Goal: Transaction & Acquisition: Obtain resource

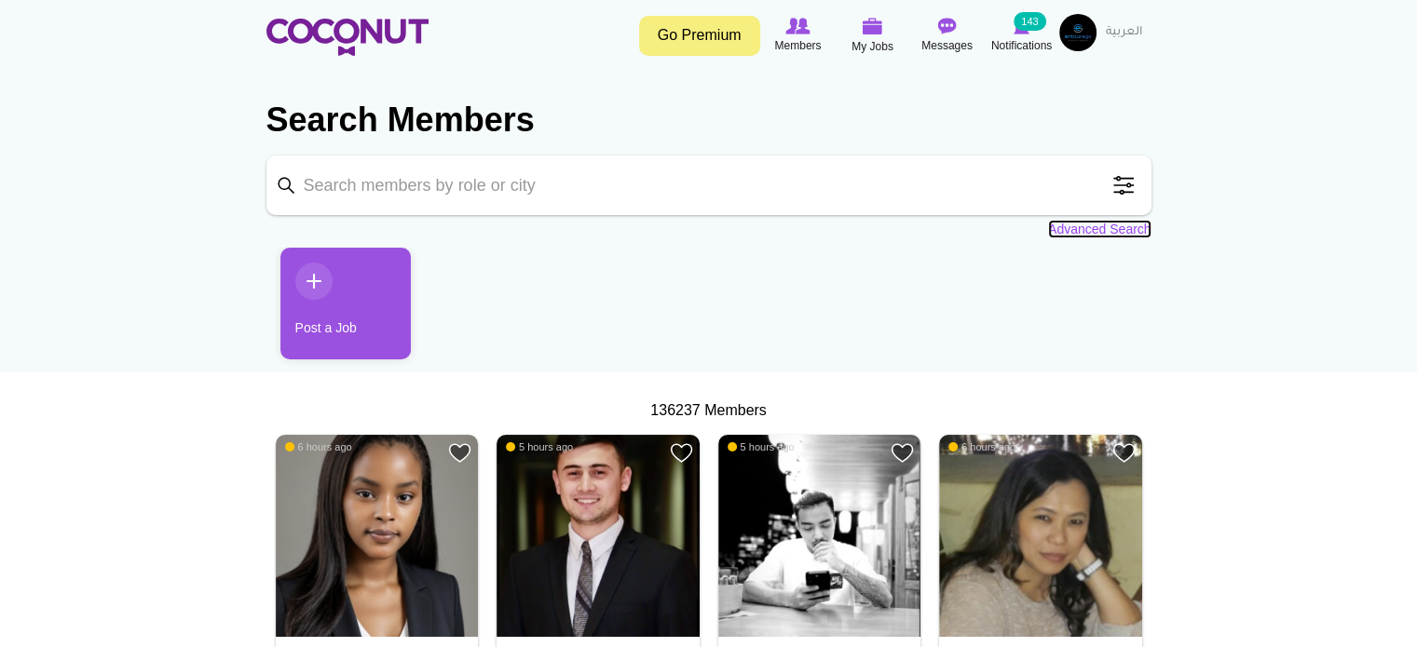
click at [1103, 225] on link "Advanced Search" at bounding box center [1099, 229] width 103 height 19
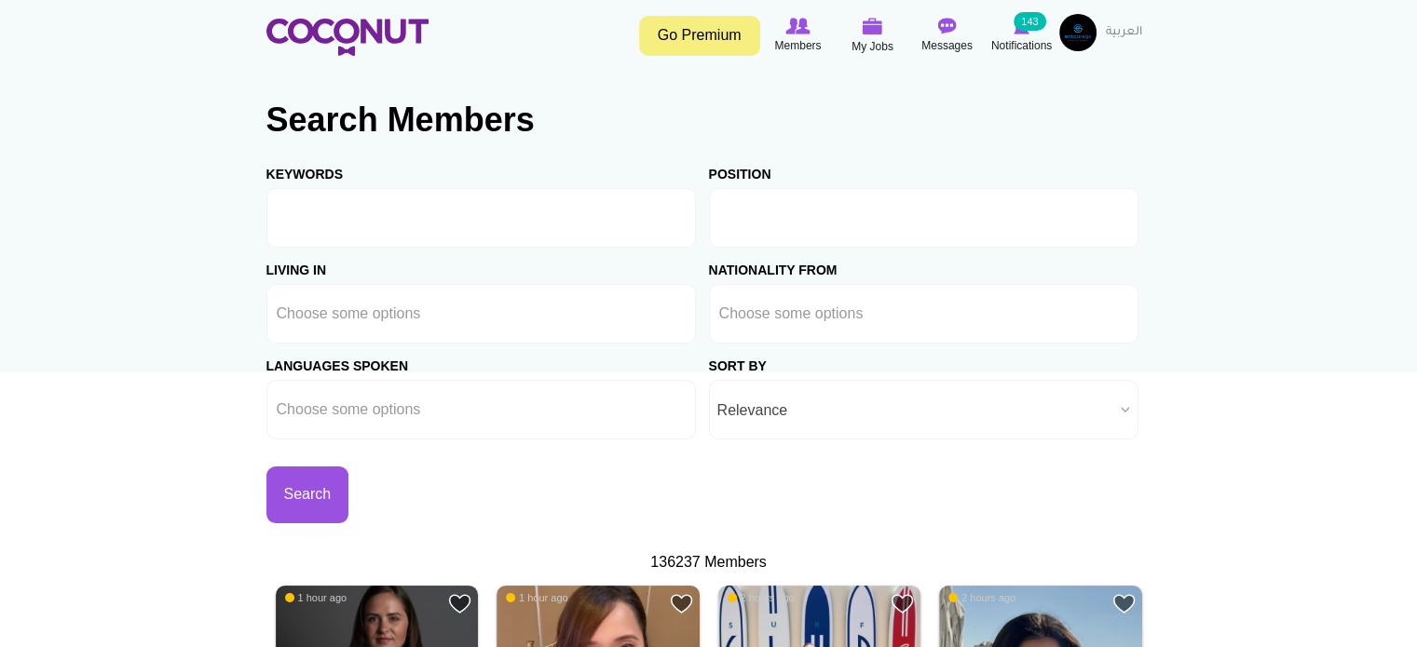
click at [755, 212] on input "text" at bounding box center [803, 218] width 168 height 17
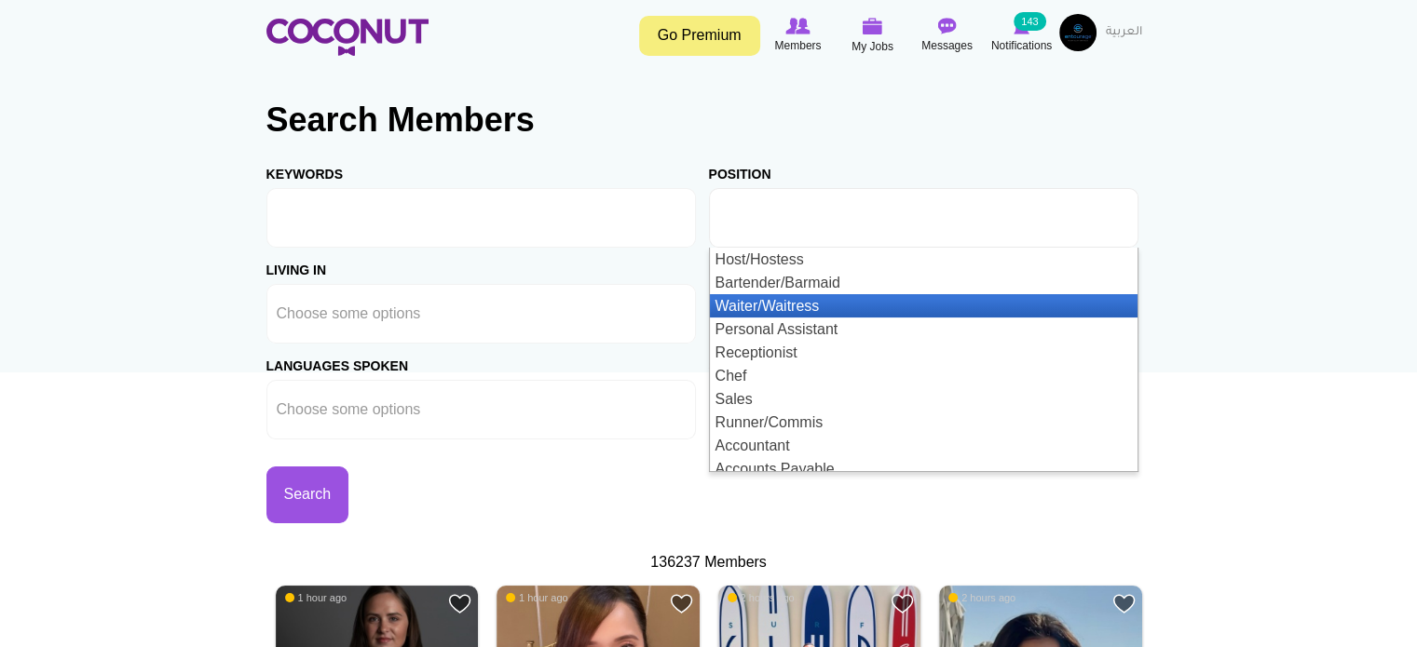
click at [819, 302] on li "Waiter/Waitress" at bounding box center [924, 305] width 428 height 23
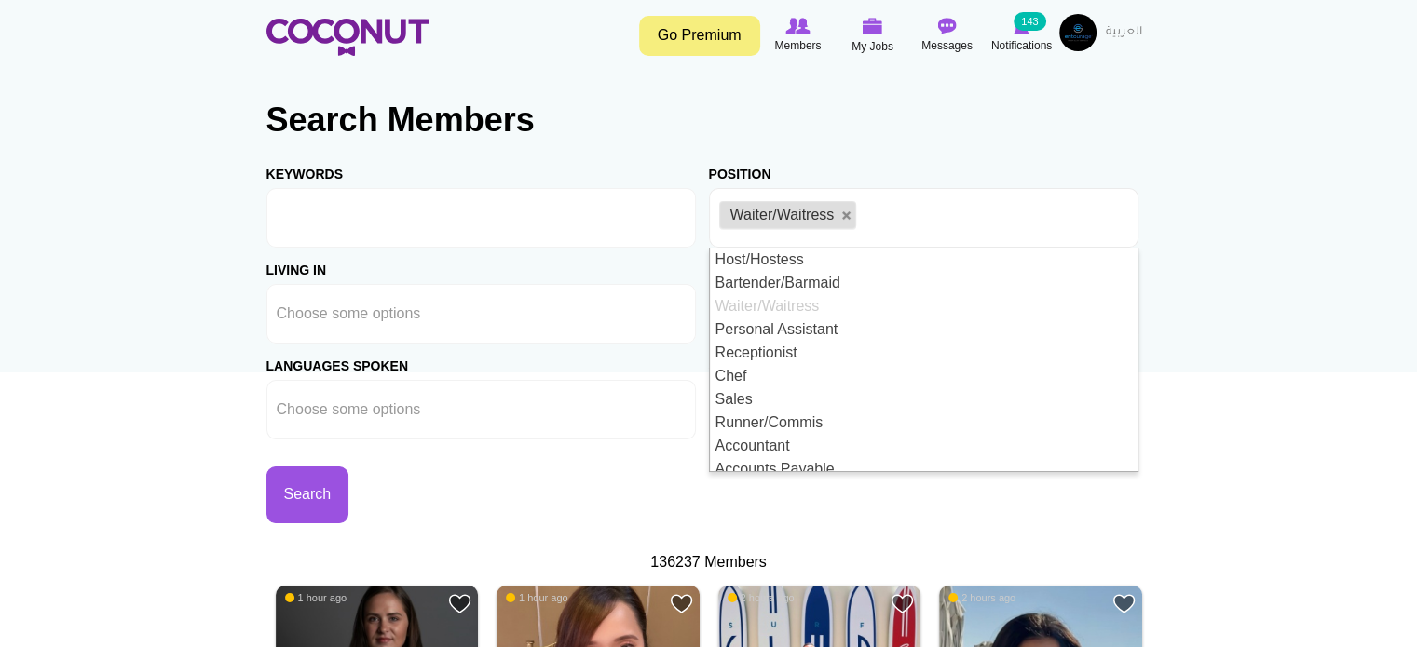
click at [856, 144] on section "Search Members Keywords Position Host/Hostess Bartender/Barmaid Waiter/Waitress…" at bounding box center [708, 304] width 885 height 451
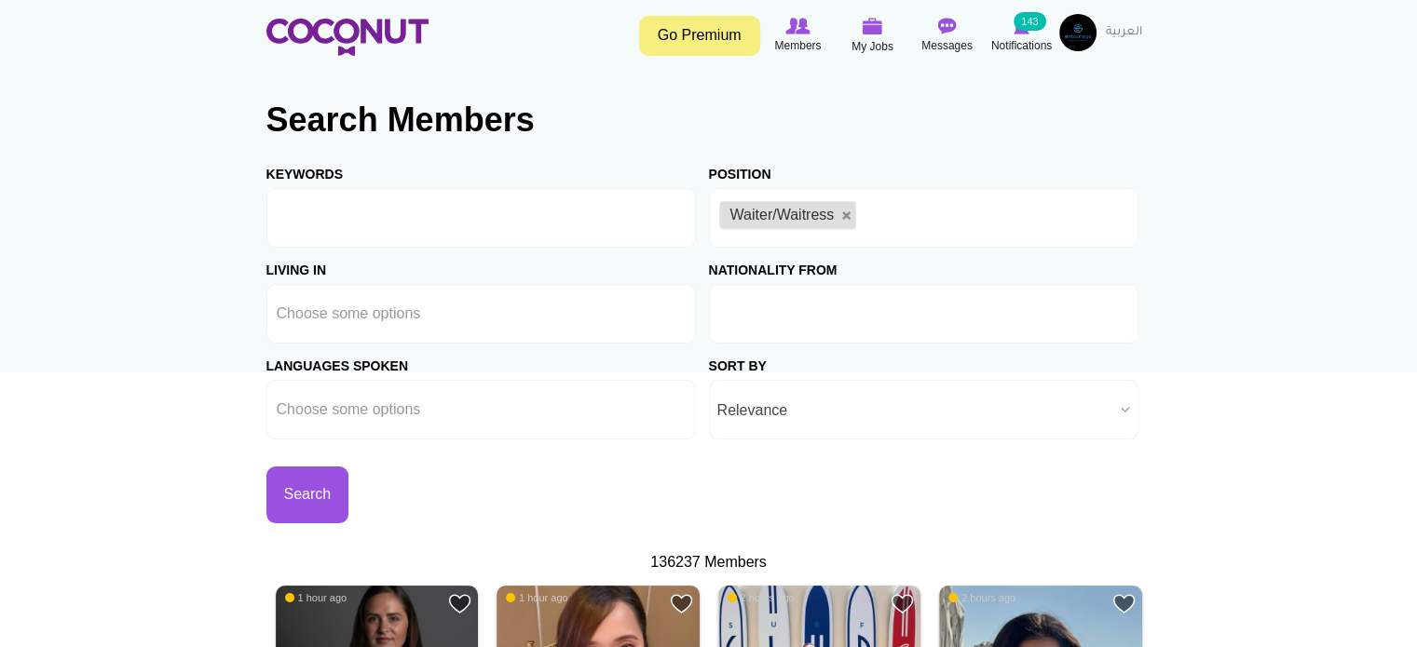
click at [817, 320] on input "text" at bounding box center [803, 314] width 168 height 17
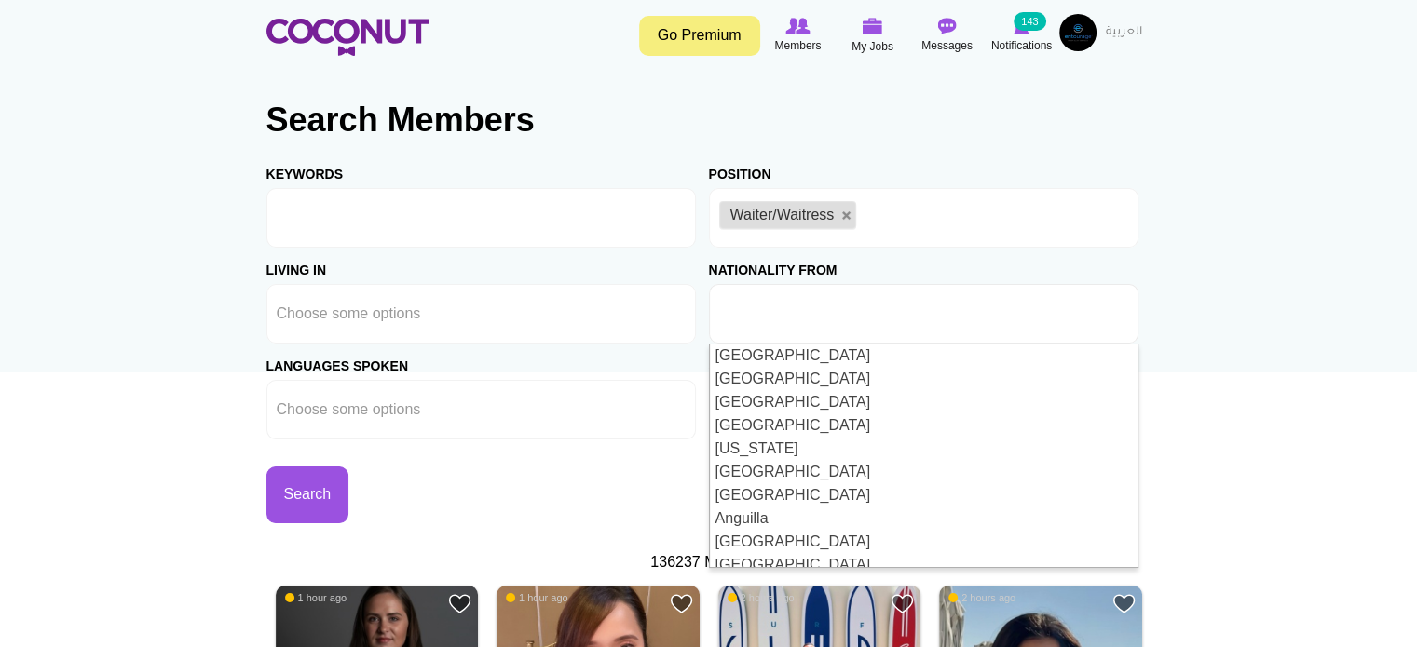
click at [853, 317] on input "text" at bounding box center [803, 314] width 168 height 17
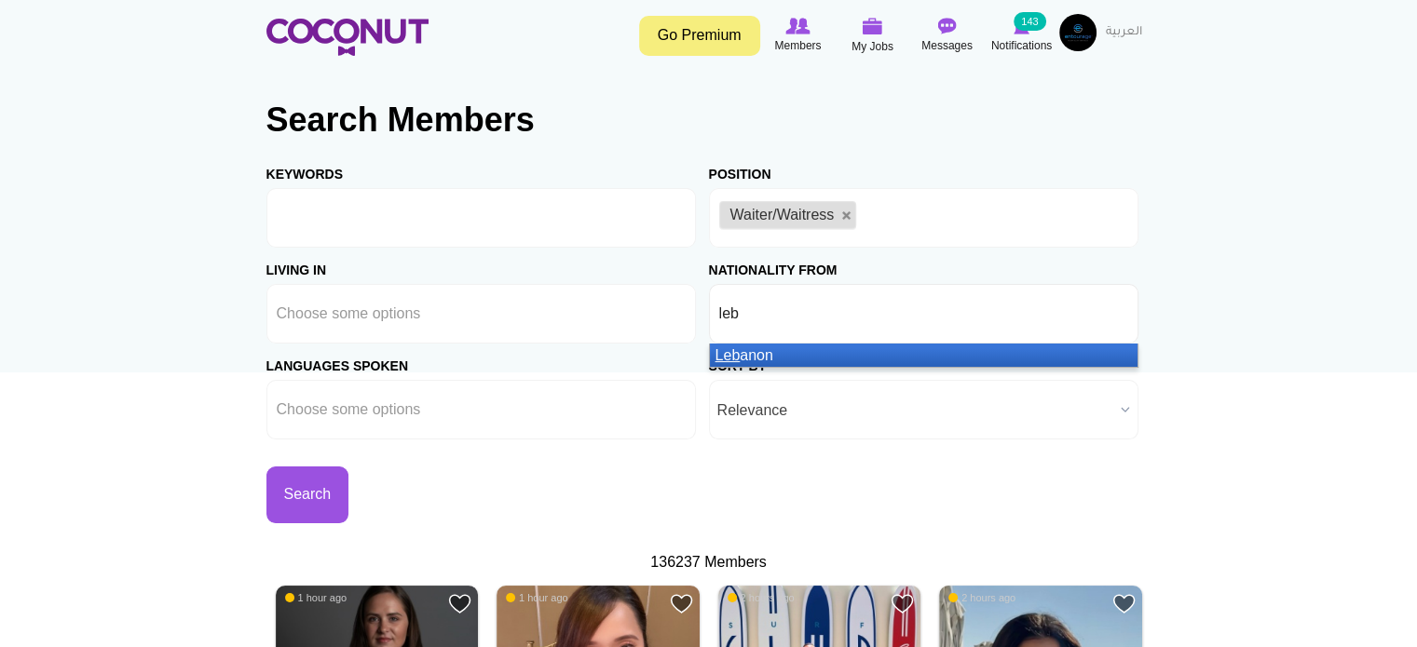
type input "leba"
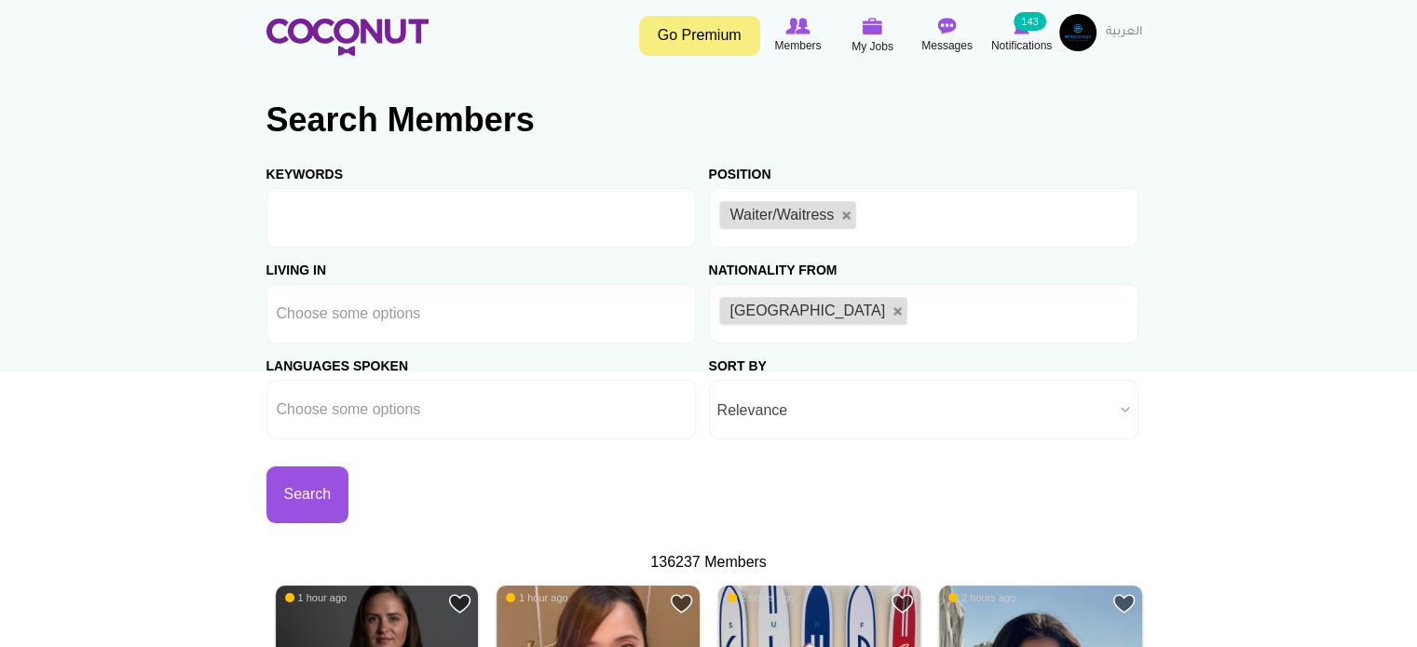
type input "a"
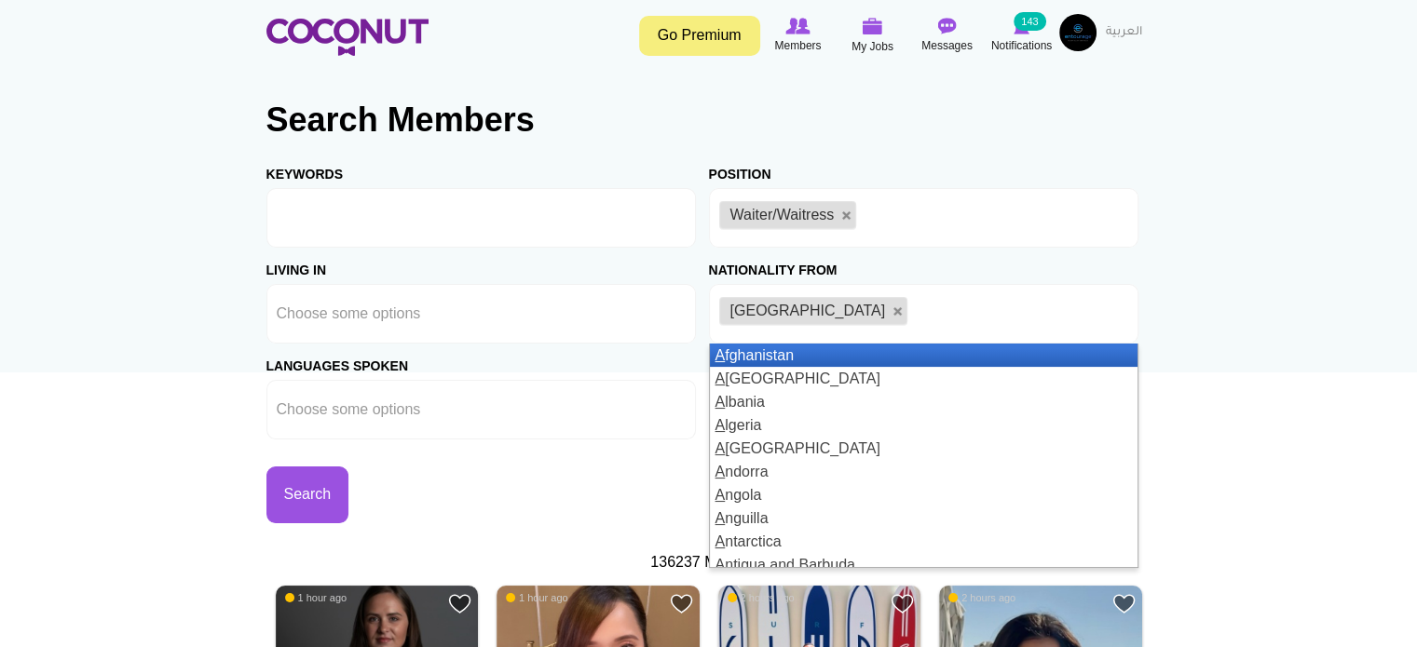
type input "l"
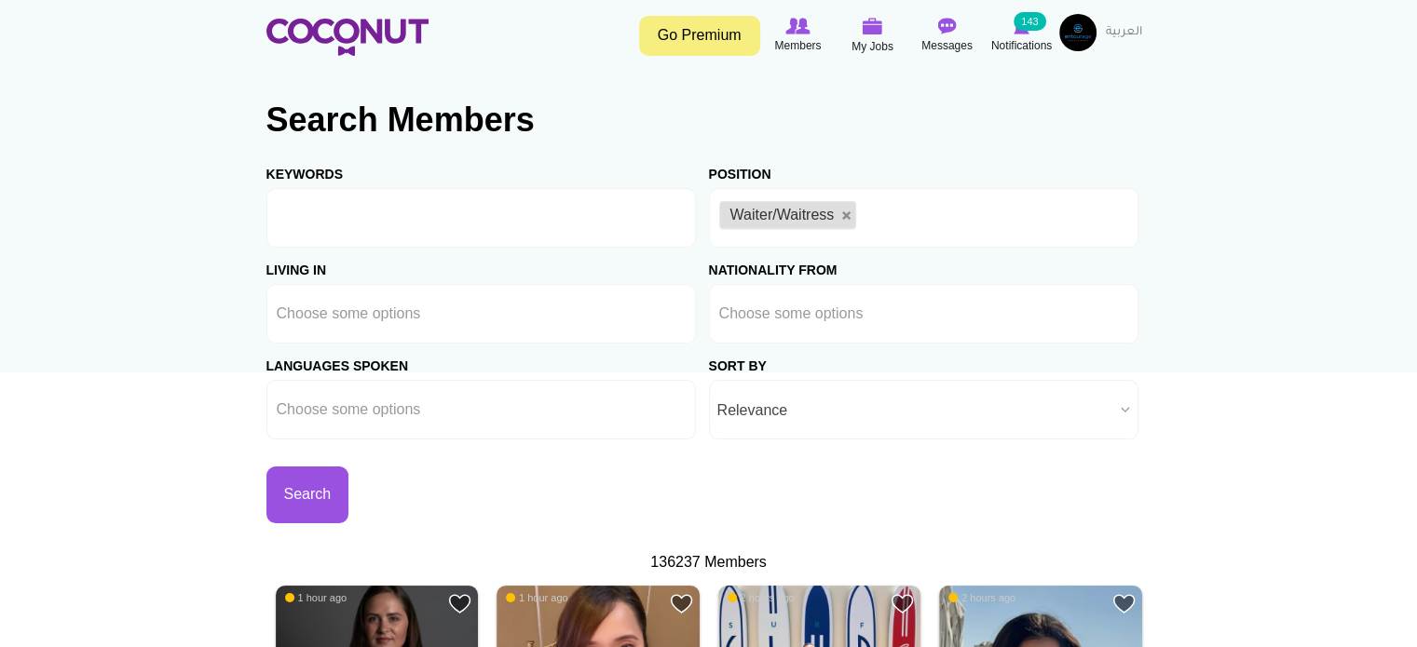
type input "Choose some optionsl"
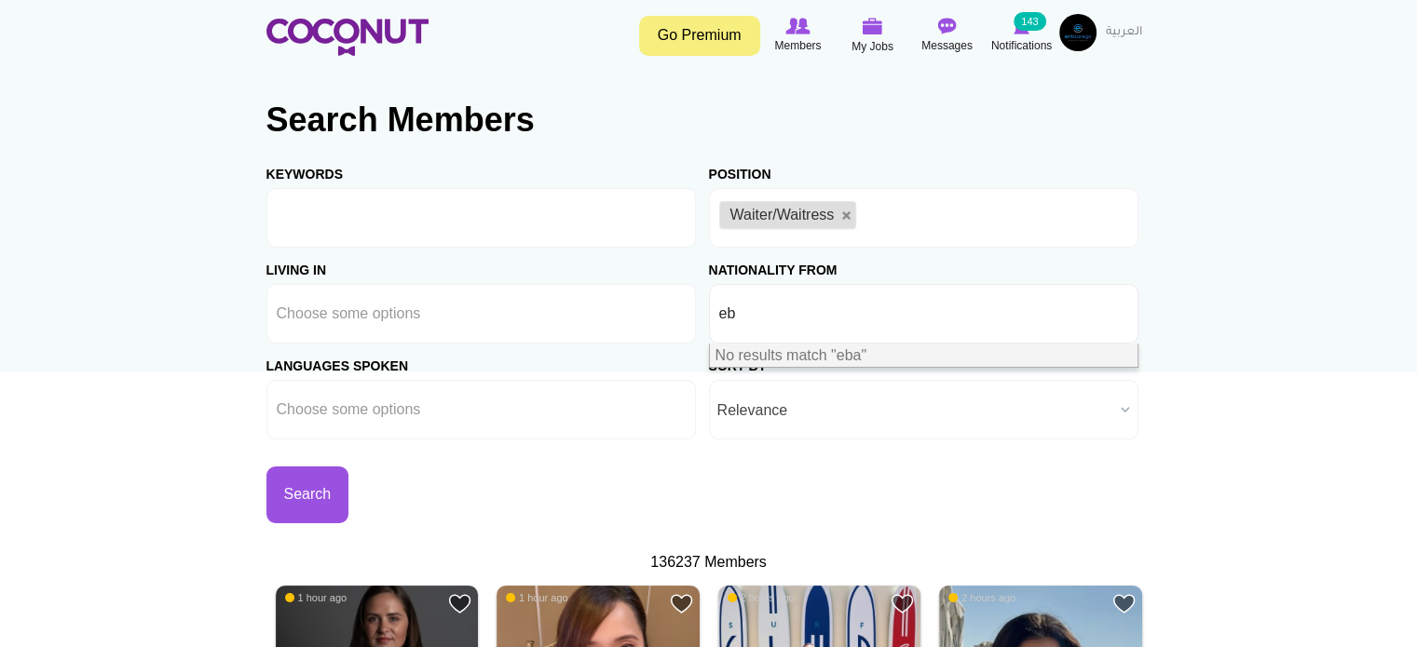
type input "e"
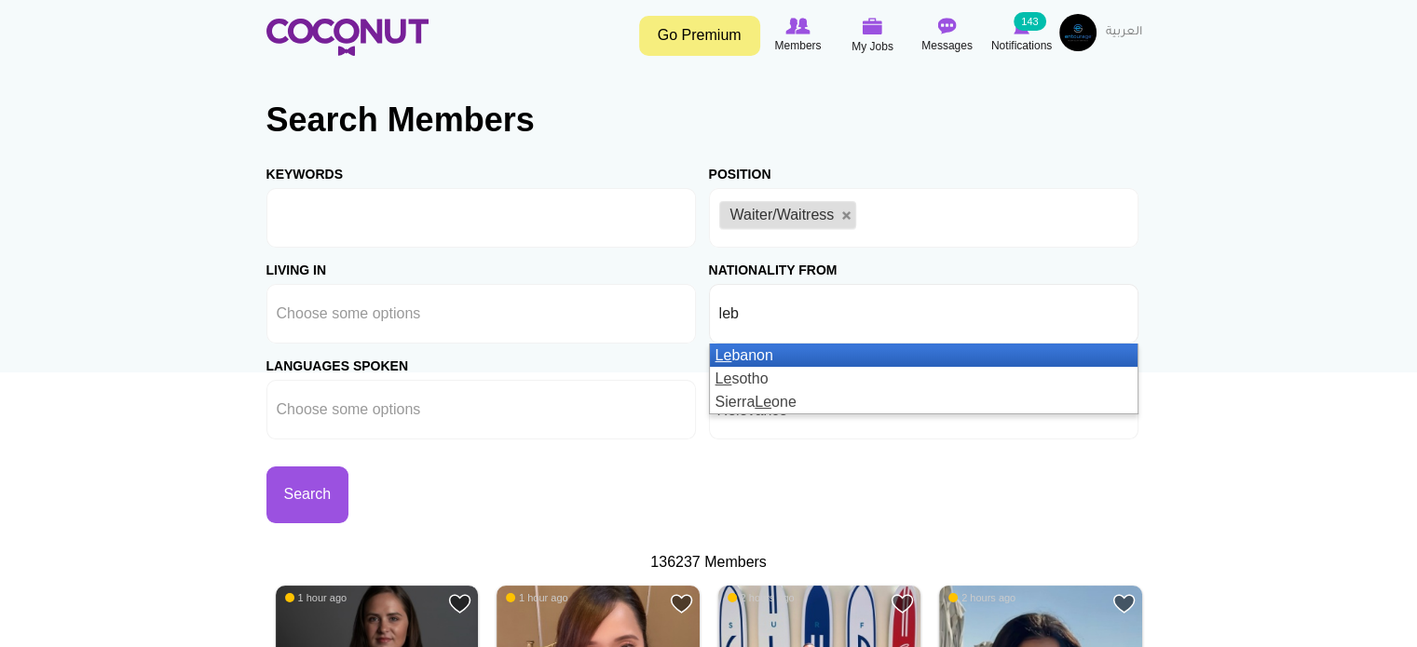
type input "leba"
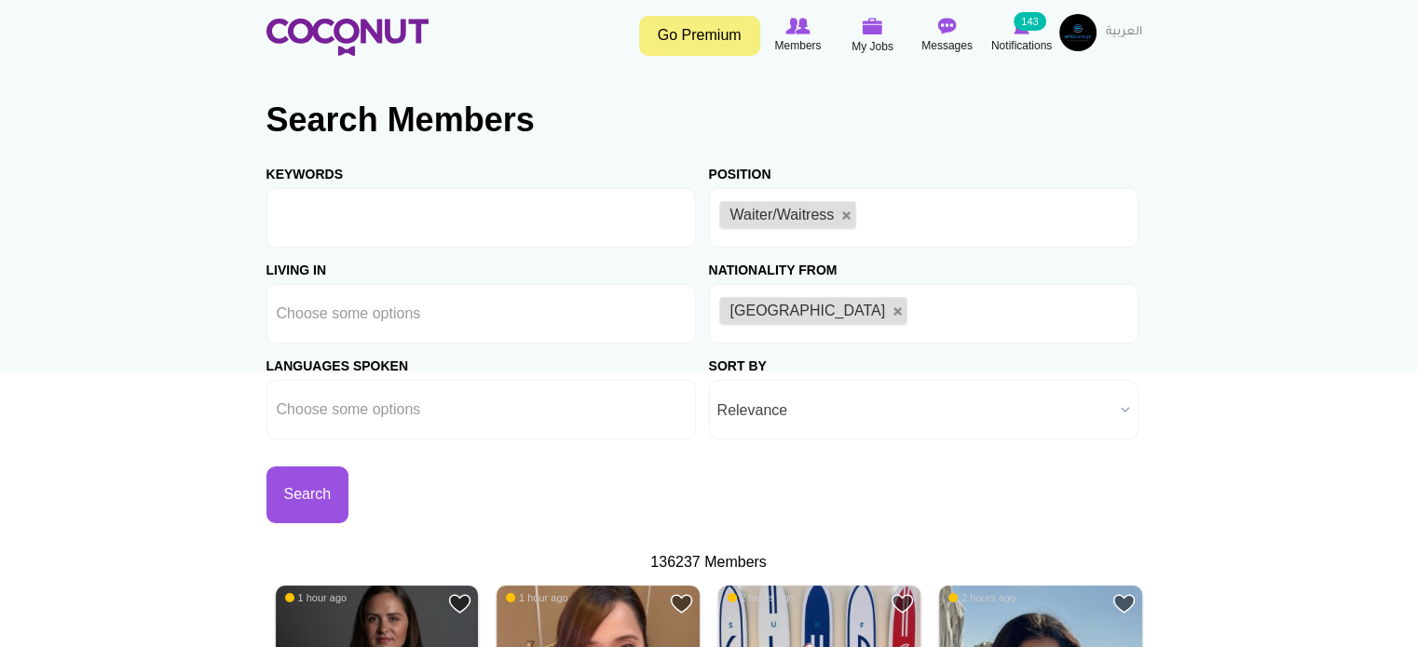
type input "a"
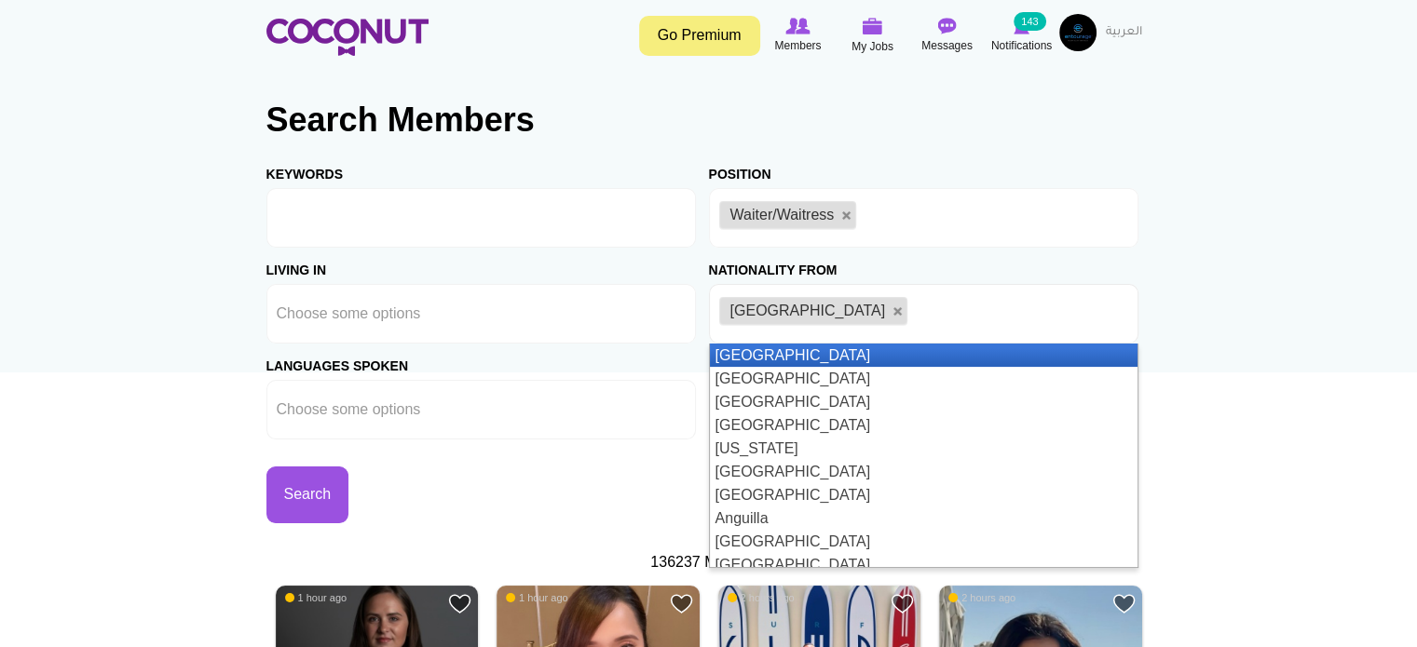
type input "l"
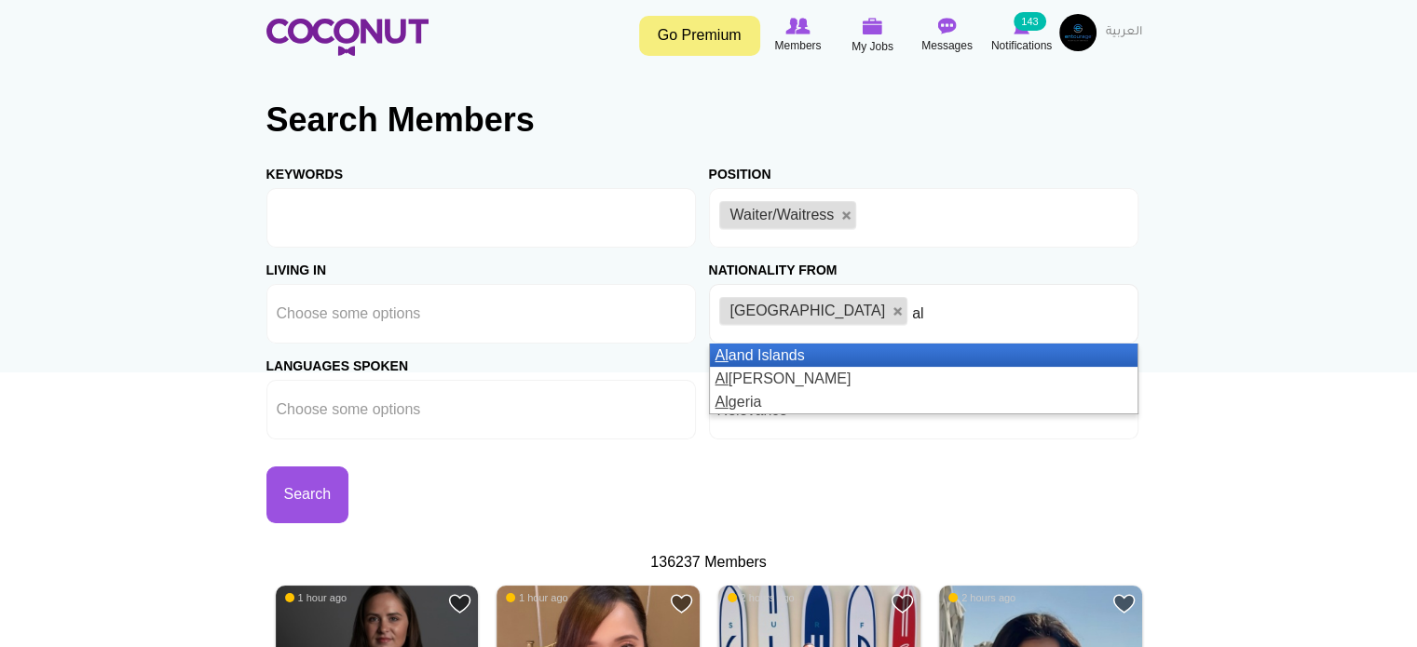
type input "alg"
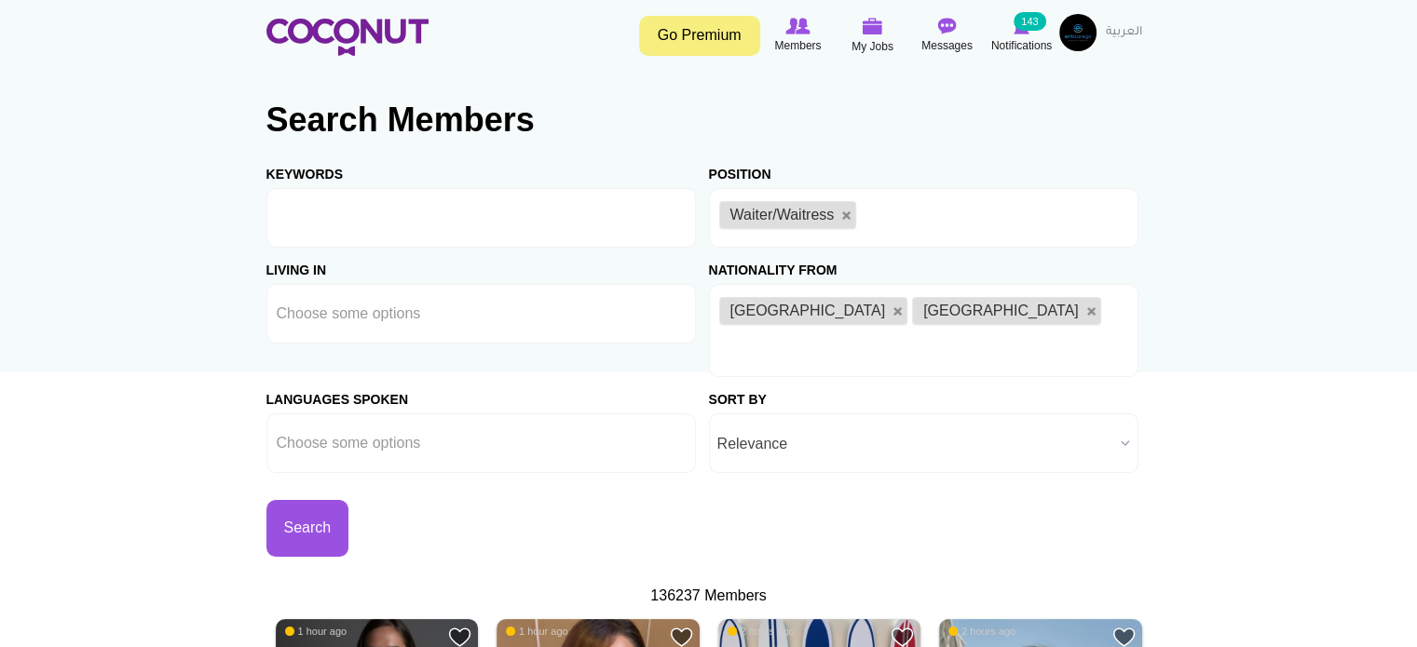
type input "m"
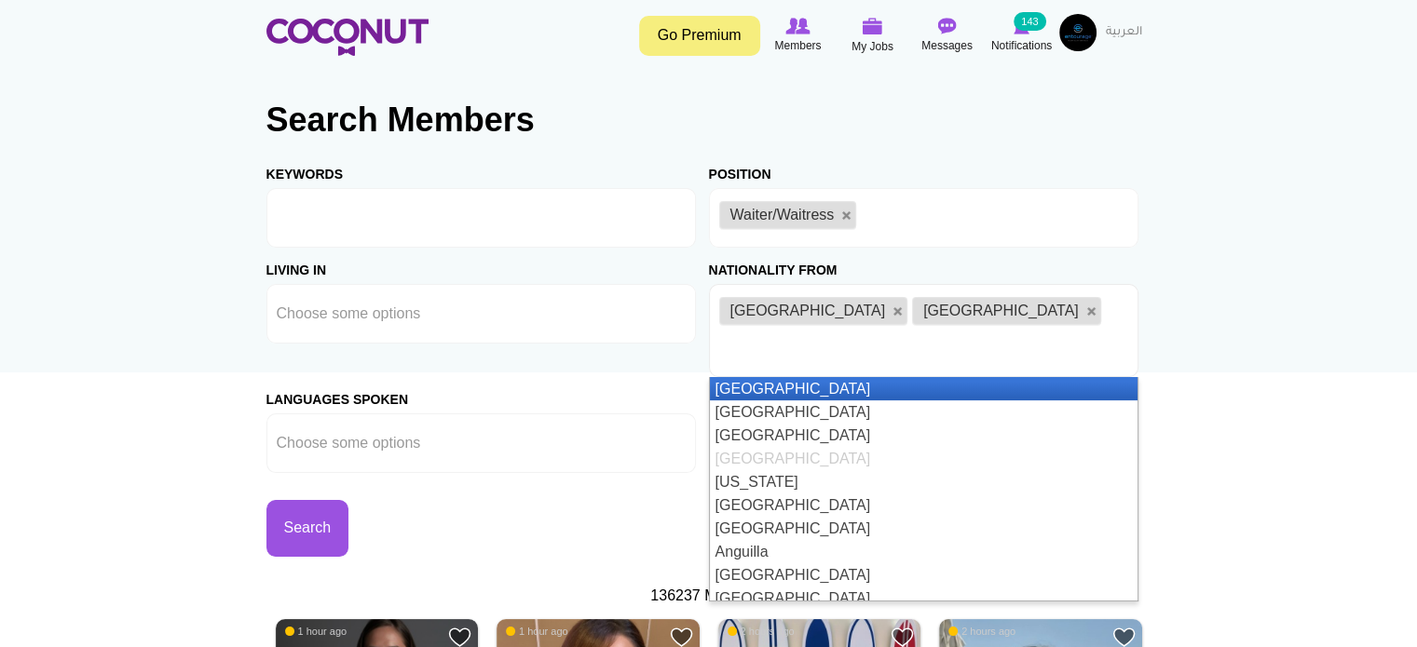
type input "o"
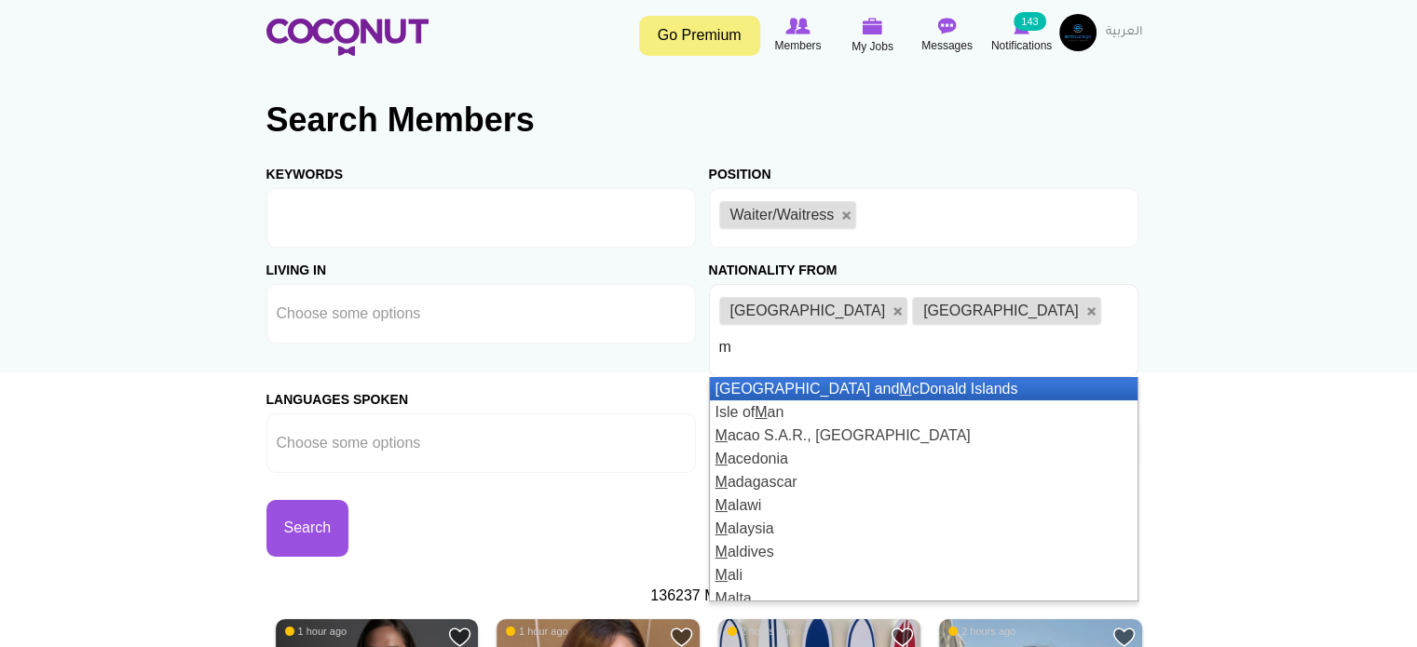
type input "mo"
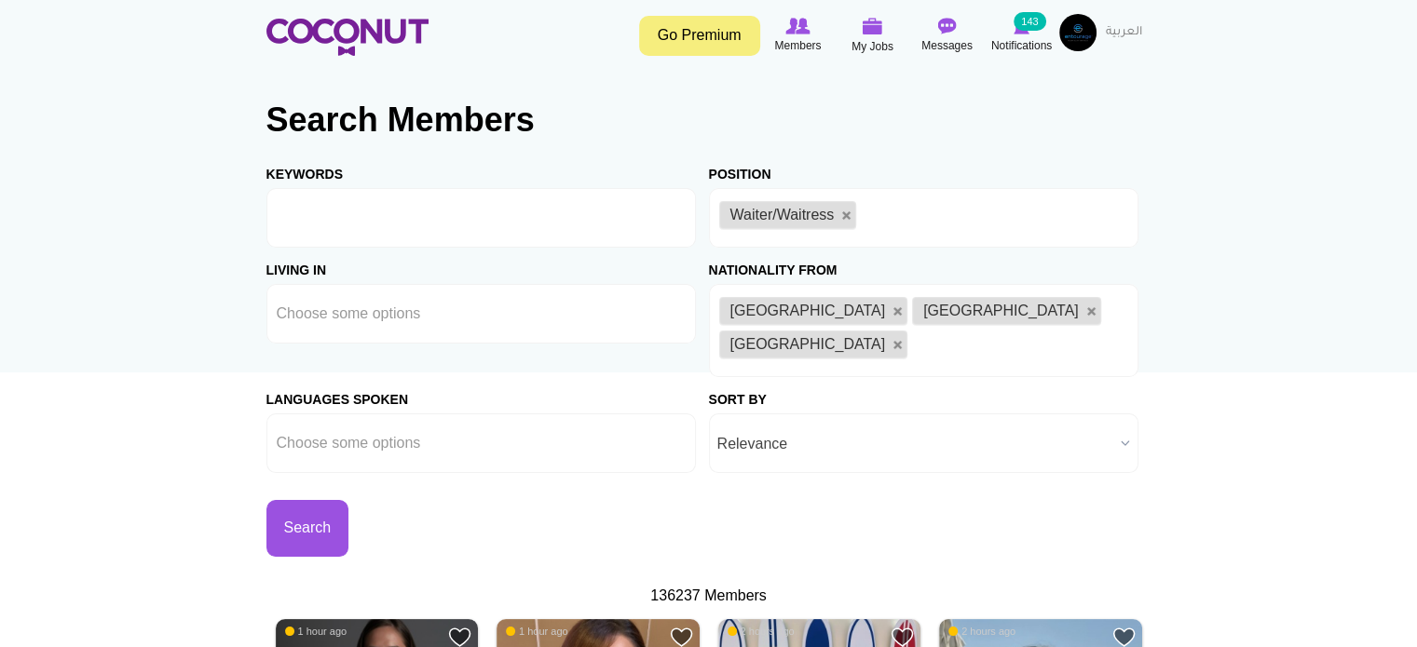
type input "s"
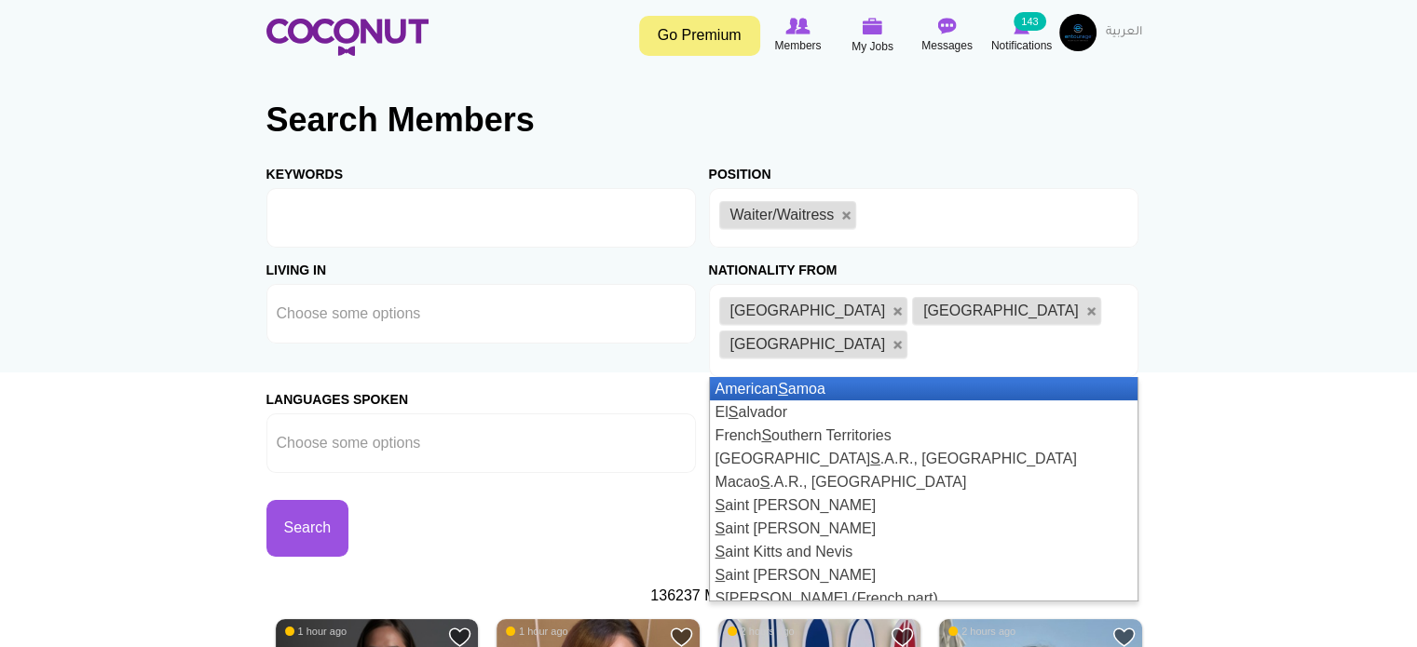
type input "y"
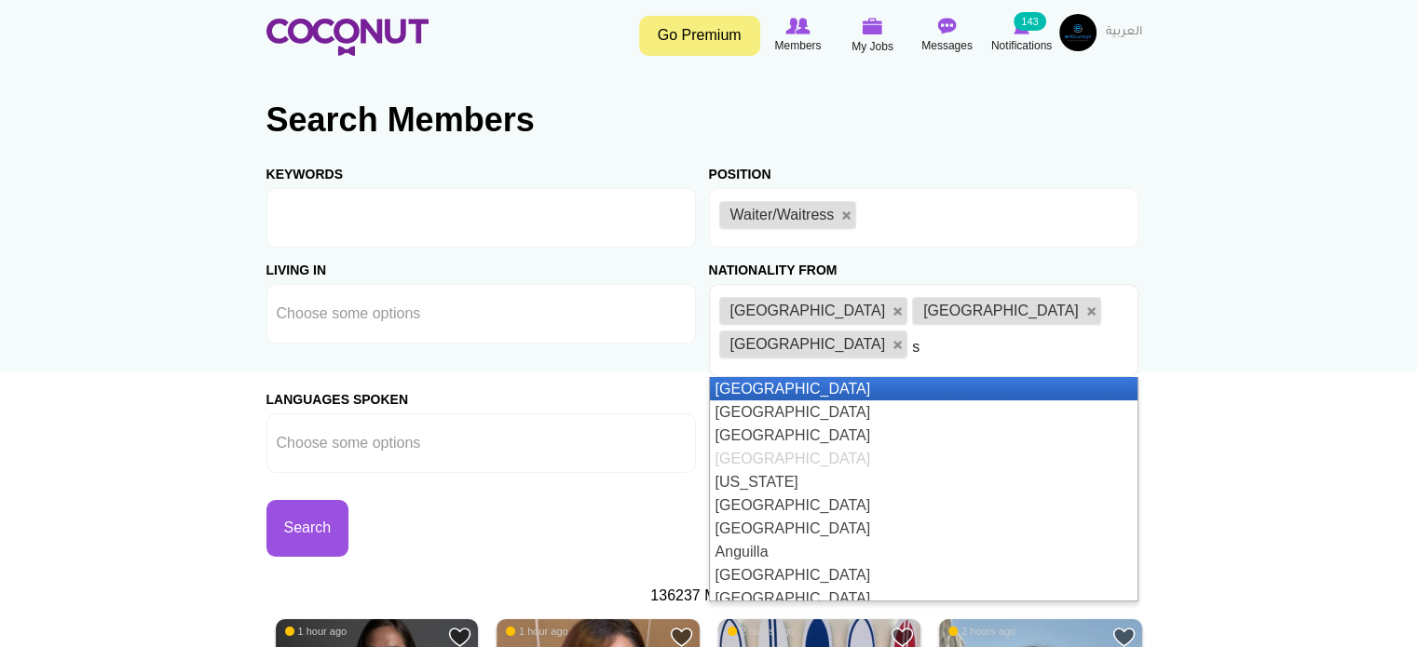
type input "sy"
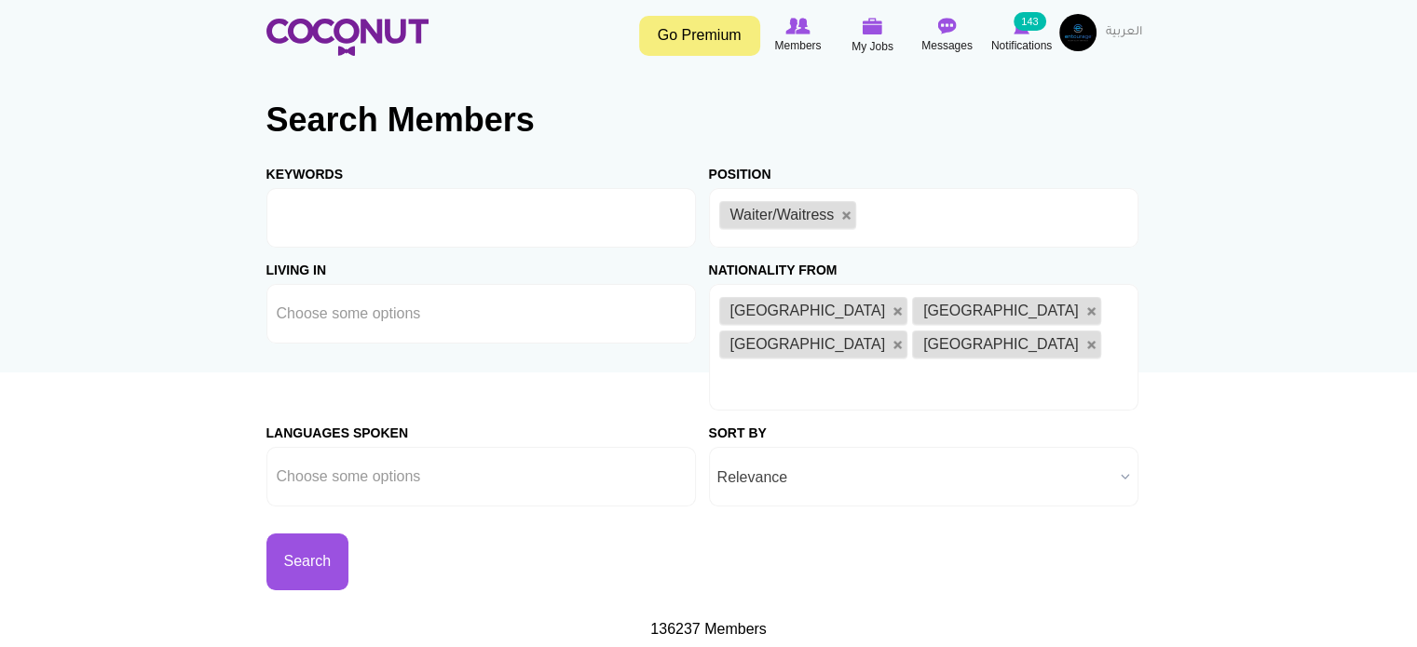
type input "t"
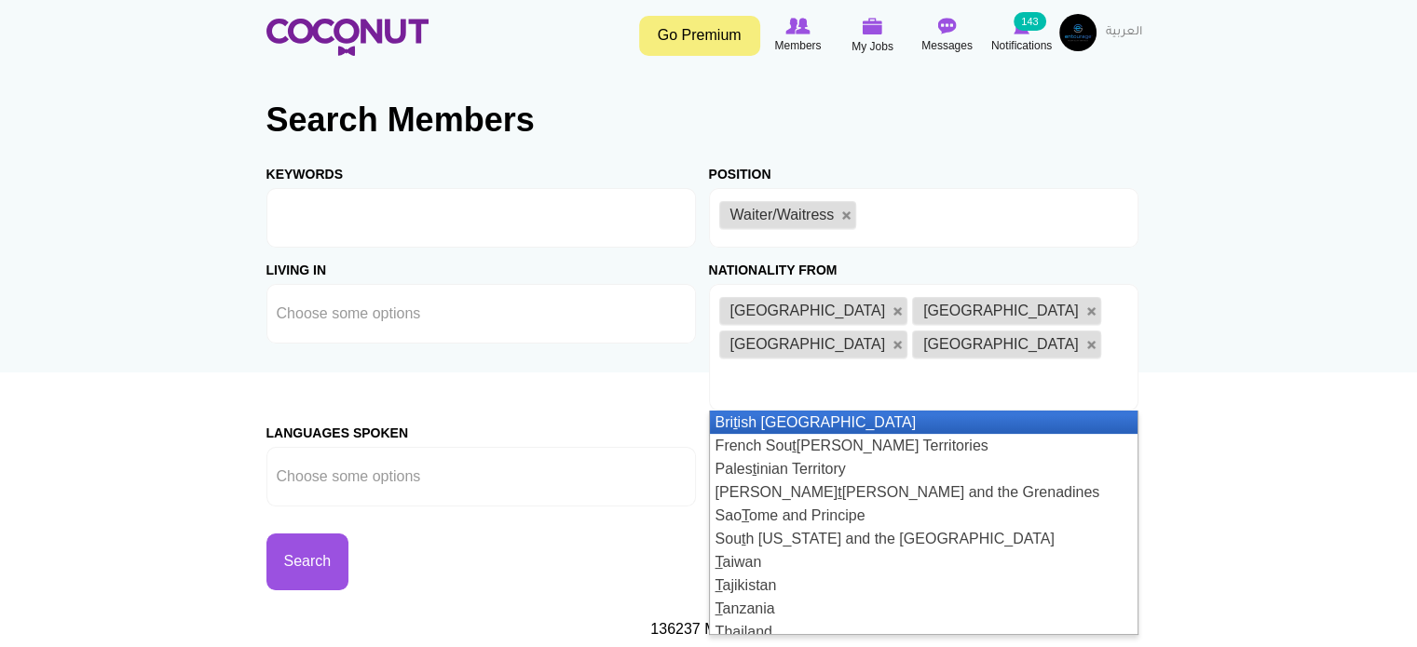
type input "u"
type input "tuni"
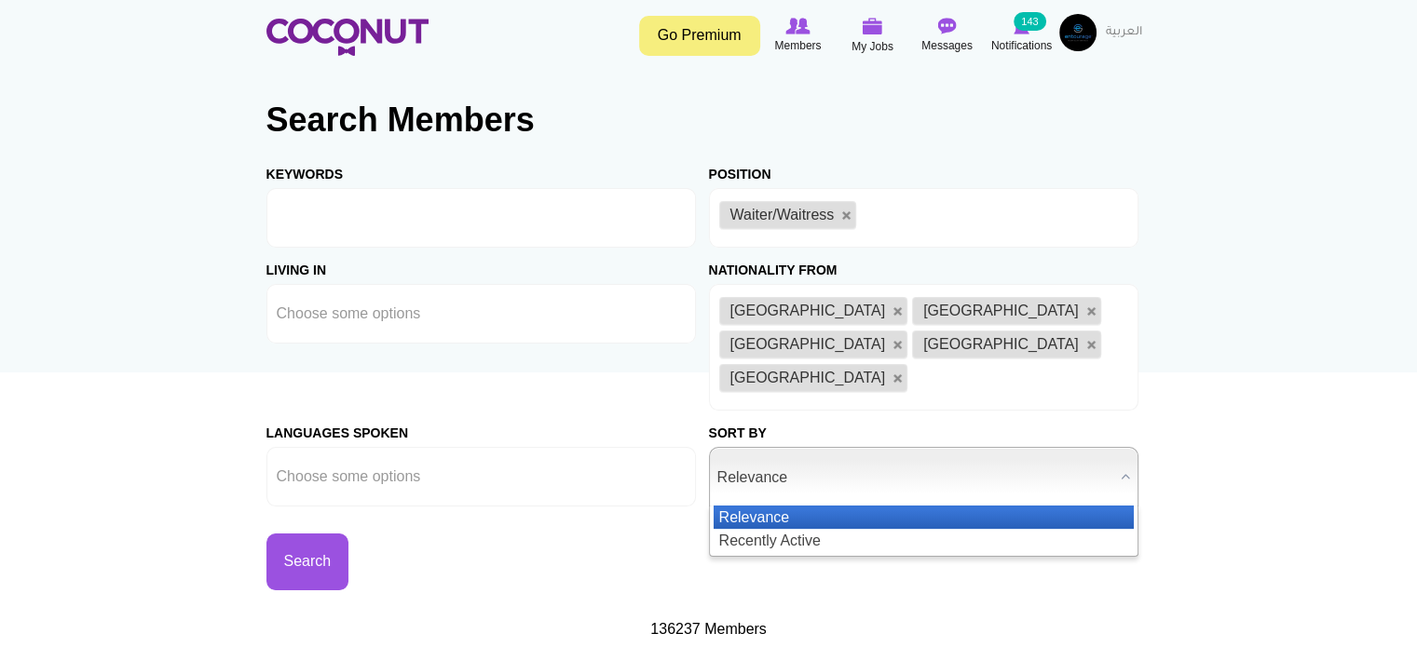
click at [846, 448] on span "Relevance" at bounding box center [915, 478] width 396 height 60
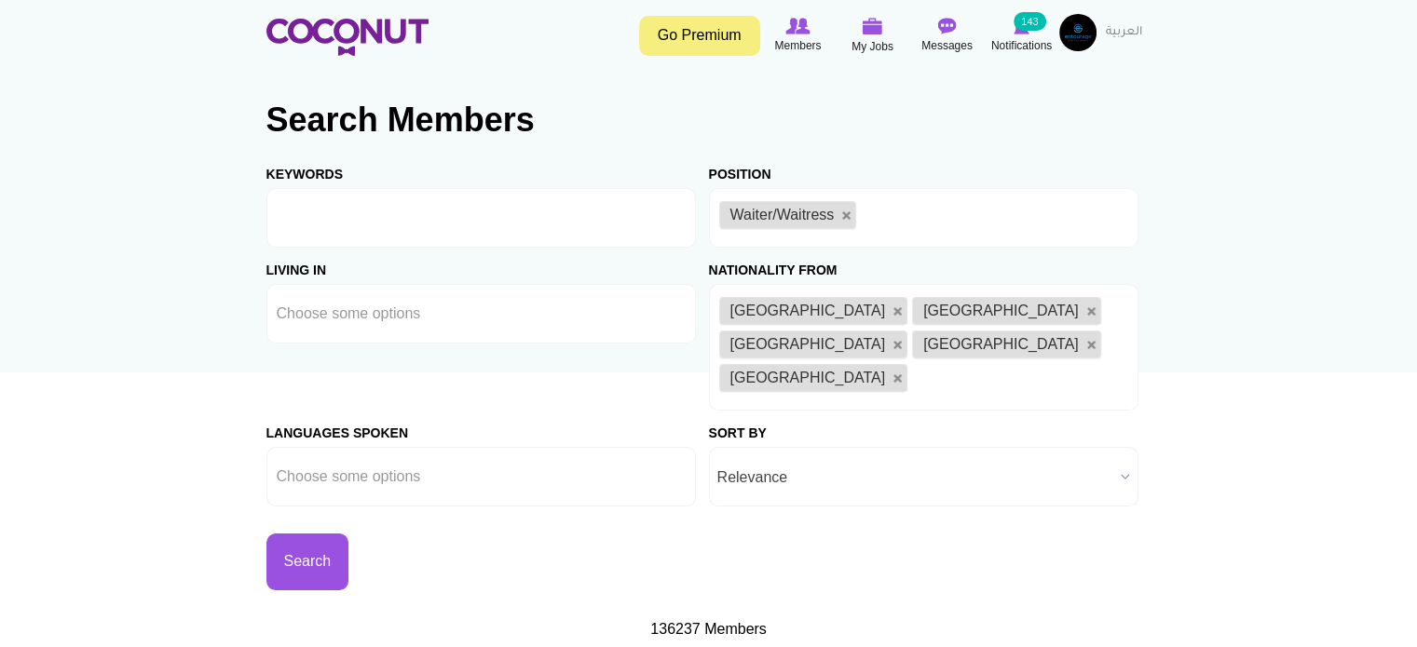
click at [846, 448] on span "Relevance" at bounding box center [915, 478] width 396 height 60
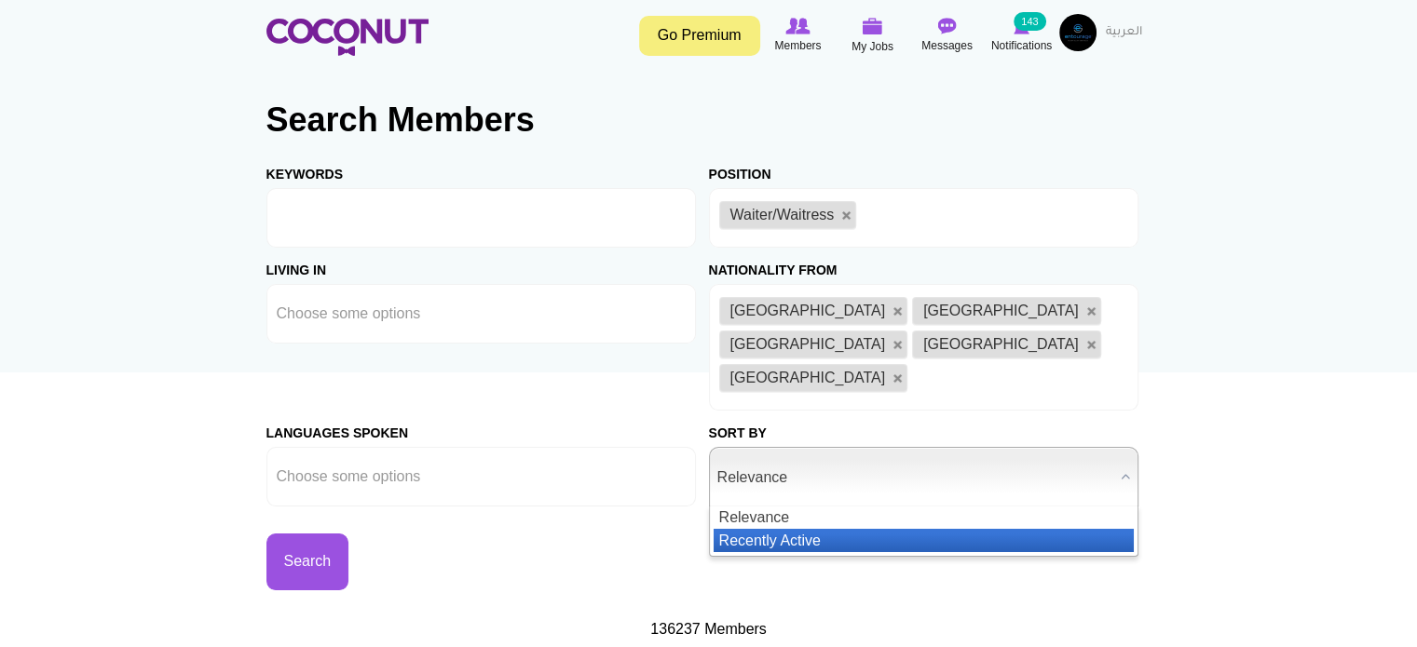
click at [807, 529] on li "Recently Active" at bounding box center [924, 540] width 420 height 23
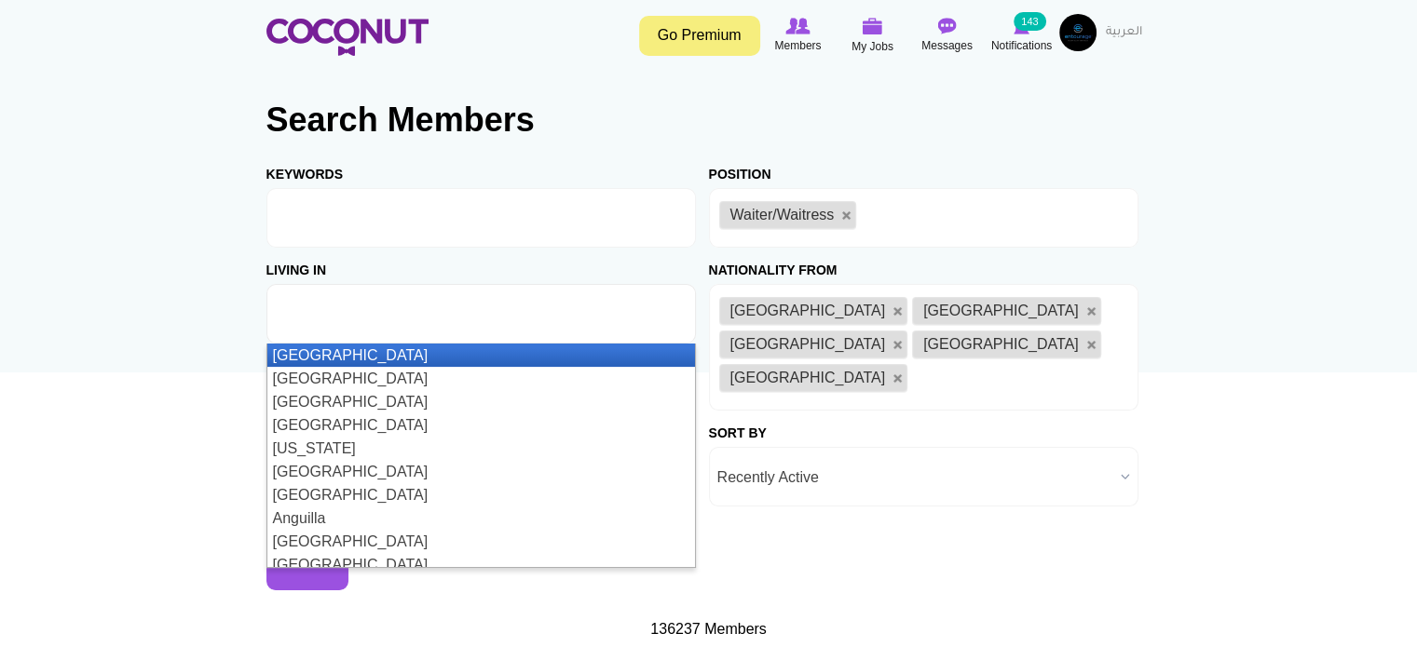
click at [343, 308] on input "text" at bounding box center [361, 314] width 168 height 17
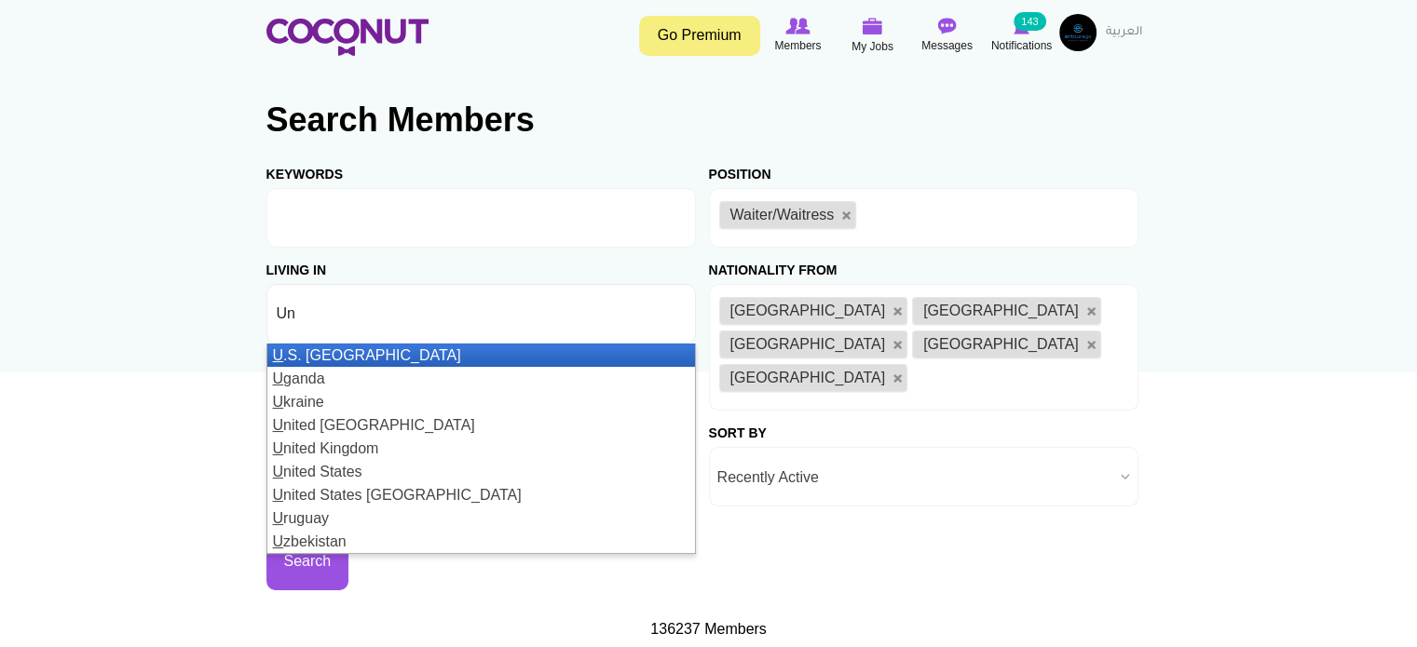
type input "Uni"
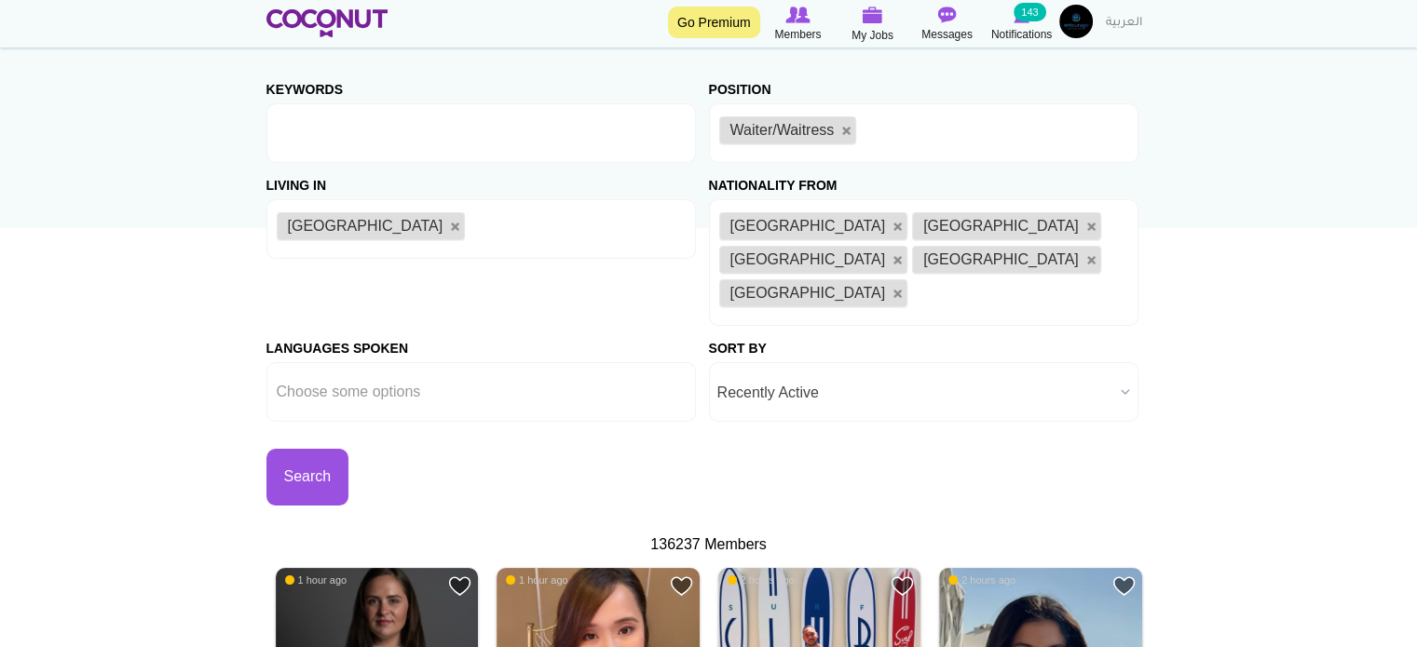
scroll to position [279, 0]
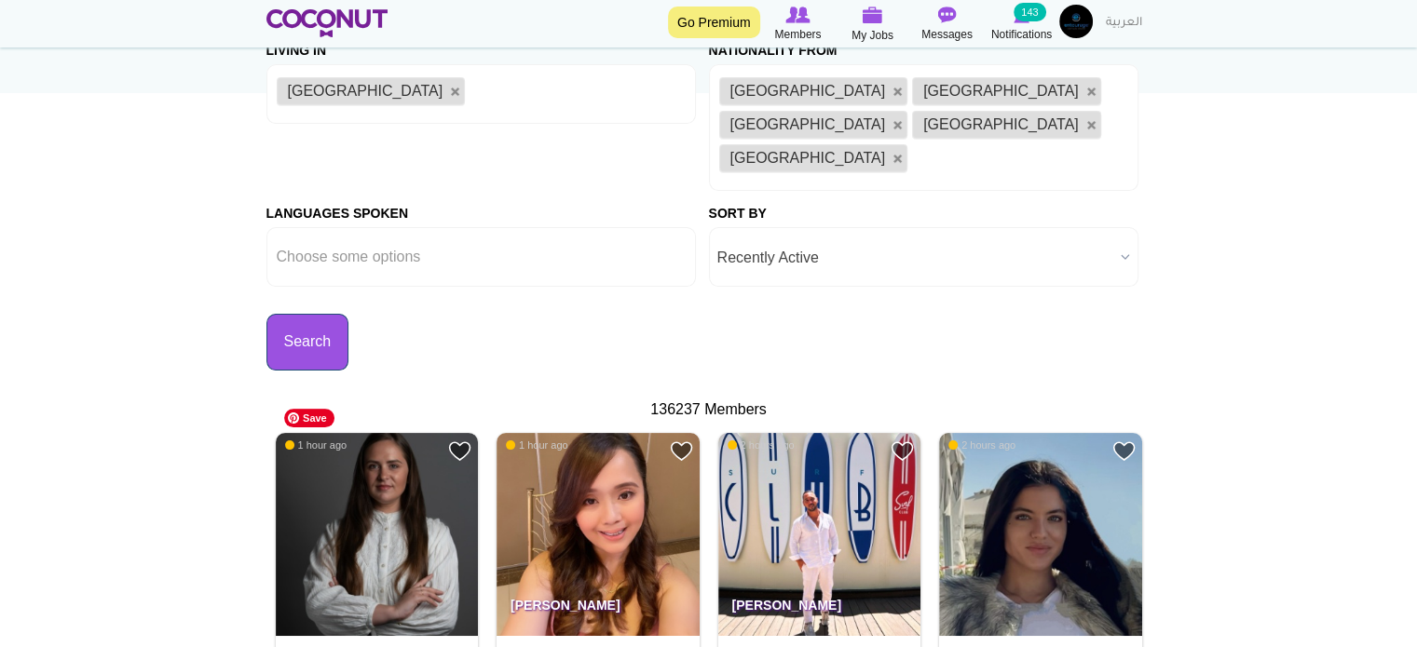
click at [333, 314] on button "Search" at bounding box center [307, 342] width 83 height 57
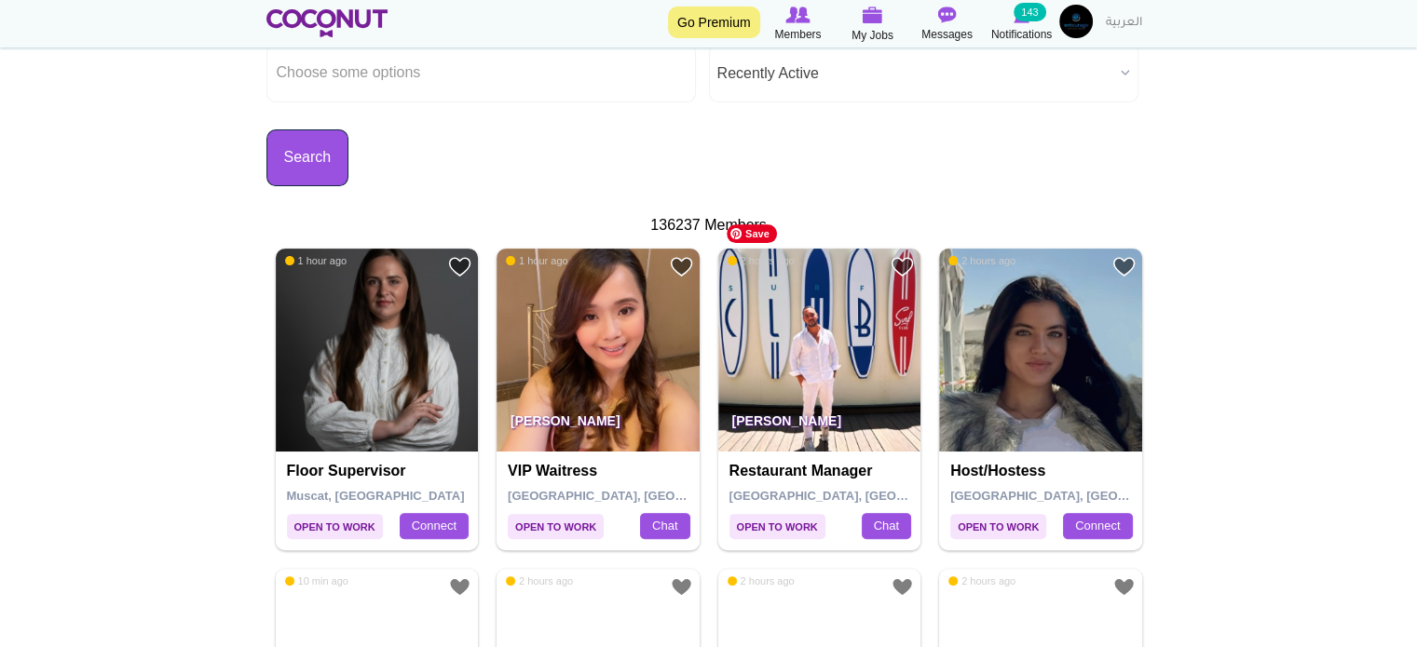
scroll to position [466, 0]
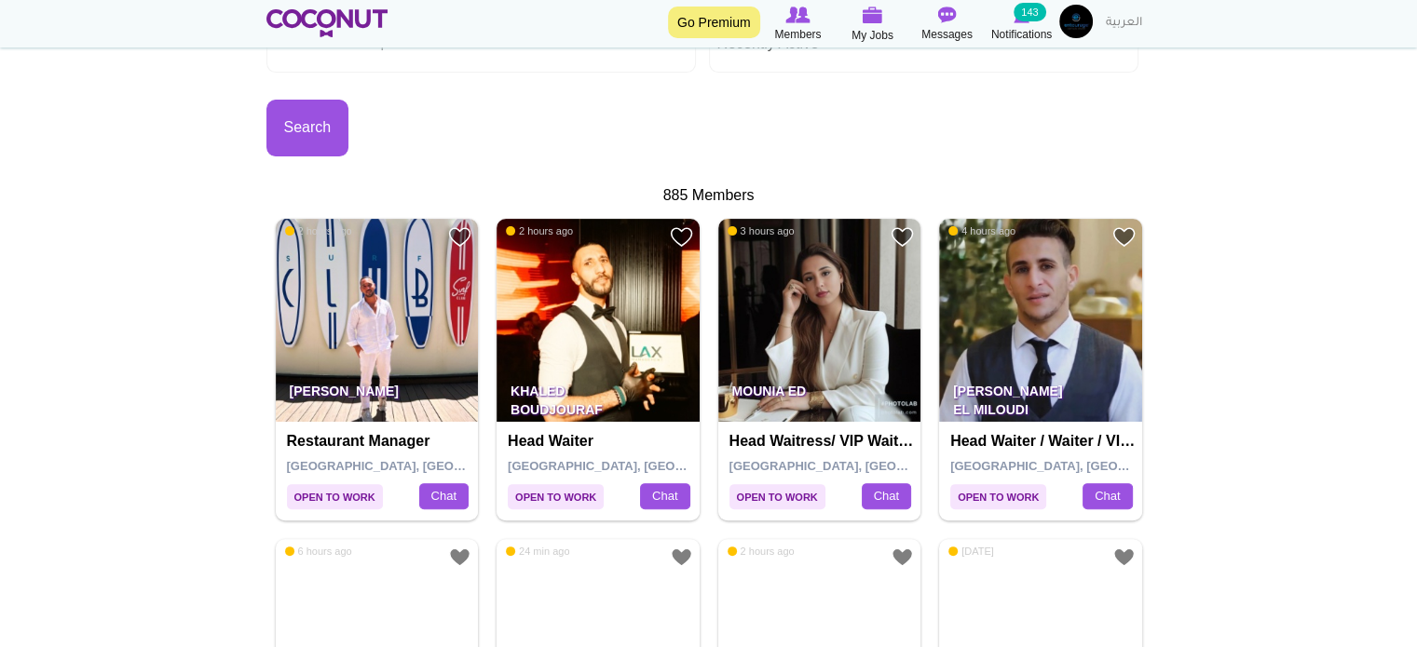
scroll to position [559, 0]
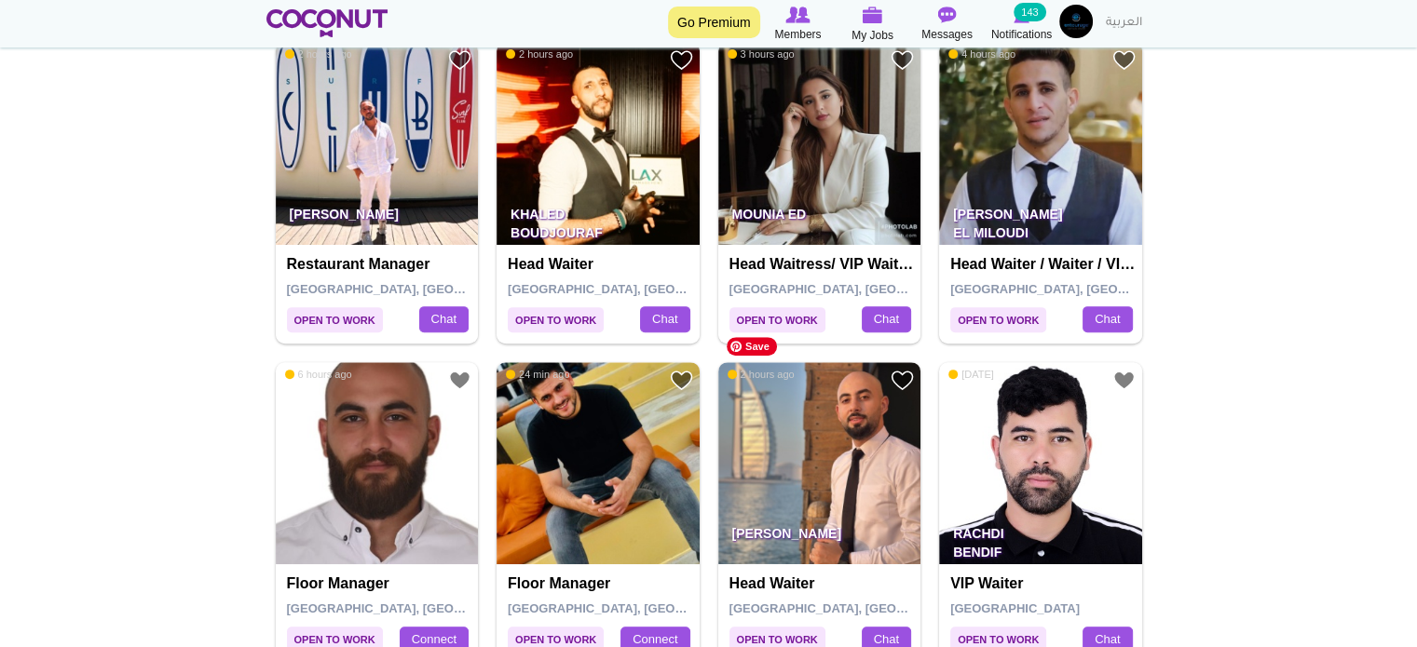
scroll to position [838, 0]
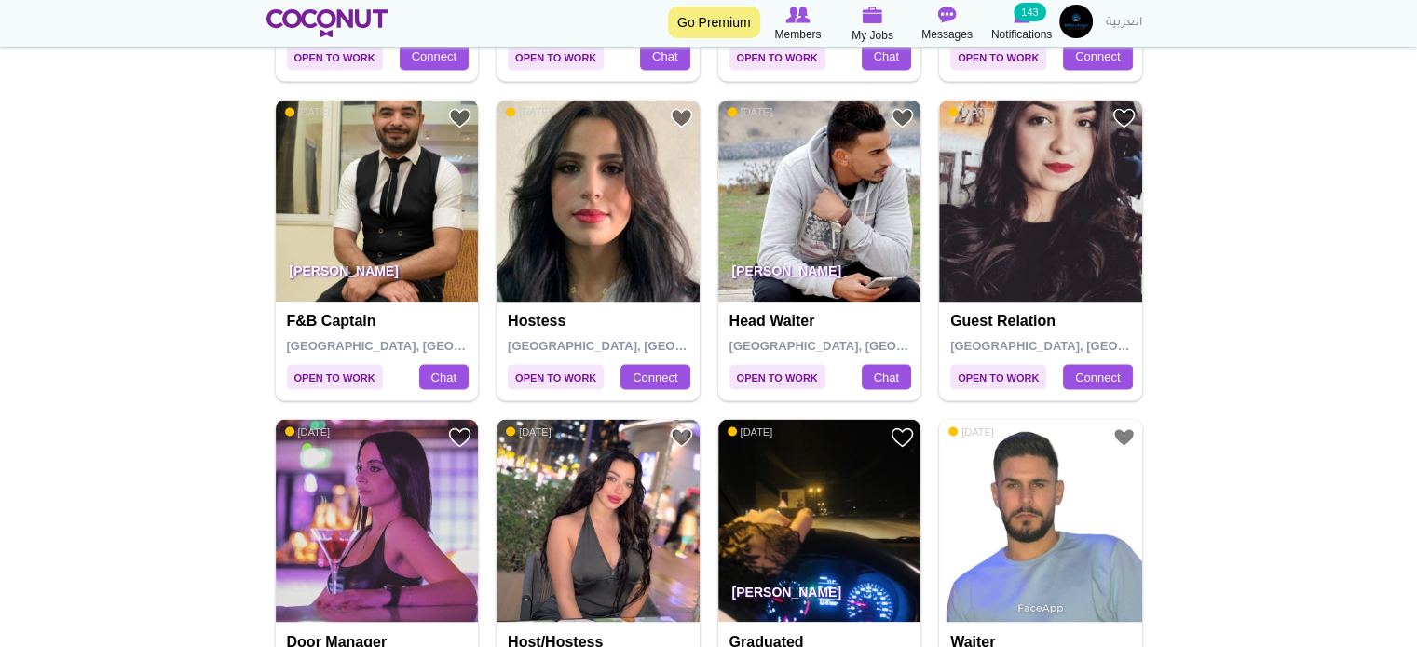
scroll to position [3260, 0]
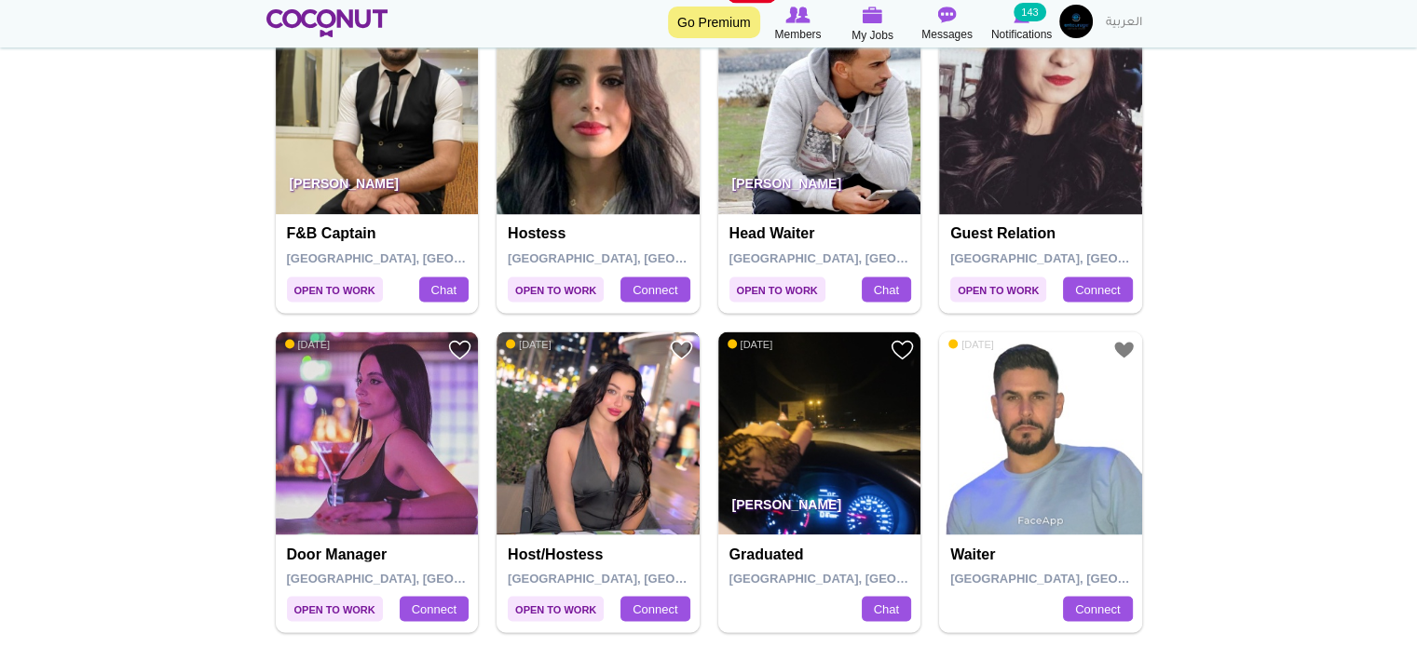
drag, startPoint x: 596, startPoint y: 369, endPoint x: 607, endPoint y: 398, distance: 31.0
drag, startPoint x: 607, startPoint y: 398, endPoint x: 1286, endPoint y: 388, distance: 678.2
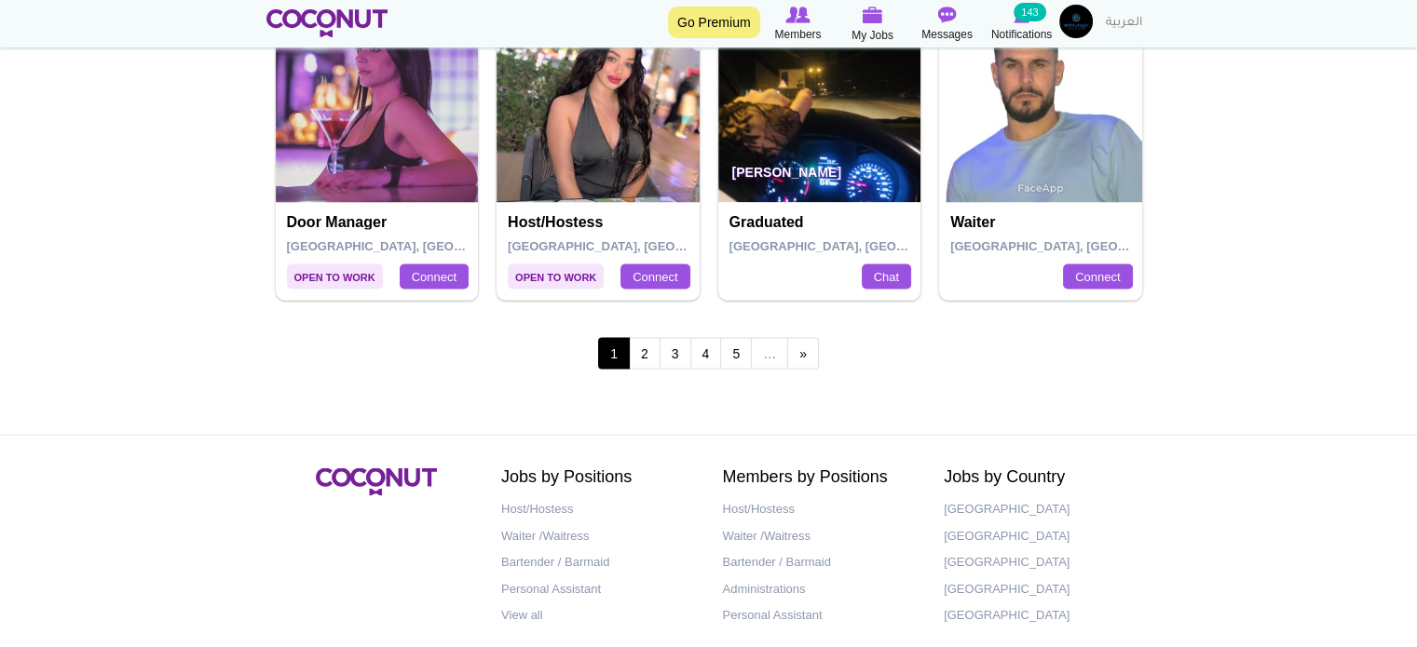
scroll to position [3641, 0]
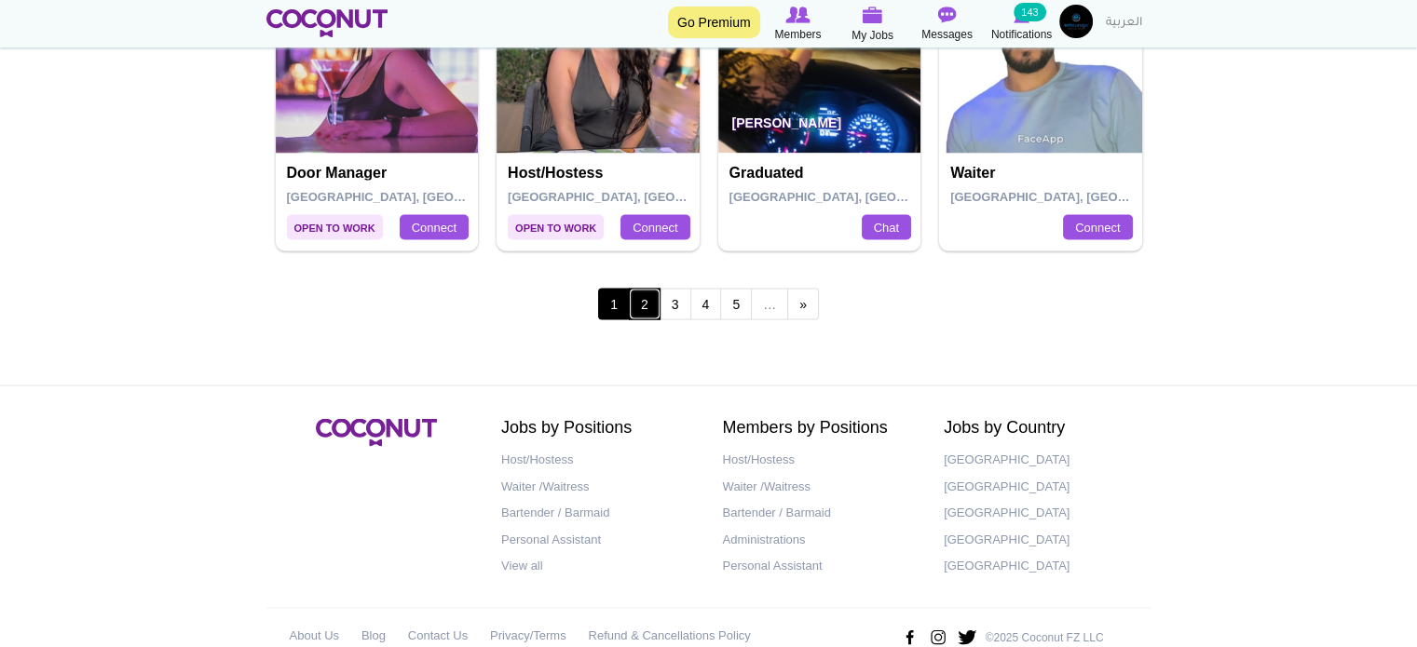
click at [646, 289] on link "2" at bounding box center [645, 305] width 32 height 32
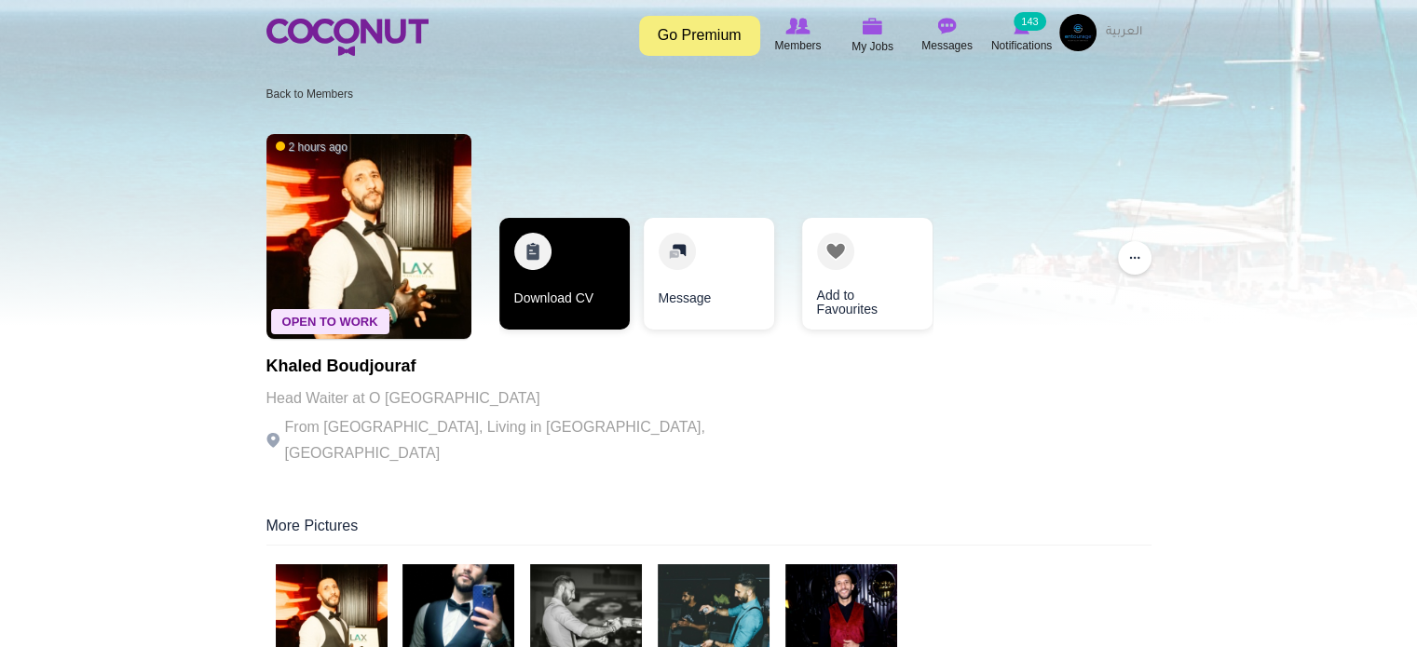
click at [565, 252] on link "Download CV" at bounding box center [564, 274] width 130 height 112
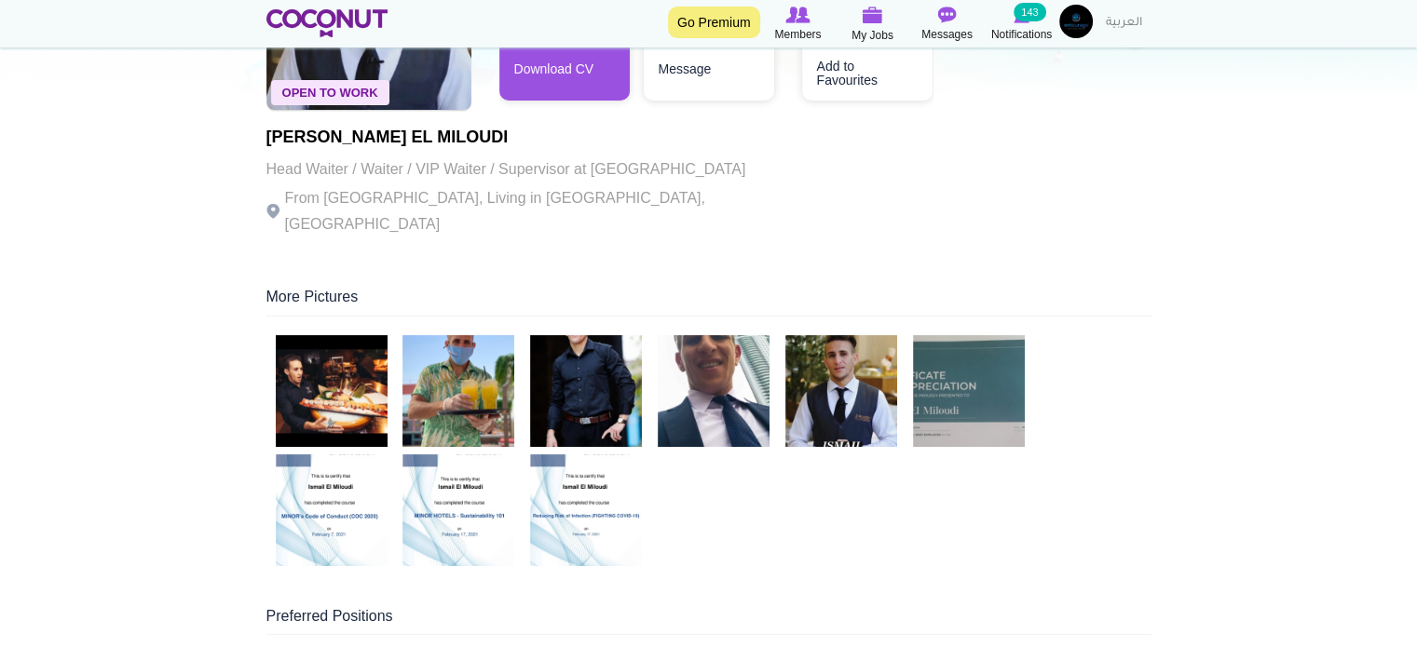
scroll to position [279, 0]
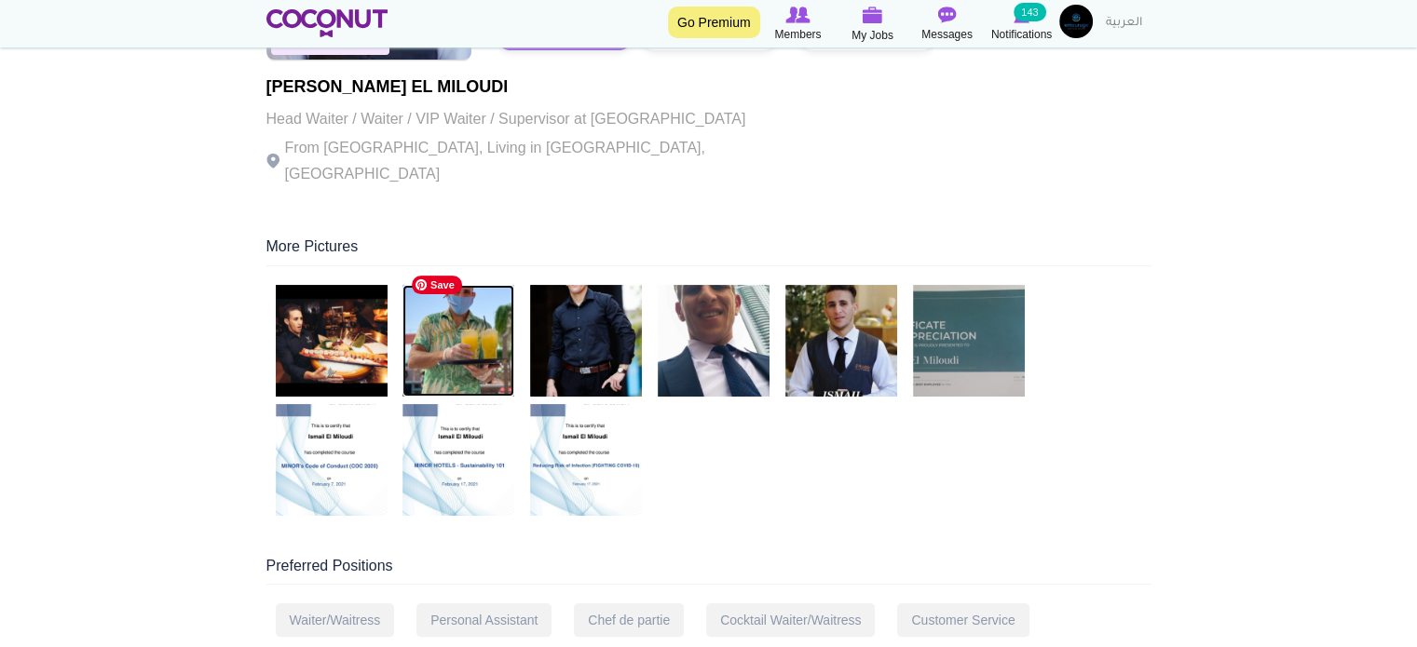
click at [444, 306] on img at bounding box center [458, 341] width 112 height 112
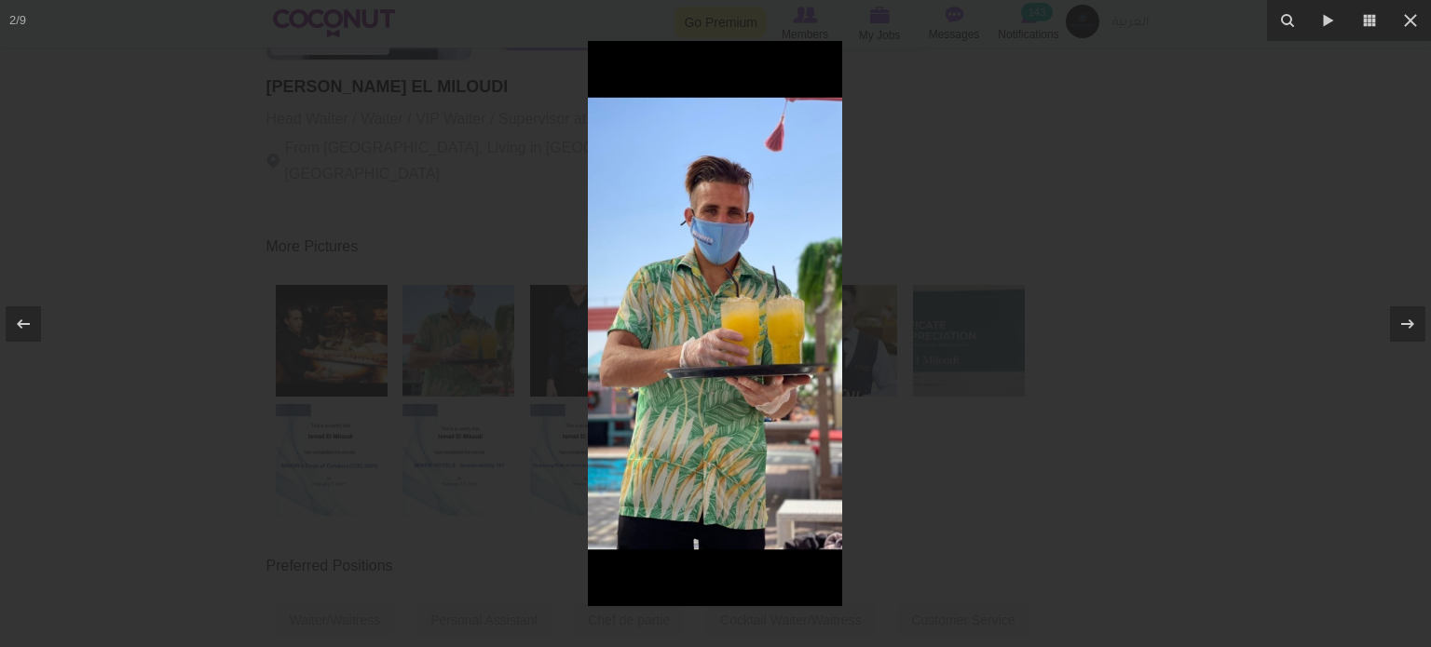
click at [980, 458] on div at bounding box center [715, 323] width 1431 height 647
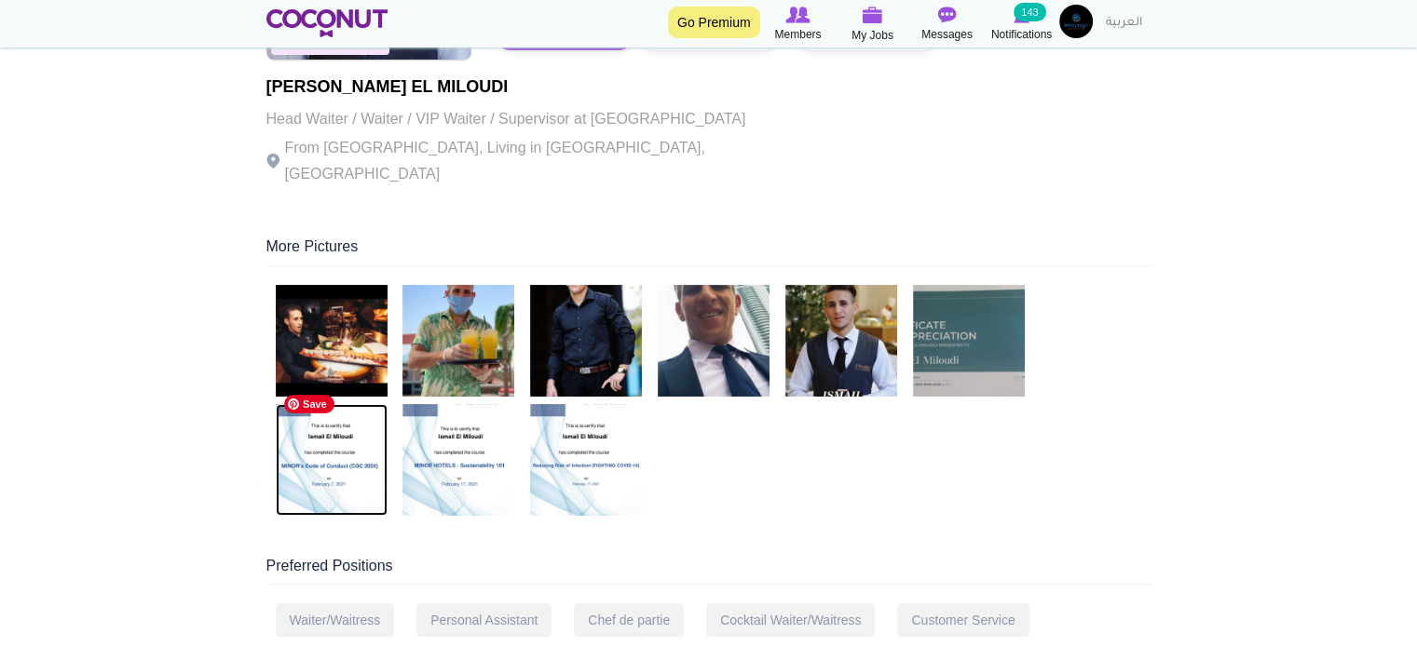
click at [350, 415] on img at bounding box center [332, 460] width 112 height 112
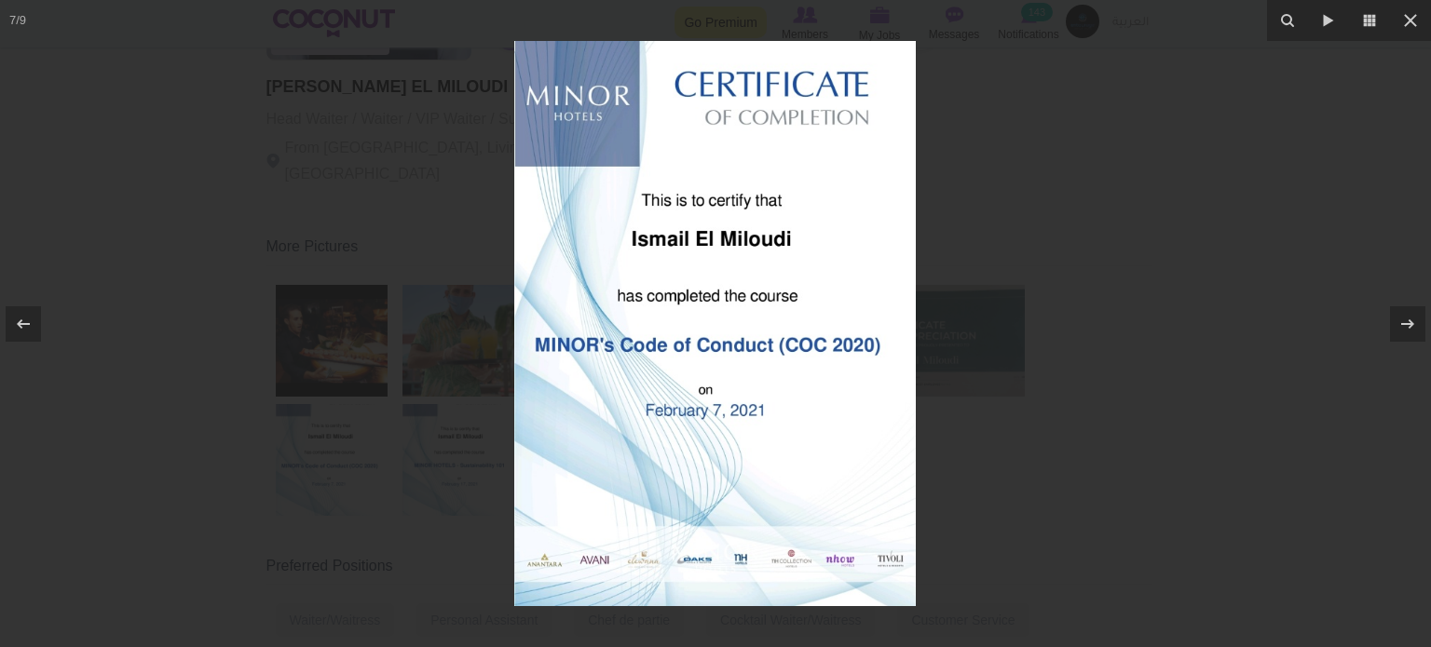
click at [999, 421] on div at bounding box center [715, 323] width 1431 height 647
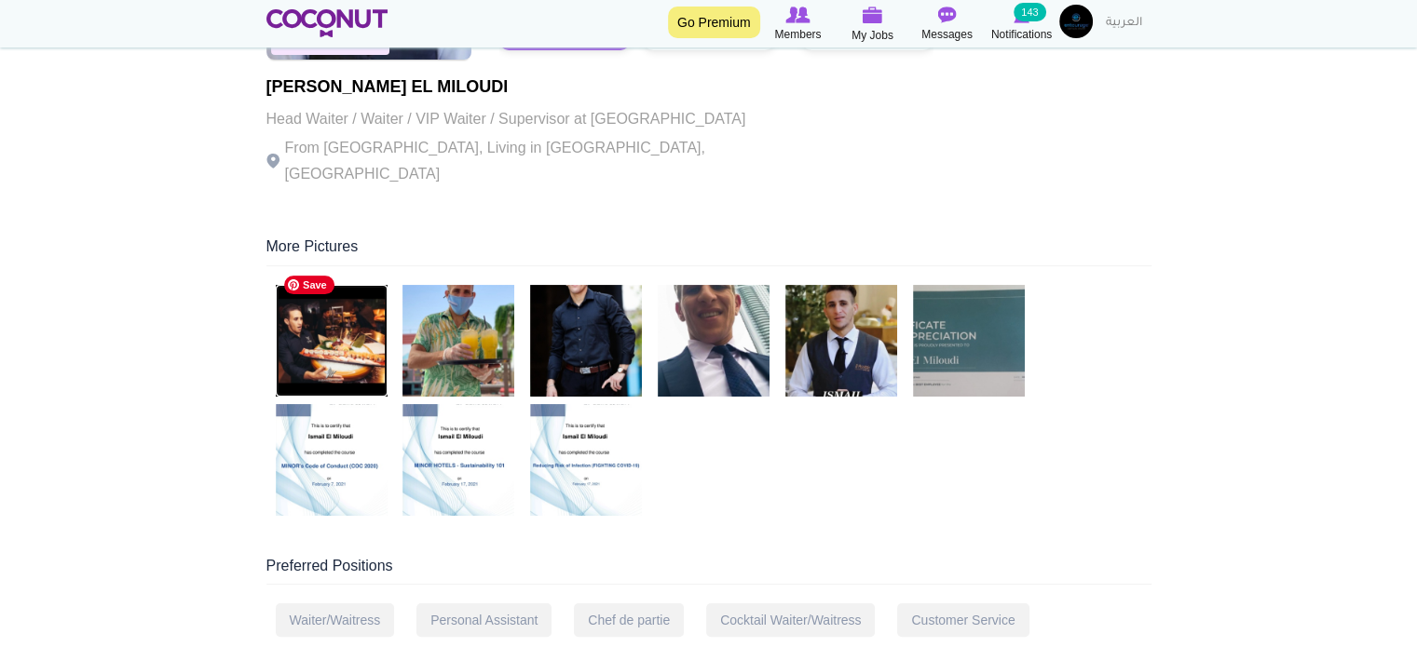
click at [306, 322] on img at bounding box center [332, 341] width 112 height 112
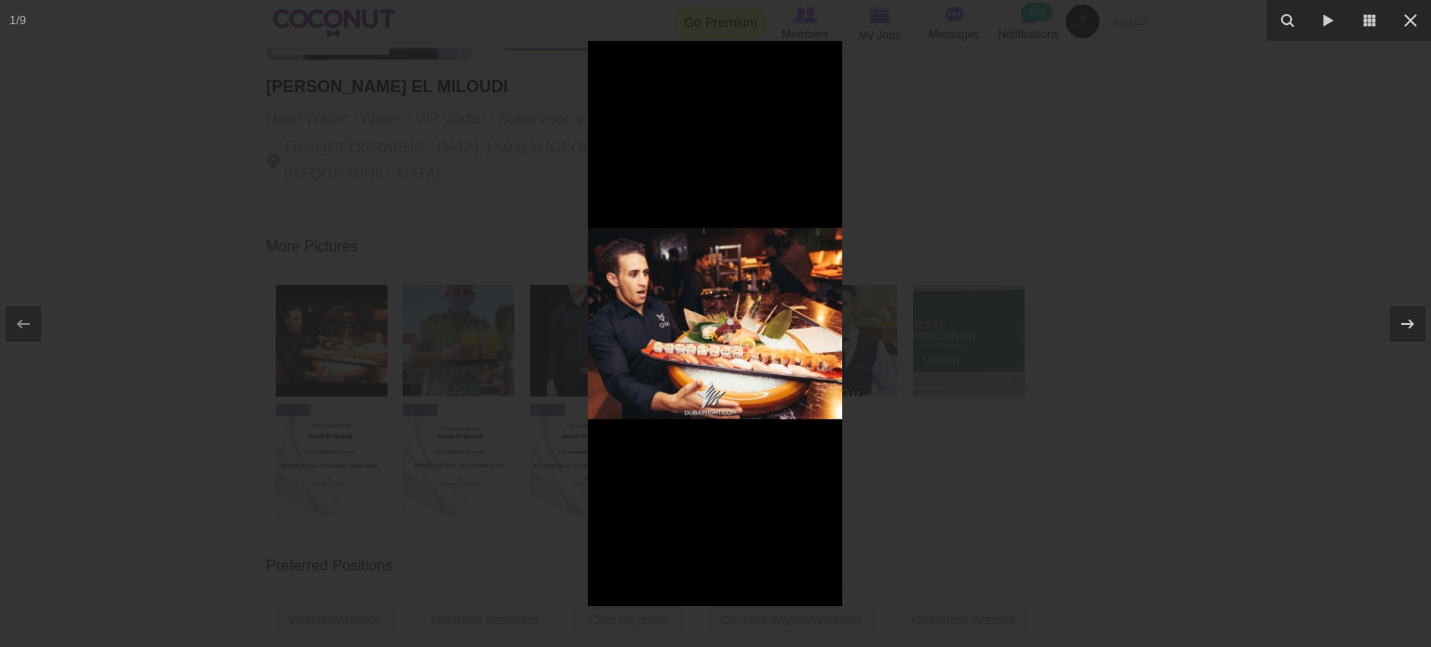
click at [935, 401] on div at bounding box center [715, 323] width 1431 height 647
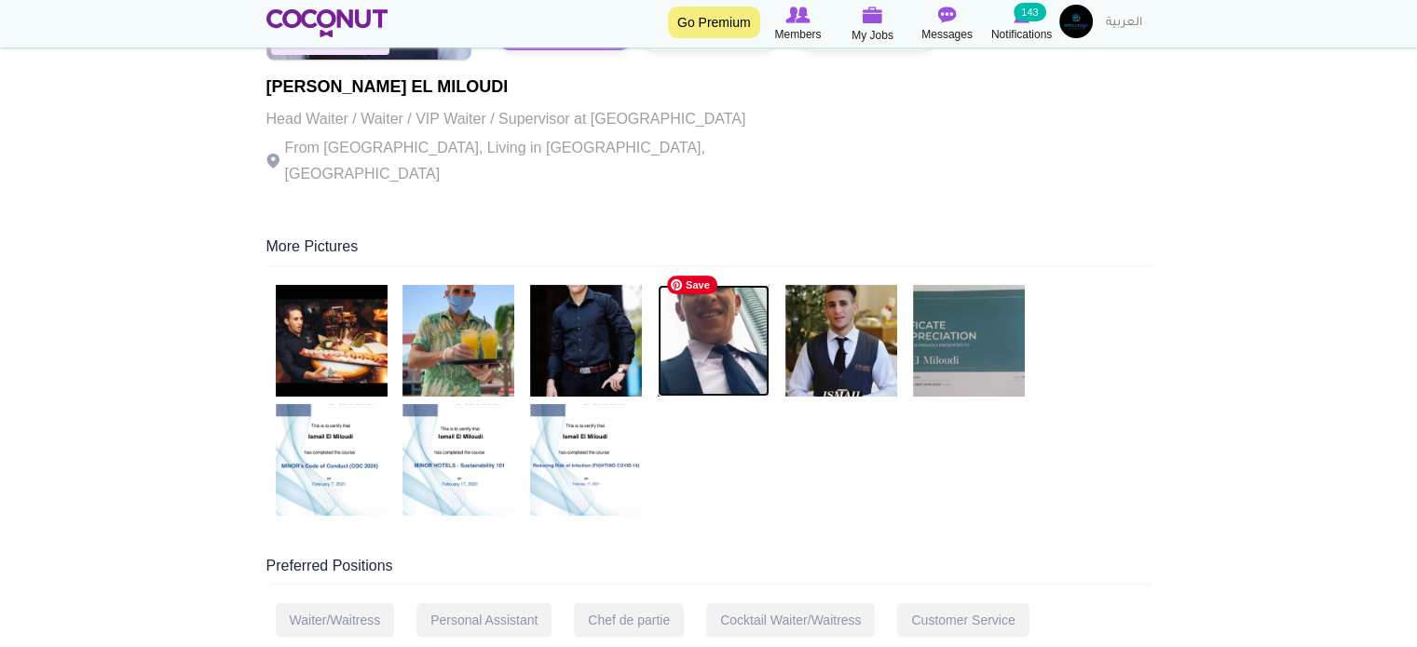
click at [727, 323] on img at bounding box center [714, 341] width 112 height 112
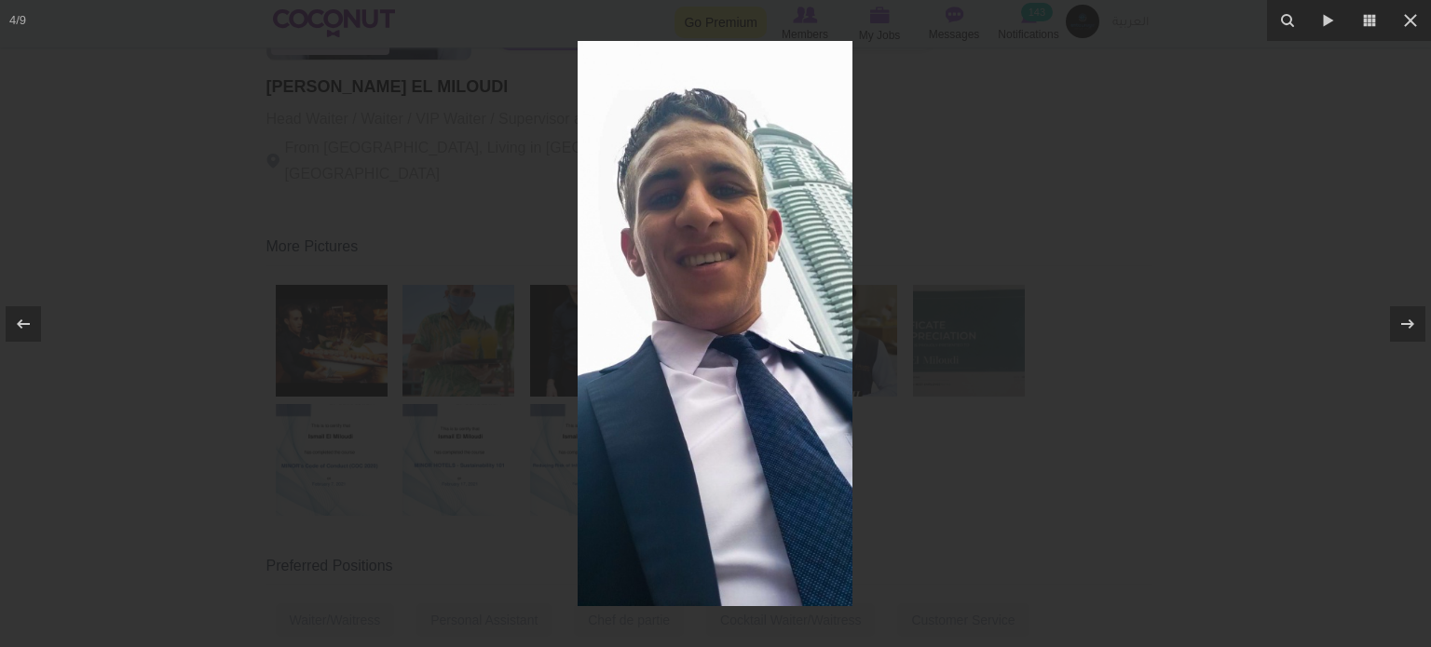
click at [1050, 357] on div at bounding box center [715, 323] width 1431 height 647
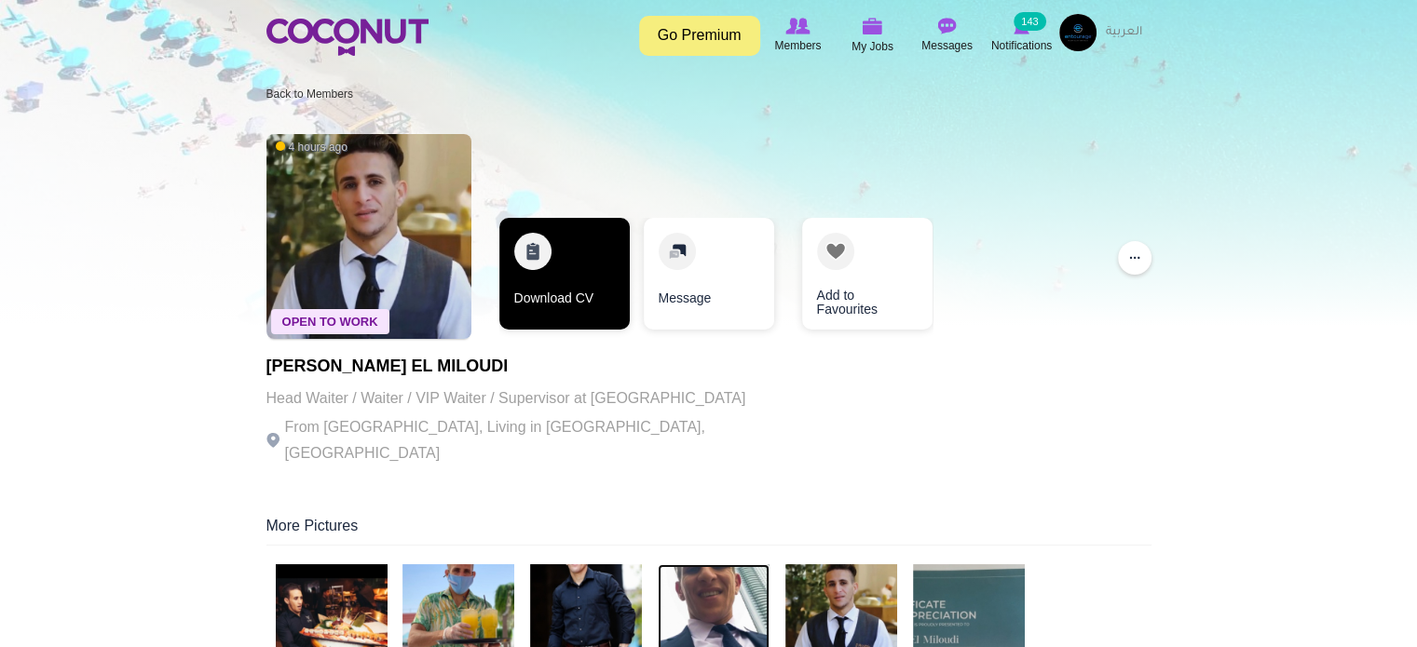
click at [583, 230] on link "Download CV" at bounding box center [564, 274] width 130 height 112
click at [565, 308] on link "Download CV" at bounding box center [564, 274] width 130 height 112
click at [600, 256] on link "Download CV" at bounding box center [564, 274] width 130 height 112
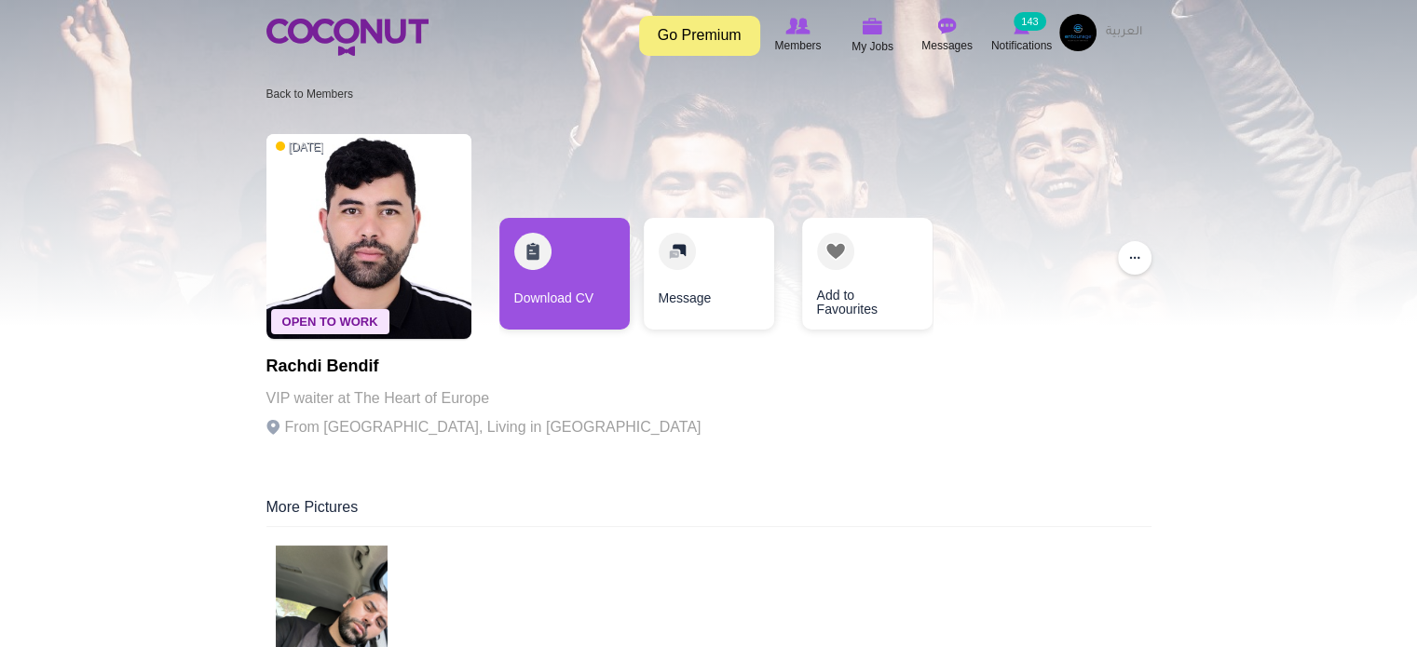
scroll to position [186, 0]
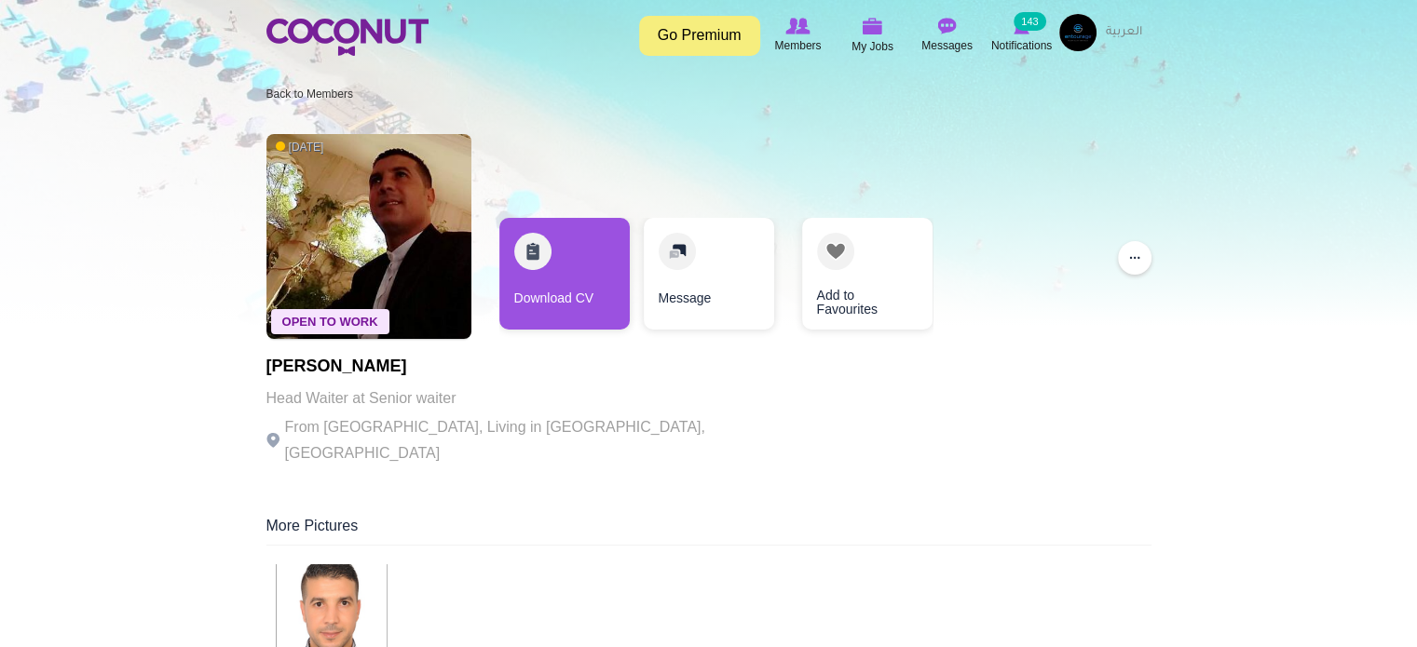
click at [155, 92] on div at bounding box center [708, 163] width 1417 height 326
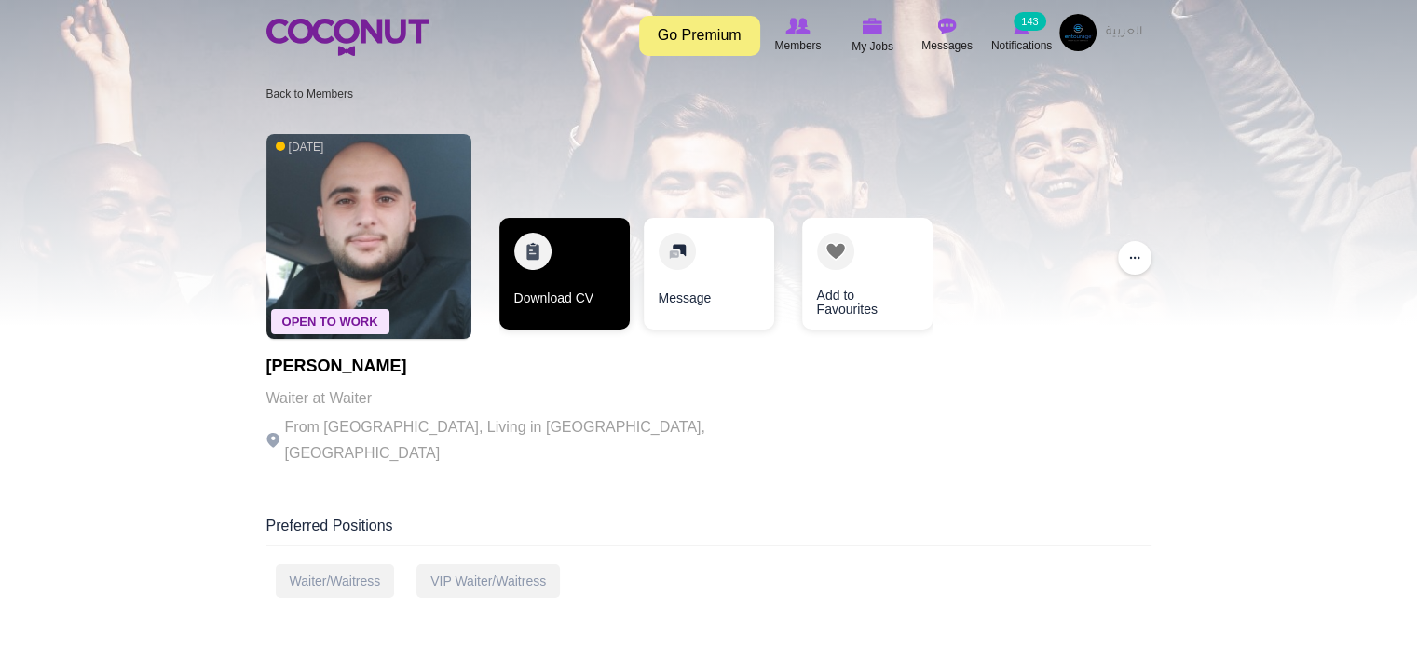
click at [568, 308] on link "Download CV" at bounding box center [564, 274] width 130 height 112
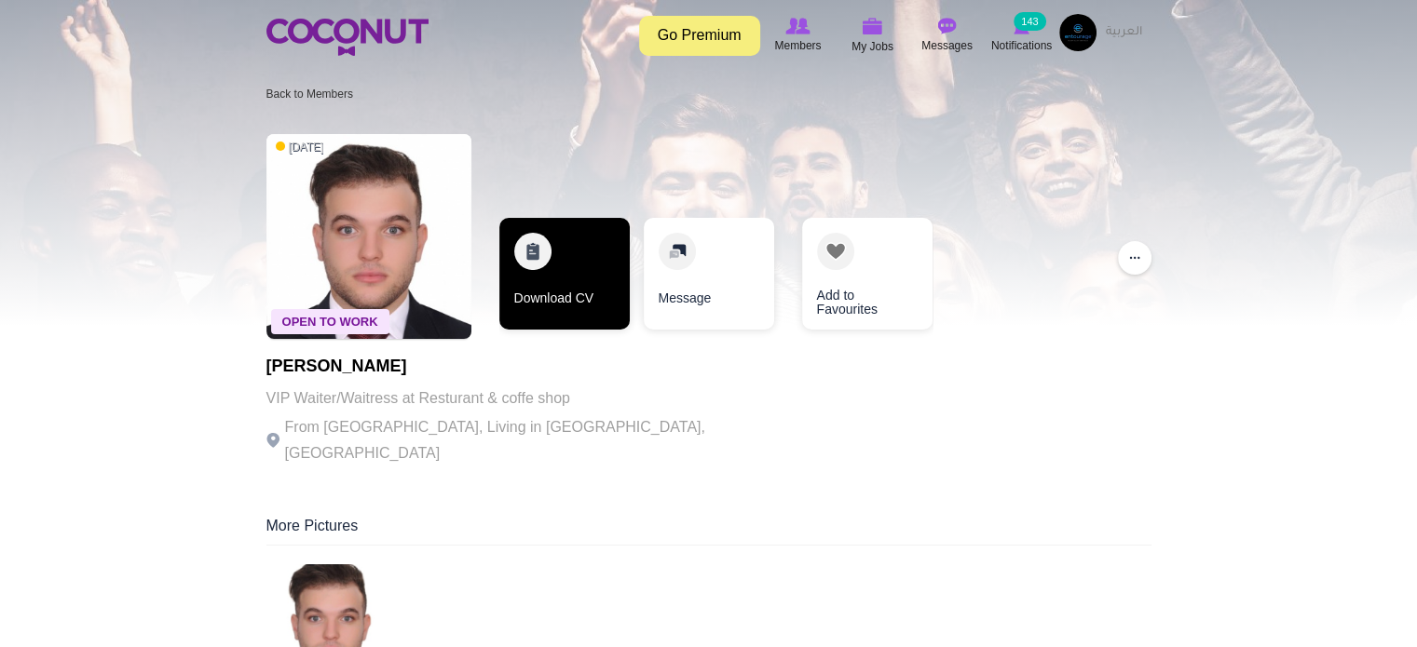
click at [569, 271] on link "Download CV" at bounding box center [564, 274] width 130 height 112
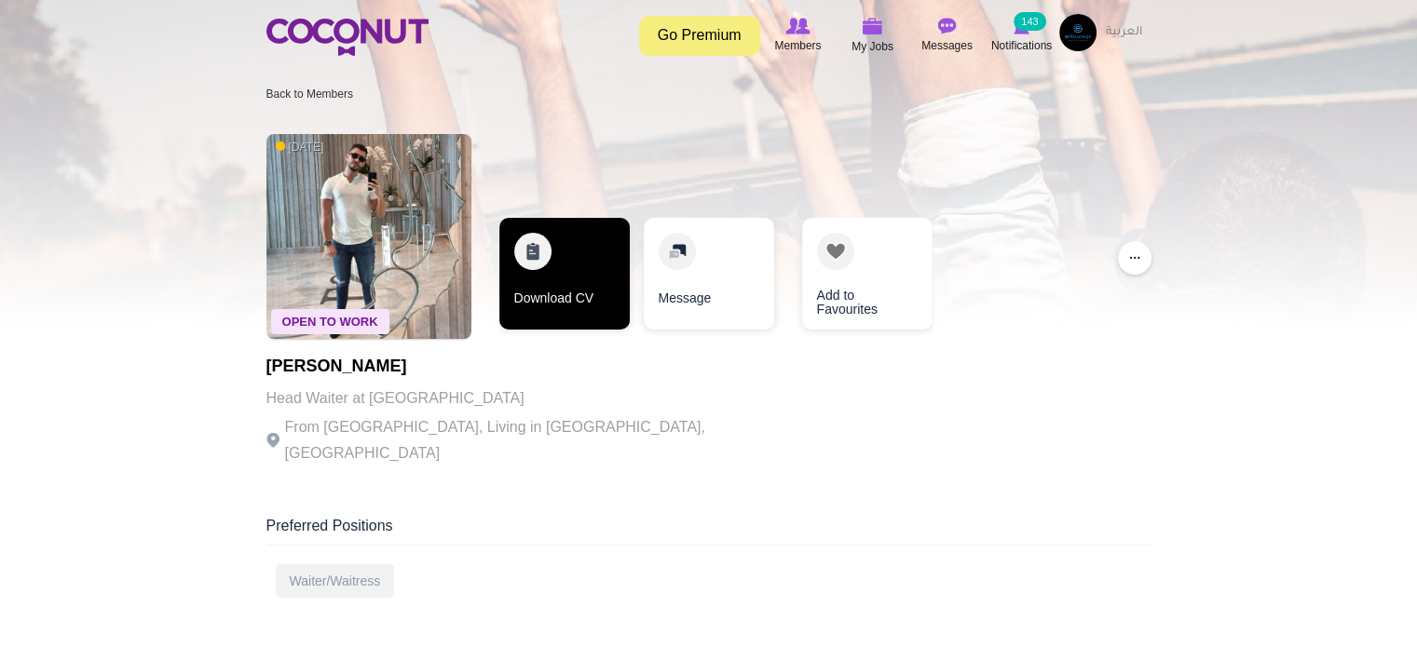
click at [592, 270] on link "Download CV" at bounding box center [564, 274] width 130 height 112
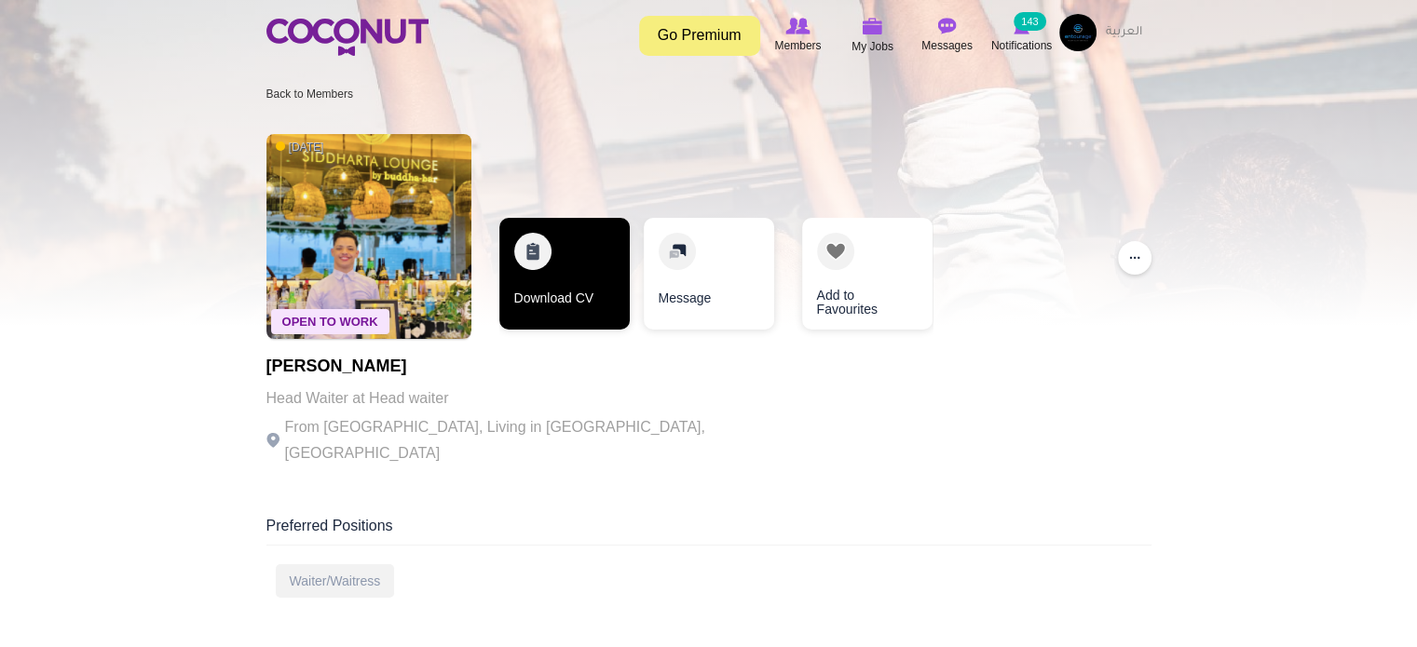
click at [553, 264] on link "Download CV" at bounding box center [564, 274] width 130 height 112
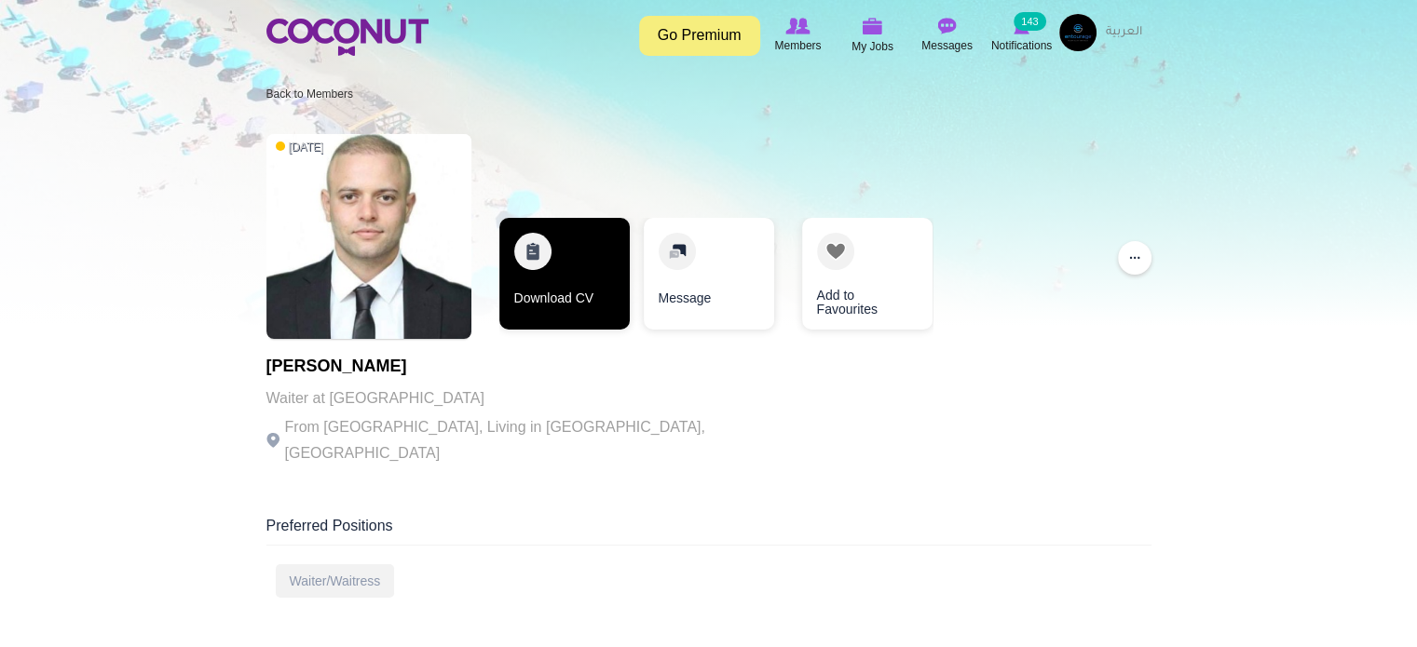
click at [524, 264] on link "Download CV" at bounding box center [564, 274] width 130 height 112
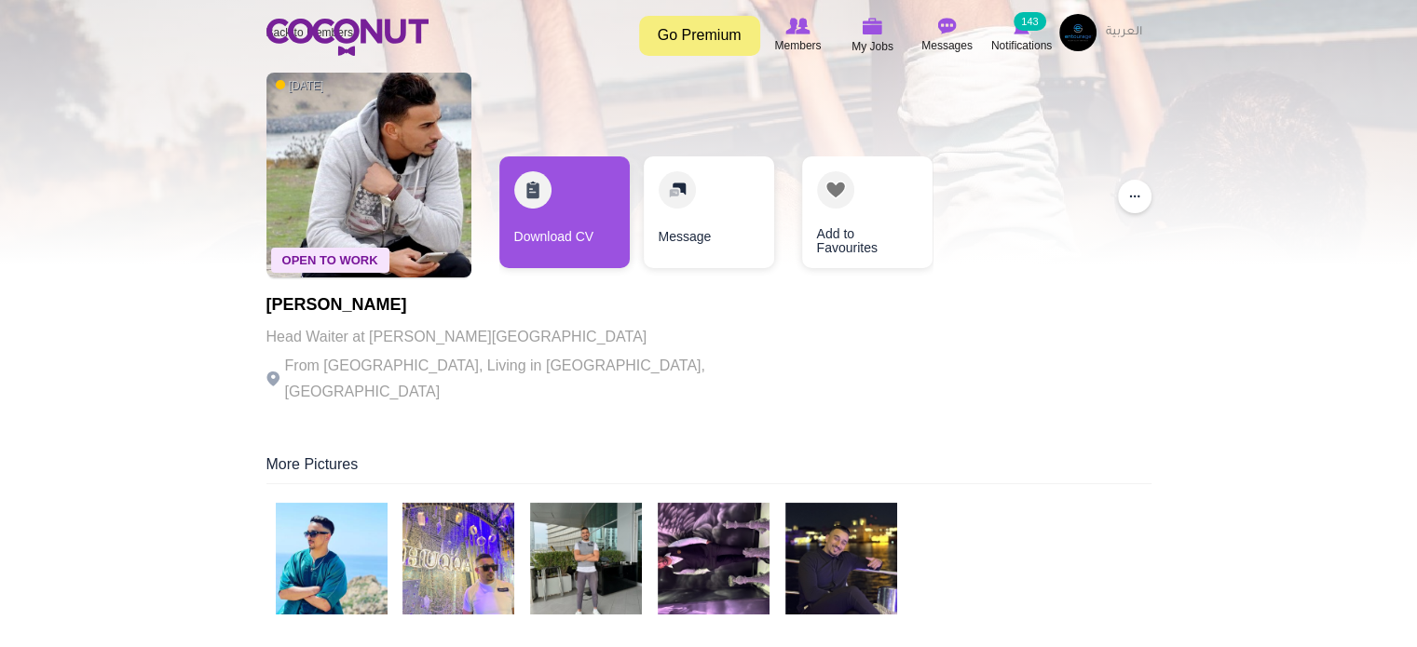
scroll to position [186, 0]
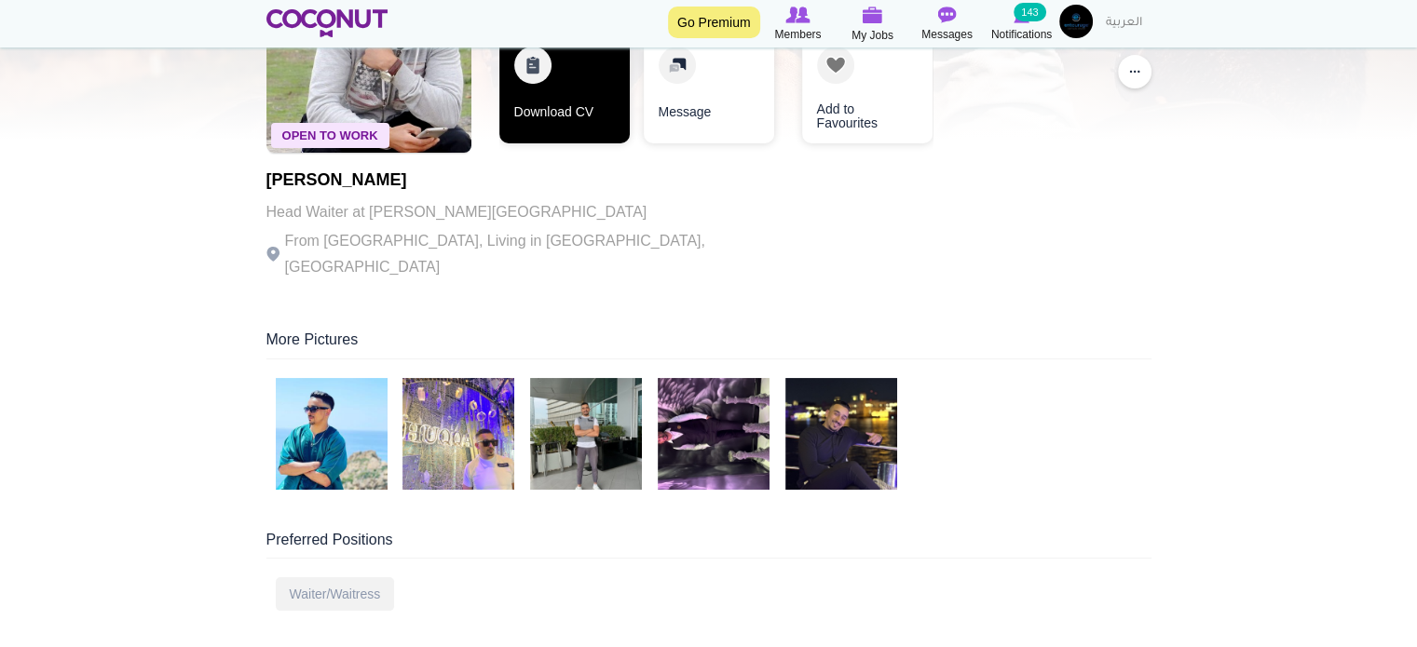
click at [570, 110] on link "Download CV" at bounding box center [564, 88] width 130 height 112
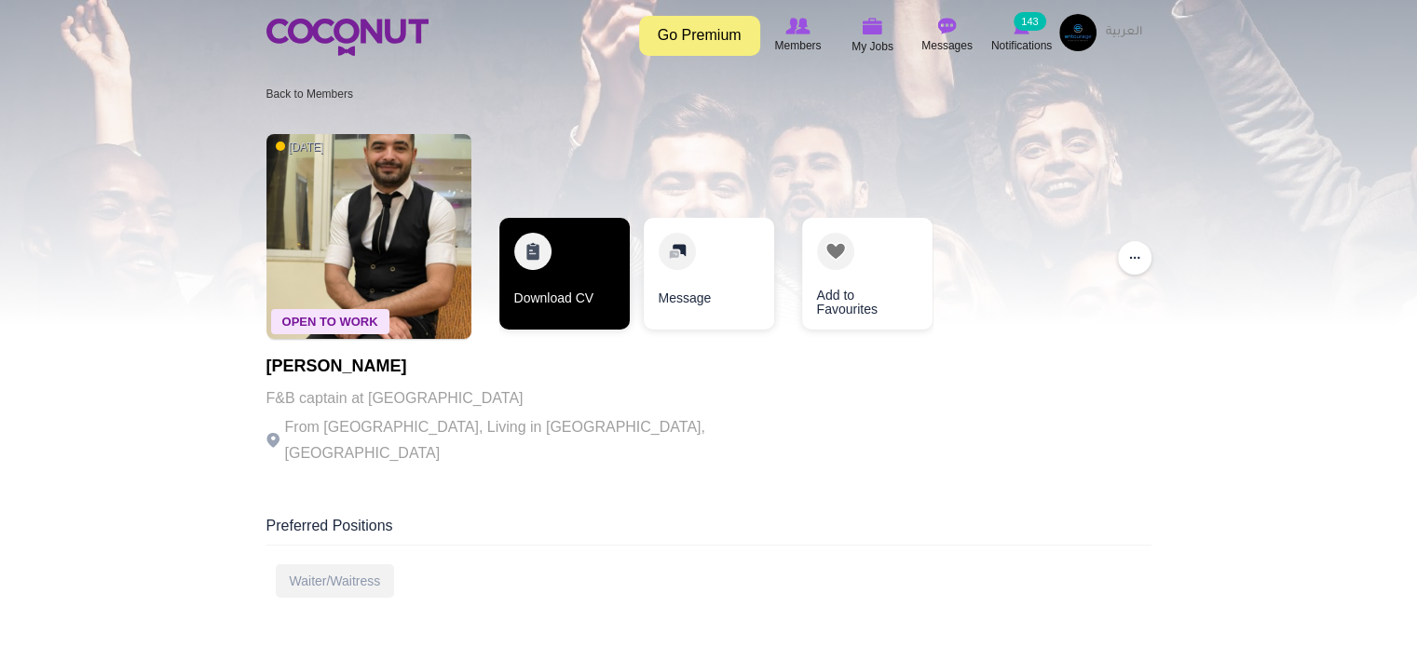
click at [571, 257] on link "Download CV" at bounding box center [564, 274] width 130 height 112
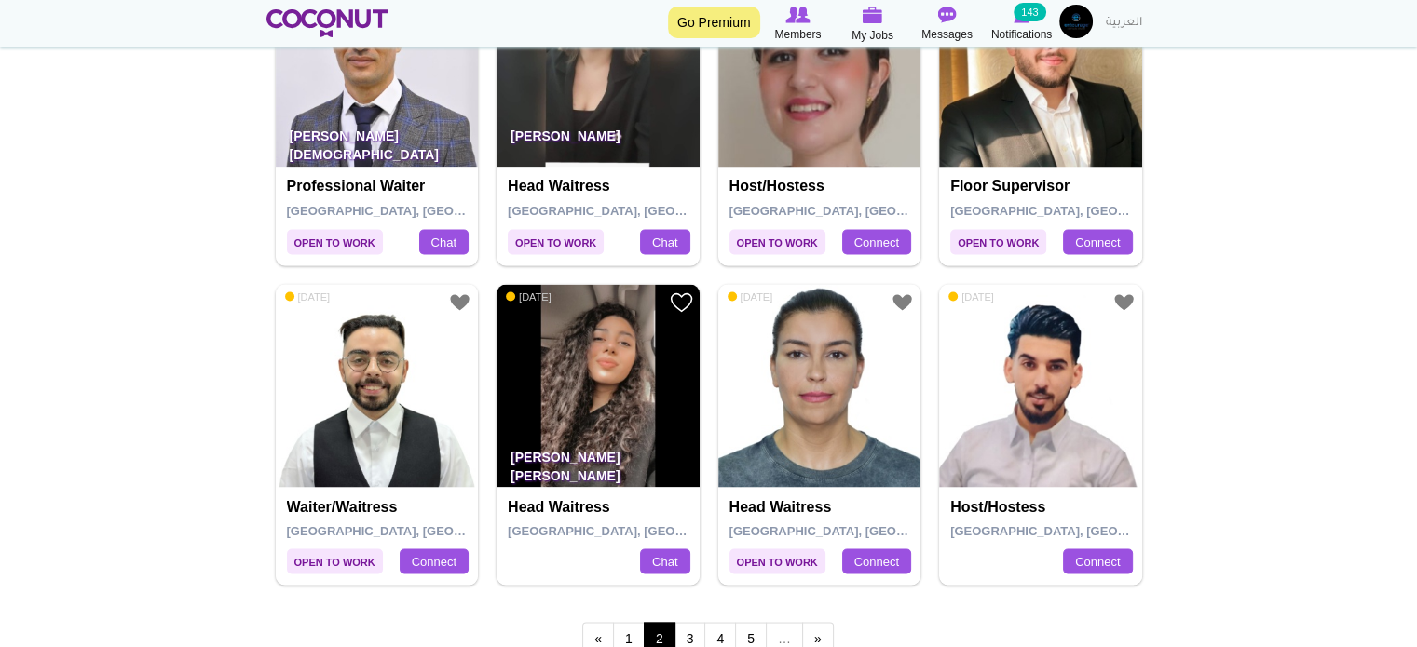
scroll to position [3447, 0]
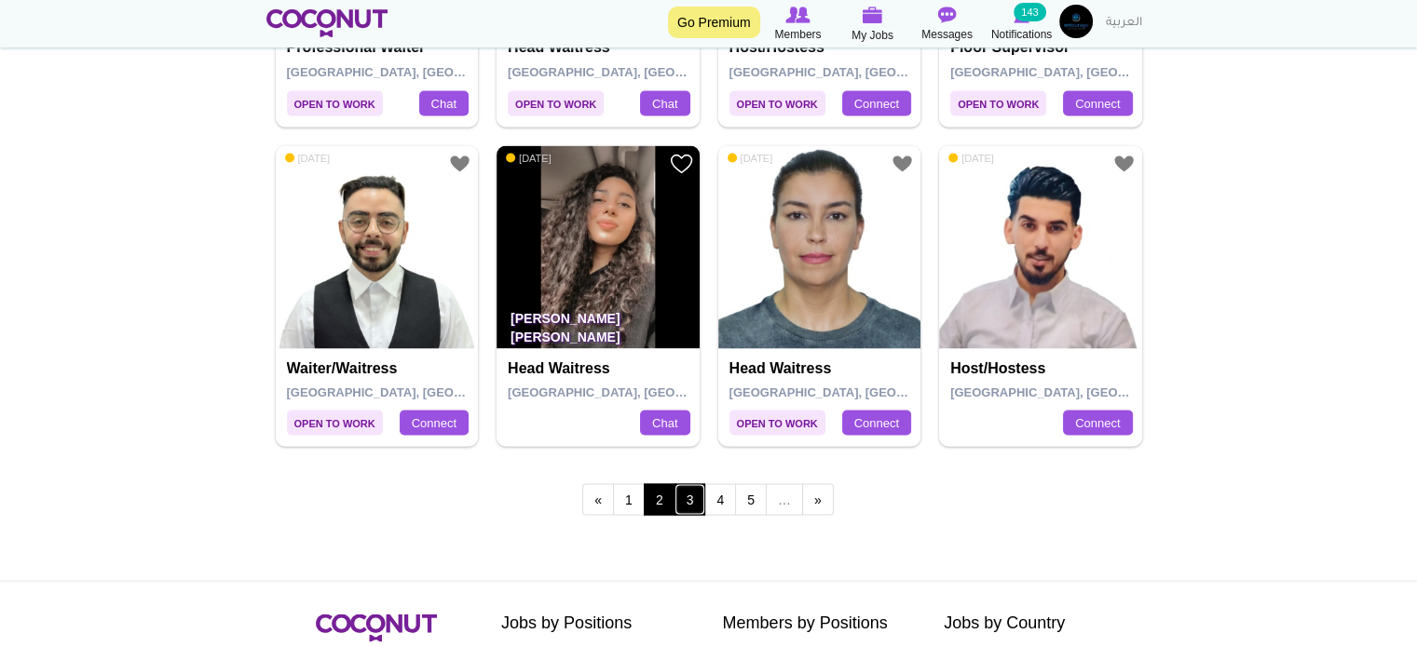
click at [686, 483] on link "3" at bounding box center [690, 499] width 32 height 32
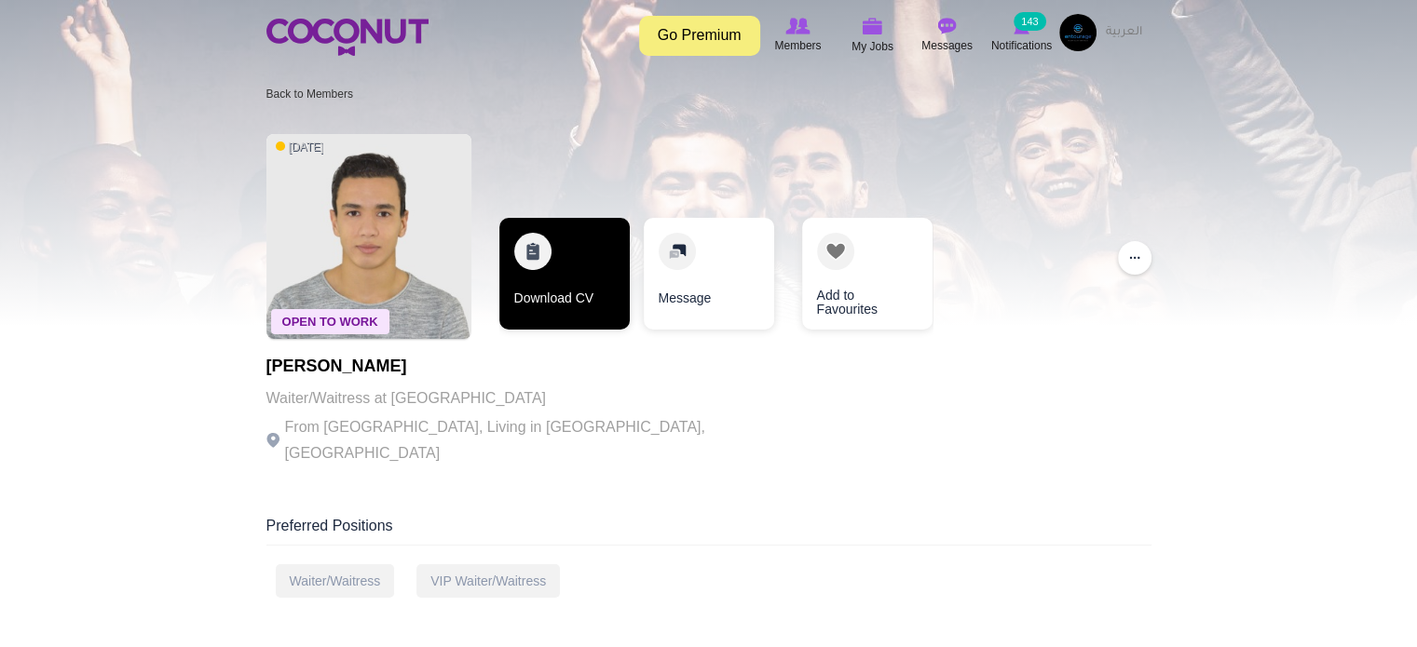
click at [542, 282] on link "Download CV" at bounding box center [564, 274] width 130 height 112
click at [565, 252] on link "Download CV" at bounding box center [564, 274] width 130 height 112
click at [577, 308] on link "Download CV" at bounding box center [563, 274] width 130 height 112
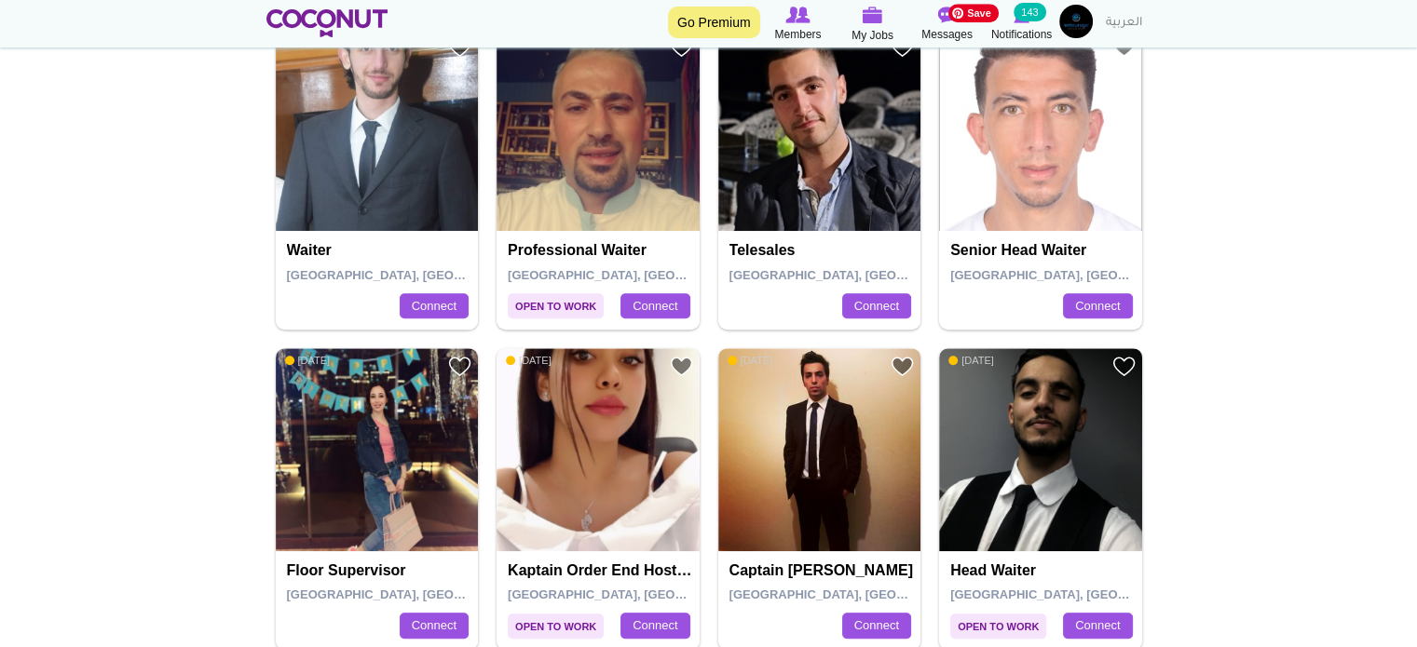
scroll to position [1025, 0]
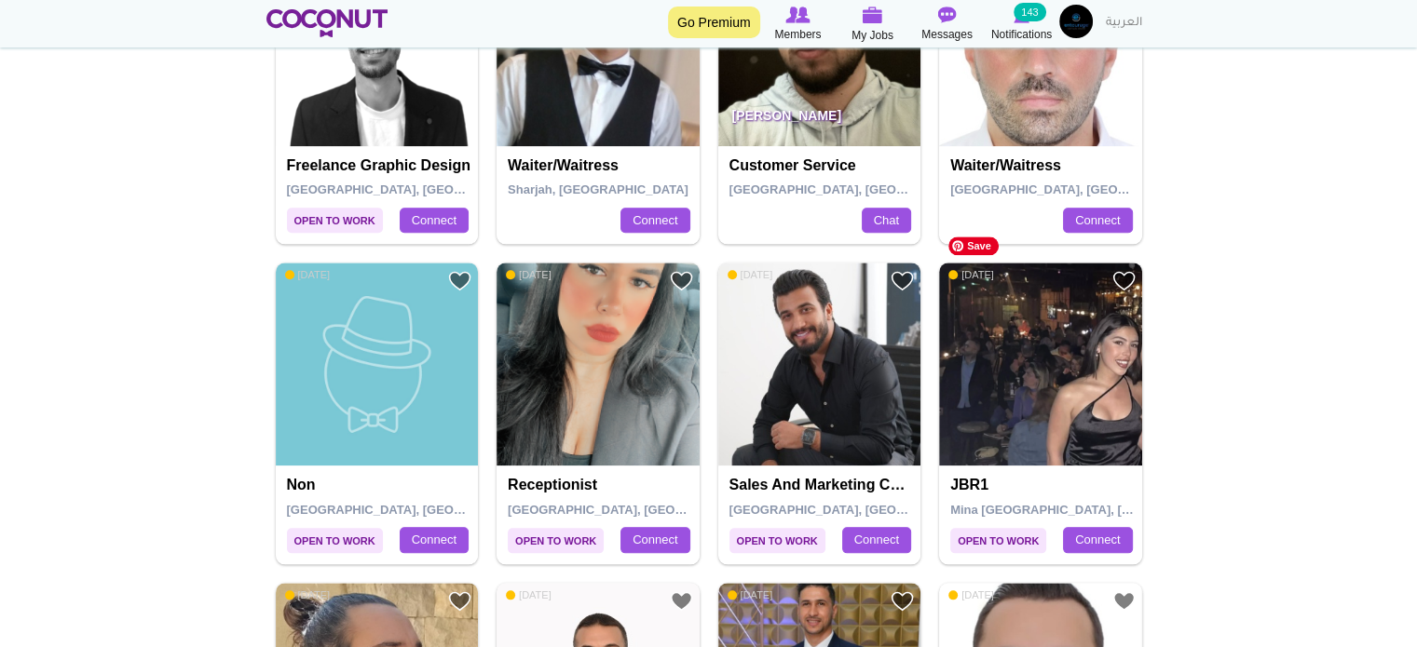
scroll to position [1863, 0]
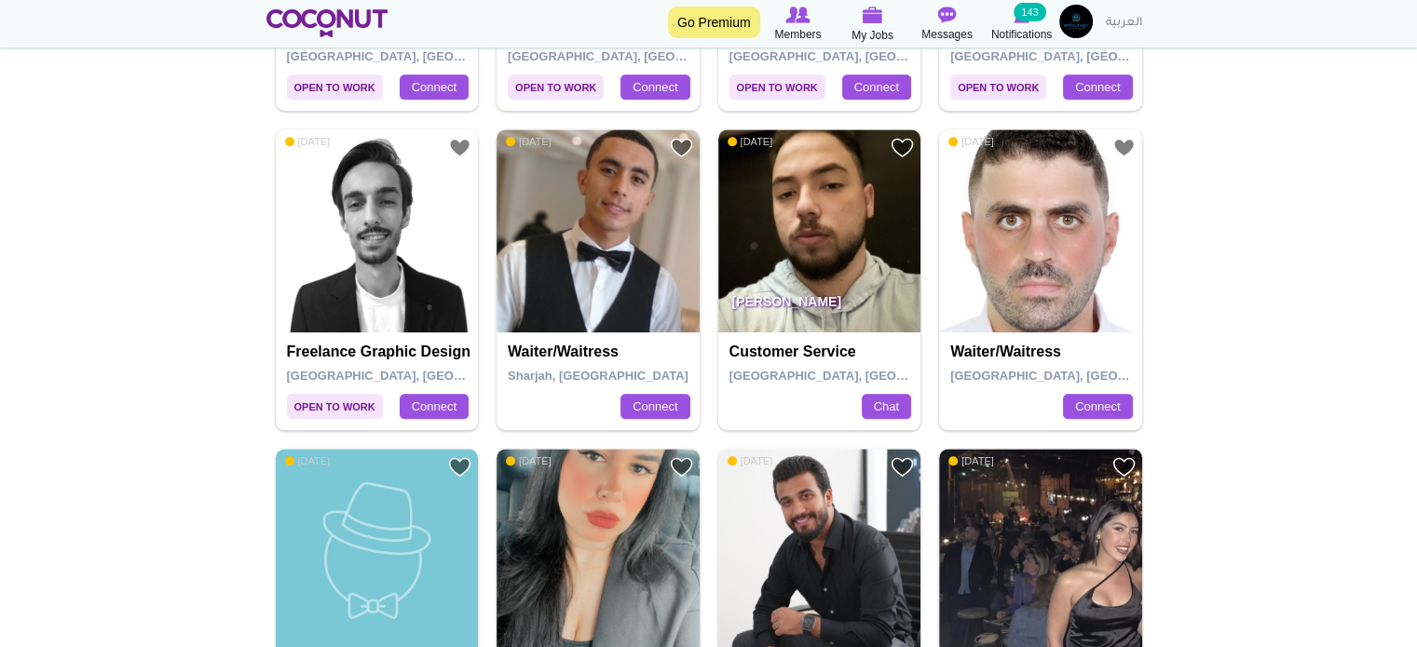
click at [48, 338] on body "Toggle navigation Go Premium Members My Jobs Post a Job Messages Notifications …" at bounding box center [708, 301] width 1417 height 4328
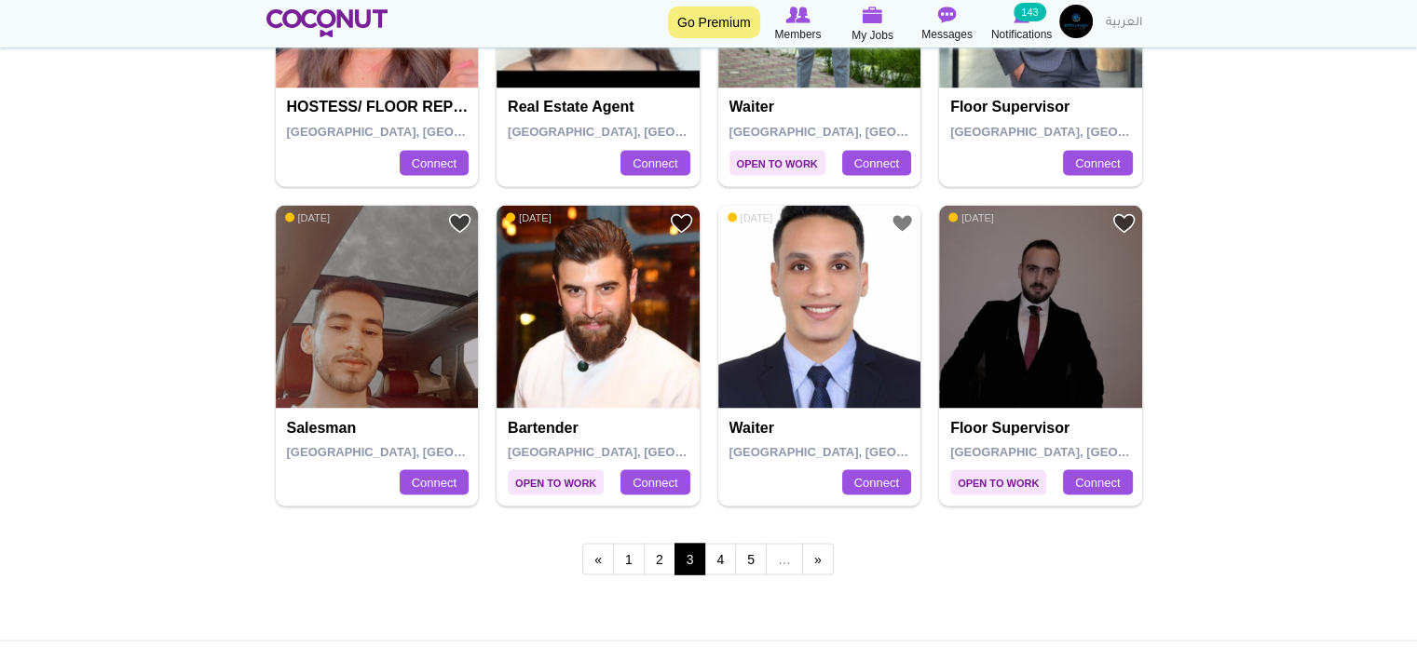
scroll to position [3447, 0]
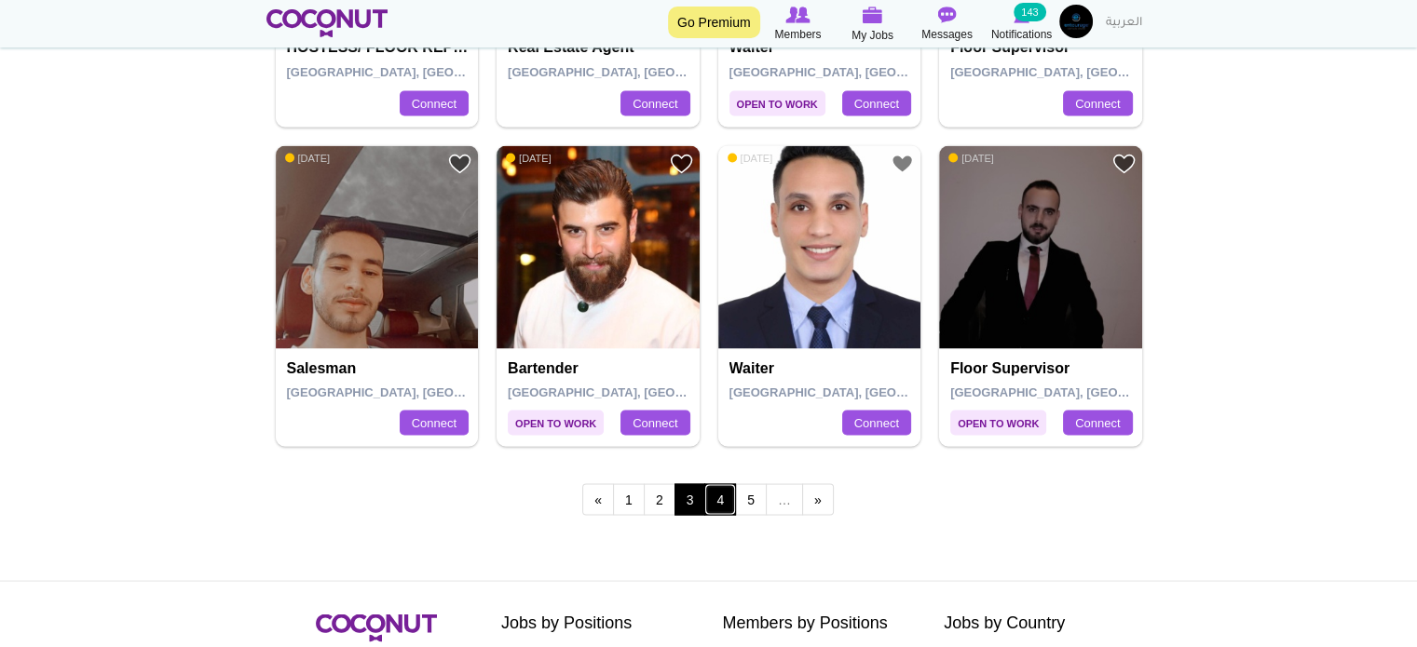
click at [724, 483] on link "4" at bounding box center [720, 499] width 32 height 32
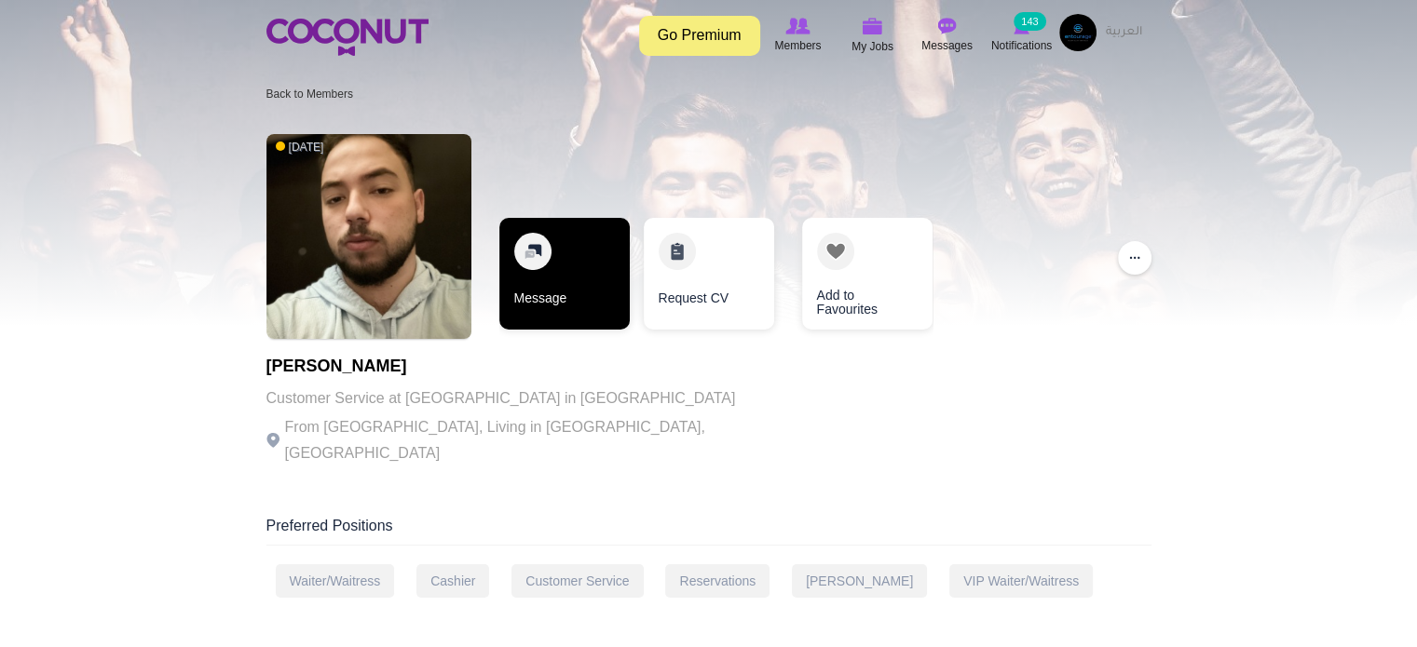
click at [548, 274] on link "Message" at bounding box center [564, 274] width 130 height 112
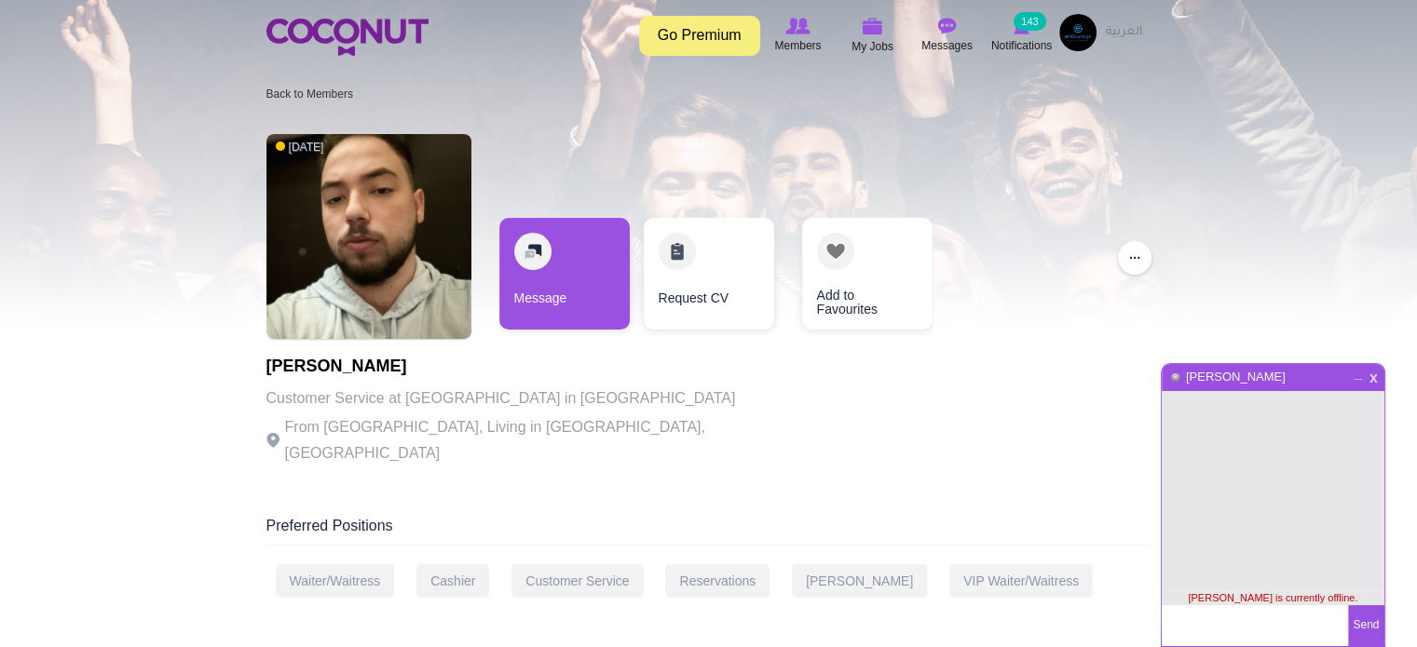
click at [1371, 373] on span "x" at bounding box center [1374, 376] width 16 height 14
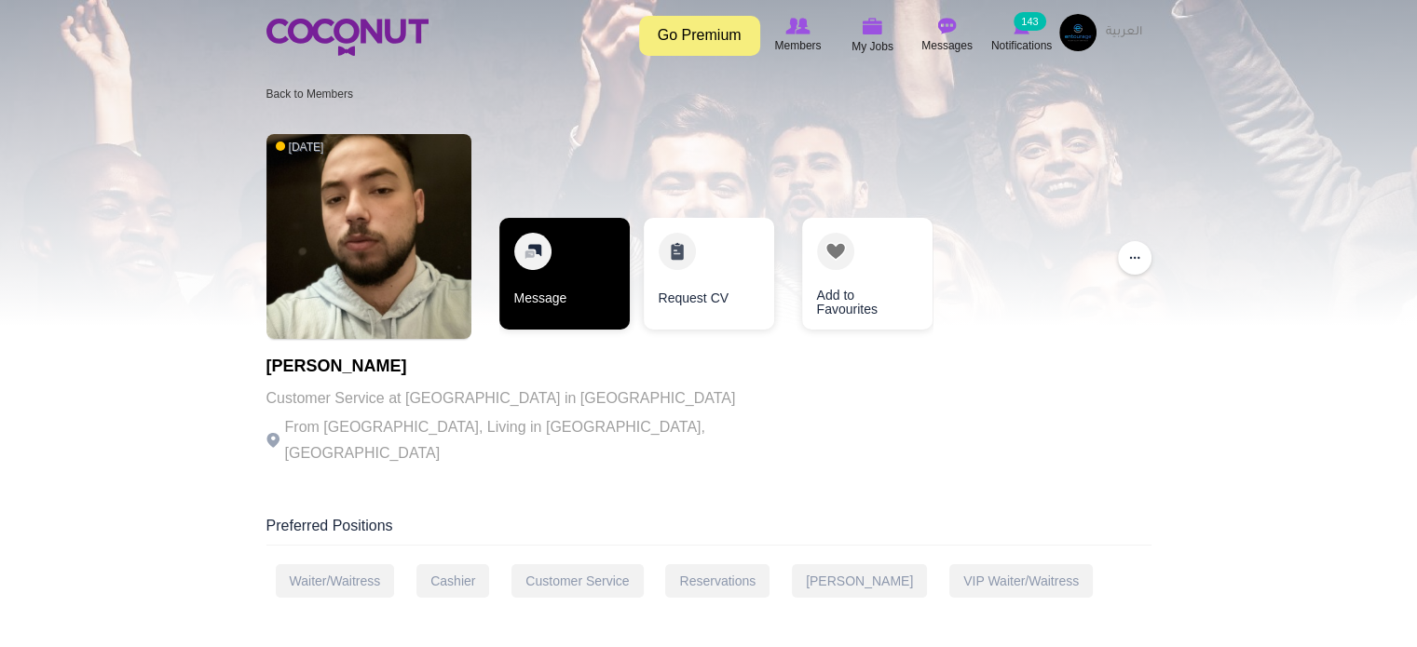
click at [589, 300] on link "Message" at bounding box center [564, 274] width 130 height 112
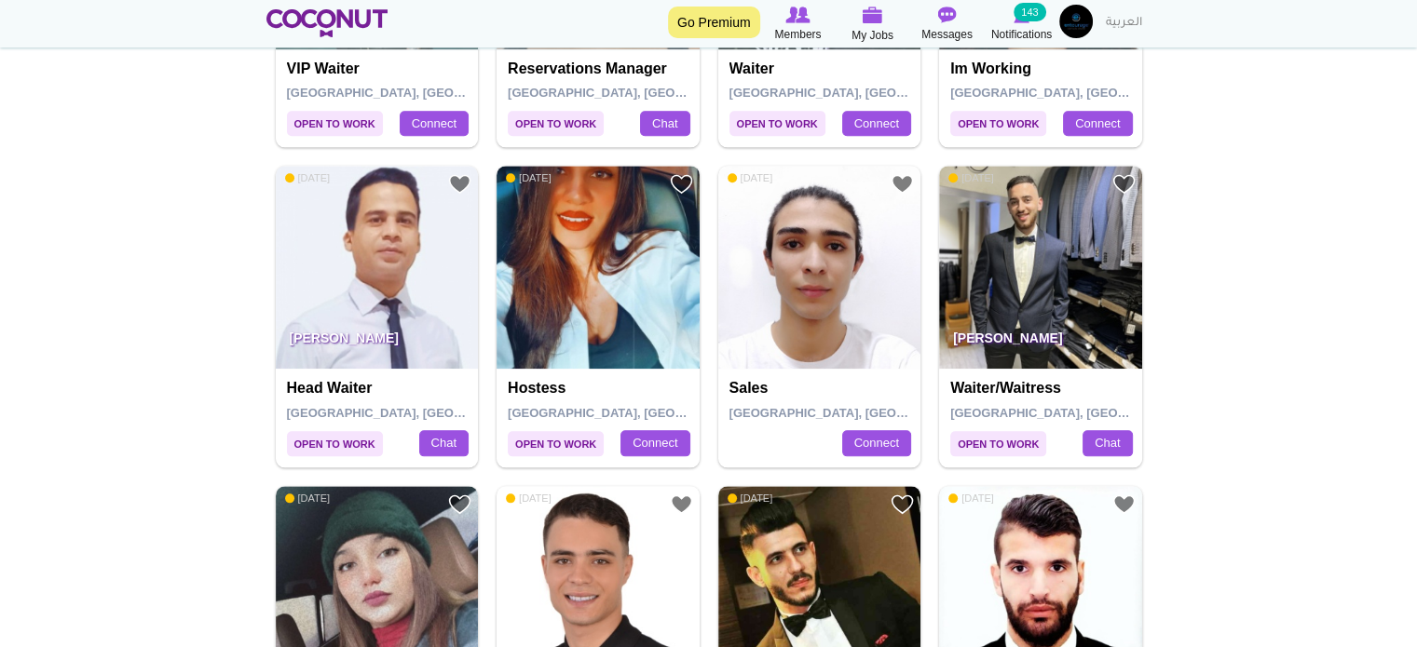
scroll to position [2139, 0]
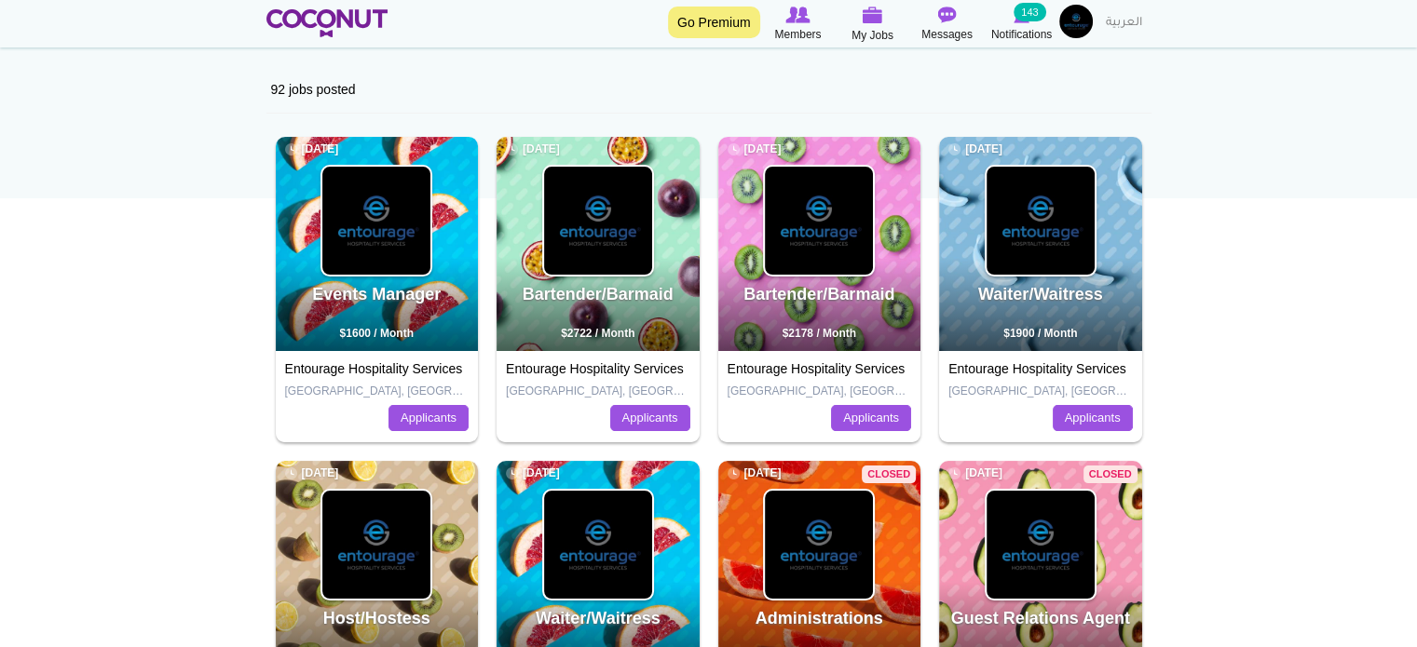
scroll to position [186, 0]
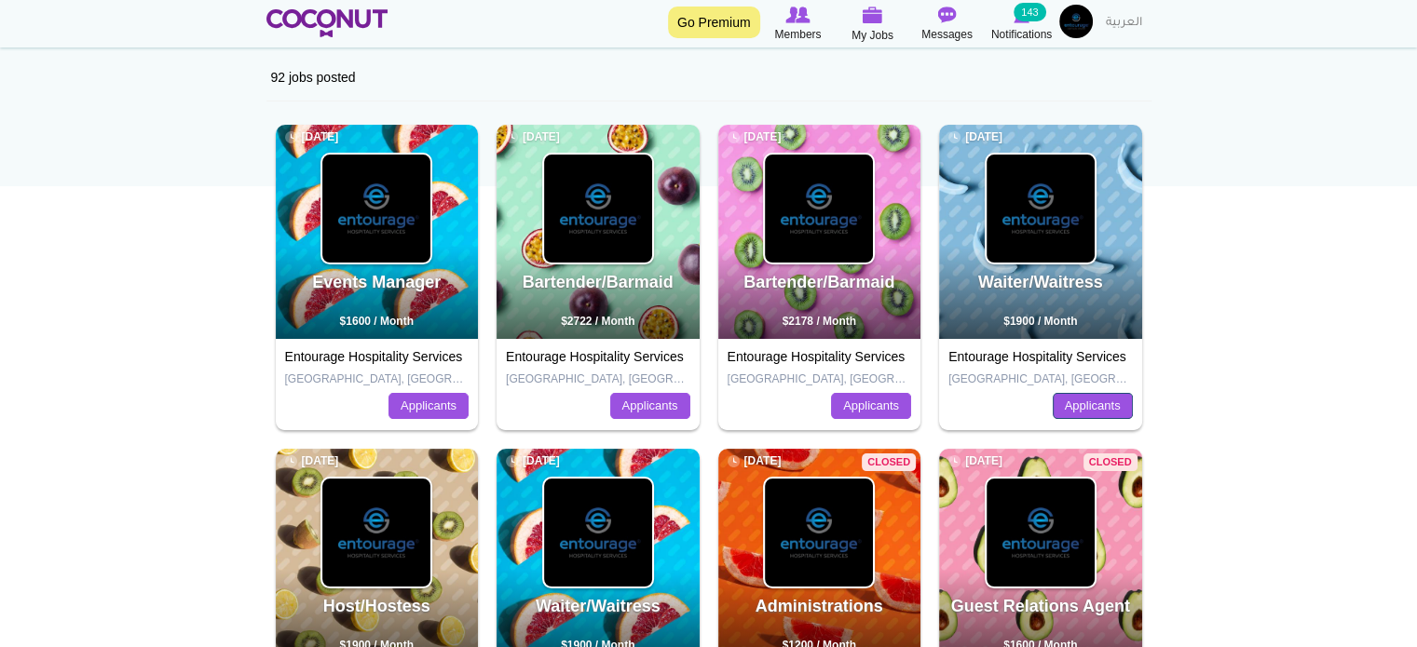
click at [1110, 405] on link "Applicants" at bounding box center [1093, 406] width 80 height 26
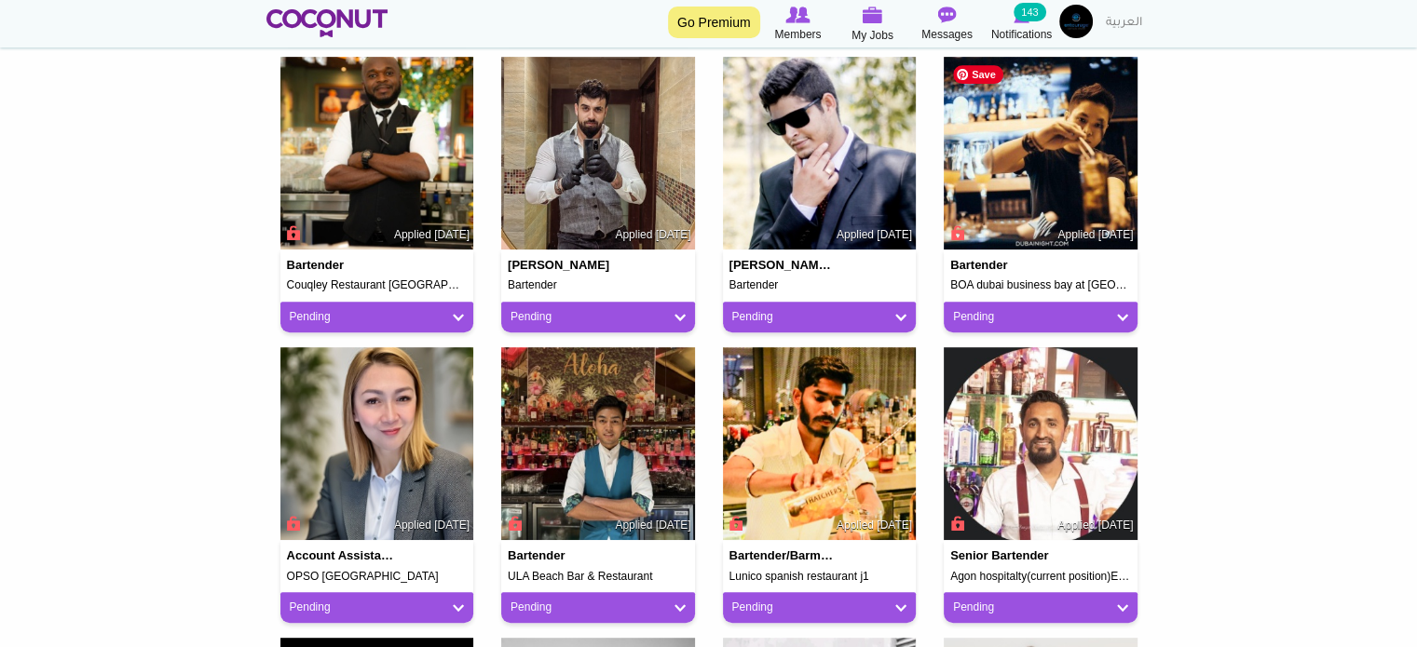
scroll to position [932, 0]
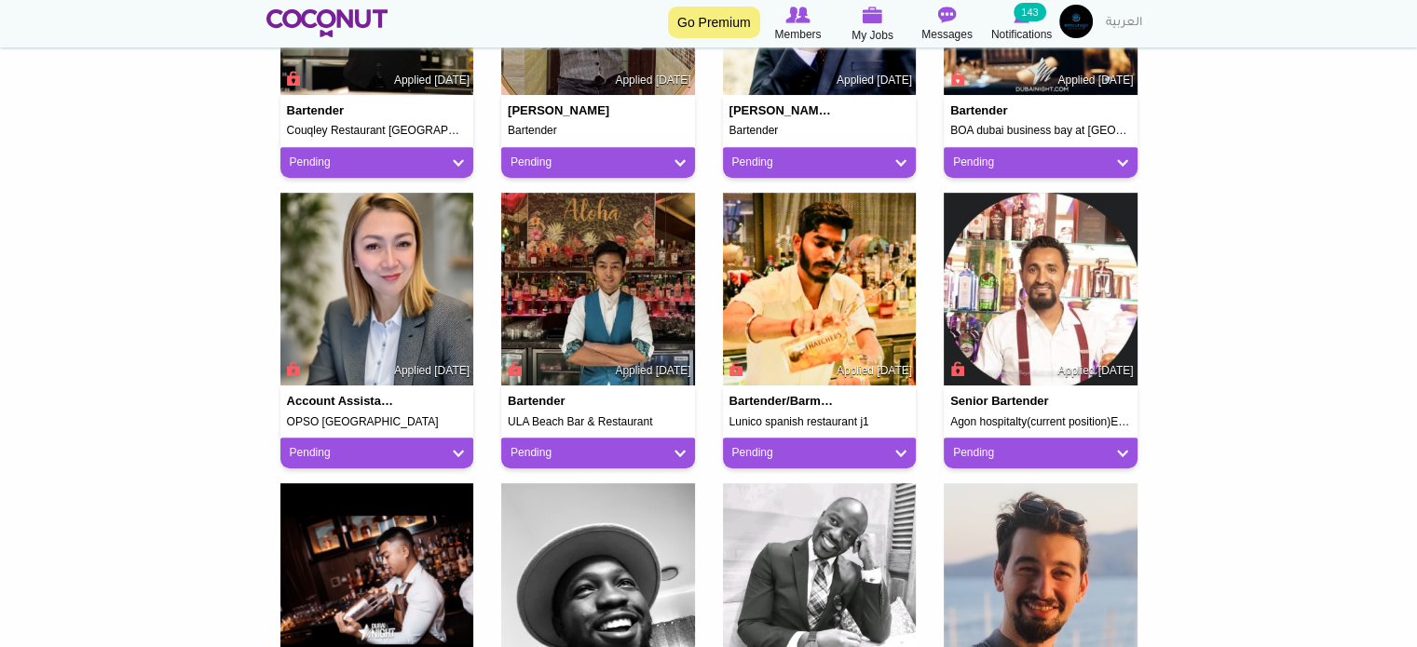
drag, startPoint x: 1035, startPoint y: 135, endPoint x: 0, endPoint y: 312, distance: 1050.0
click at [0, 312] on body "Toggle navigation Go Premium Members My Jobs Post a Job Messages Notifications …" at bounding box center [708, 274] width 1417 height 2413
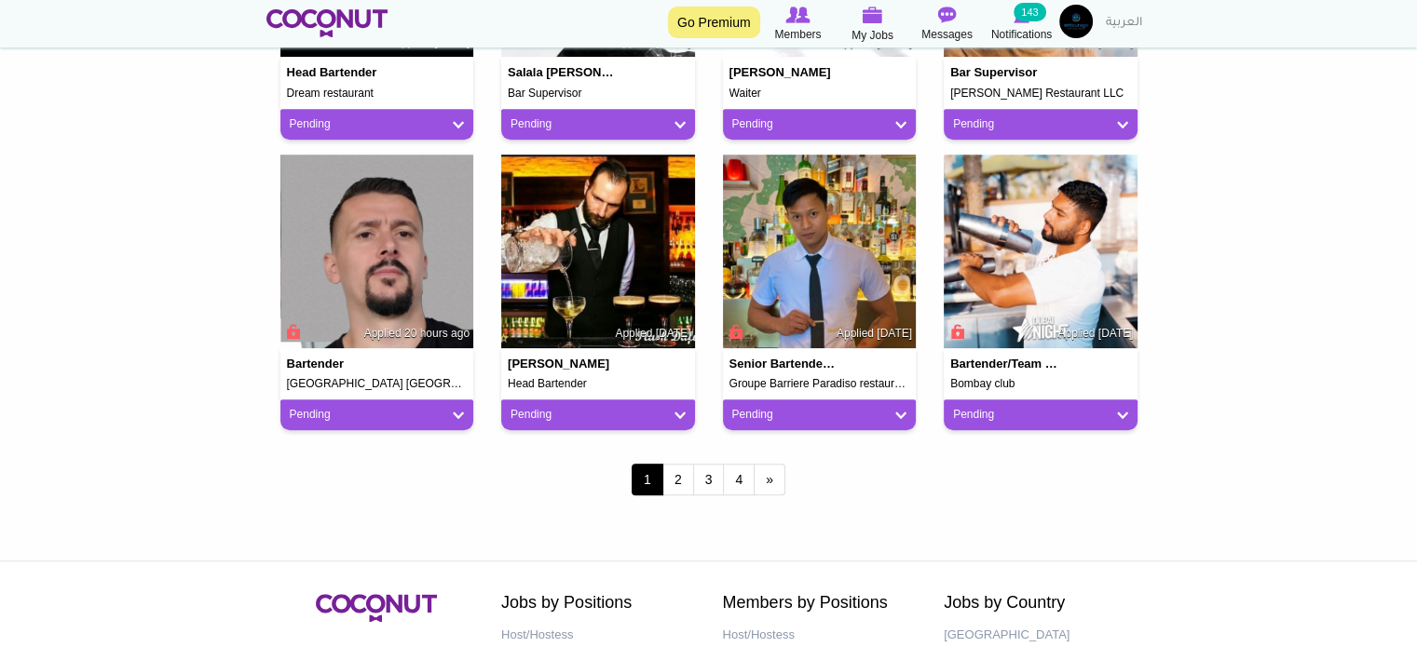
scroll to position [1584, 0]
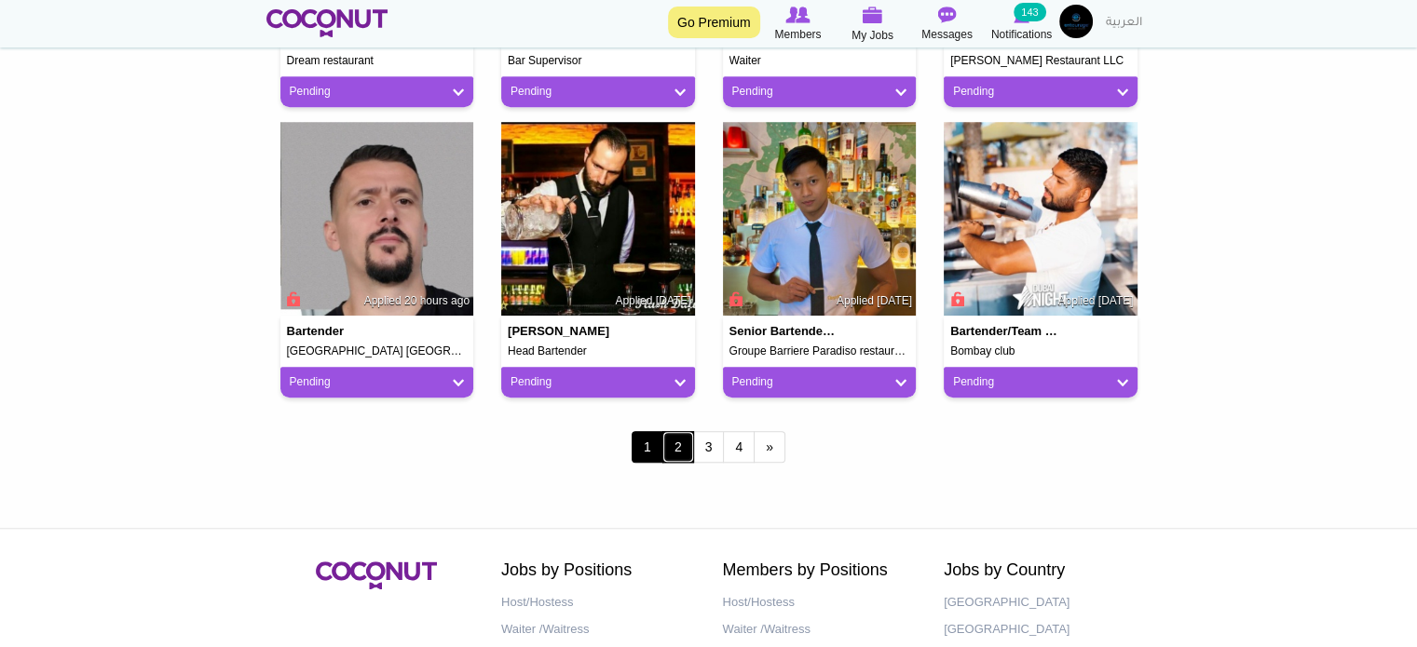
click at [671, 451] on link "2" at bounding box center [678, 447] width 32 height 32
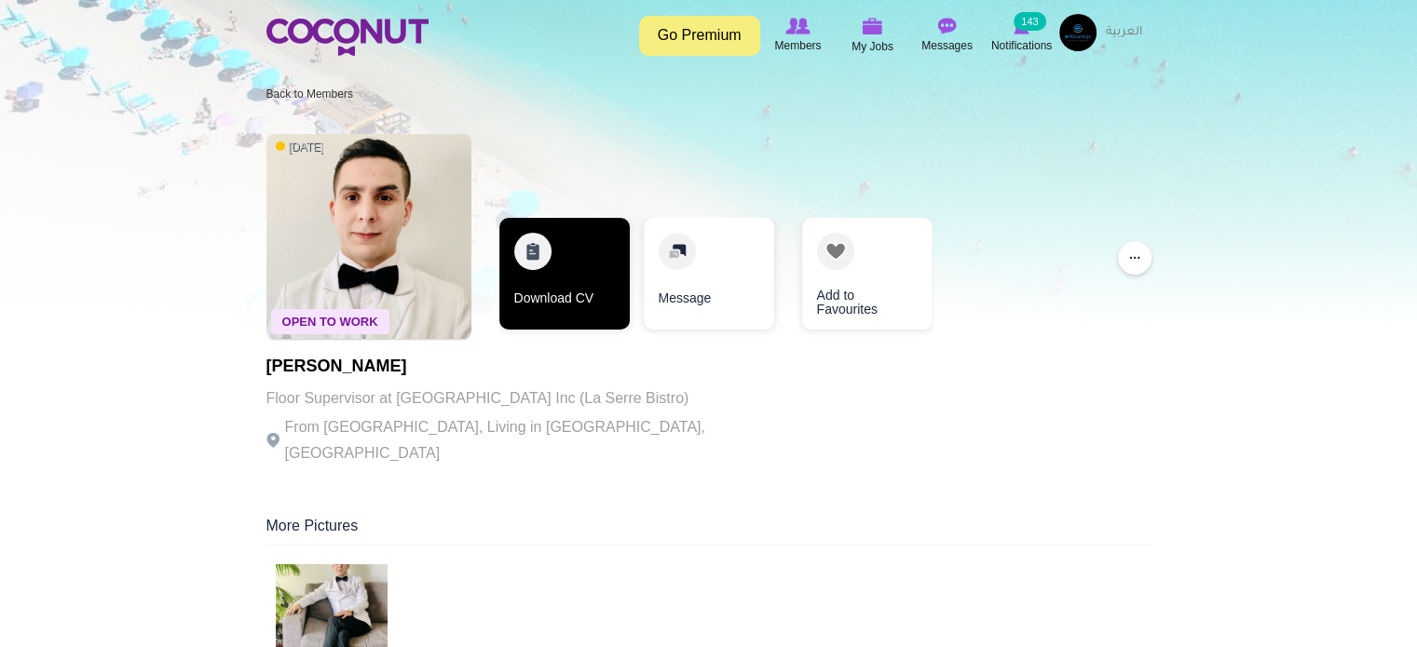
click at [542, 265] on link "Download CV" at bounding box center [564, 274] width 130 height 112
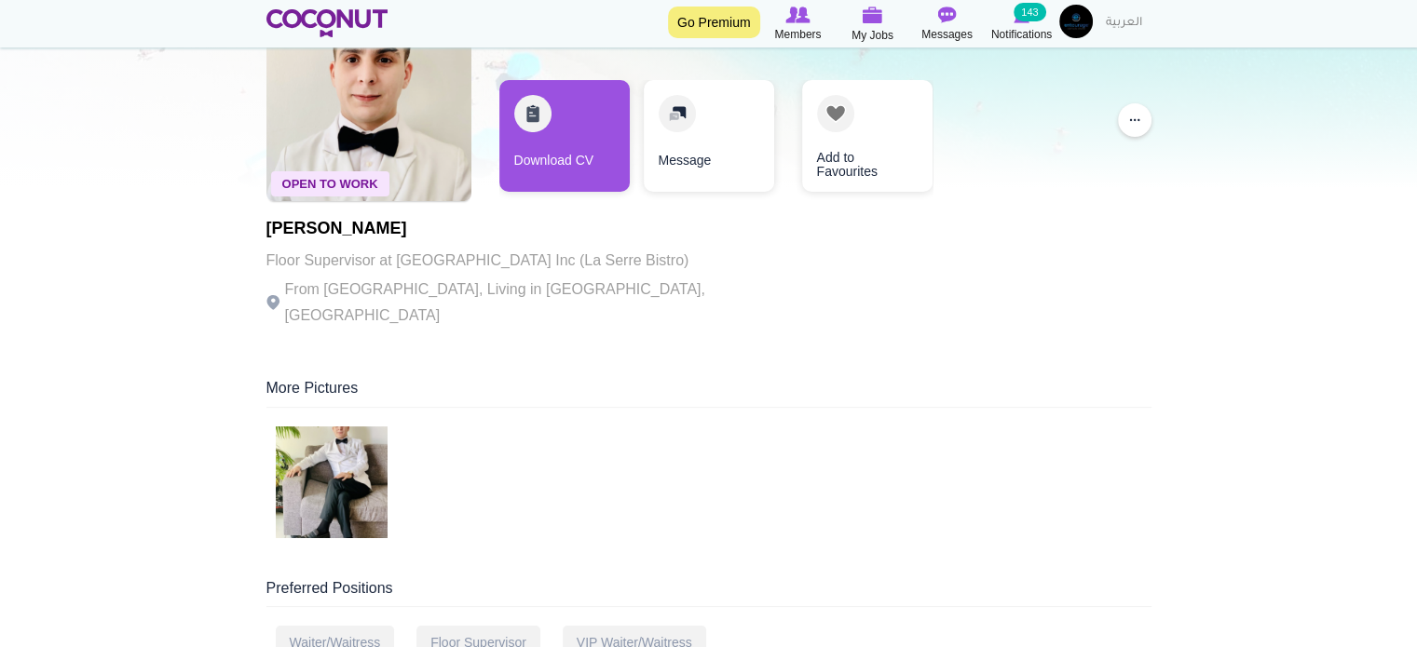
scroll to position [279, 0]
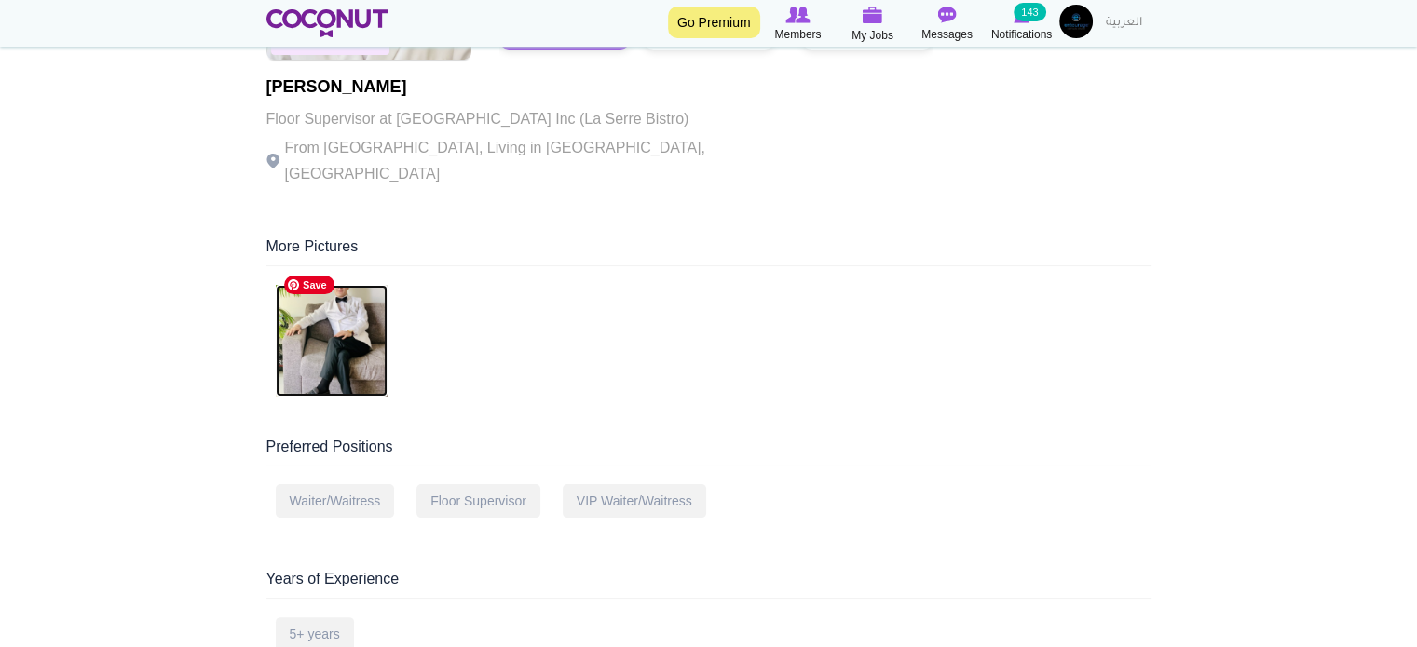
click at [308, 330] on img at bounding box center [332, 341] width 112 height 112
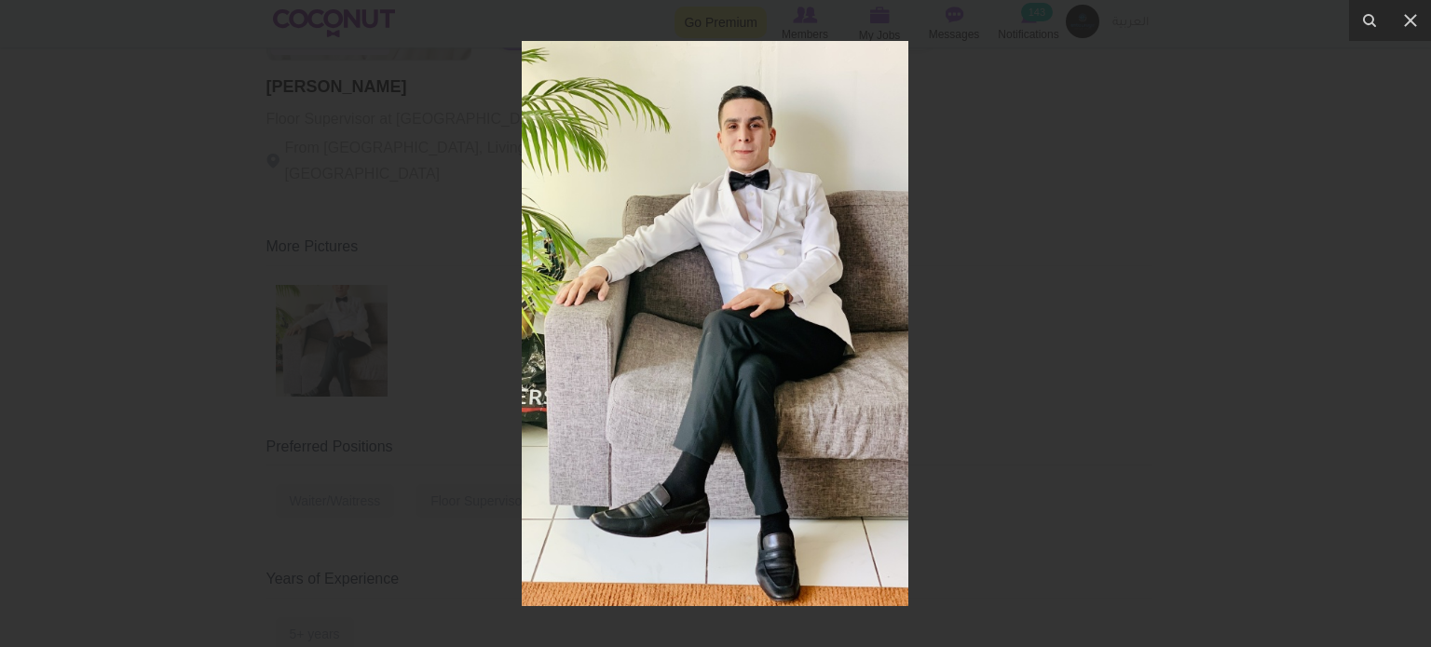
click at [1056, 237] on div at bounding box center [715, 323] width 1431 height 647
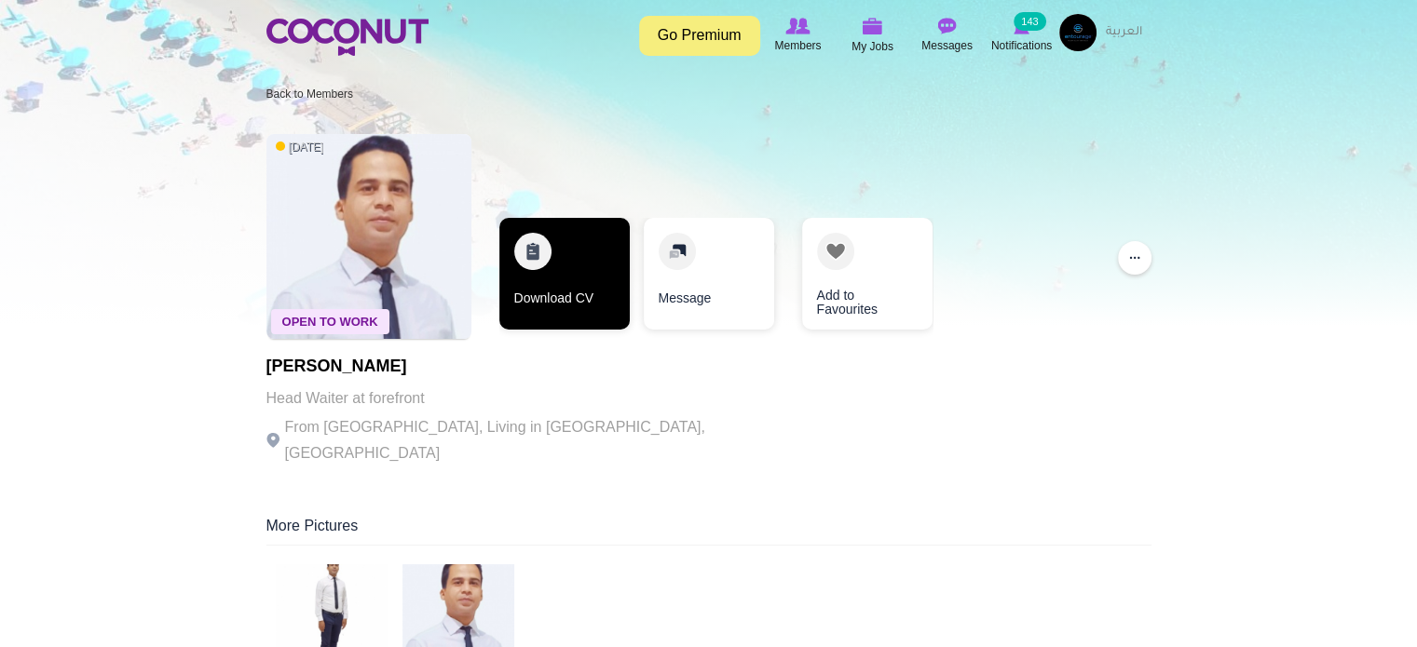
click at [585, 280] on link "Download CV" at bounding box center [564, 274] width 130 height 112
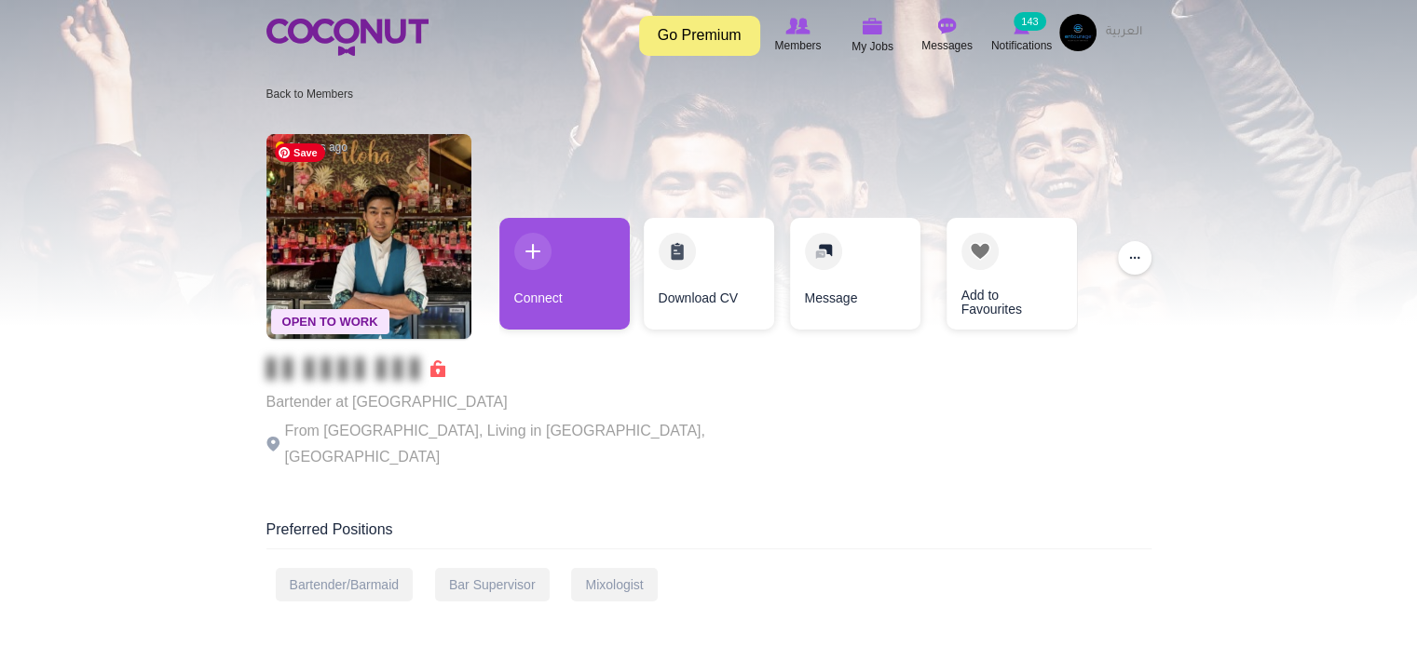
click at [58, 244] on div at bounding box center [708, 163] width 1417 height 326
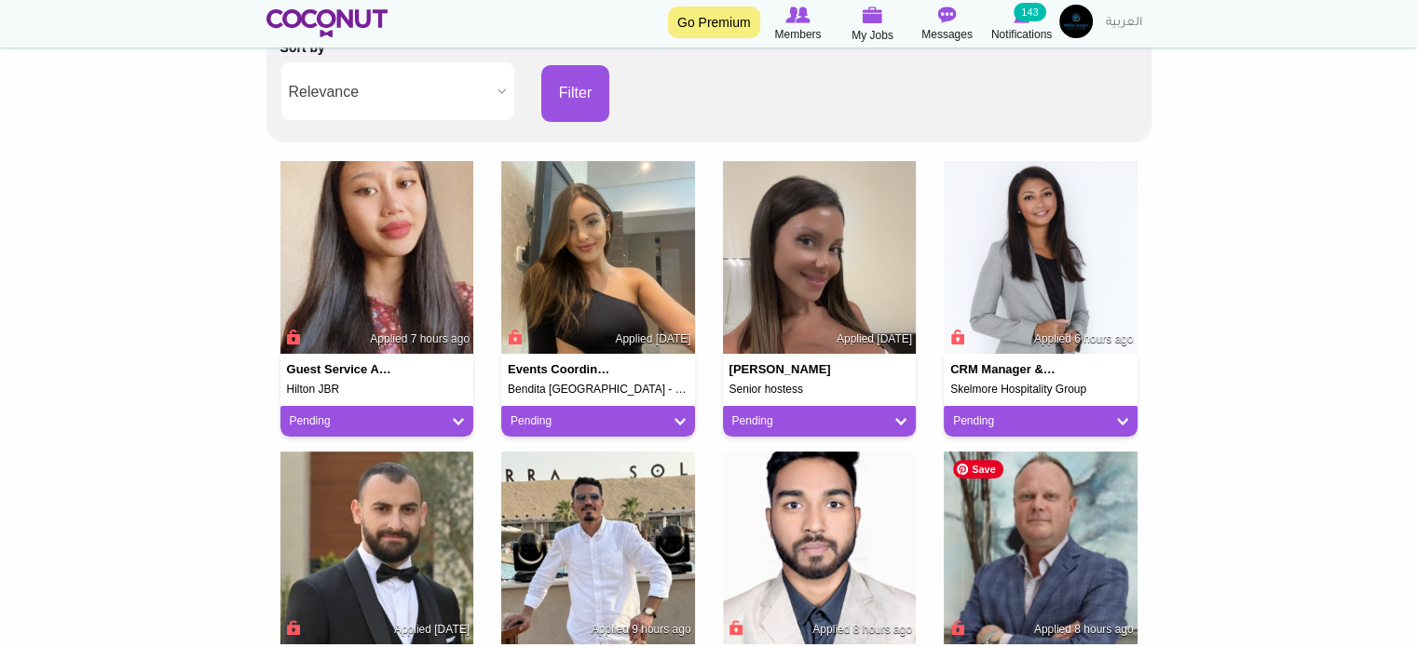
scroll to position [373, 0]
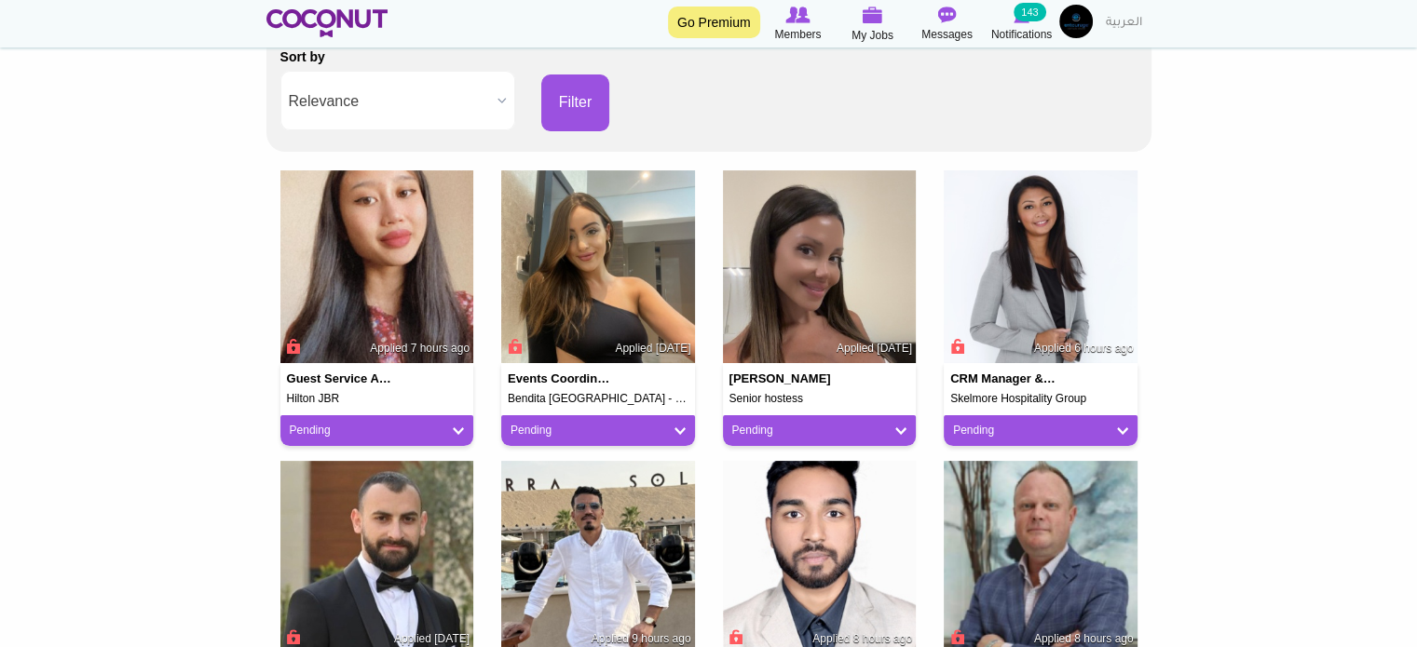
click at [15, 267] on body "Toggle navigation Go Premium Members My Jobs Post a Job Messages Notifications …" at bounding box center [708, 506] width 1417 height 1758
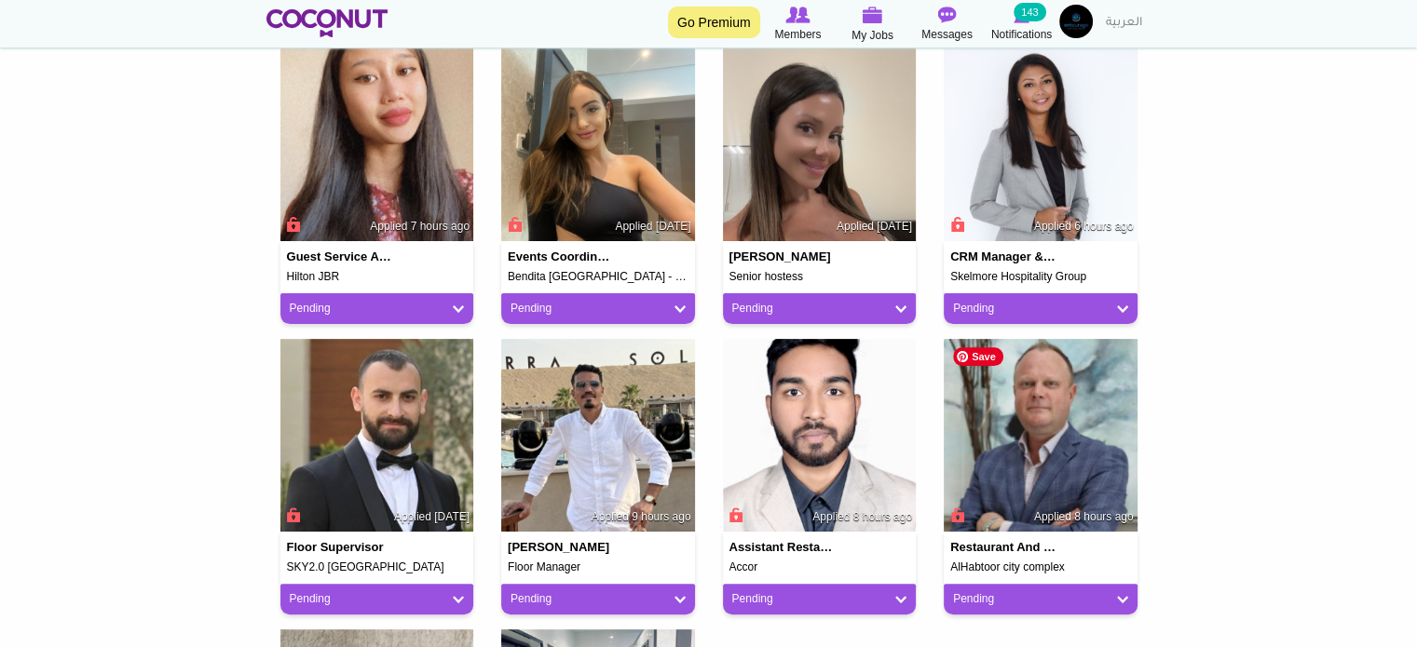
scroll to position [466, 0]
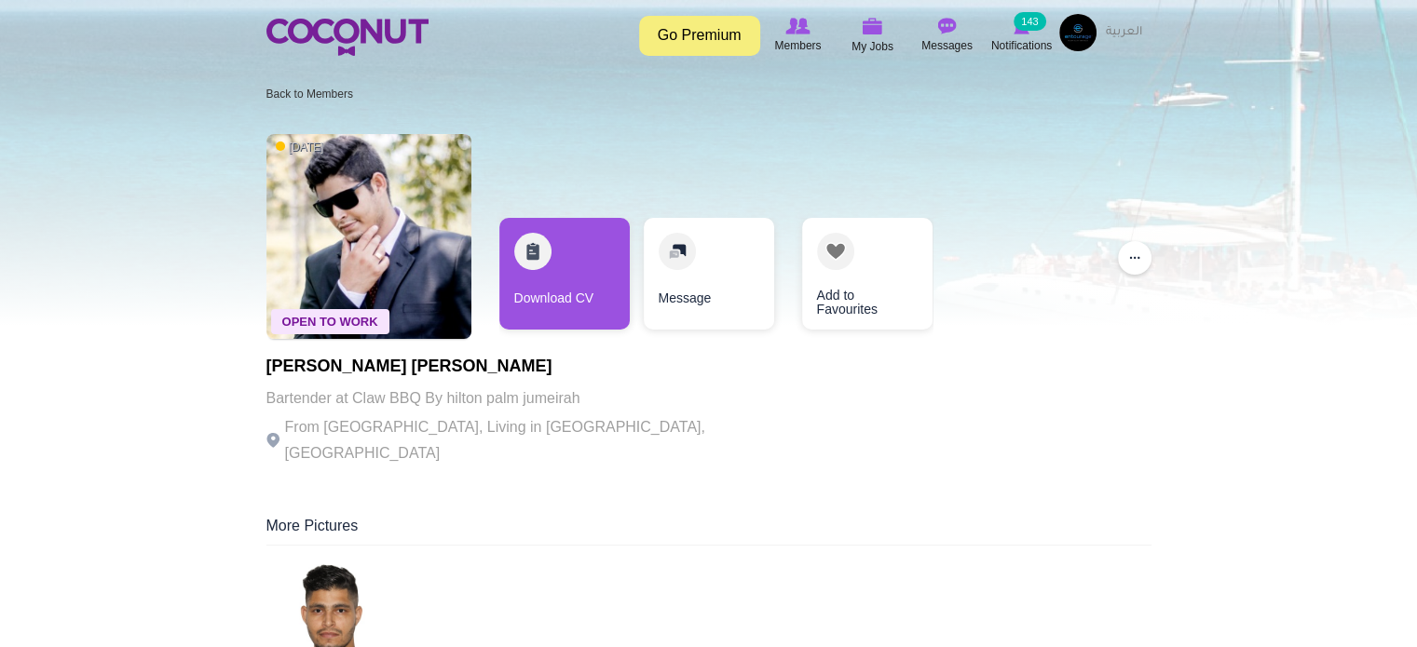
click at [45, 184] on div at bounding box center [708, 163] width 1417 height 326
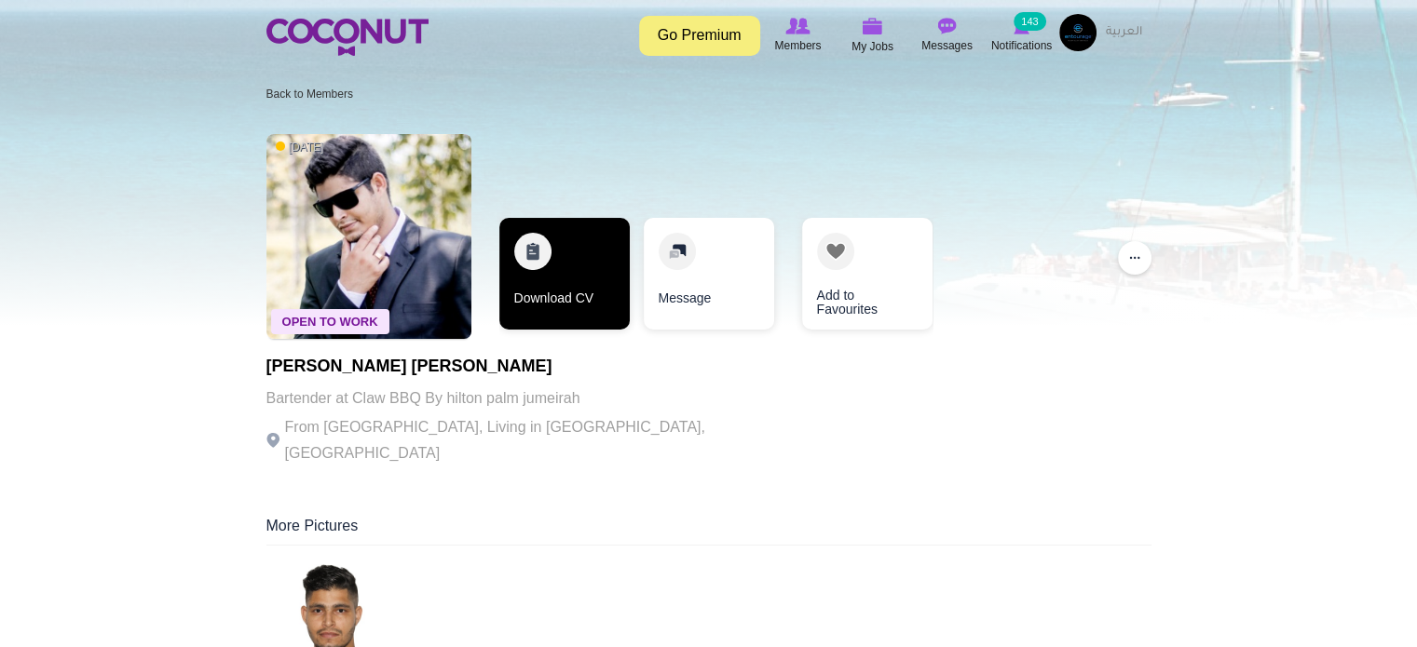
click at [581, 282] on link "Download CV" at bounding box center [564, 274] width 130 height 112
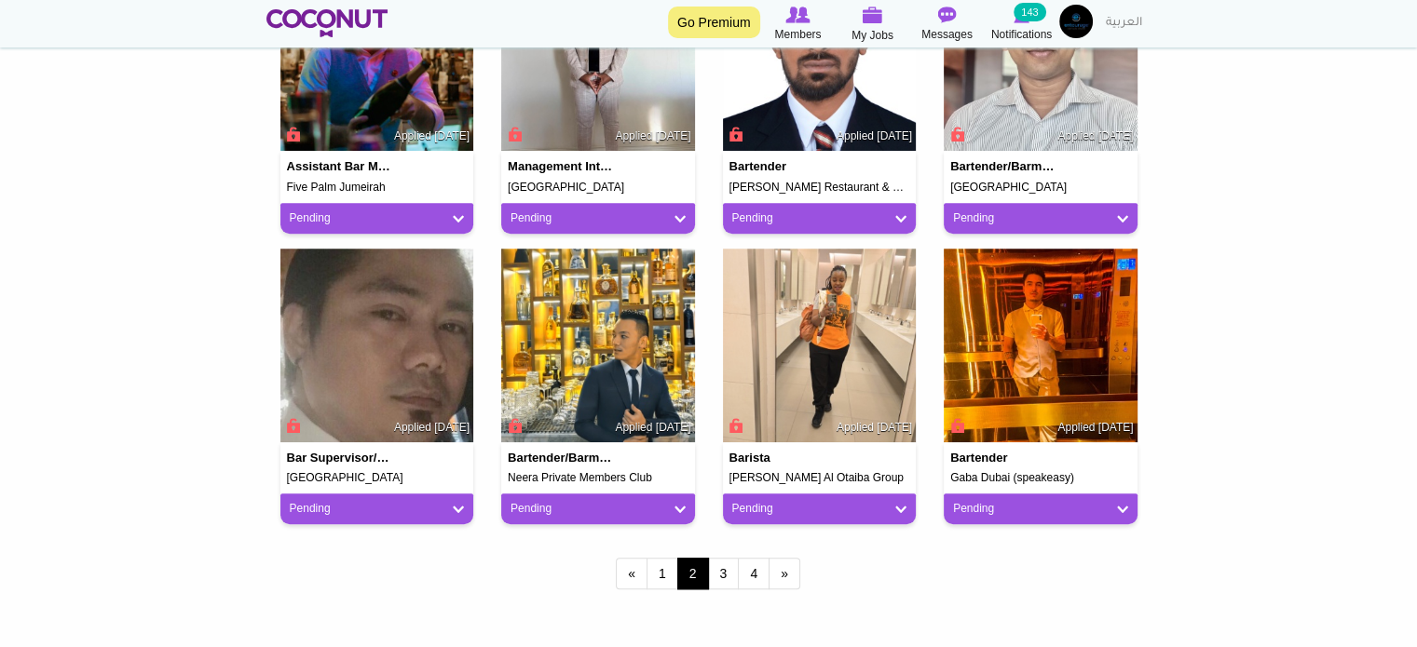
scroll to position [1584, 0]
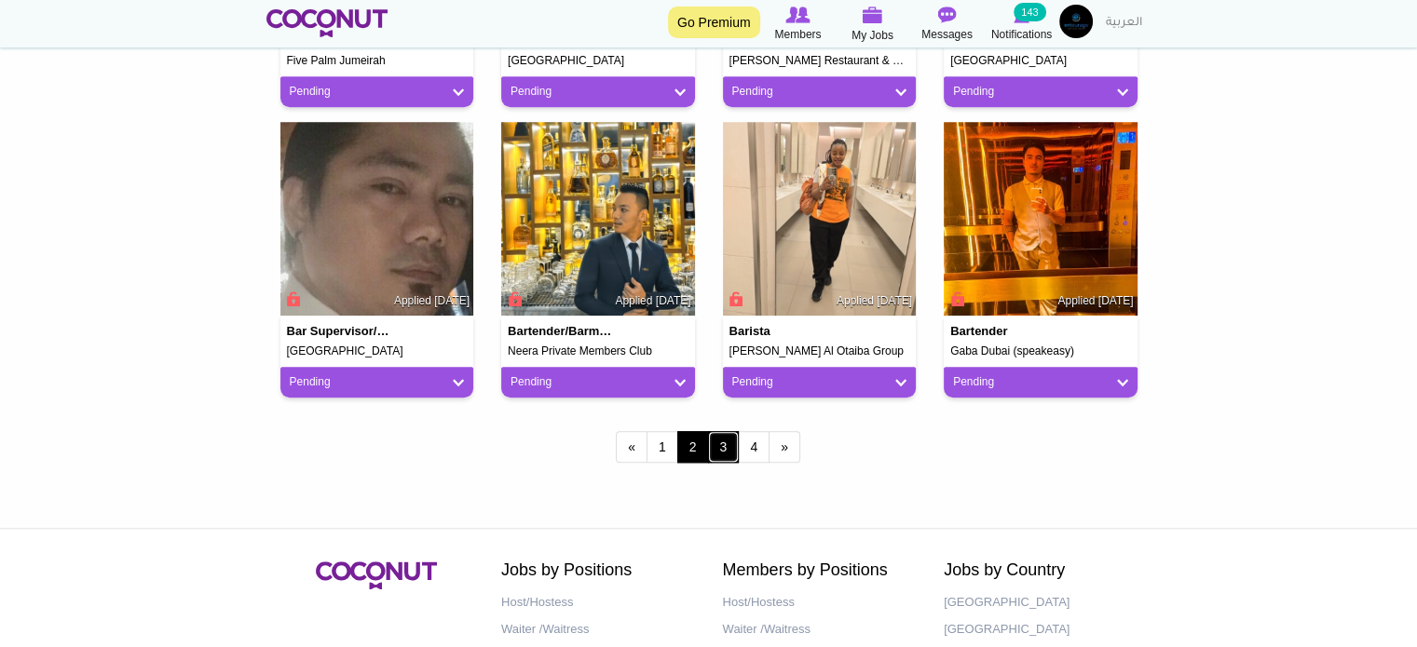
click at [723, 445] on link "3" at bounding box center [724, 447] width 32 height 32
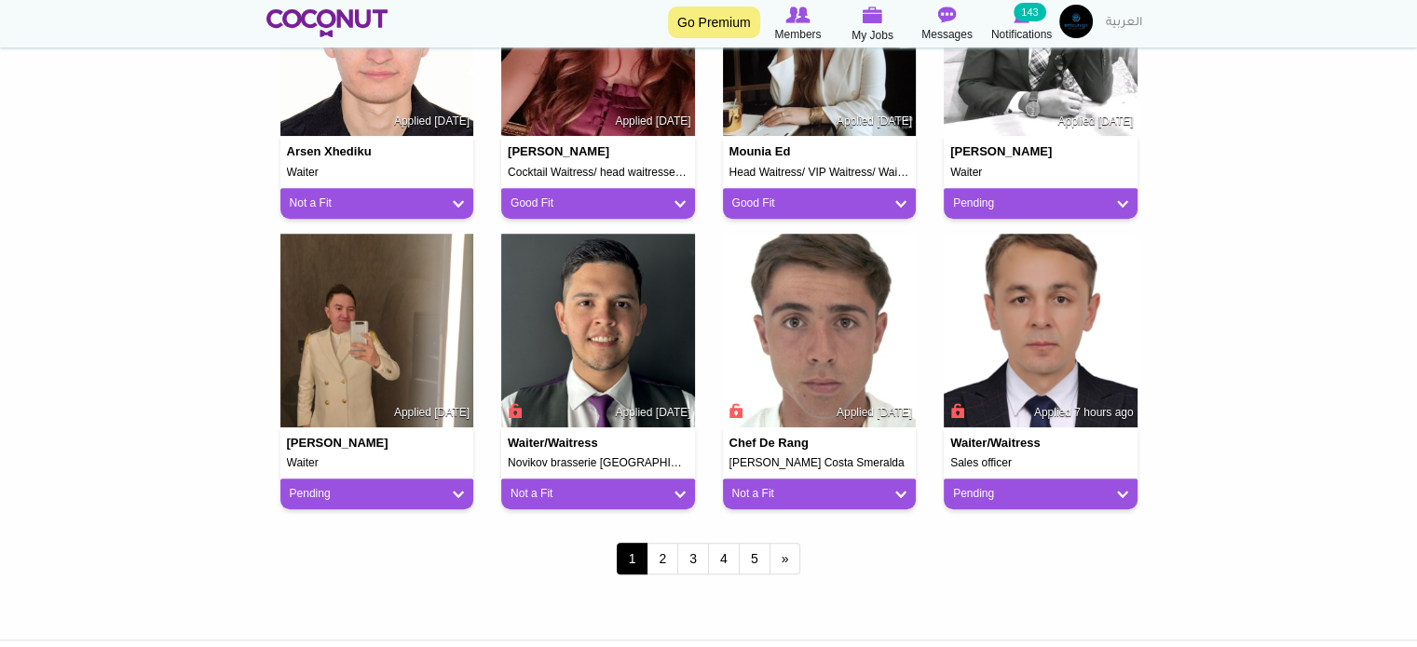
scroll to position [1584, 0]
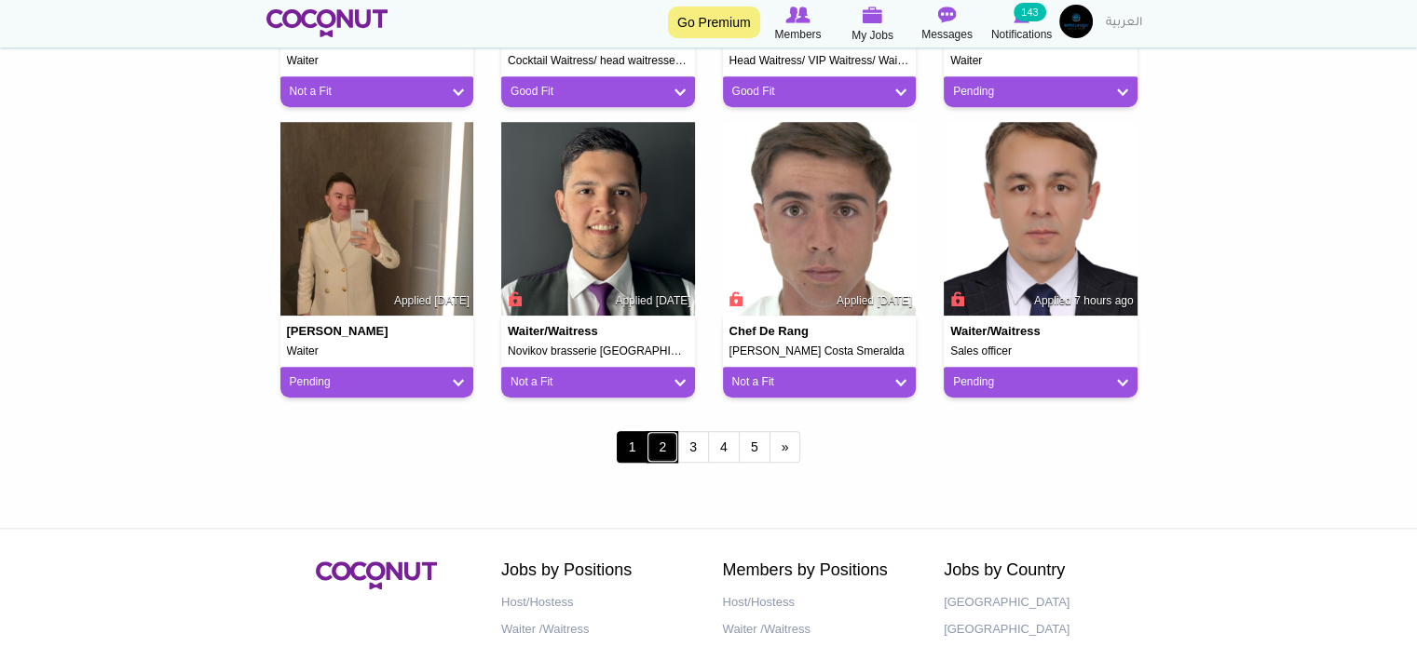
click at [667, 439] on link "2" at bounding box center [662, 447] width 32 height 32
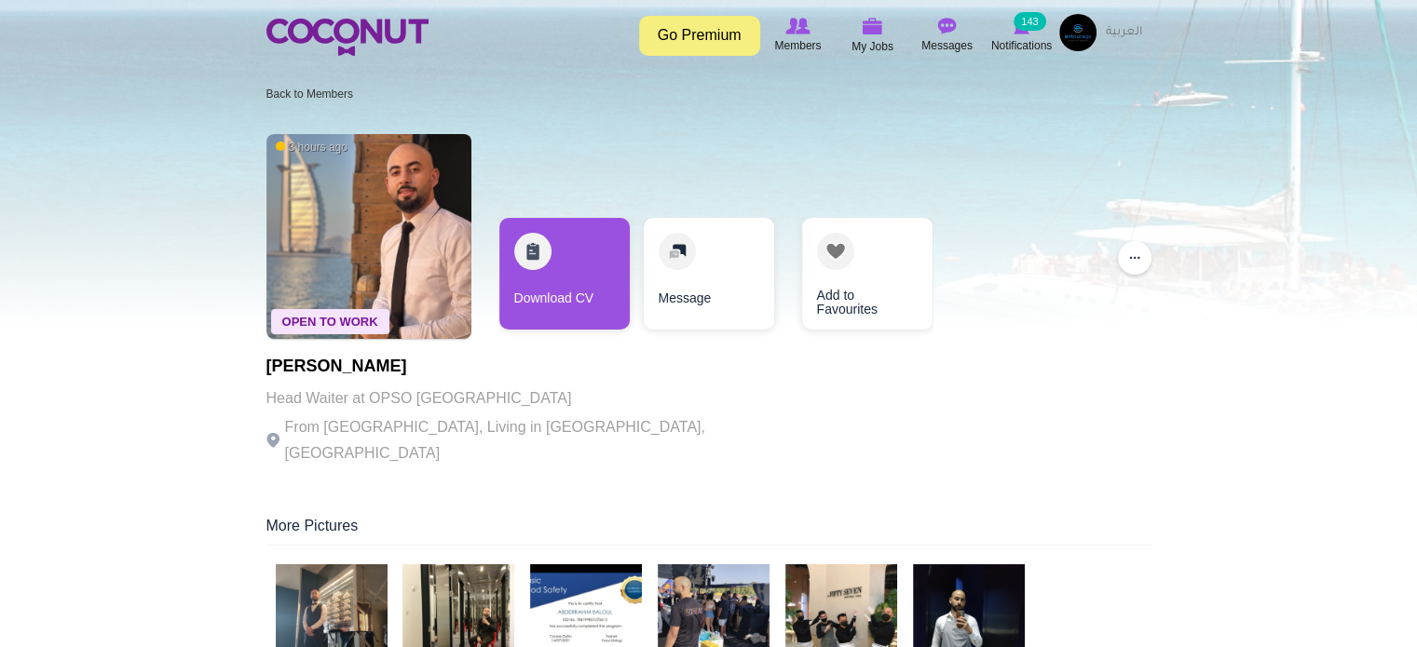
click at [138, 97] on div at bounding box center [708, 163] width 1417 height 326
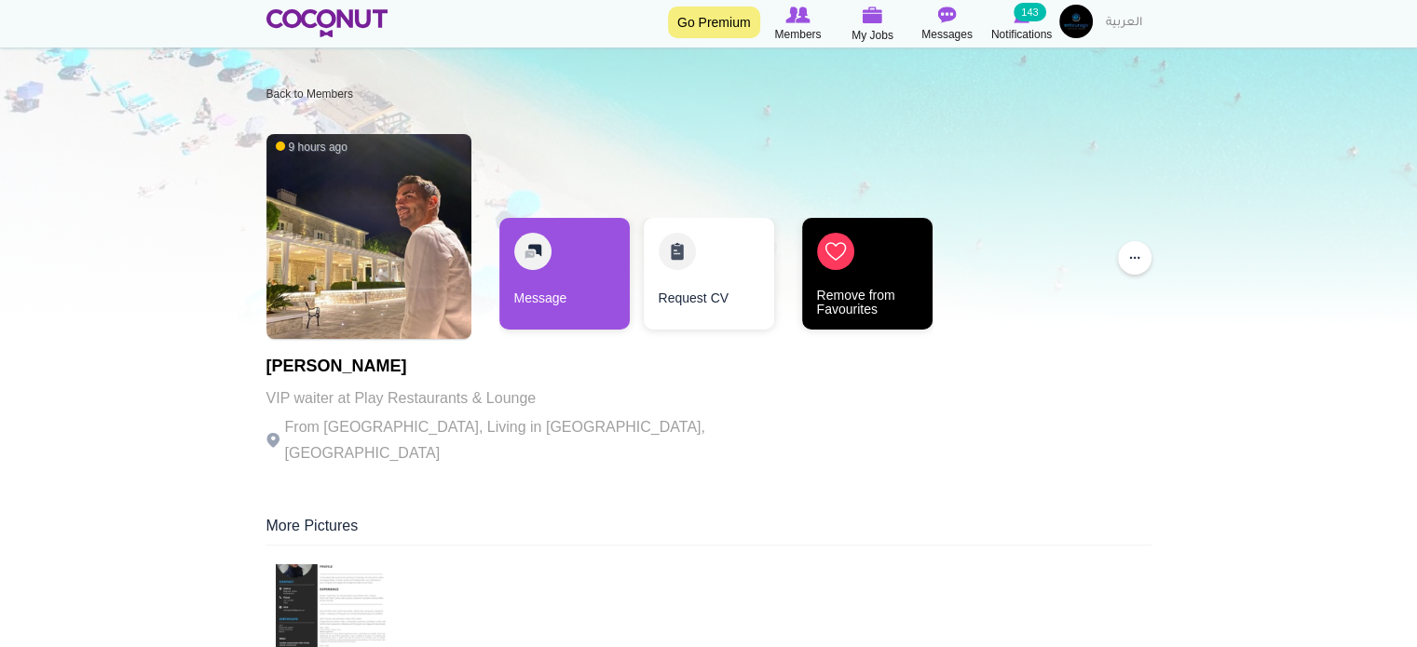
scroll to position [93, 0]
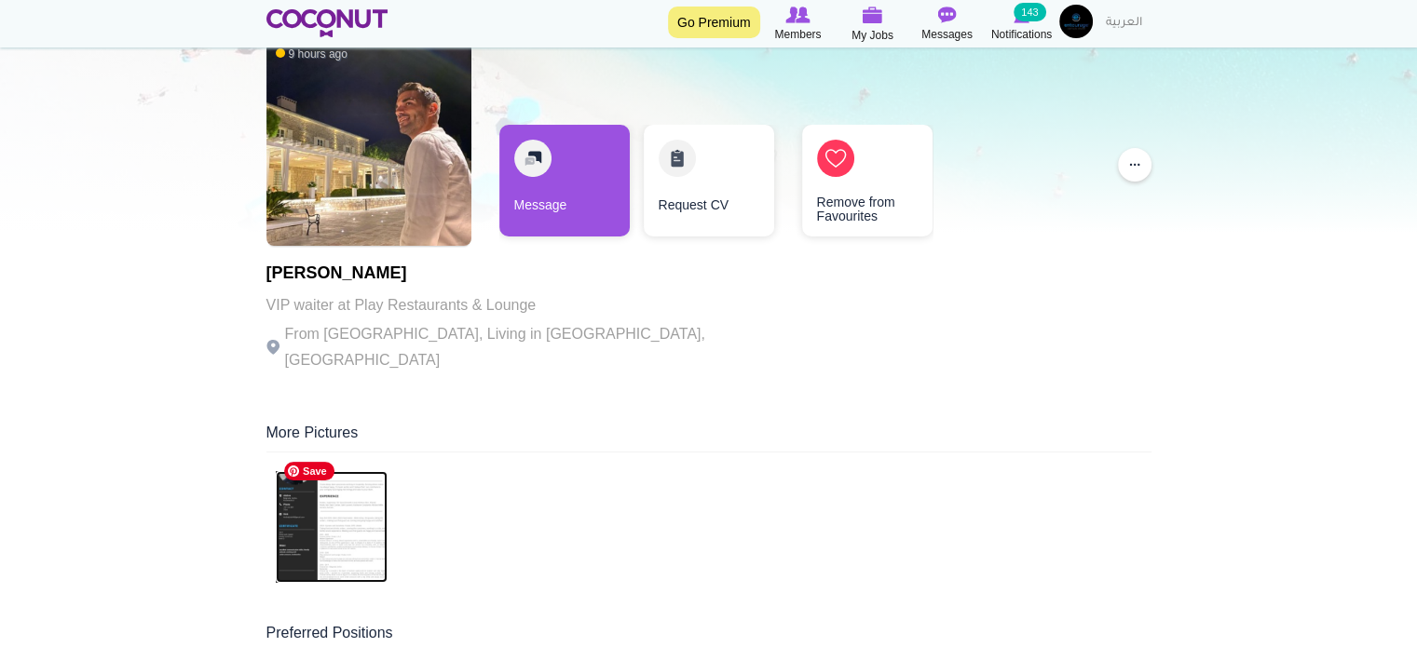
click at [309, 515] on img at bounding box center [332, 527] width 112 height 112
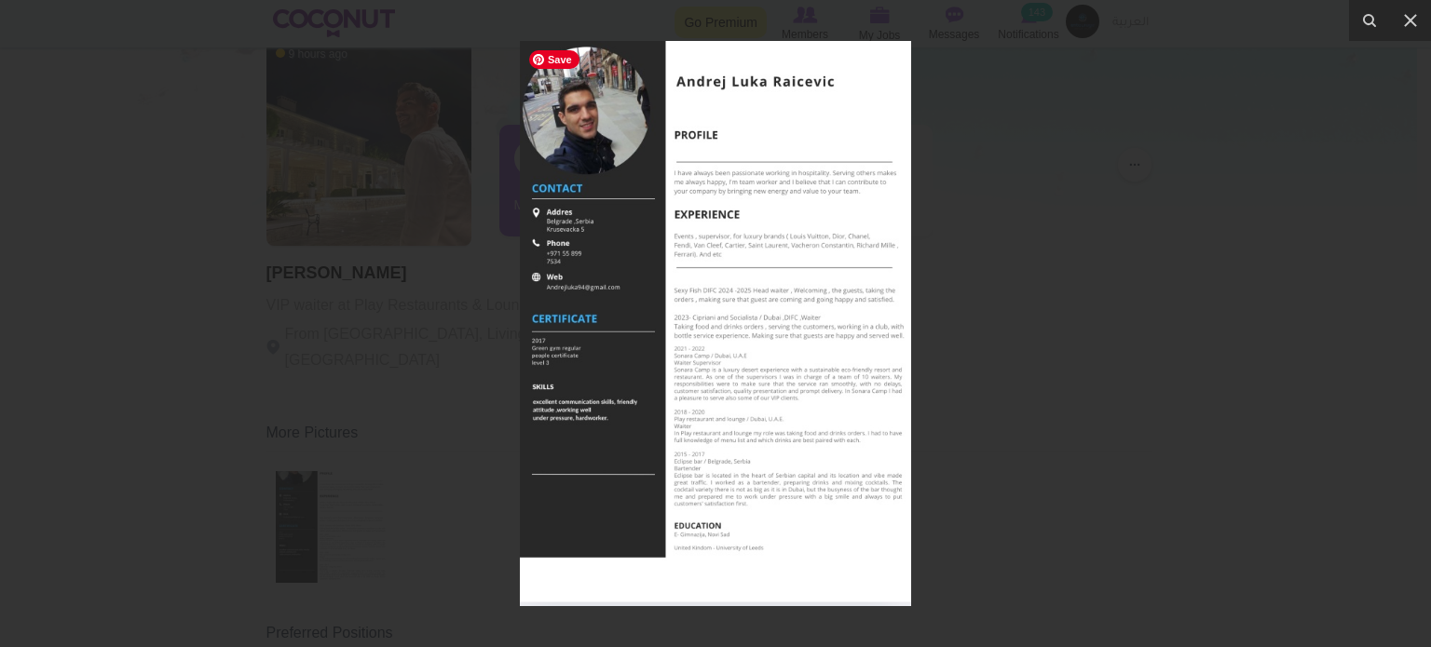
click at [542, 279] on img at bounding box center [715, 323] width 391 height 565
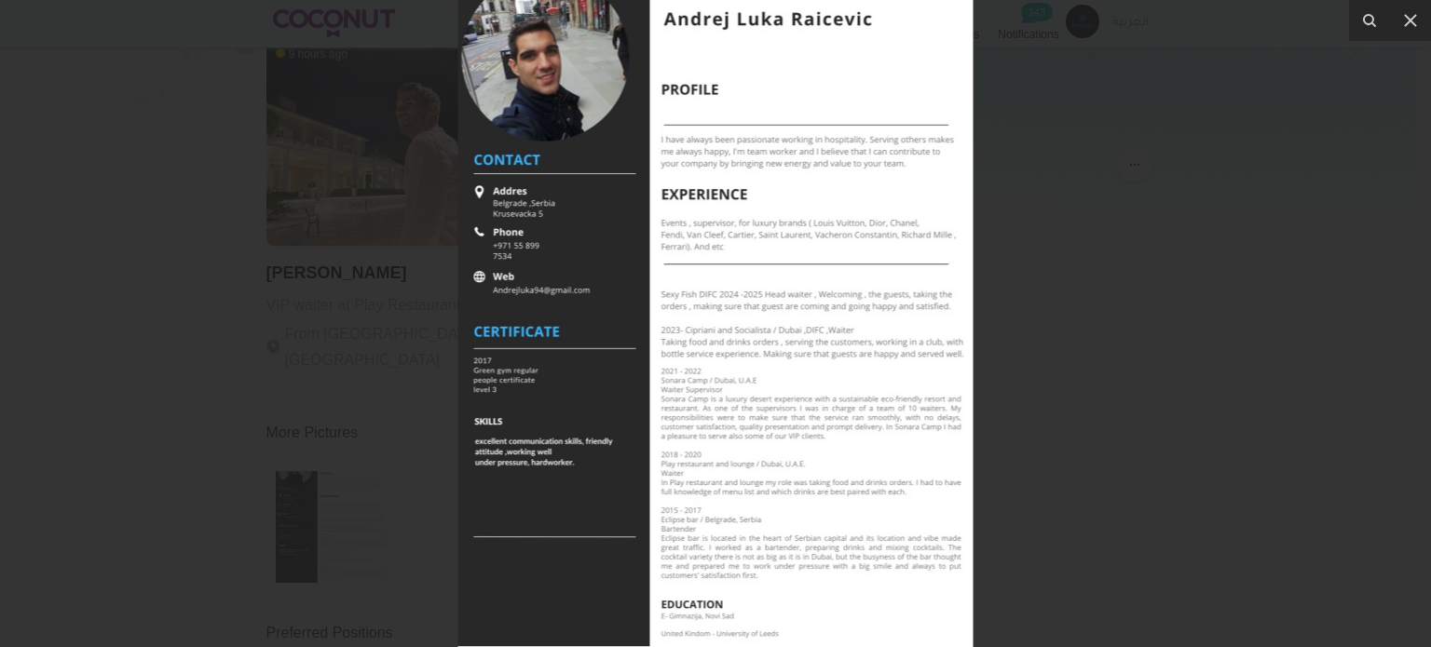
click at [538, 152] on img at bounding box center [715, 338] width 515 height 745
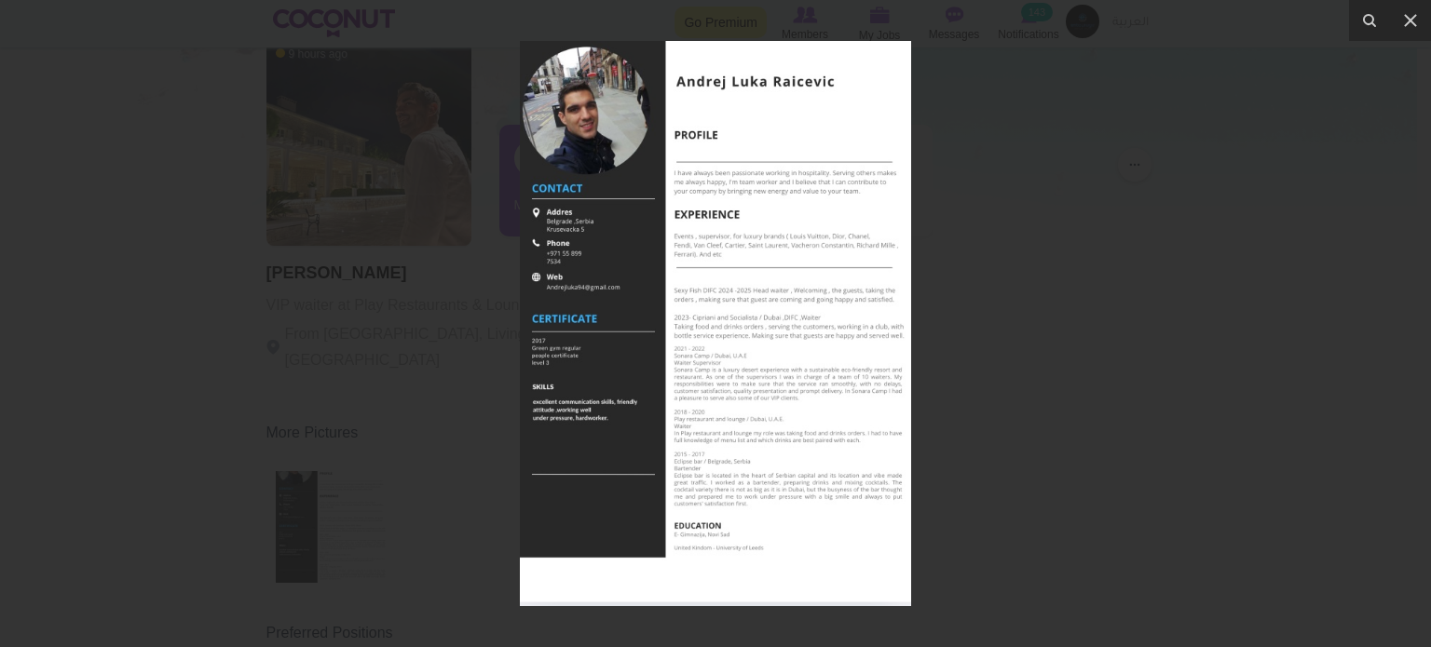
click at [419, 194] on div at bounding box center [715, 323] width 1431 height 647
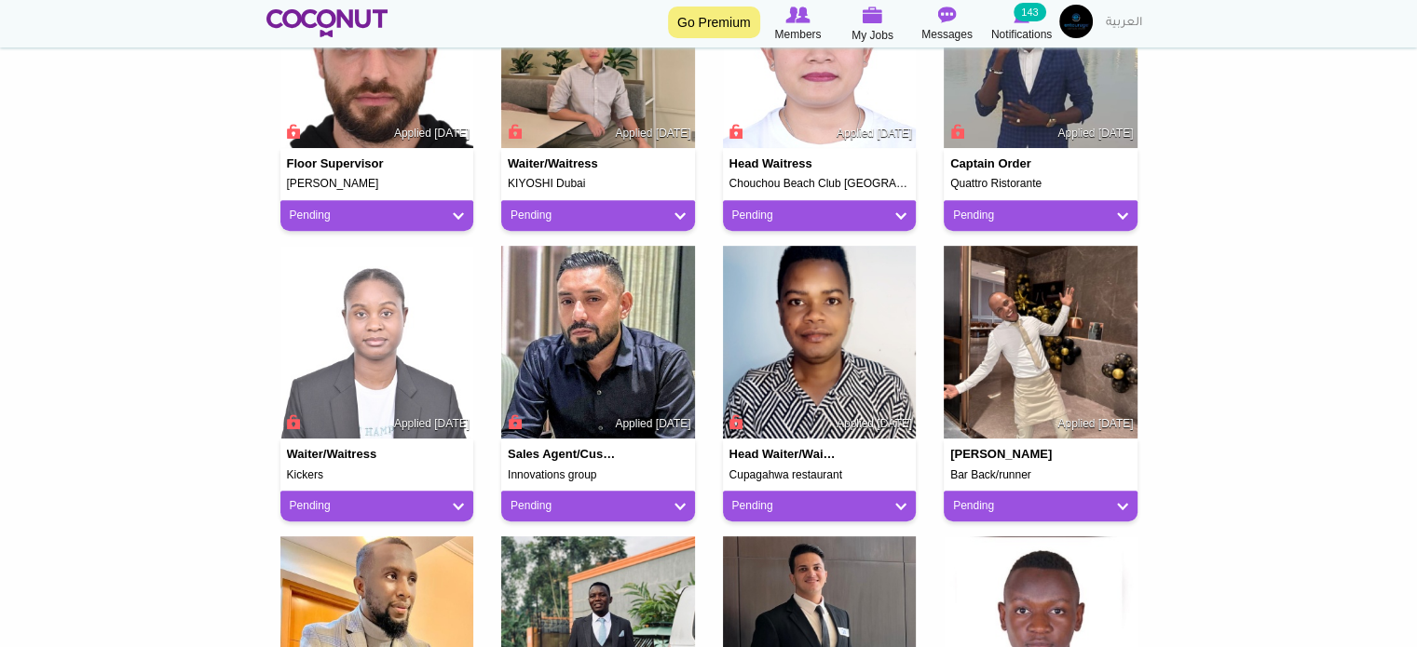
scroll to position [1118, 0]
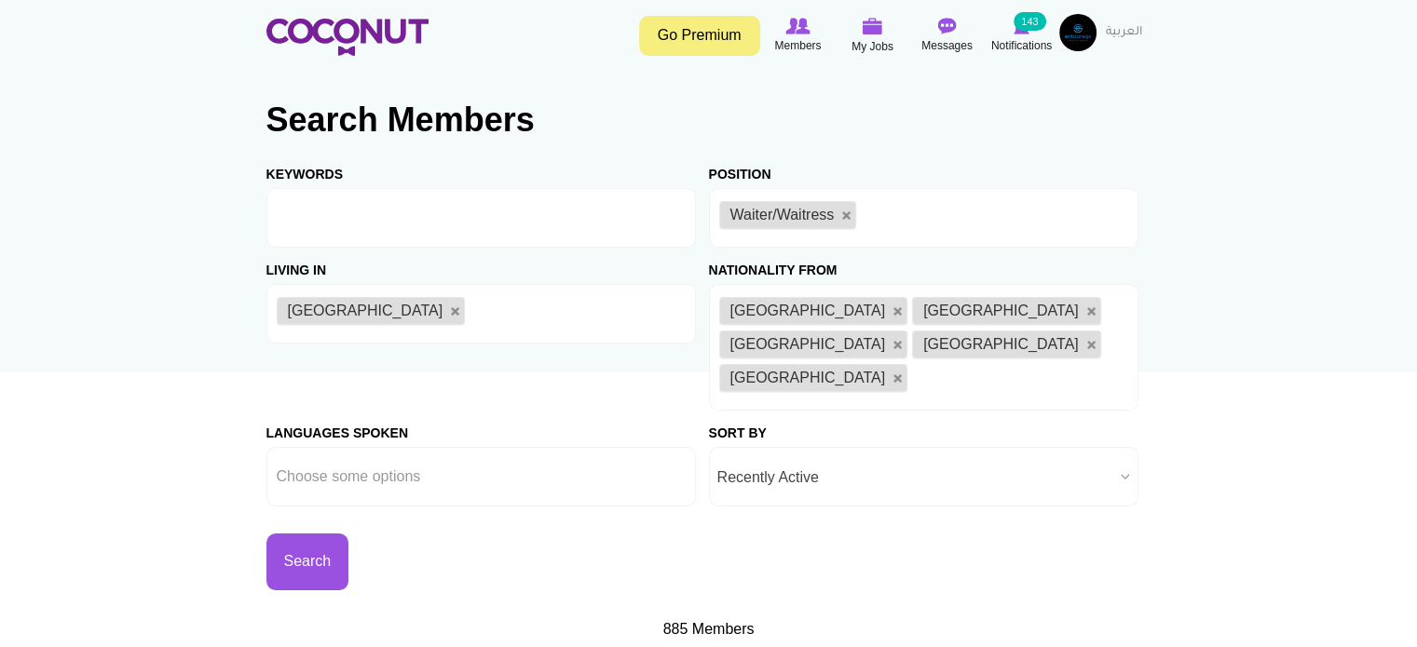
click at [778, 364] on li "[GEOGRAPHIC_DATA]" at bounding box center [813, 378] width 189 height 28
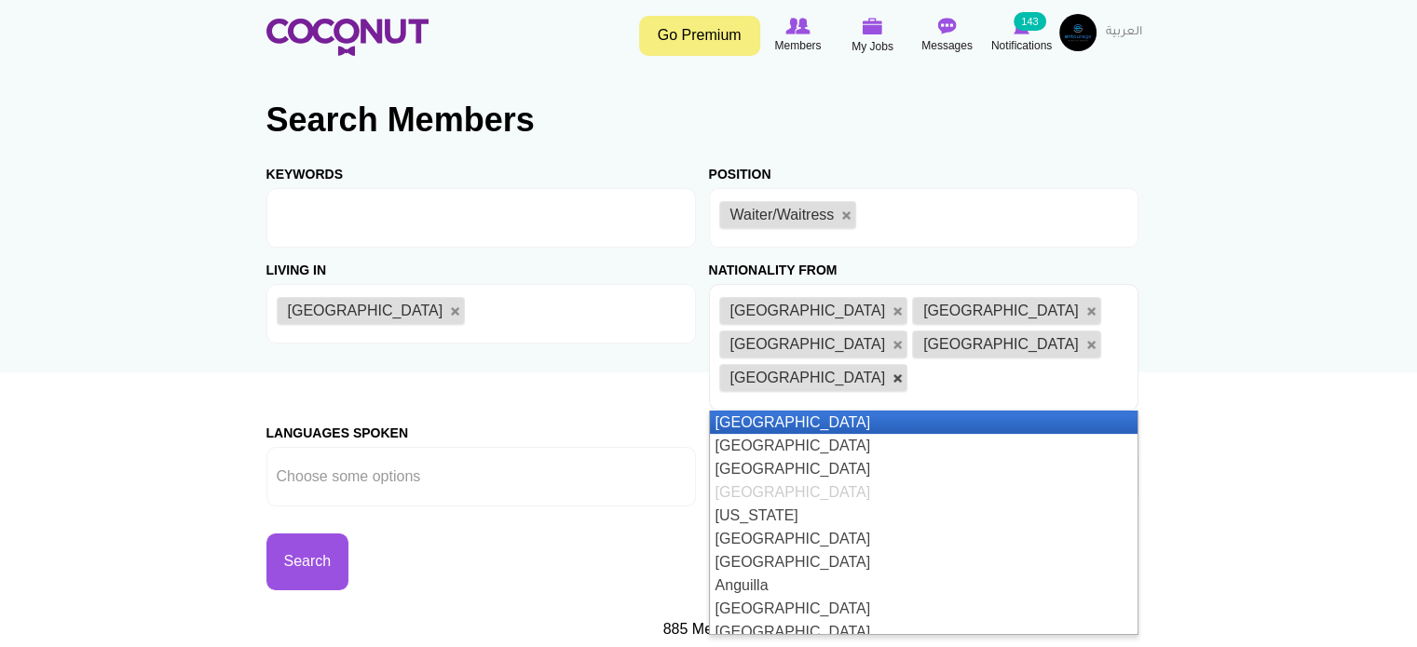
click at [892, 374] on link at bounding box center [897, 379] width 11 height 11
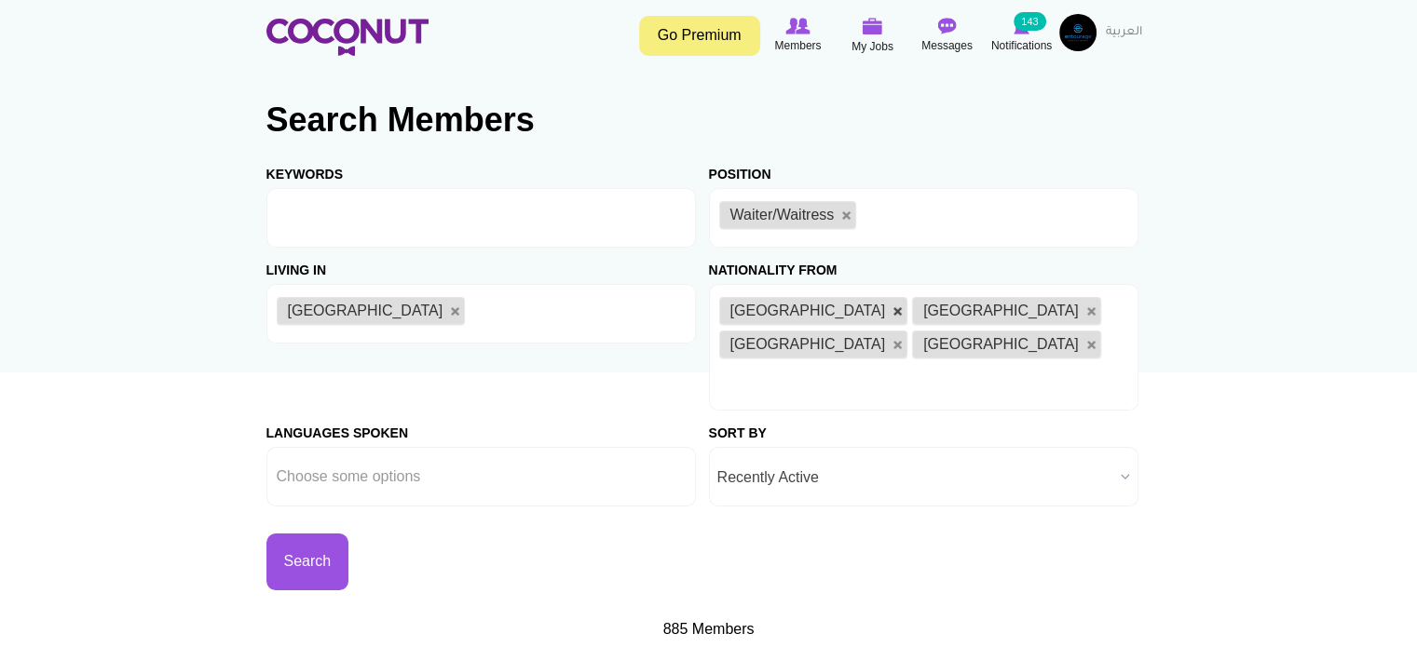
click at [892, 312] on link at bounding box center [897, 311] width 11 height 11
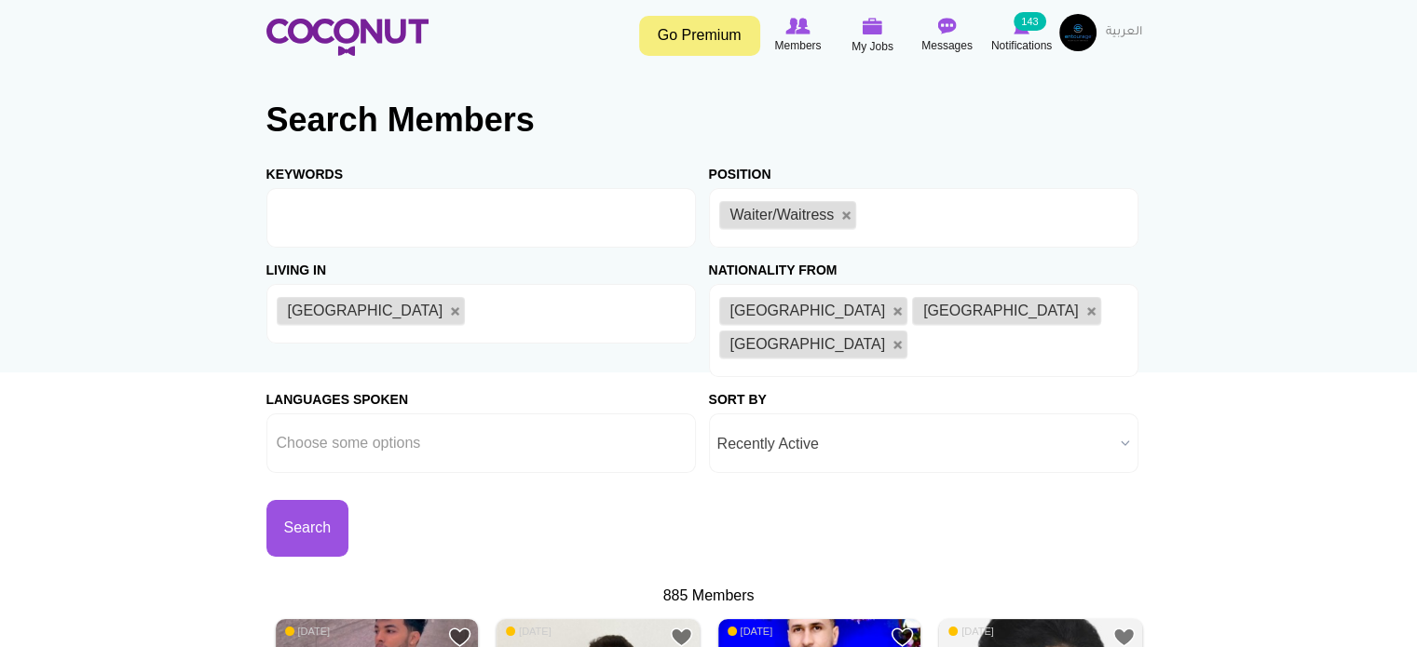
click at [794, 305] on li "[GEOGRAPHIC_DATA]" at bounding box center [813, 311] width 189 height 28
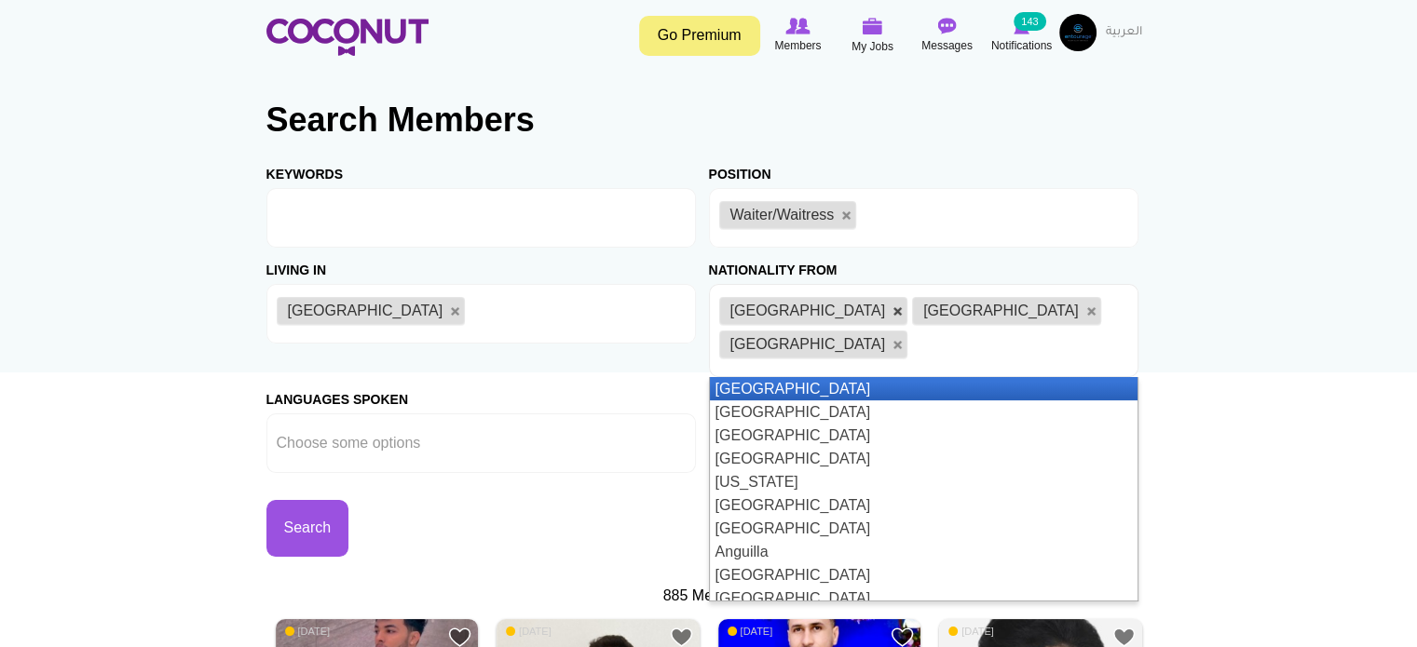
click at [892, 307] on link at bounding box center [897, 311] width 11 height 11
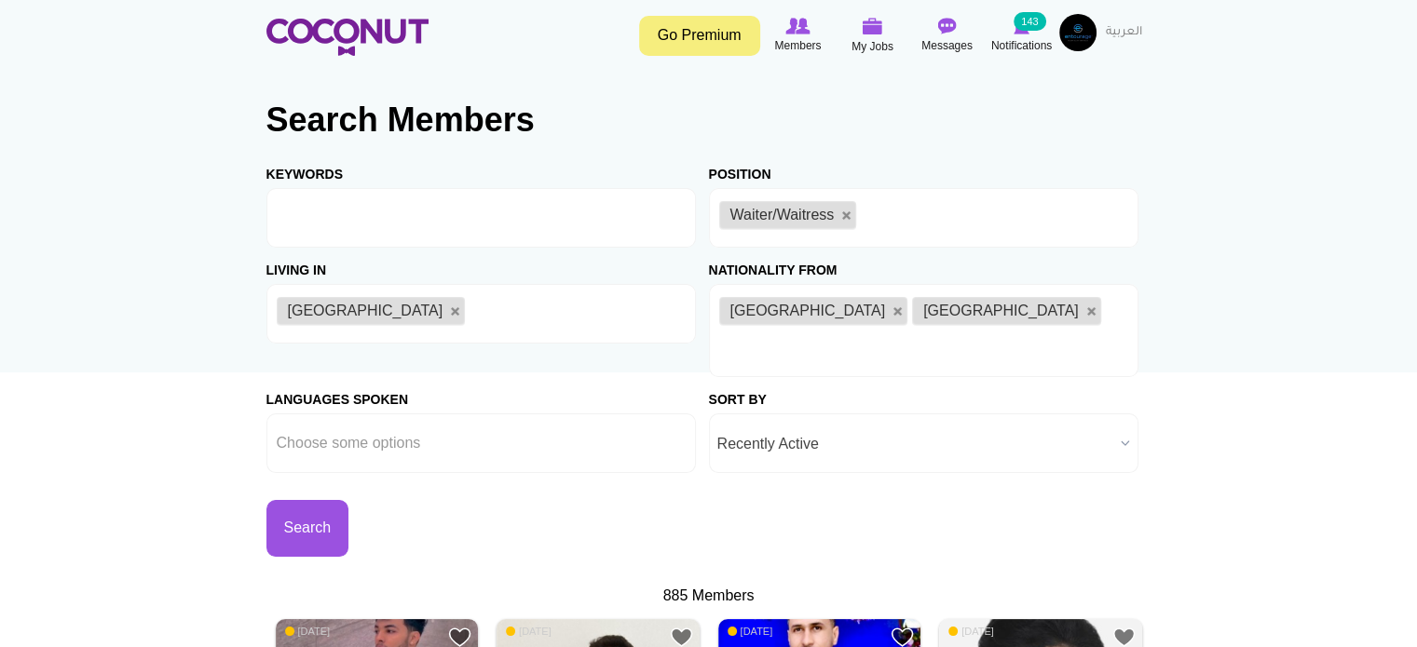
click at [892, 307] on link at bounding box center [897, 311] width 11 height 11
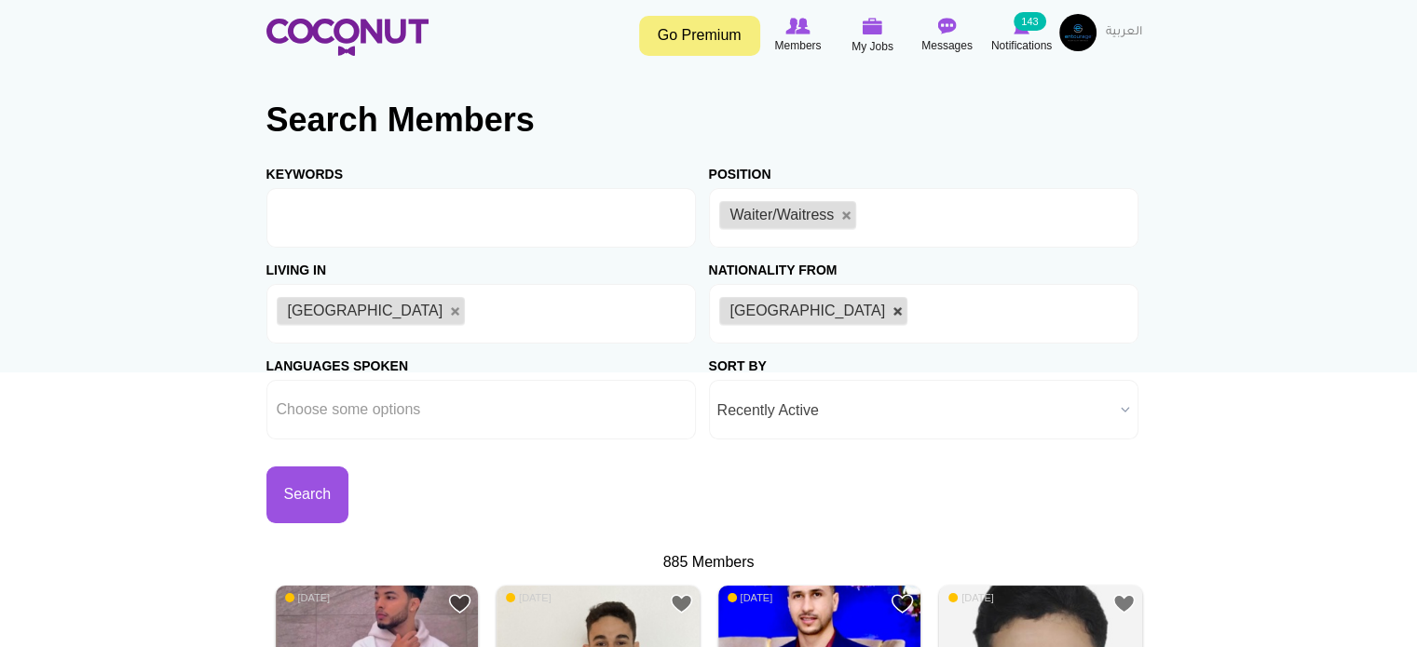
click at [892, 311] on link at bounding box center [897, 311] width 11 height 11
type input "Choose some options"
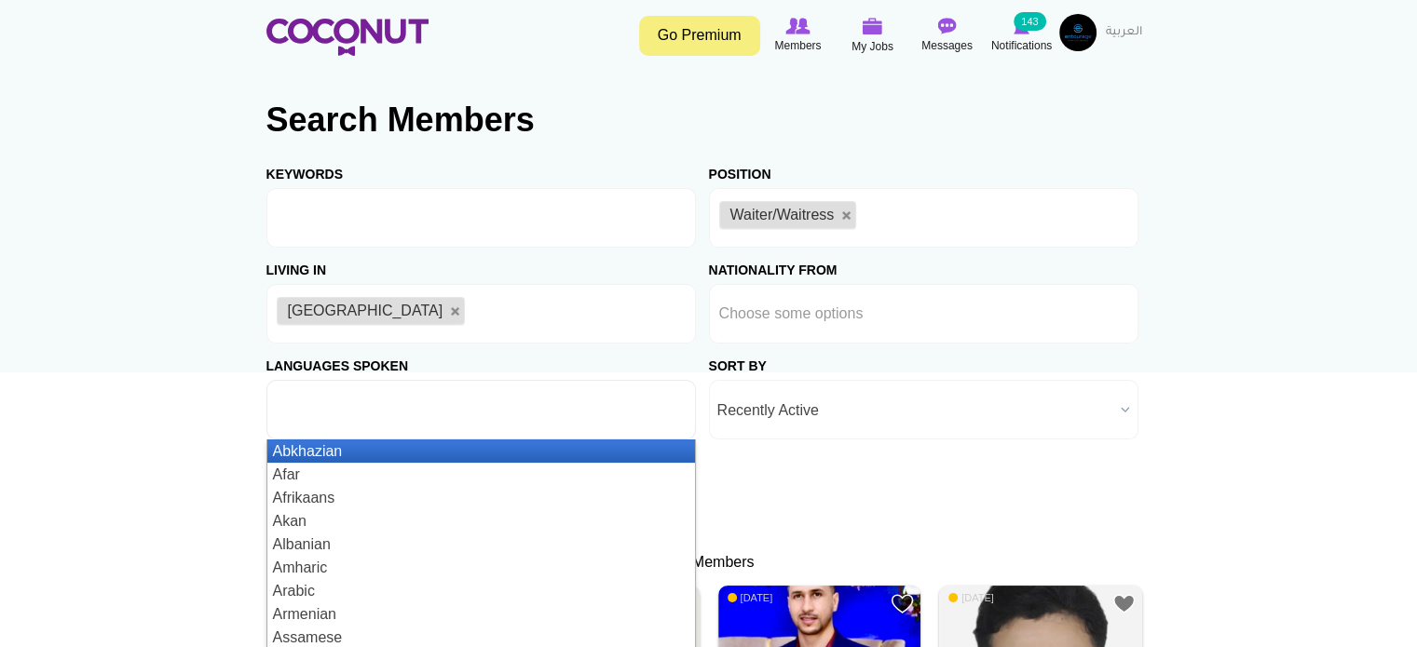
click at [392, 414] on input "text" at bounding box center [361, 409] width 168 height 17
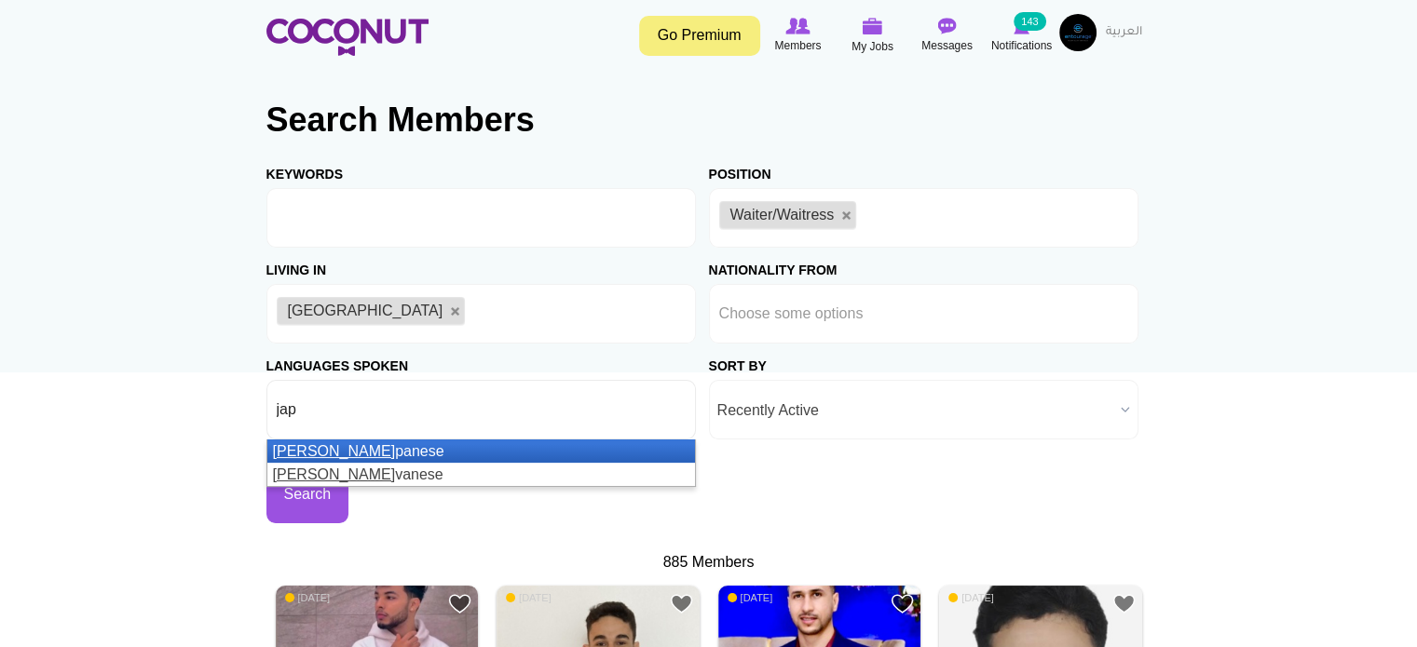
type input "japa"
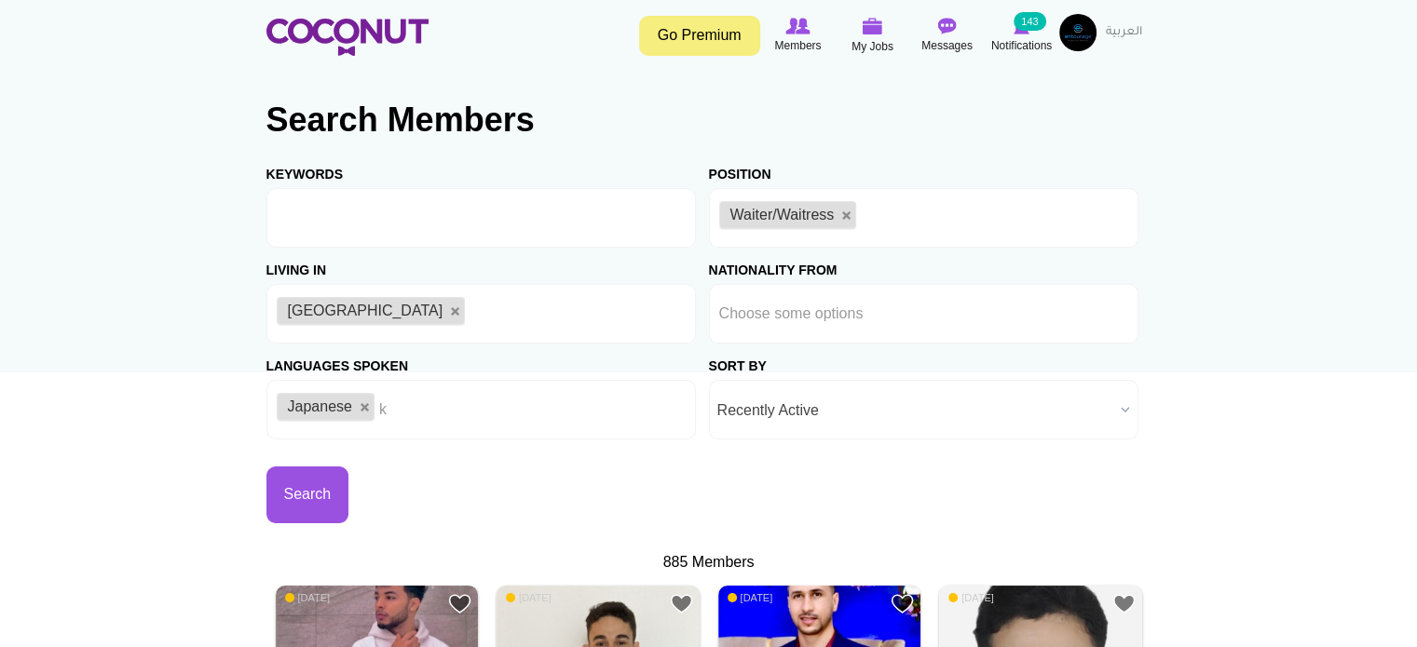
type input "ko"
type input "r"
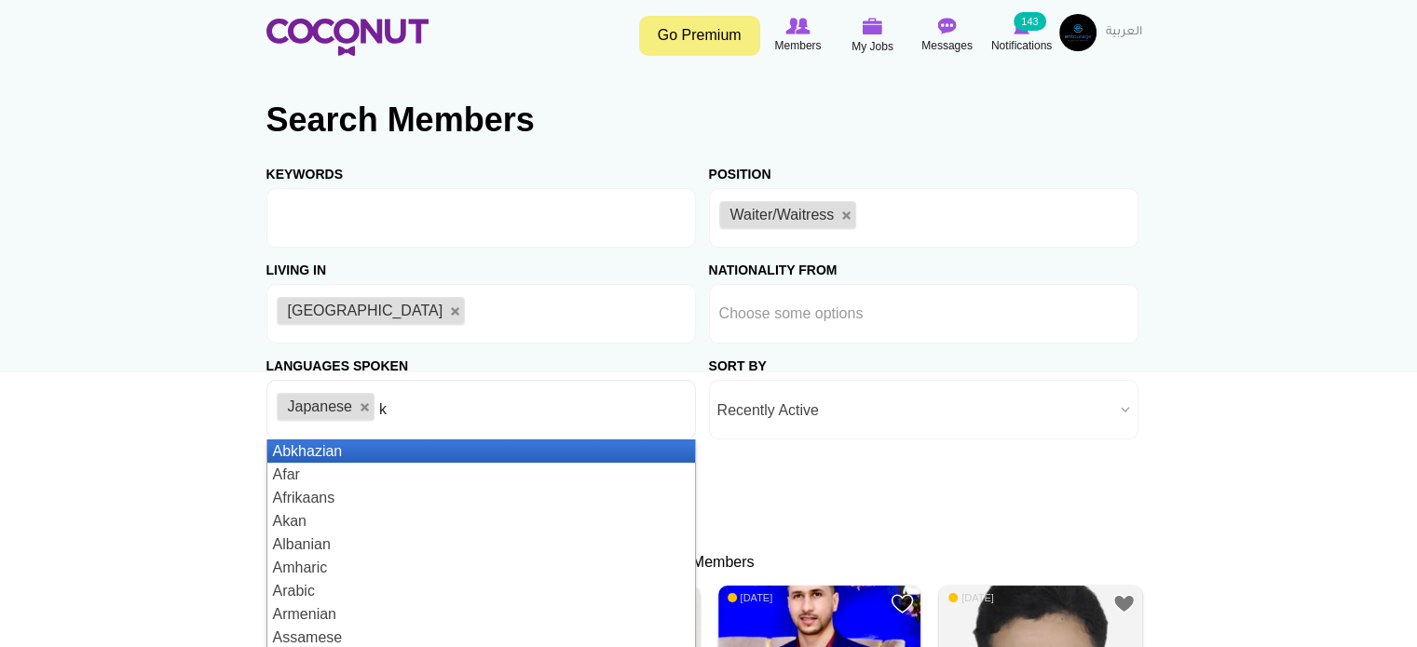
type input "ko"
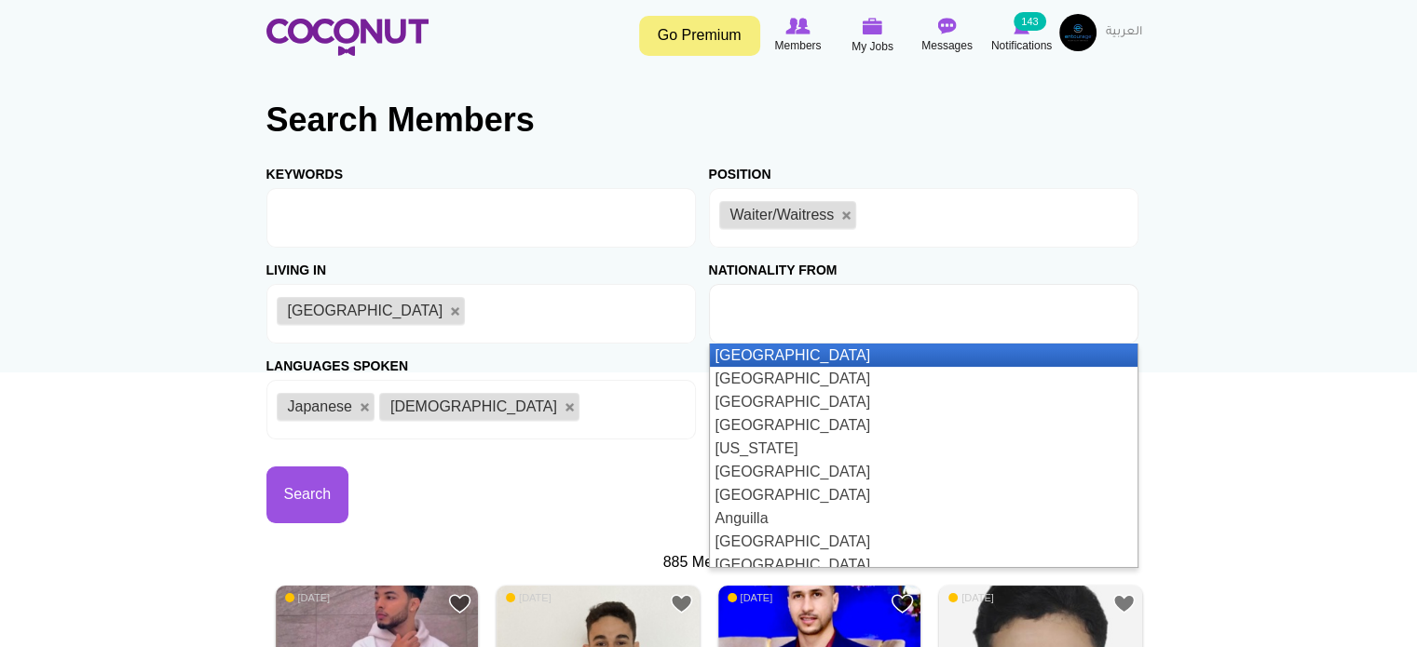
click at [820, 322] on li at bounding box center [803, 313] width 168 height 39
type input "jap"
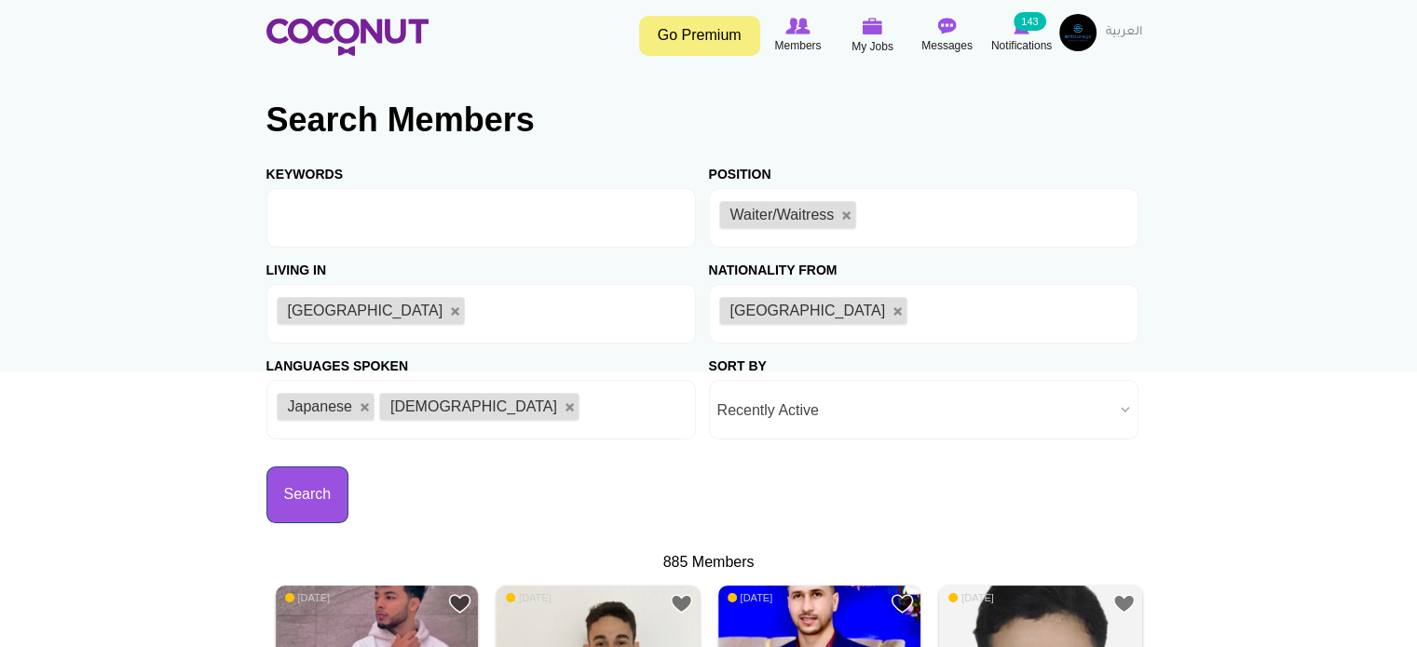
click at [280, 484] on button "Search" at bounding box center [307, 495] width 83 height 57
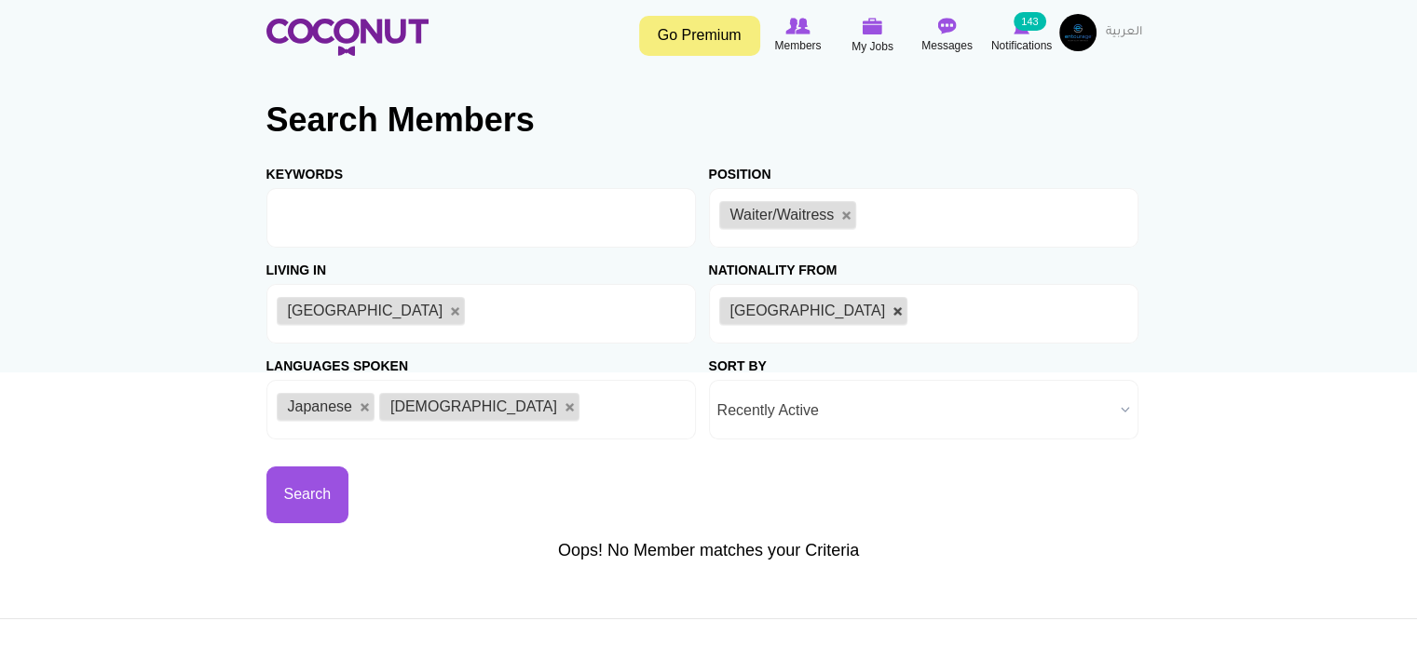
click at [892, 311] on link at bounding box center [897, 311] width 11 height 11
type input "Choose some options"
click at [328, 482] on button "Search" at bounding box center [307, 495] width 83 height 57
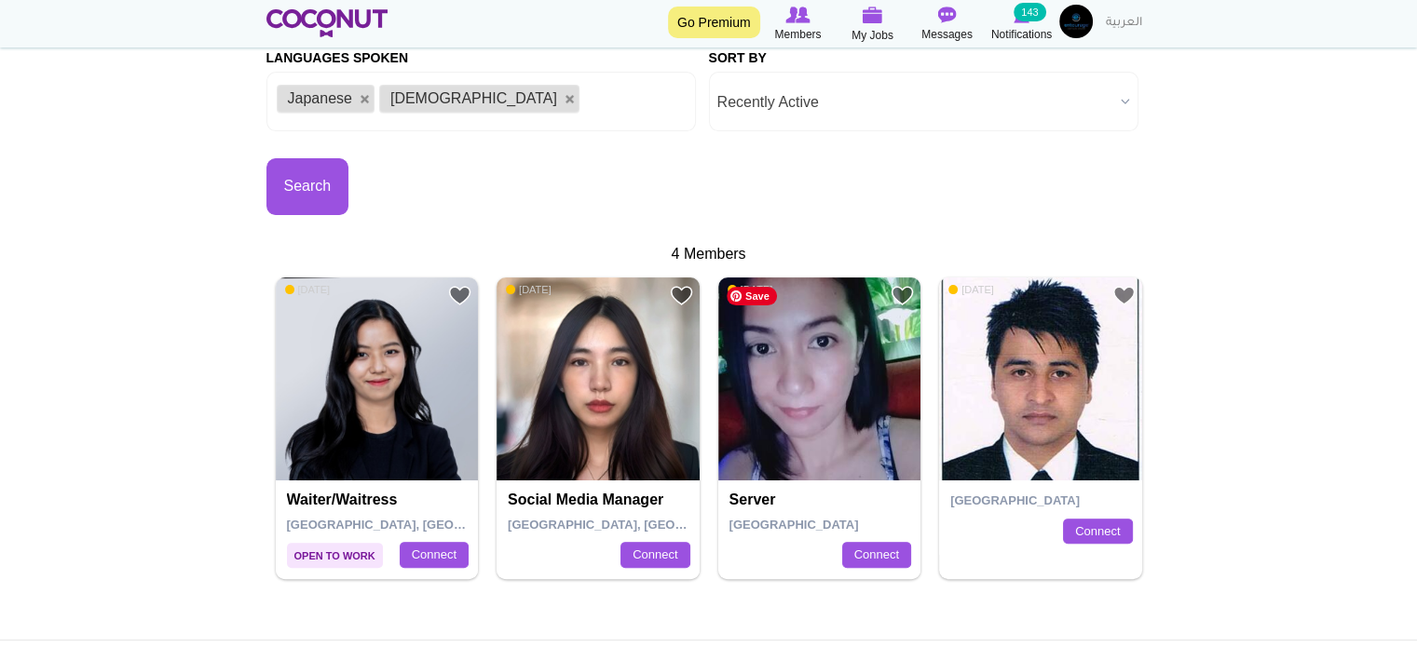
scroll to position [466, 0]
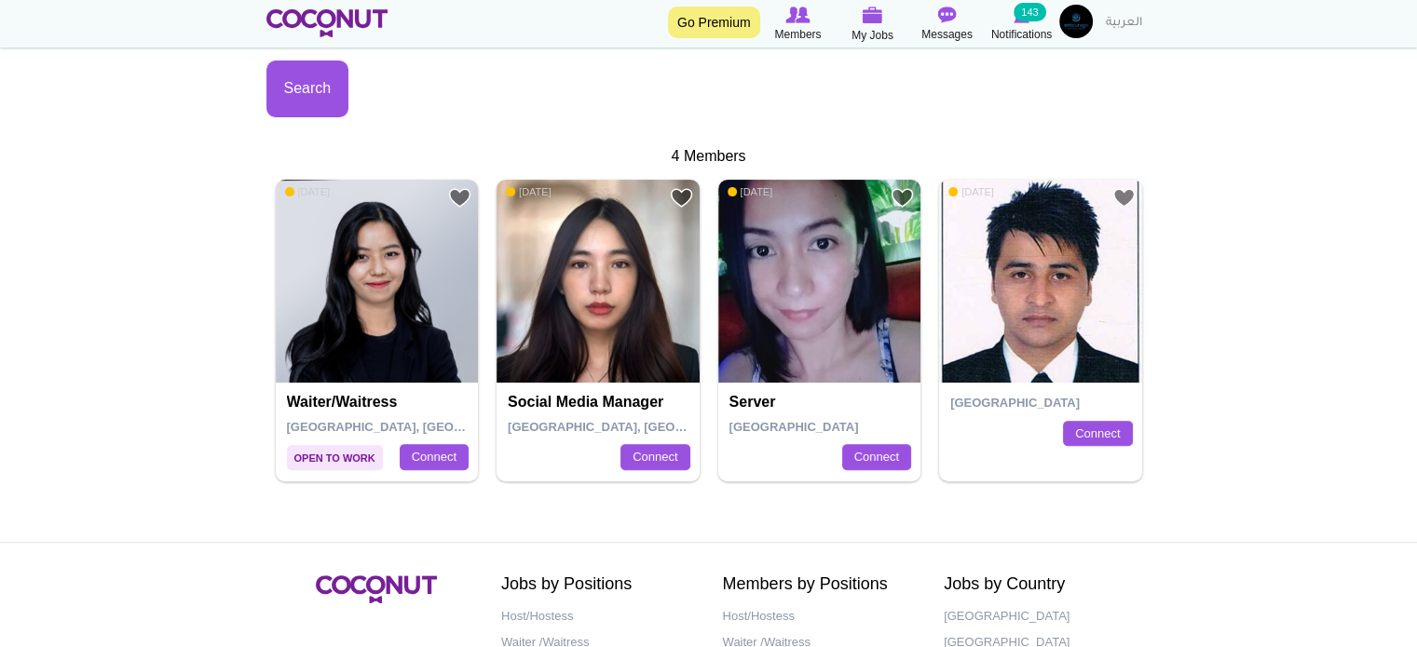
click at [458, 113] on div "Search" at bounding box center [487, 76] width 442 height 84
click at [0, 132] on body "Toggle navigation Go Premium Members My Jobs Post a Job Messages Notifications …" at bounding box center [708, 188] width 1417 height 1308
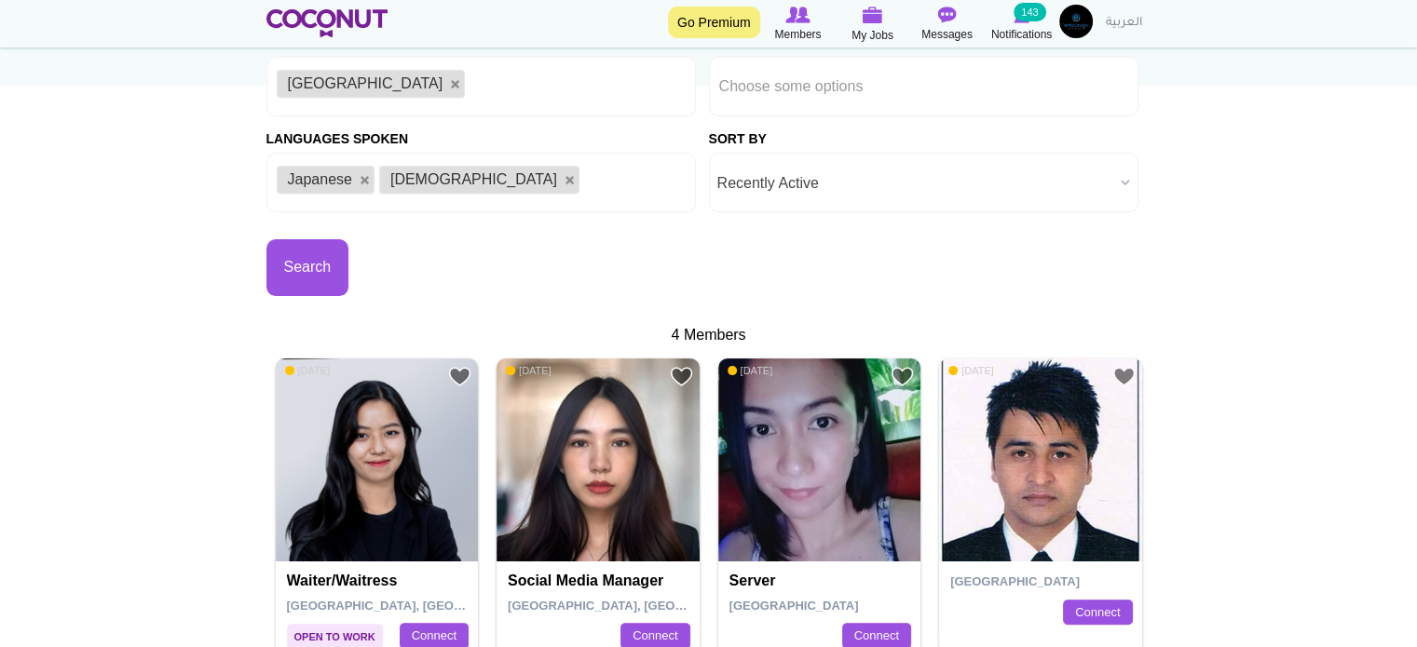
scroll to position [7, 0]
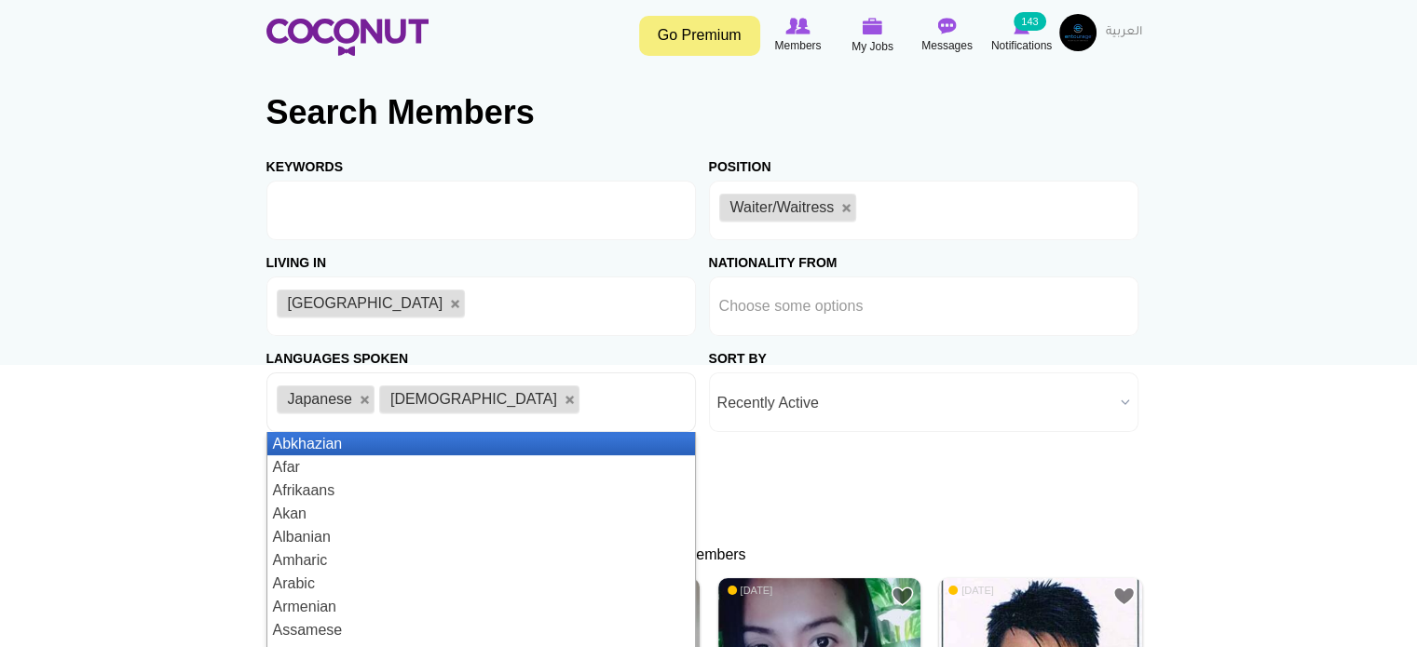
click at [452, 392] on li "Korean" at bounding box center [479, 400] width 200 height 28
click at [565, 398] on link at bounding box center [570, 400] width 11 height 11
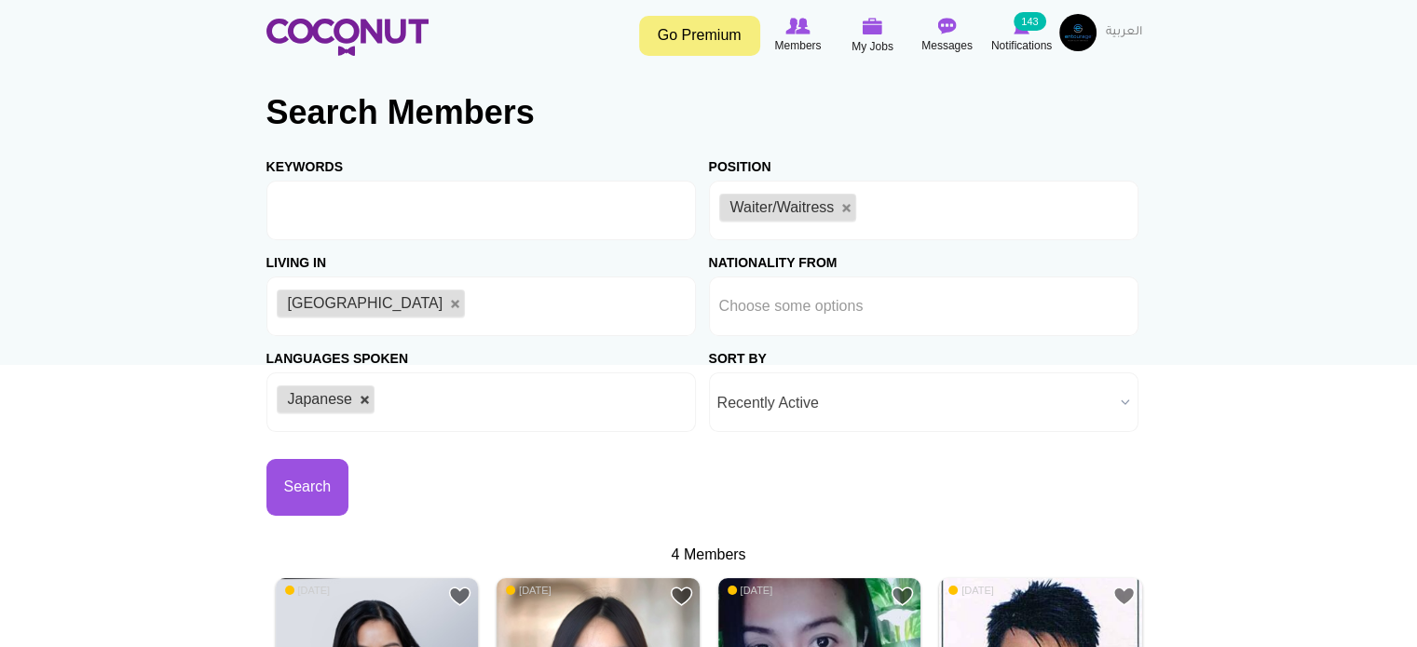
click at [361, 403] on link at bounding box center [365, 400] width 11 height 11
type input "Choose some options"
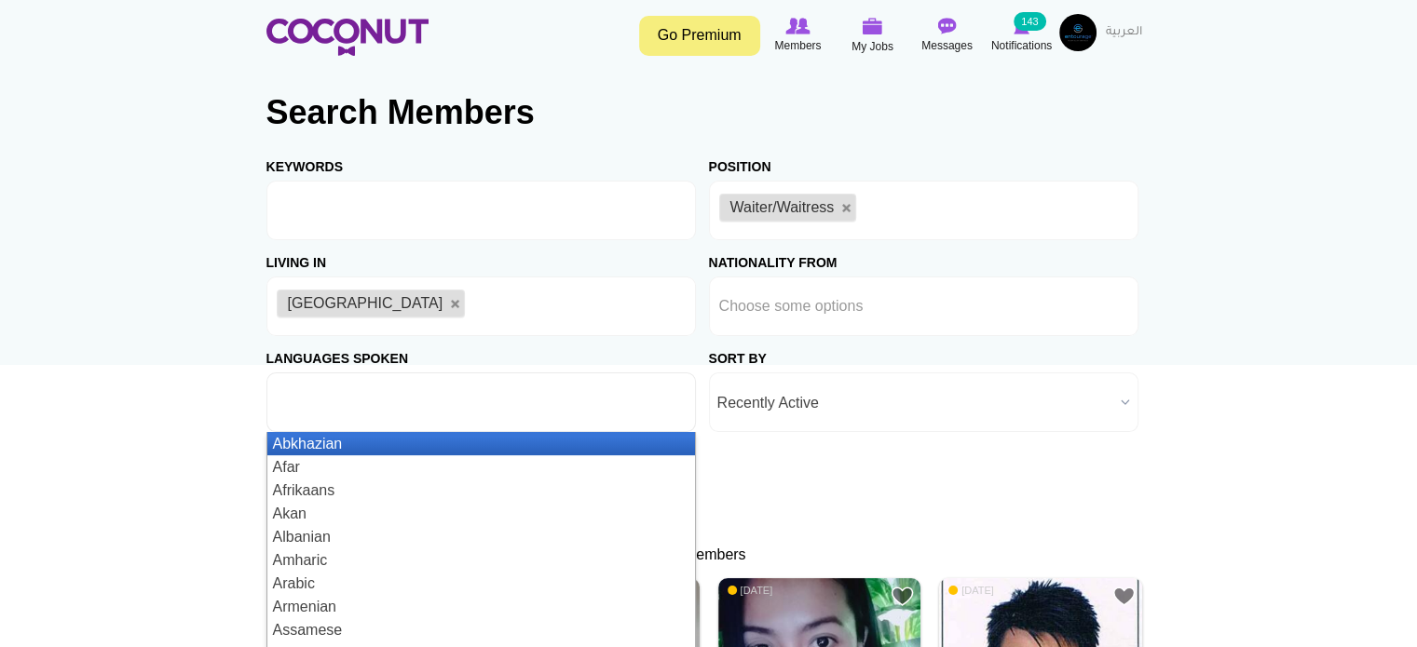
click at [362, 403] on input "text" at bounding box center [361, 402] width 168 height 17
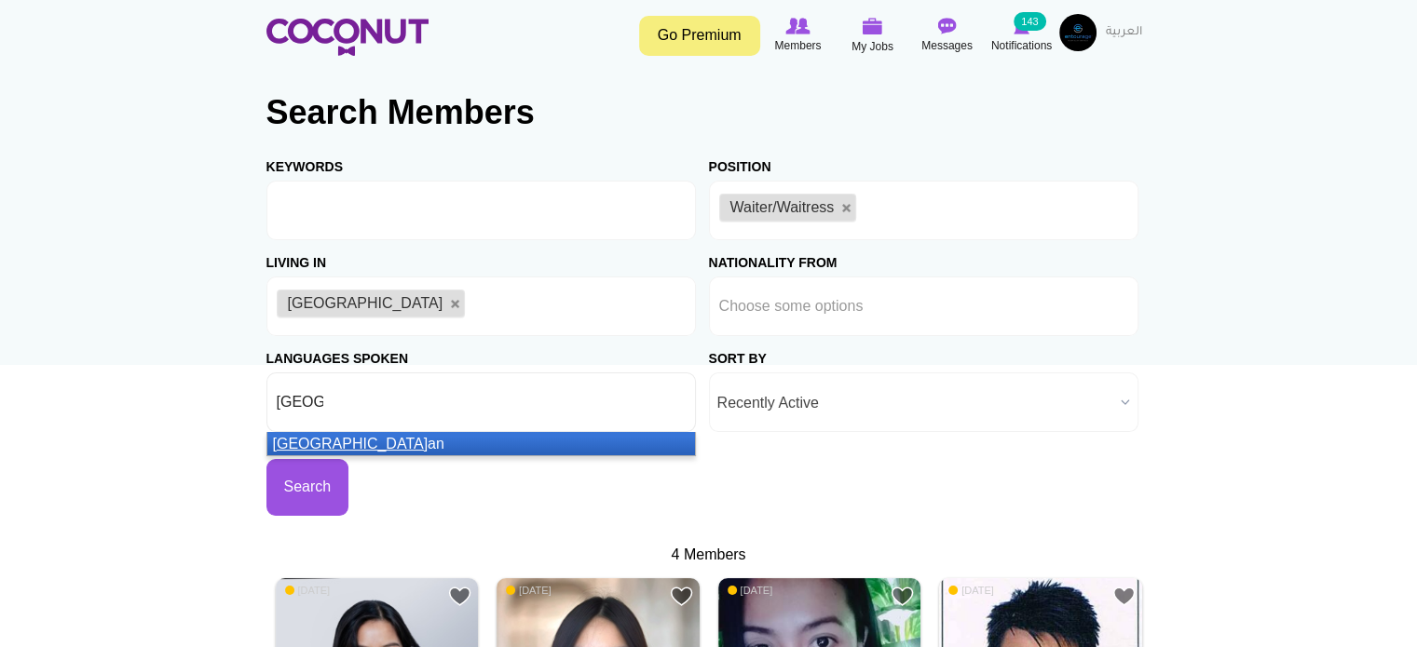
type input "Italian"
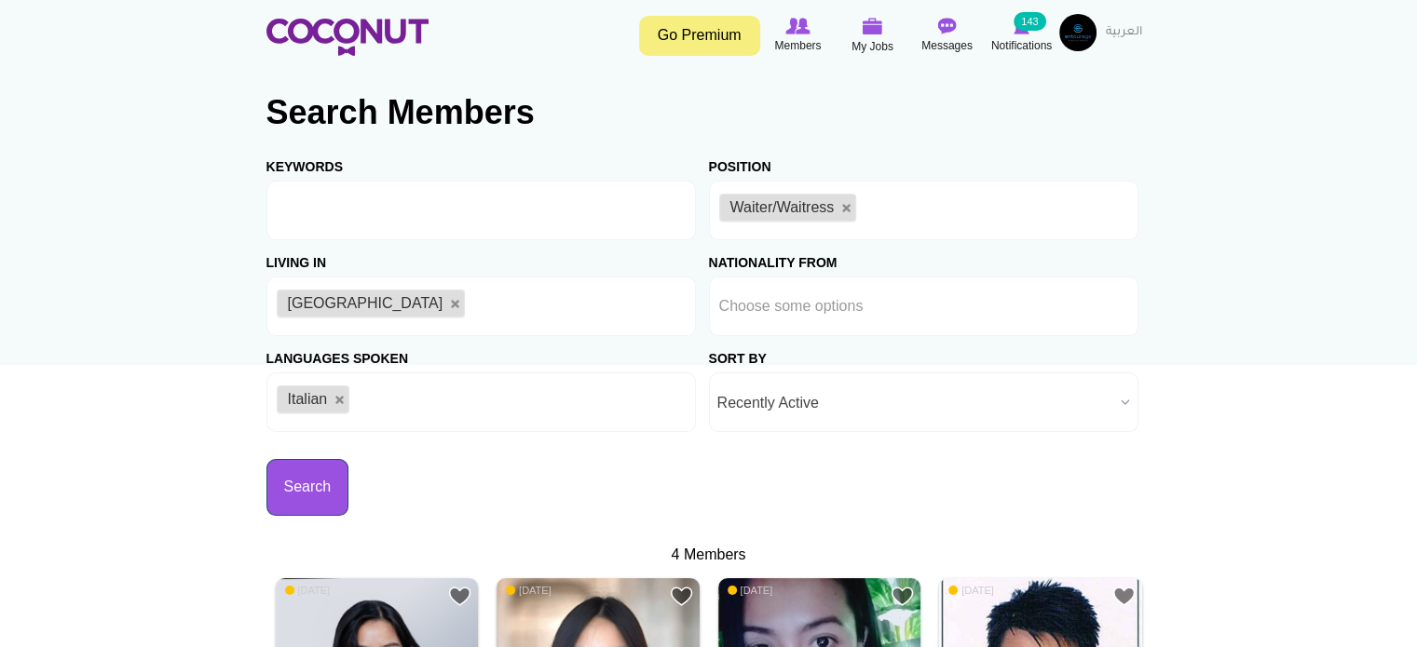
click at [294, 470] on button "Search" at bounding box center [307, 487] width 83 height 57
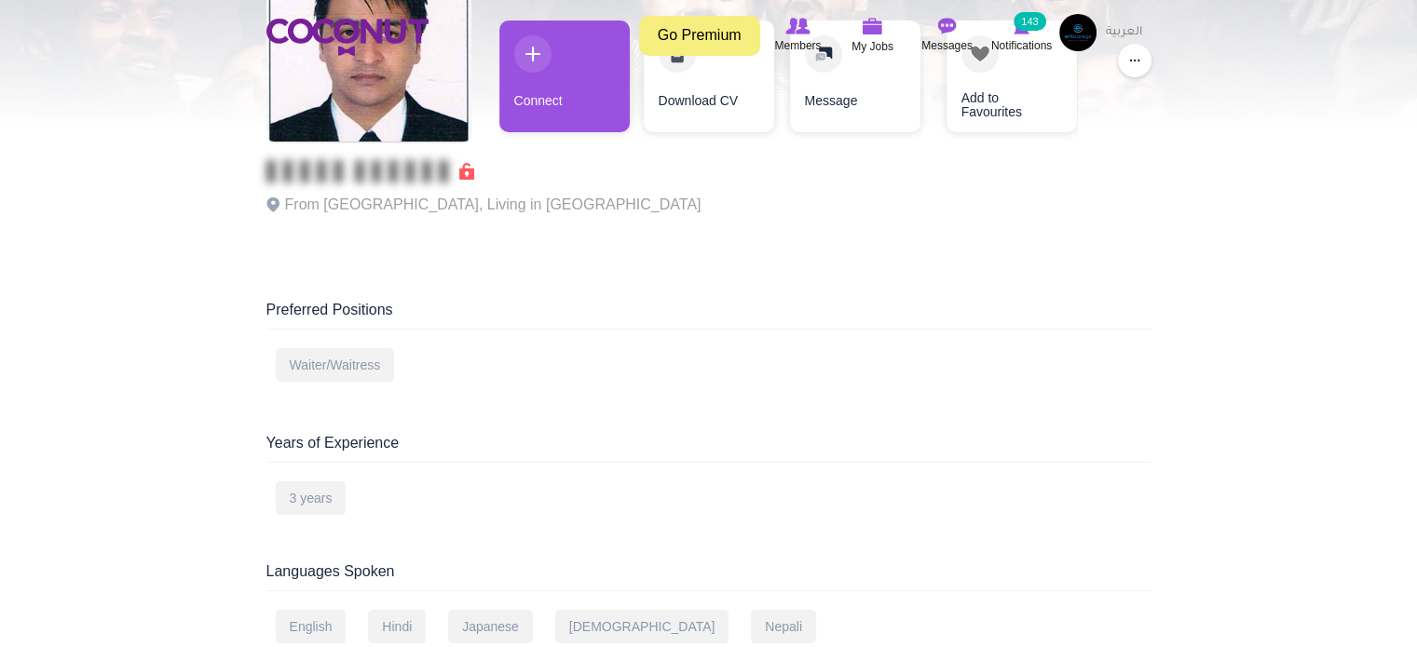
scroll to position [279, 0]
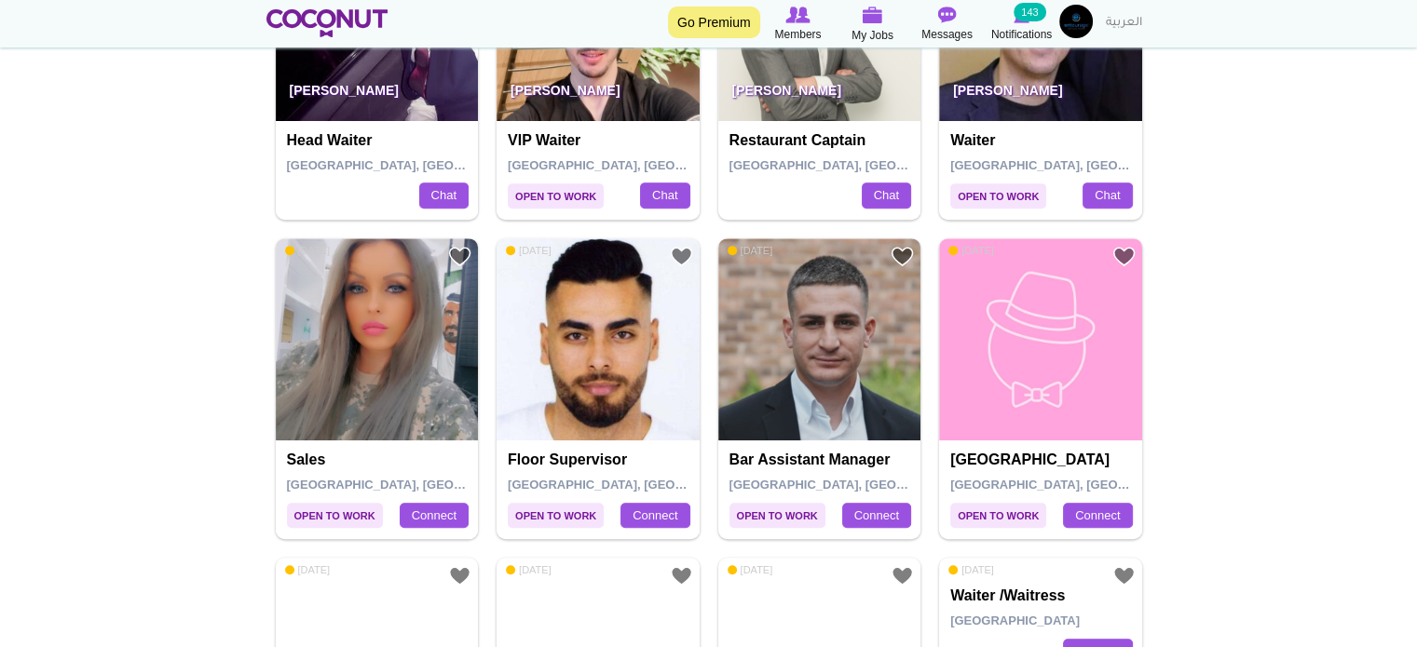
scroll to position [838, 0]
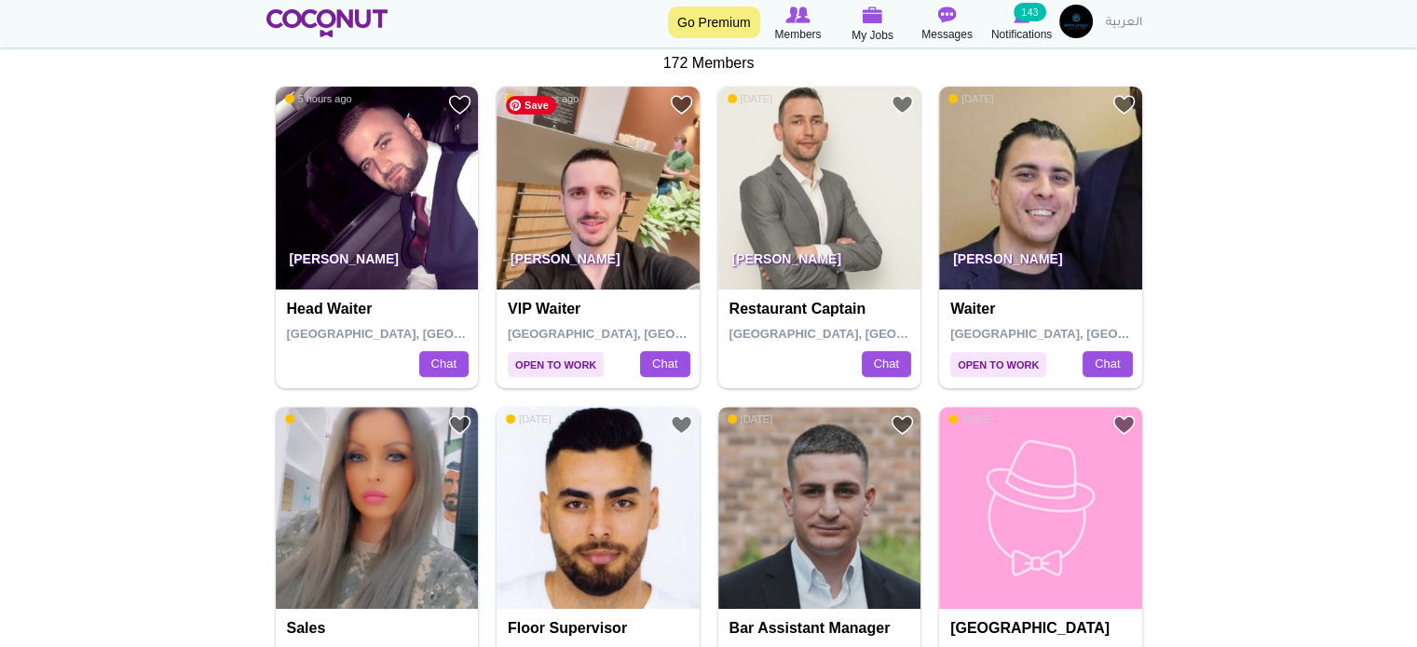
scroll to position [466, 0]
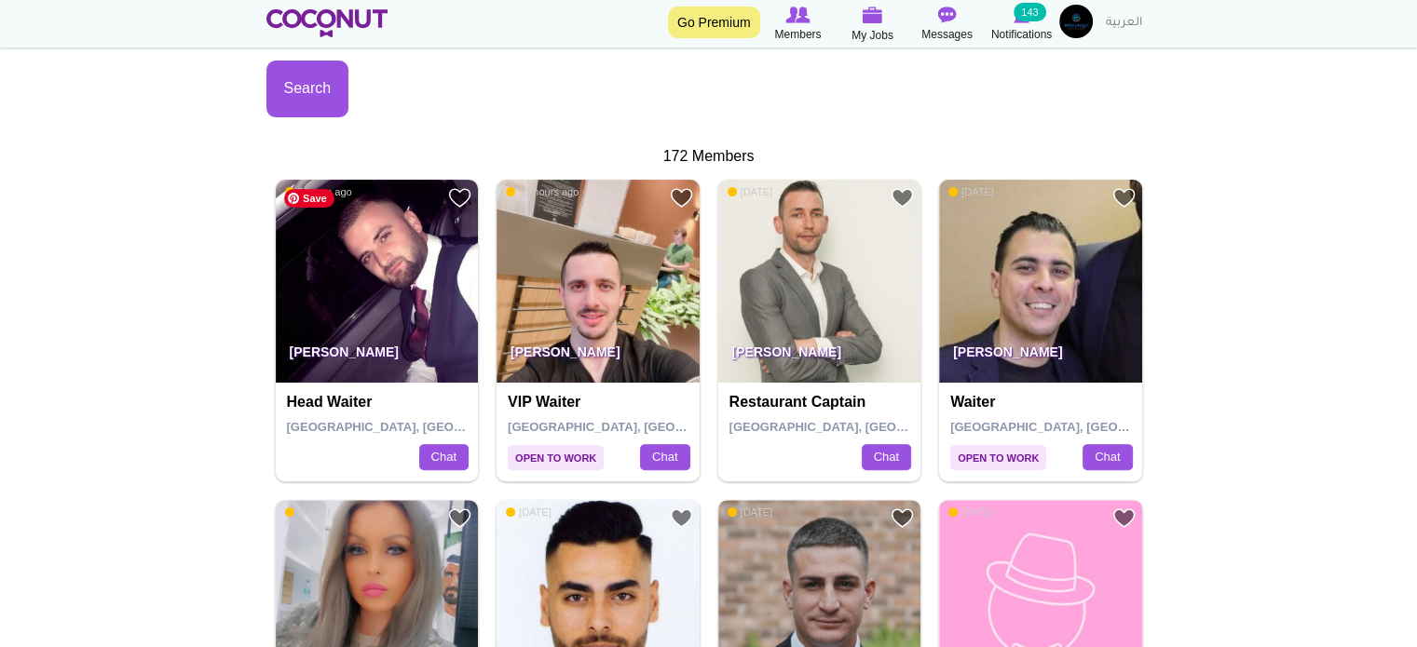
click at [477, 54] on div "Search" at bounding box center [487, 76] width 442 height 84
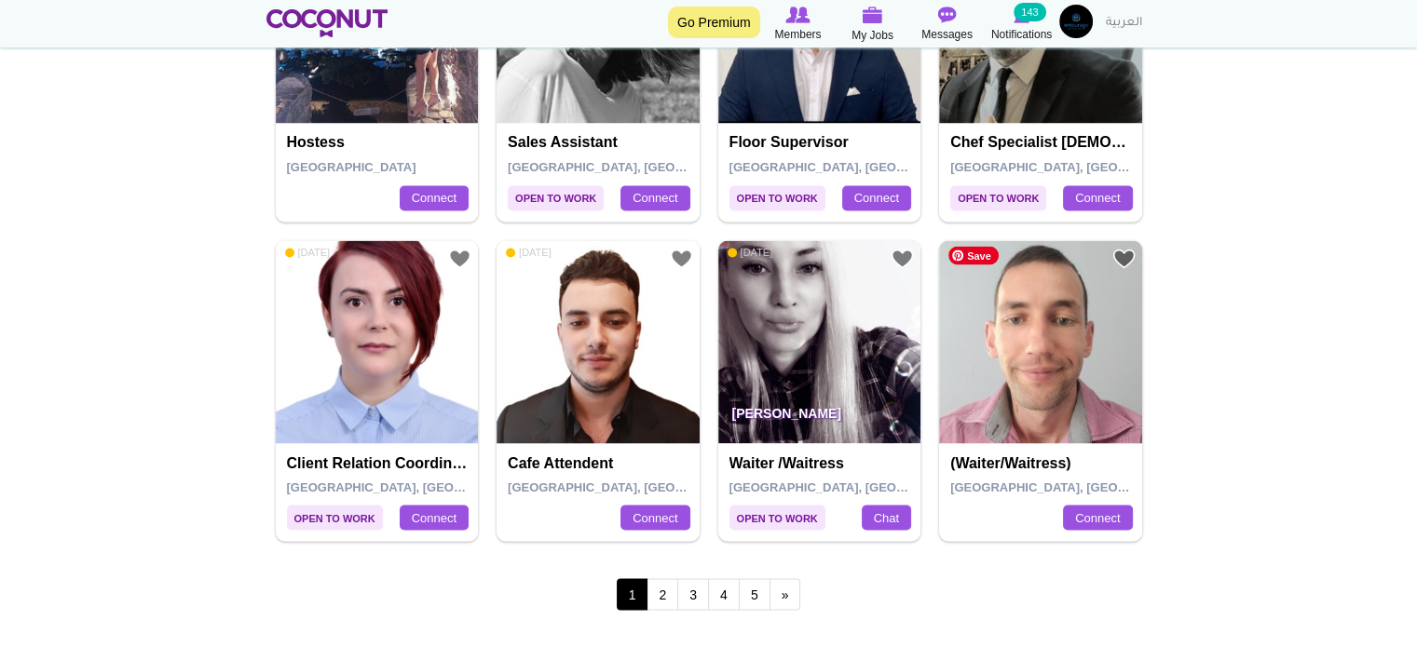
scroll to position [3447, 0]
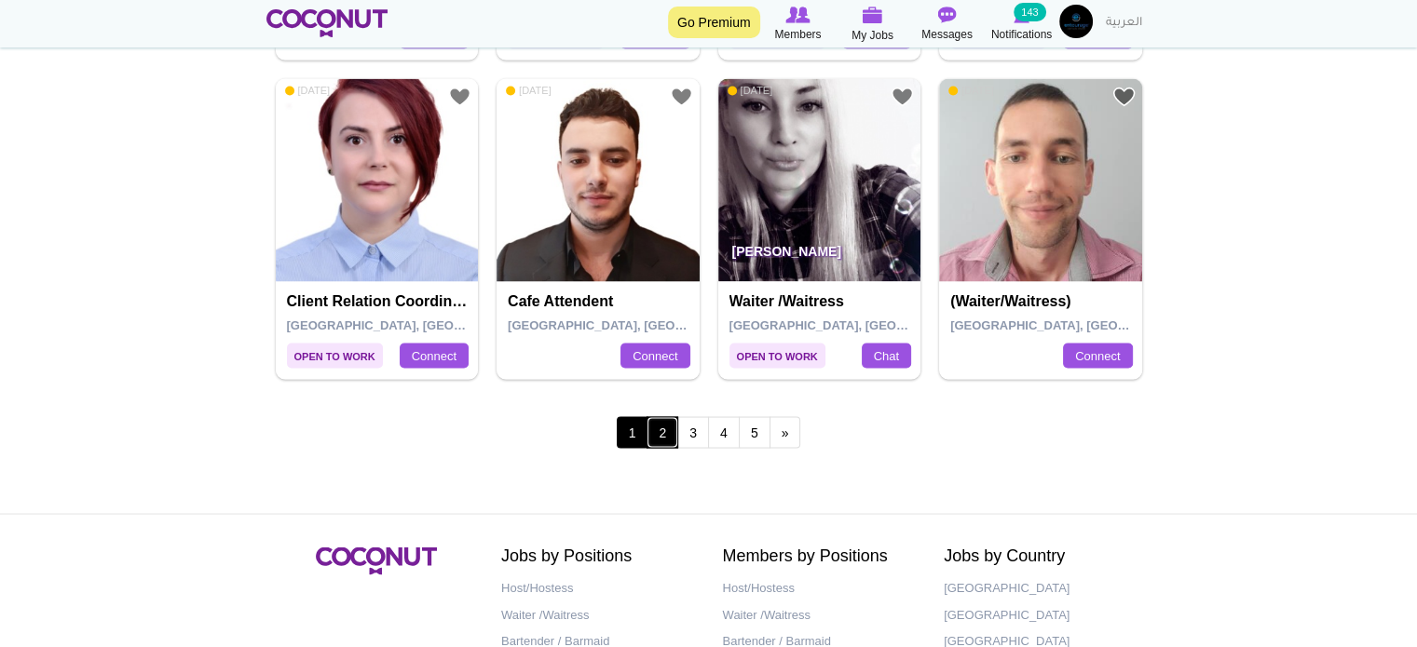
click at [666, 425] on link "2" at bounding box center [662, 432] width 32 height 32
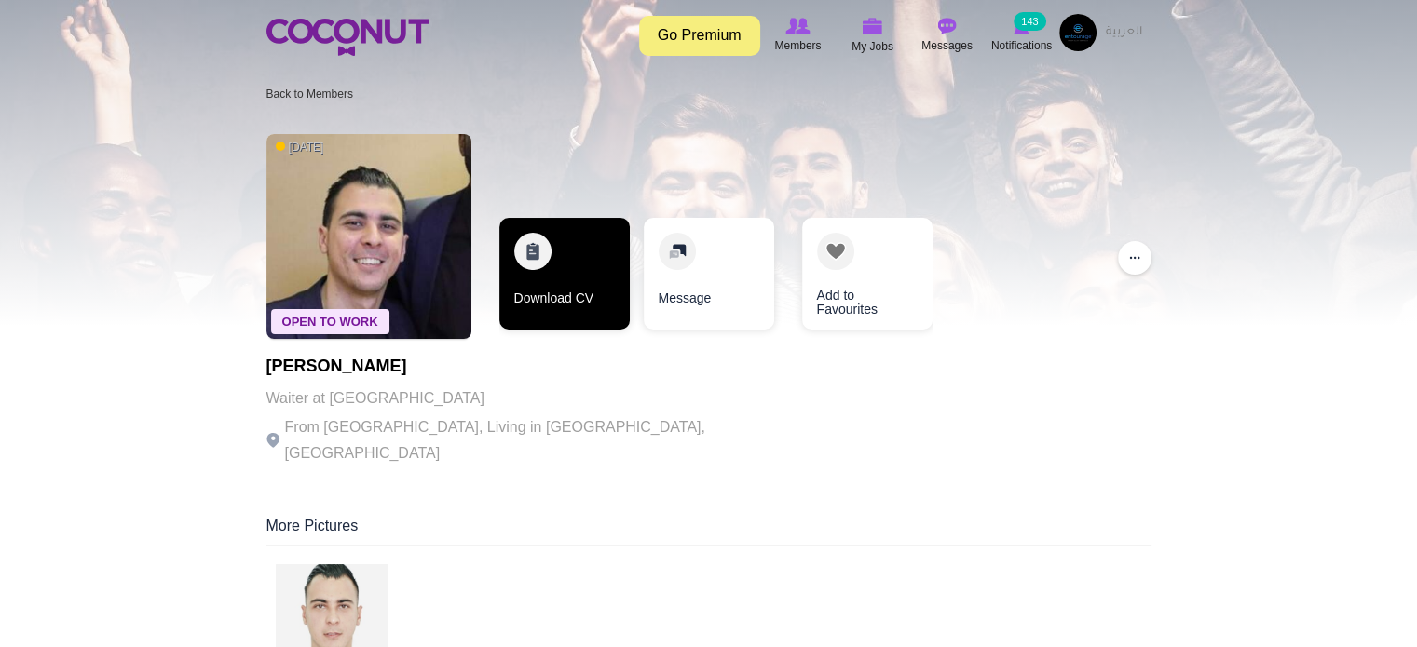
click at [615, 235] on link "Download CV" at bounding box center [564, 274] width 130 height 112
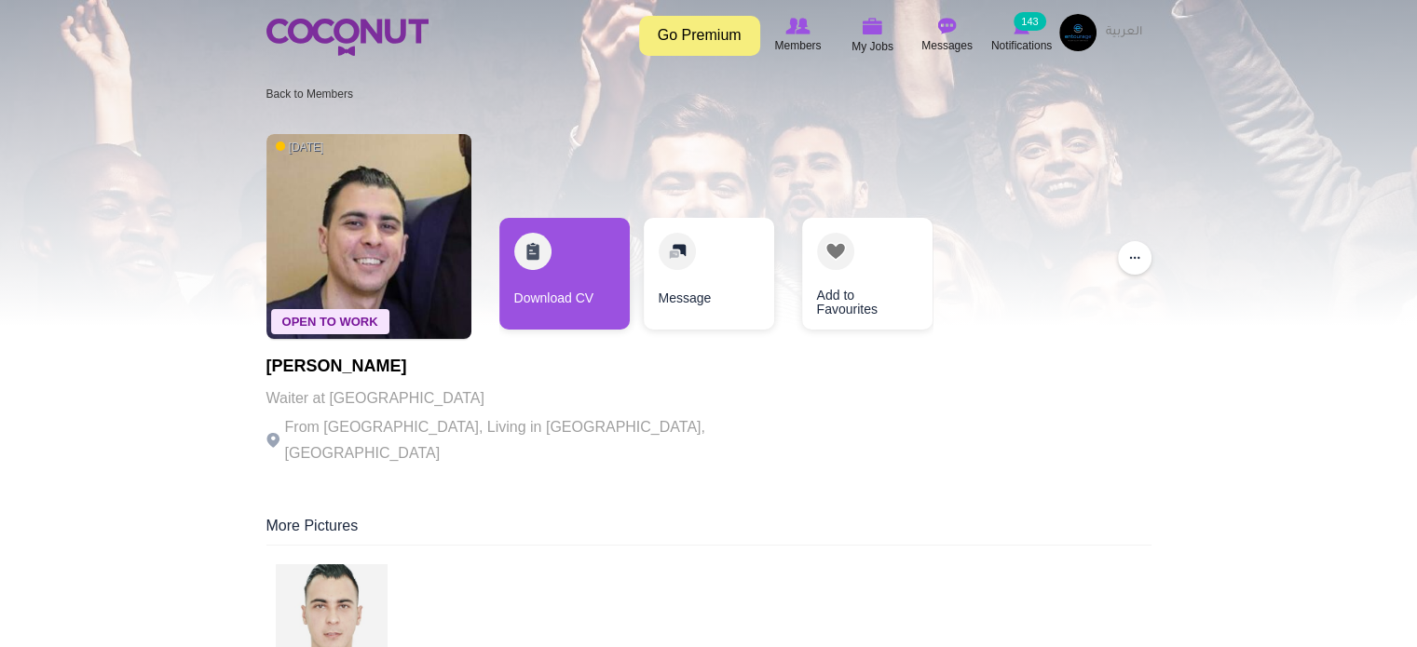
drag, startPoint x: 209, startPoint y: 62, endPoint x: 279, endPoint y: 49, distance: 72.0
click at [198, 67] on div "Toggle navigation Go Premium Members My Jobs Post a Job Messages Notifications …" at bounding box center [708, 35] width 1417 height 70
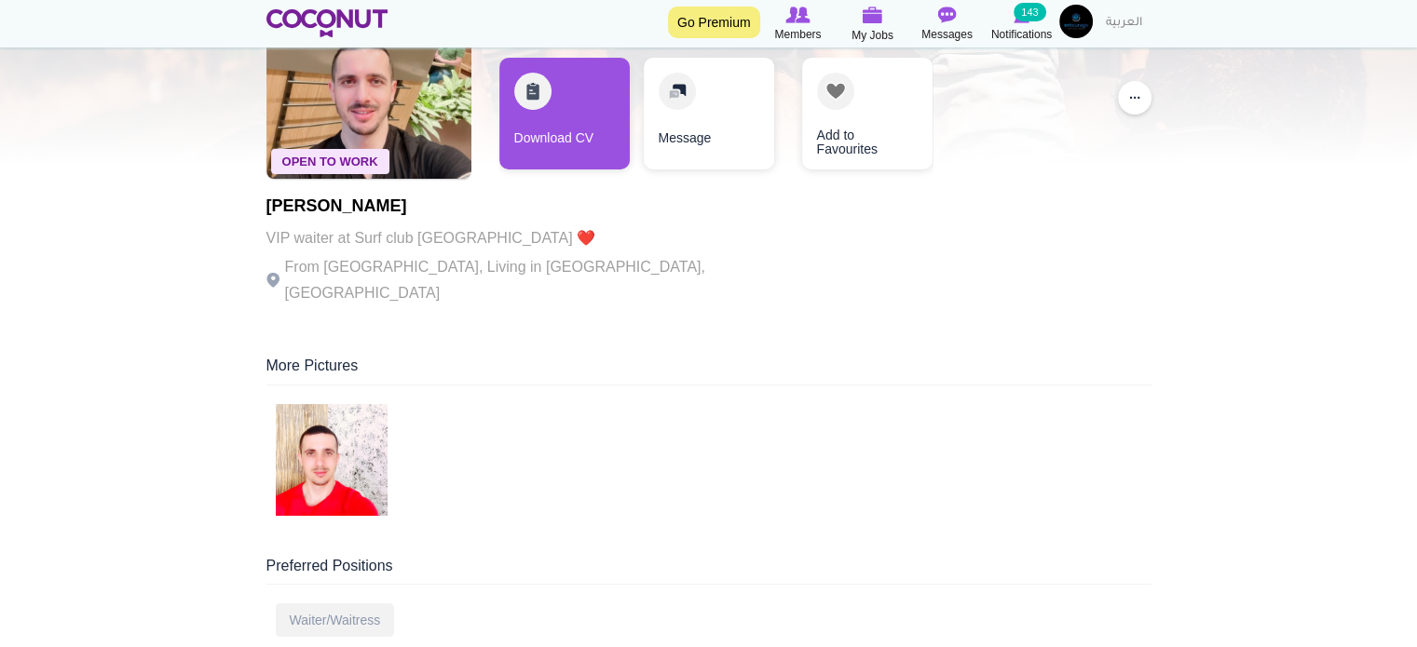
scroll to position [93, 0]
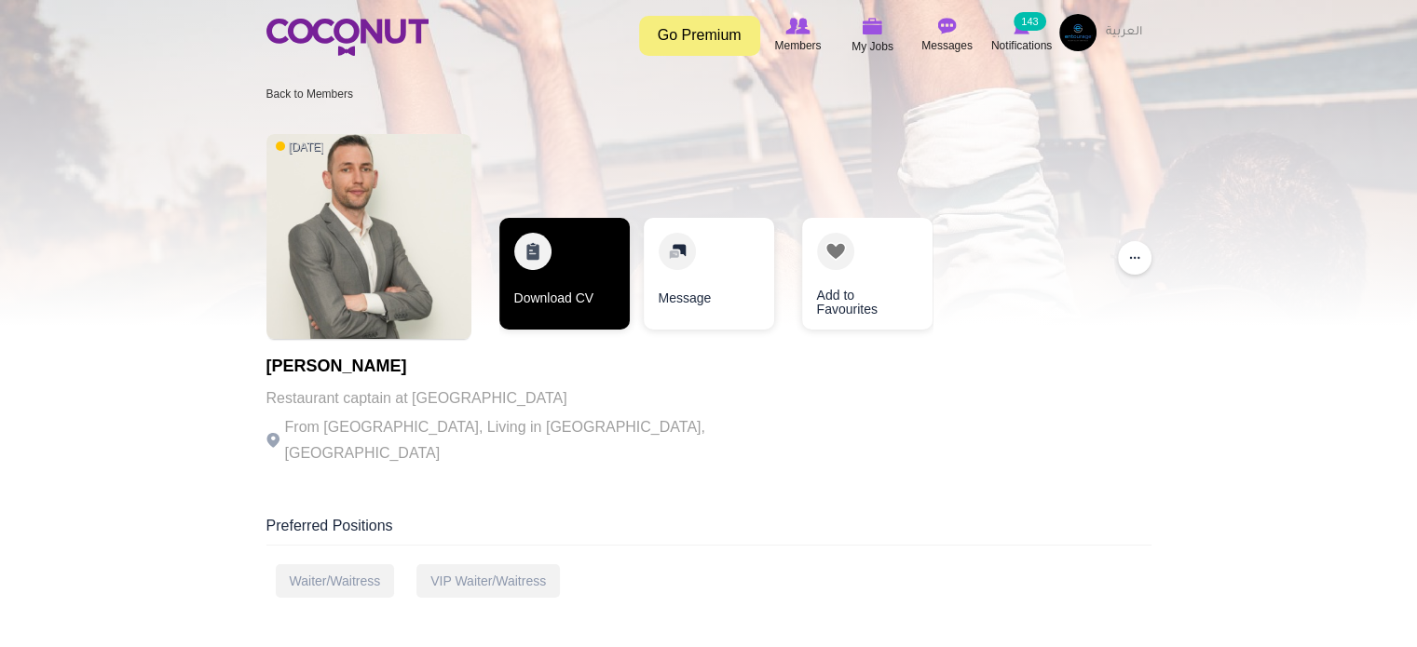
click at [550, 291] on link "Download CV" at bounding box center [564, 274] width 130 height 112
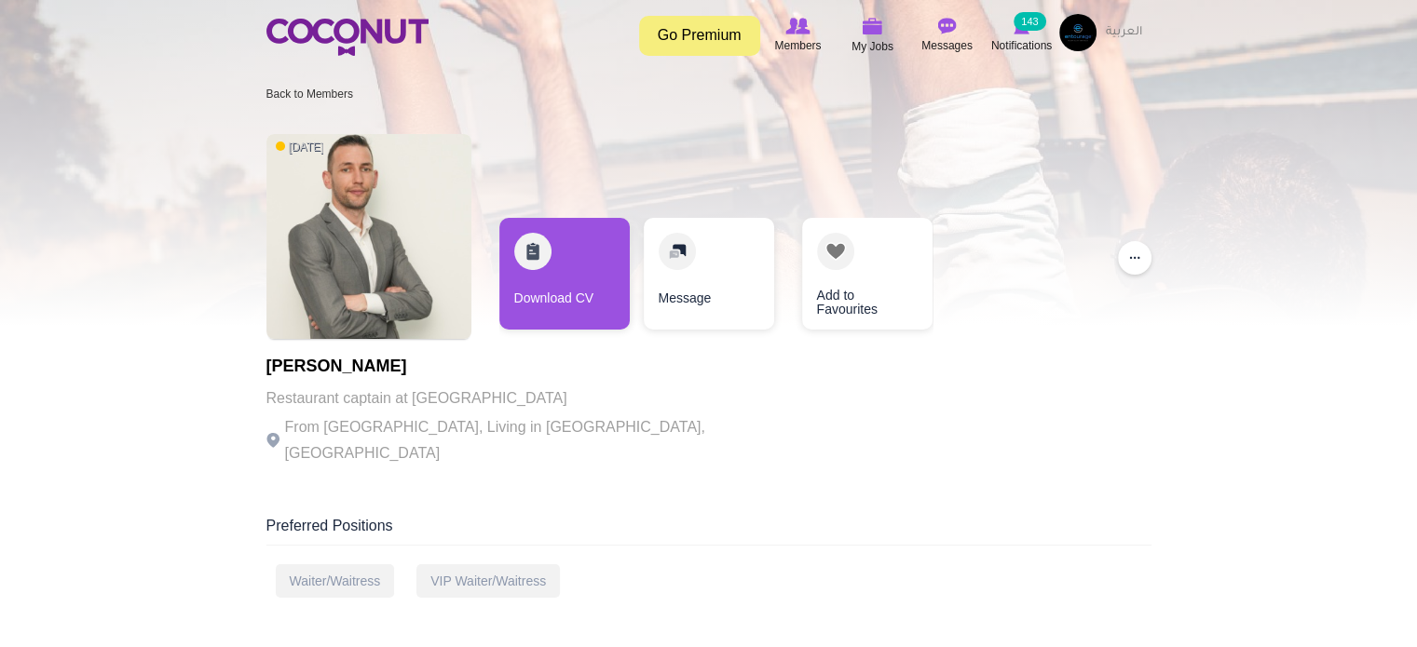
click at [480, 402] on p "Restaurant captain at Ayla Beach club" at bounding box center [522, 399] width 512 height 26
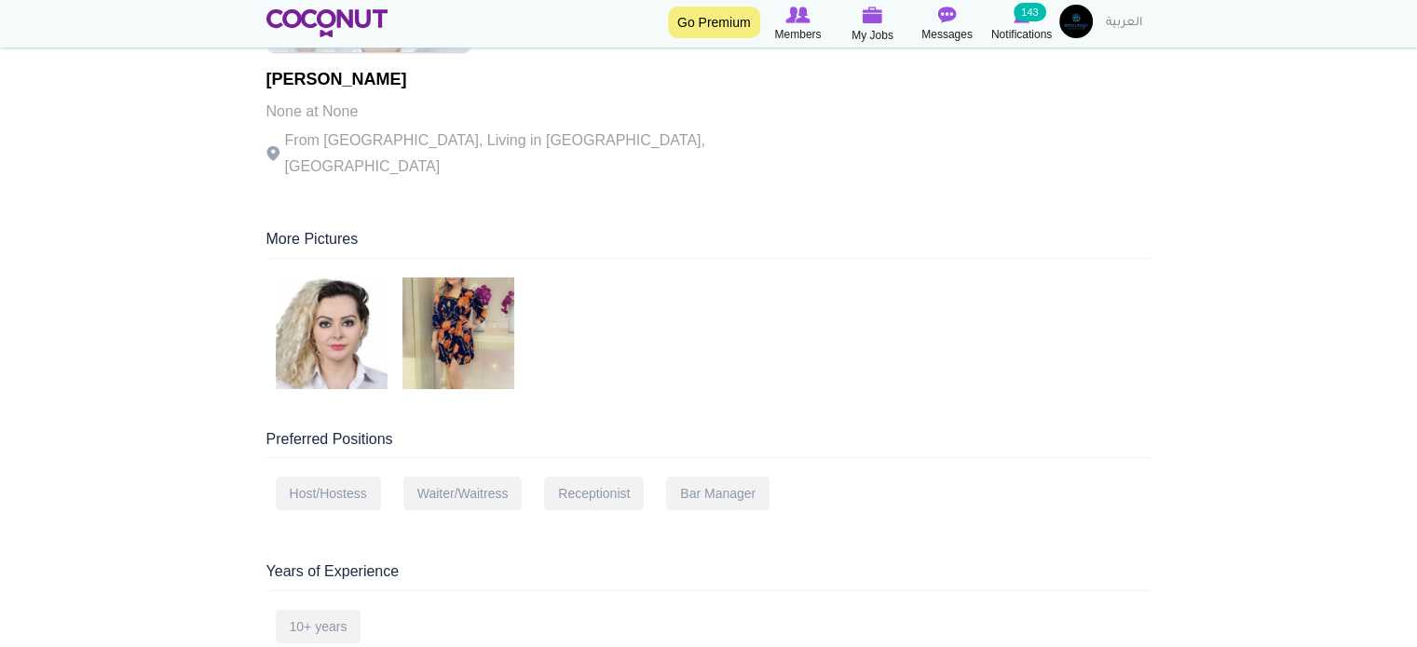
scroll to position [186, 0]
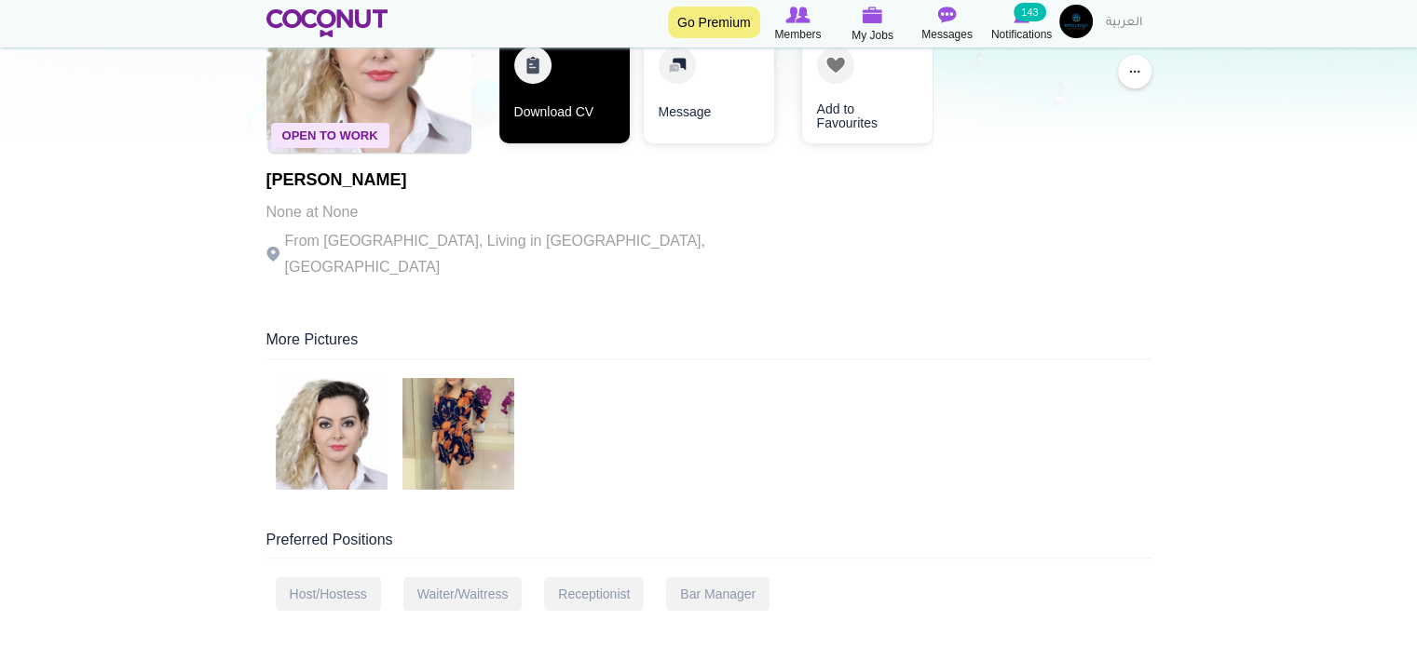
click at [601, 107] on link "Download CV" at bounding box center [564, 88] width 130 height 112
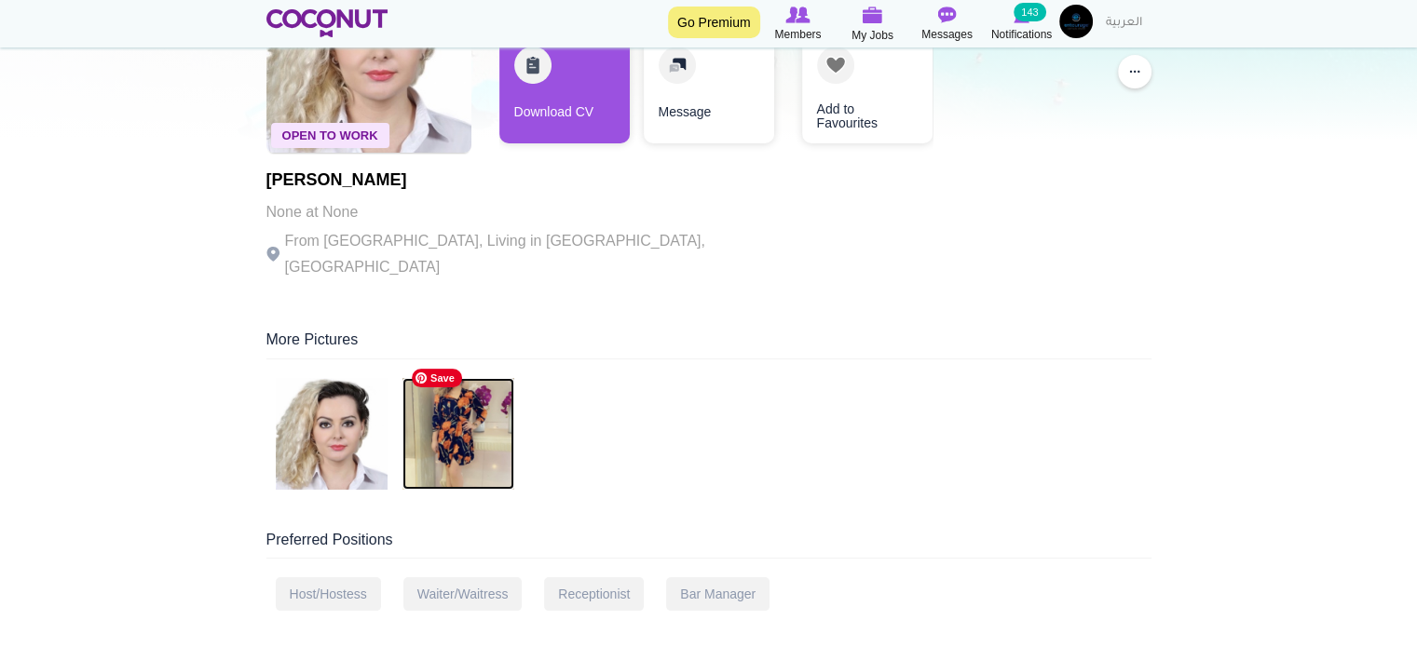
click at [456, 412] on img at bounding box center [458, 434] width 112 height 112
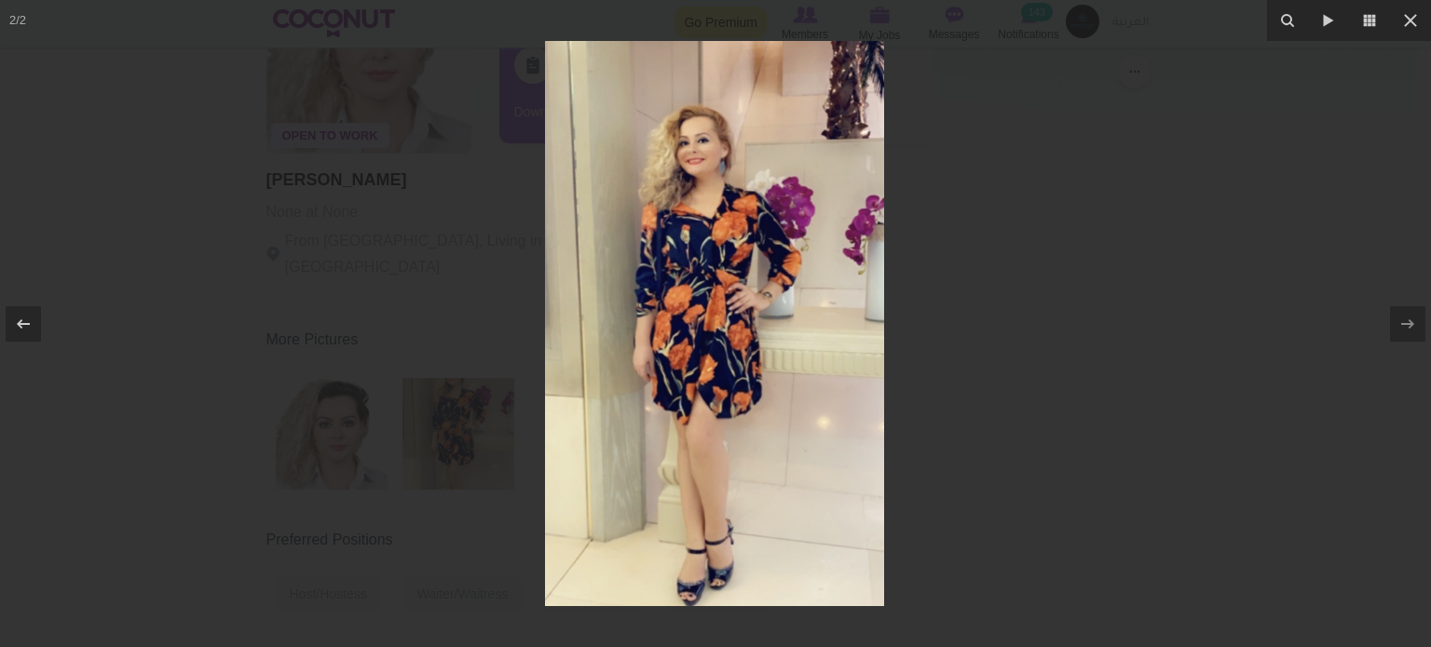
click at [1022, 318] on div at bounding box center [715, 323] width 1431 height 647
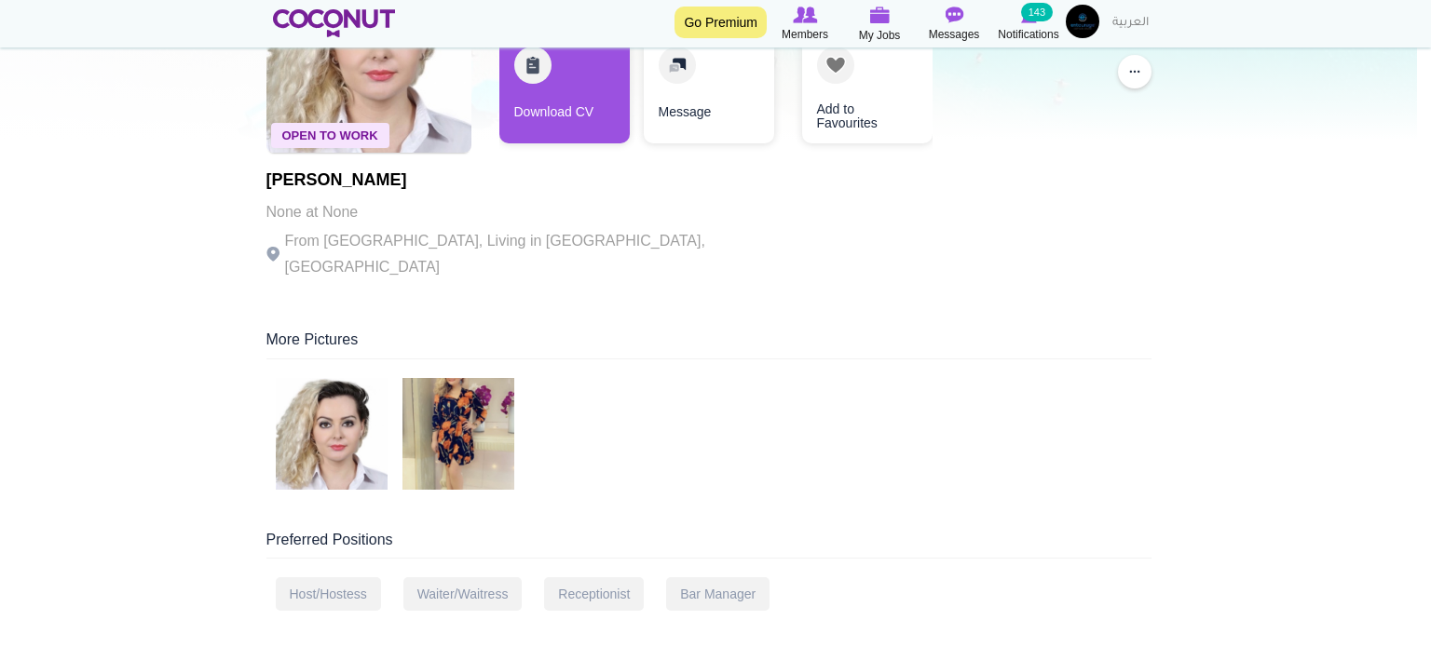
click at [1046, 282] on div "Open To Work 1 year ago Rudina Pajaj None at None From Albania, Living in Dubai…" at bounding box center [708, 634] width 913 height 1391
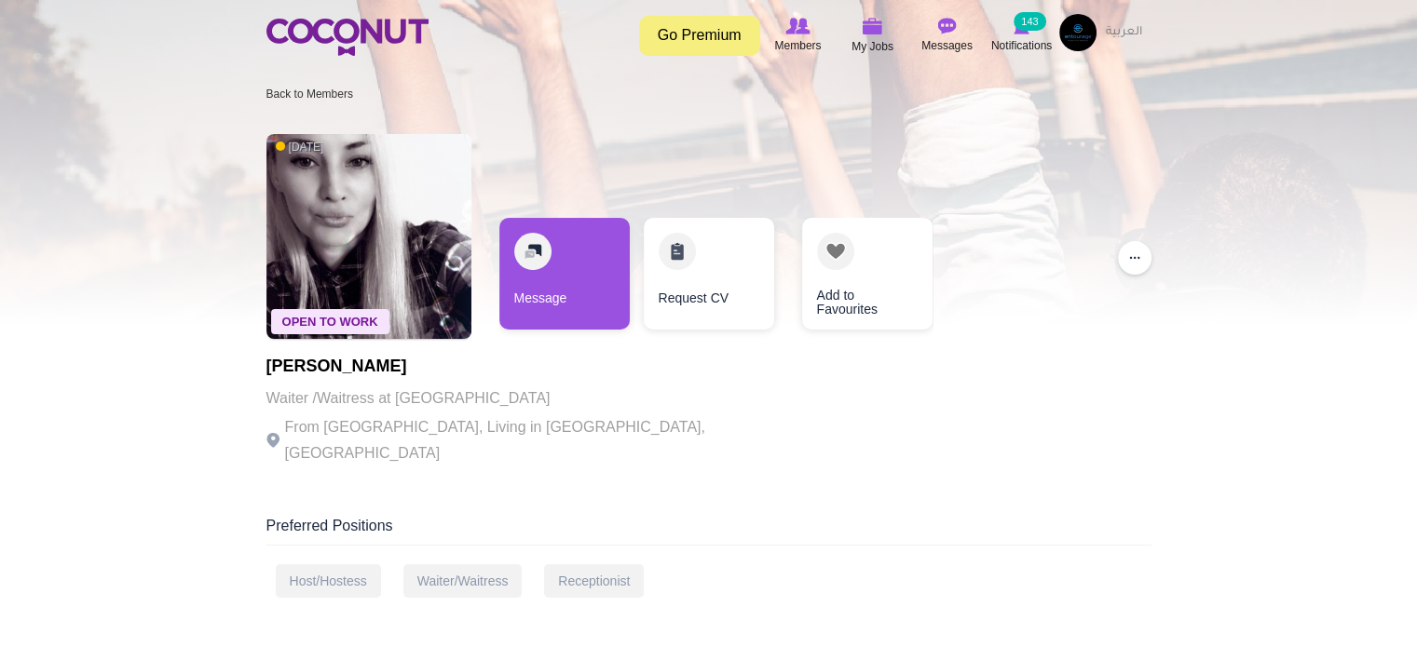
click at [782, 264] on div "Message Request CV Add to Favourites" at bounding box center [715, 278] width 433 height 121
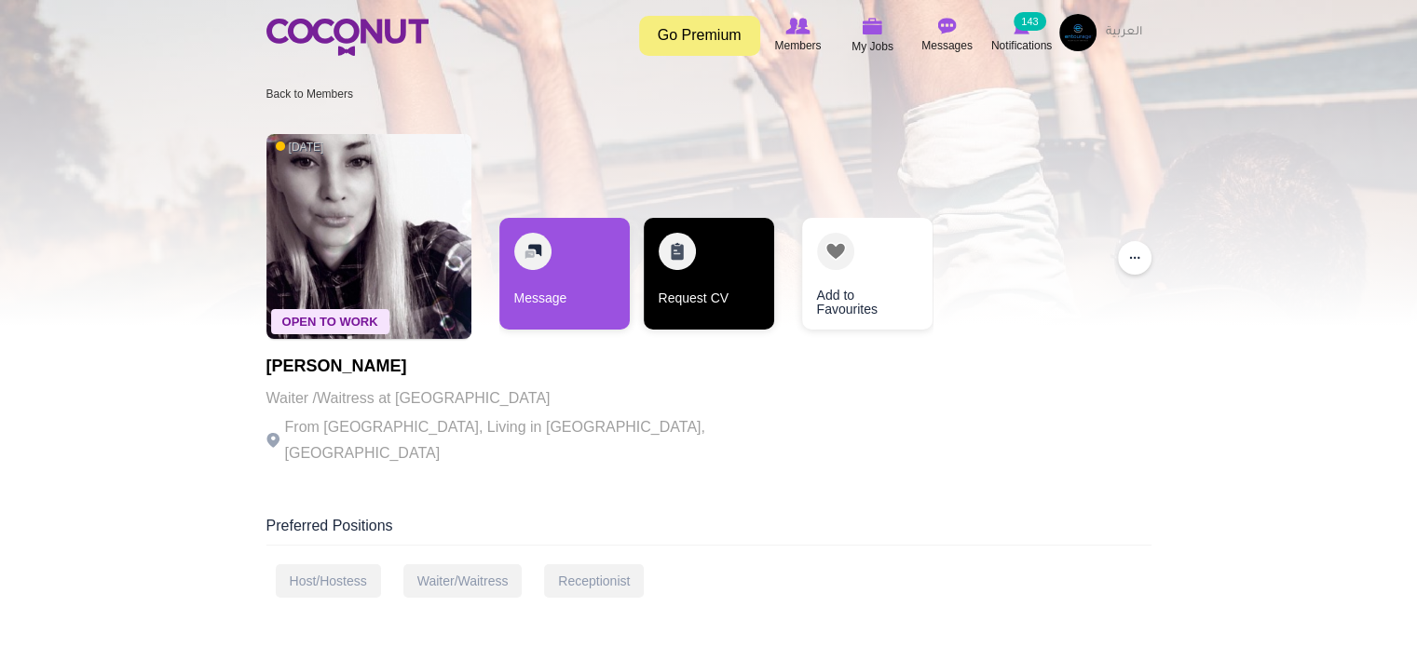
click at [740, 272] on link "Request CV" at bounding box center [709, 274] width 130 height 112
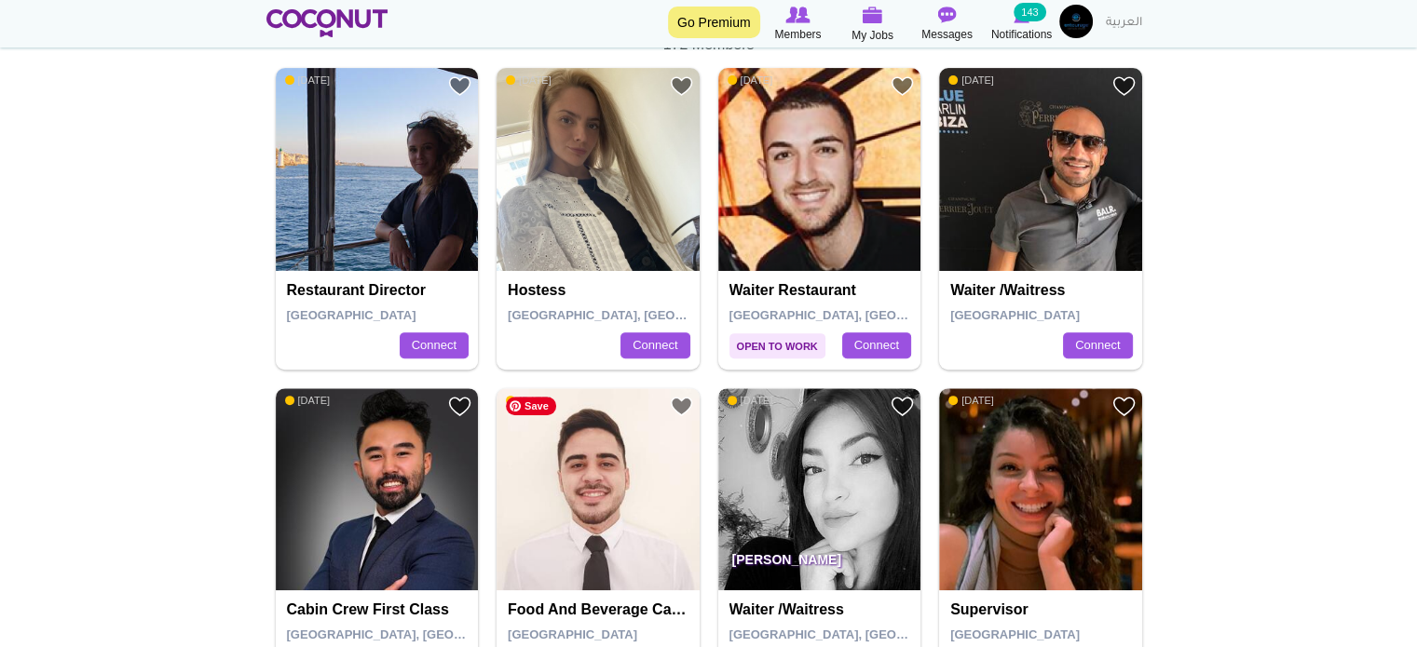
scroll to position [559, 0]
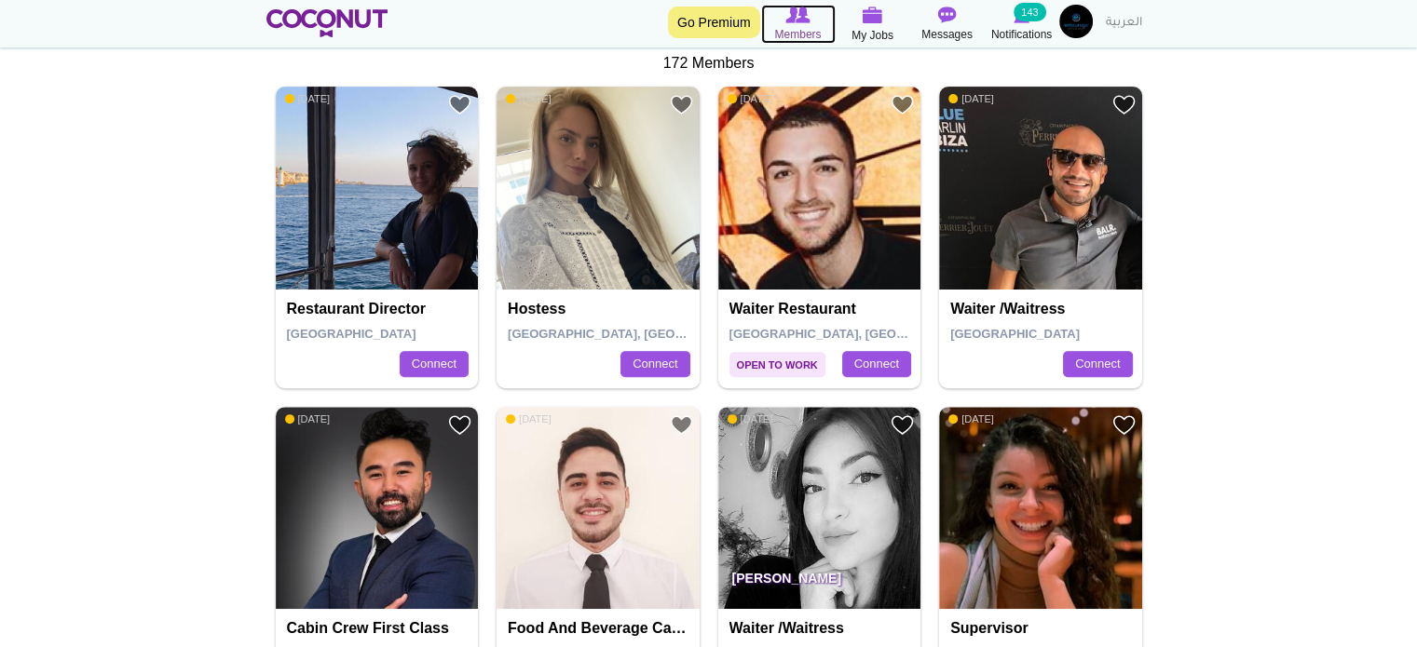
click at [794, 16] on img at bounding box center [797, 15] width 24 height 17
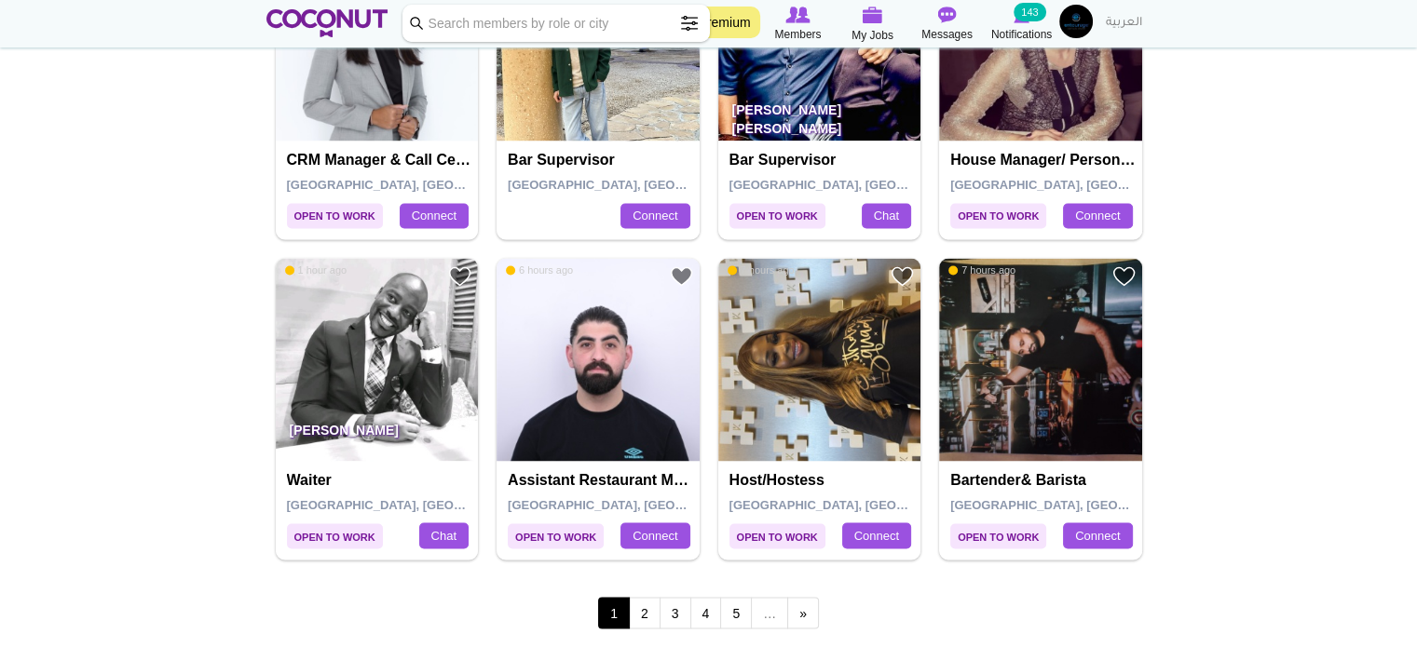
scroll to position [3167, 0]
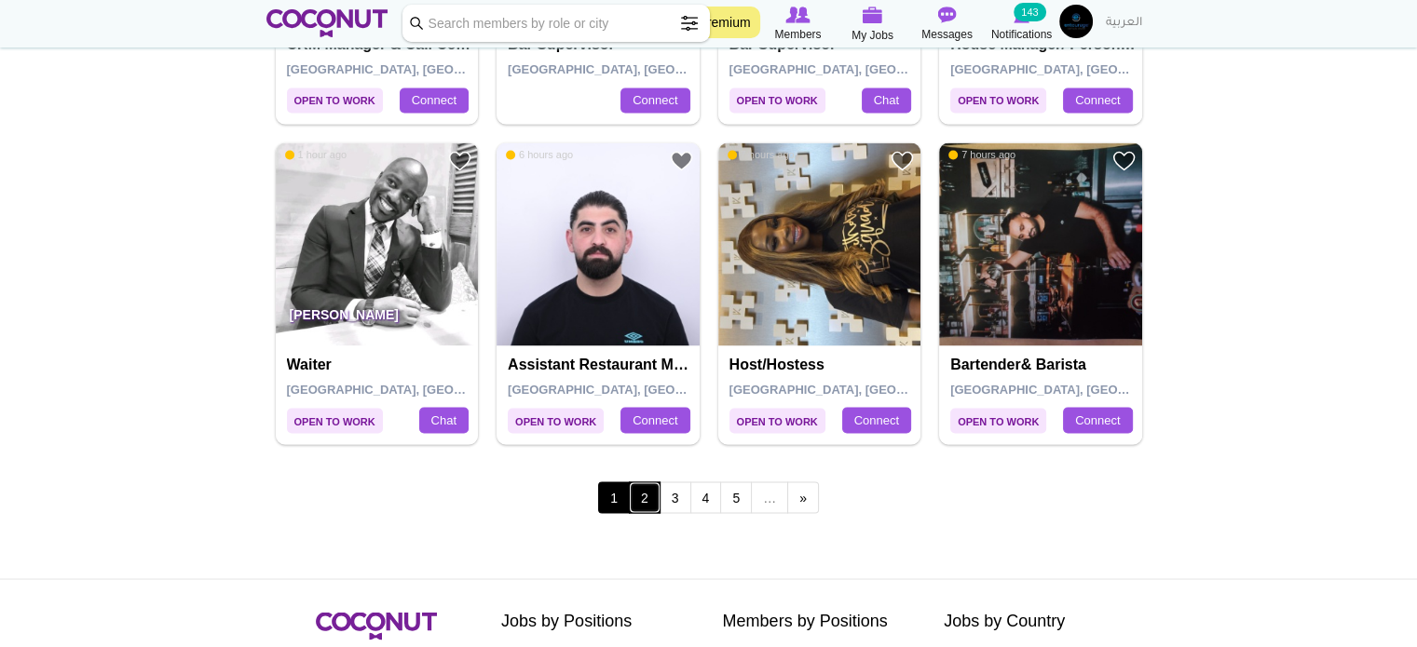
click at [642, 494] on link "2" at bounding box center [645, 498] width 32 height 32
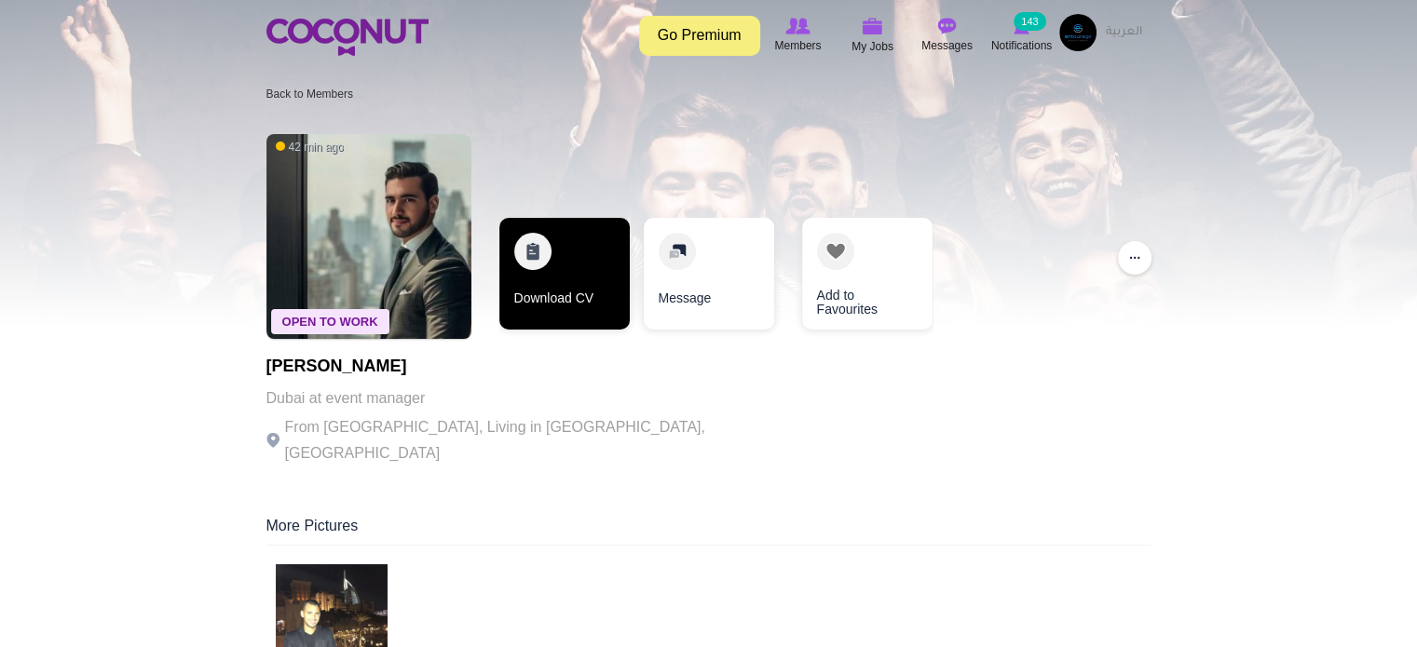
drag, startPoint x: 616, startPoint y: 227, endPoint x: 573, endPoint y: 324, distance: 105.9
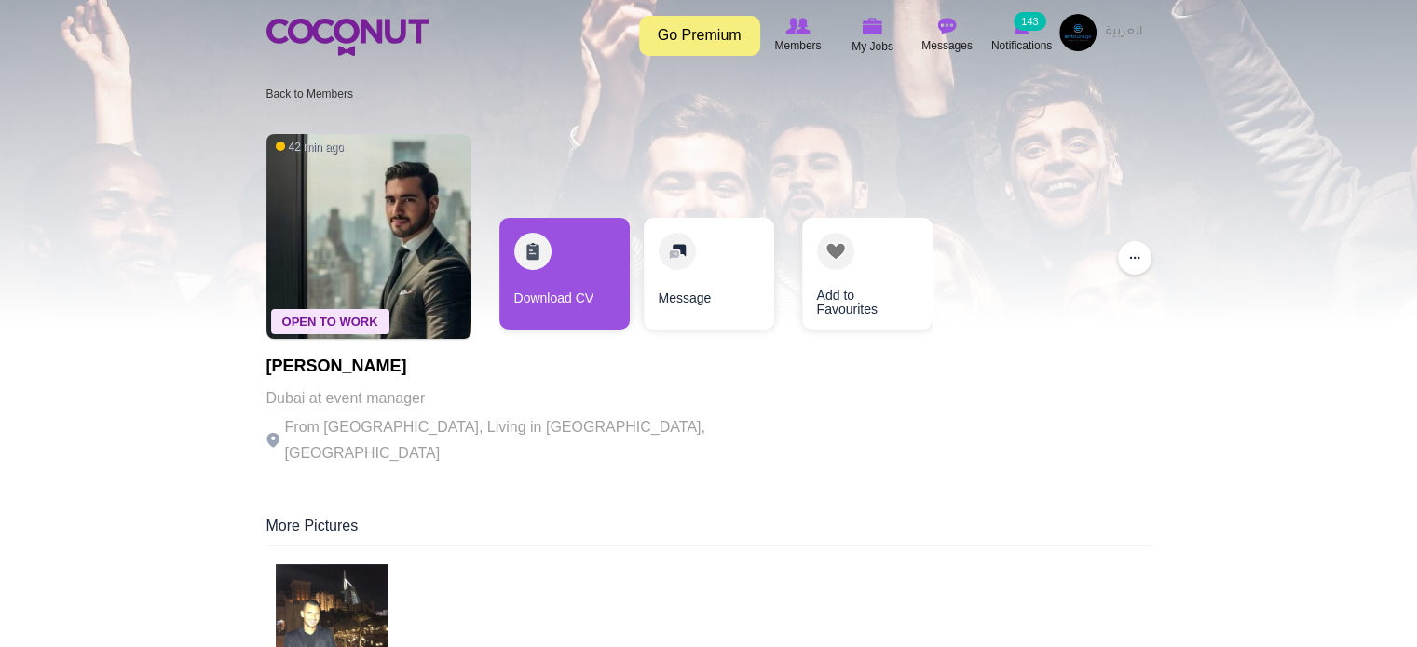
drag, startPoint x: 574, startPoint y: 326, endPoint x: 100, endPoint y: 348, distance: 474.7
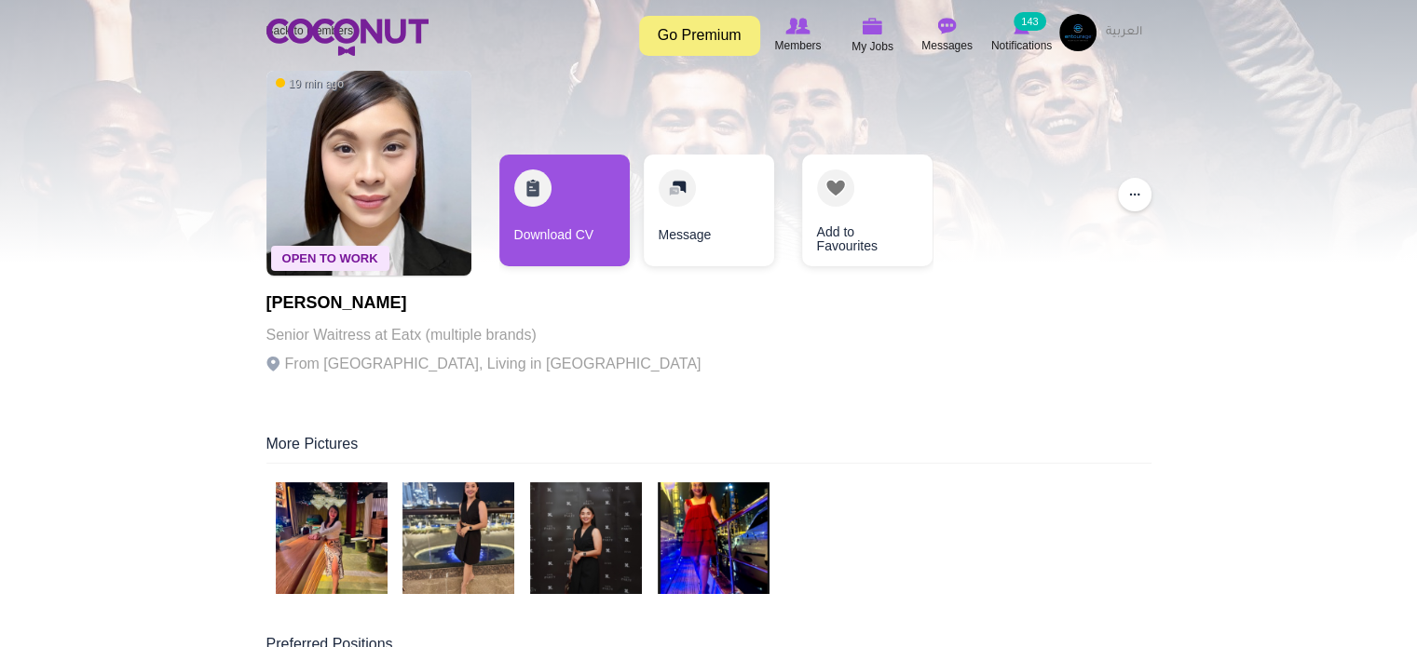
scroll to position [93, 0]
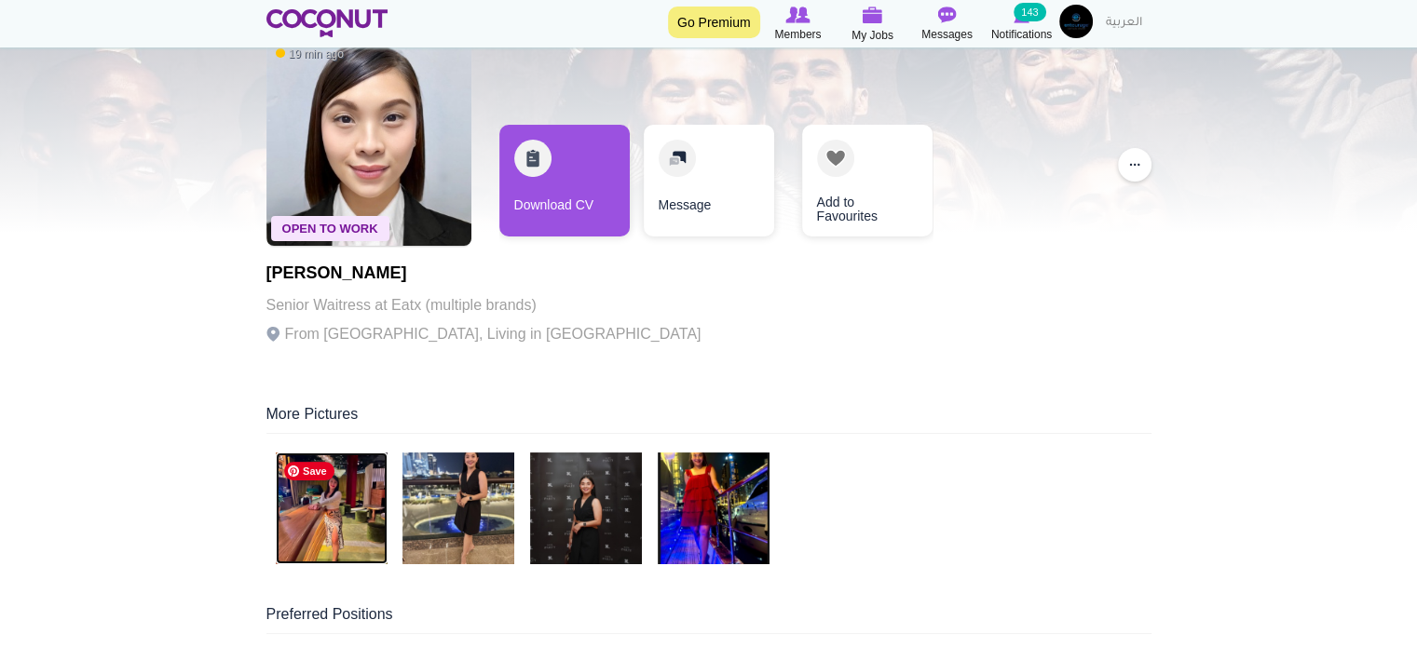
click at [339, 466] on img at bounding box center [332, 509] width 112 height 112
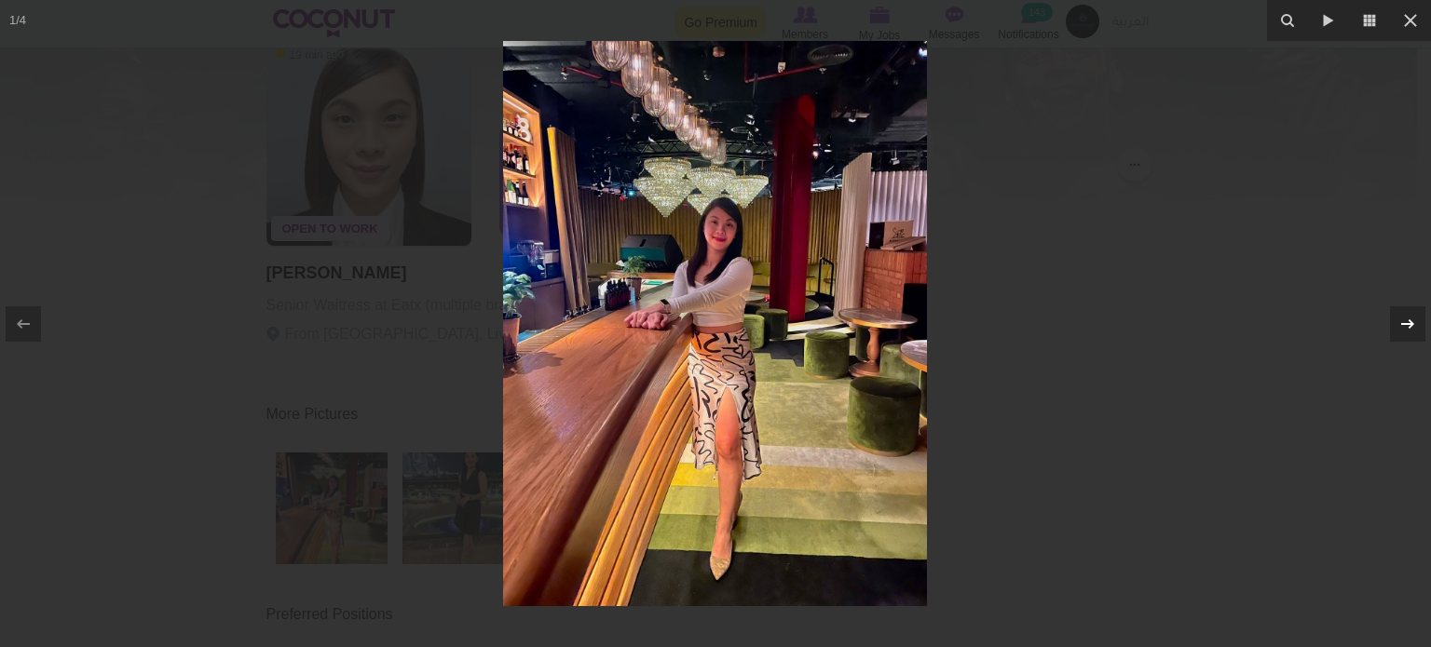
click at [1409, 327] on icon at bounding box center [1407, 324] width 22 height 22
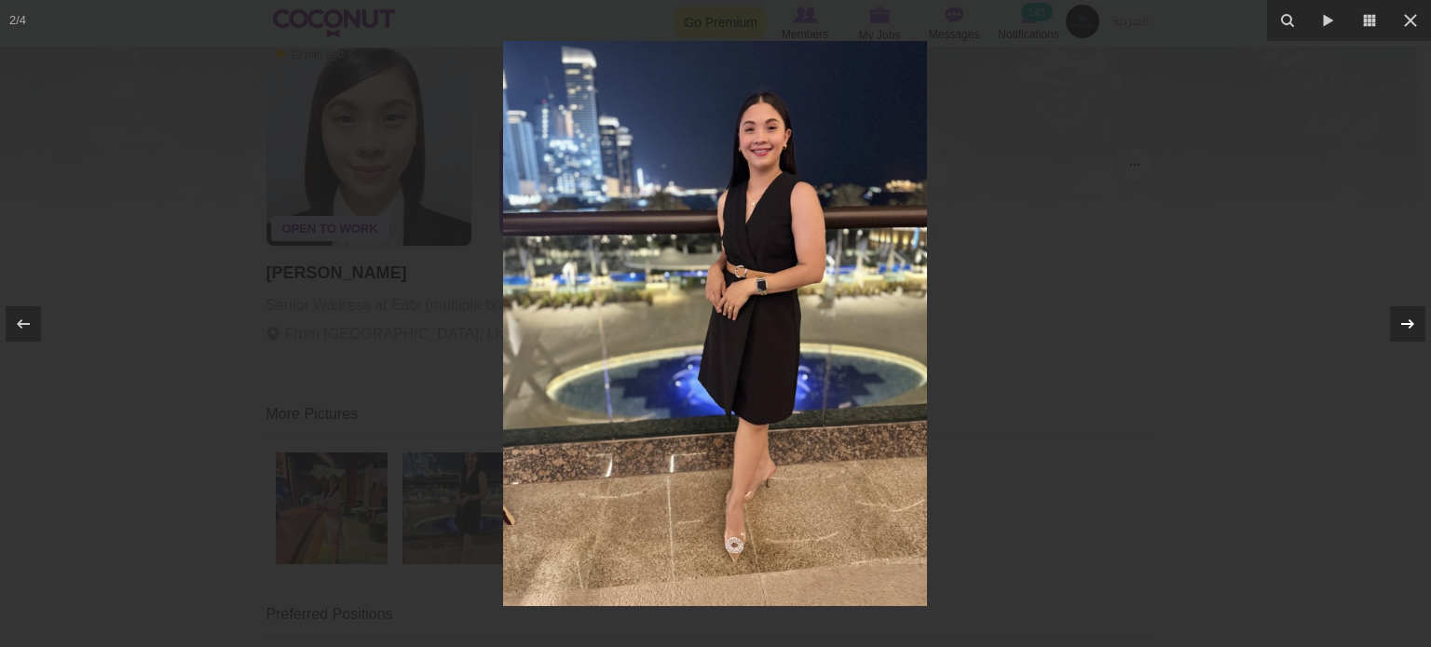
click at [1409, 325] on icon at bounding box center [1407, 324] width 22 height 22
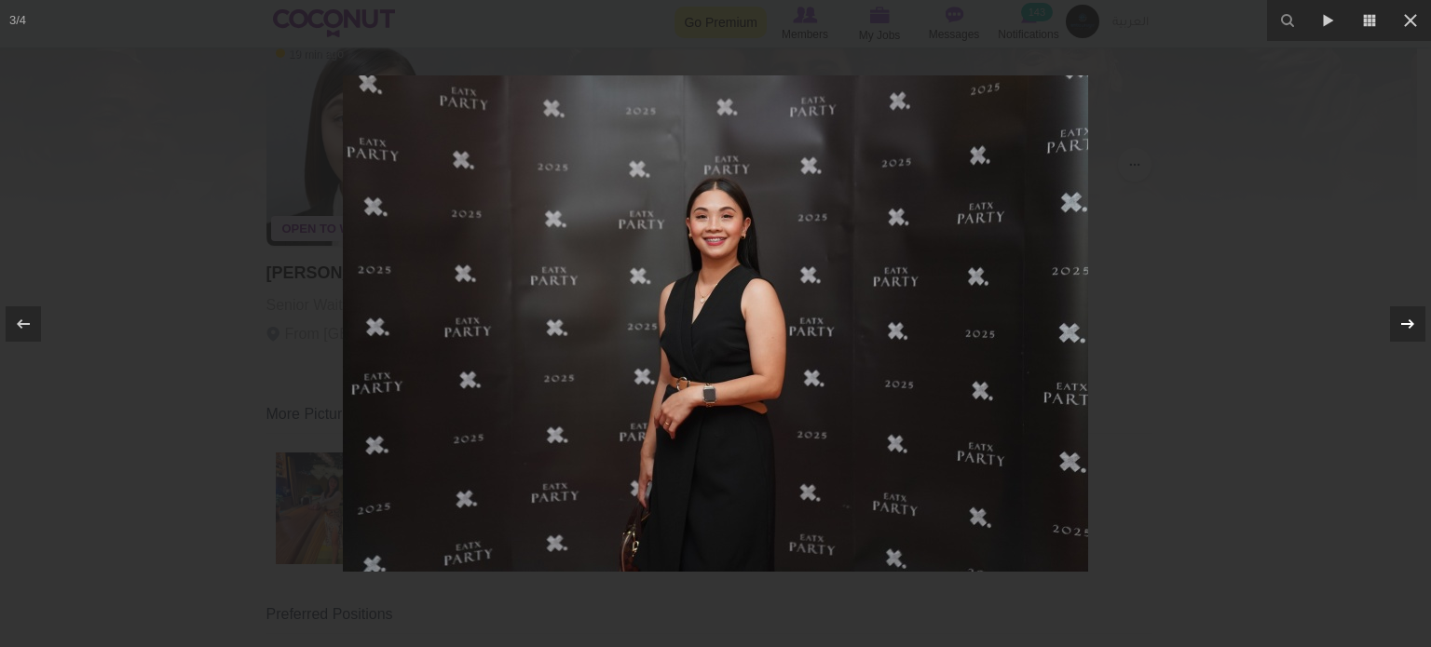
click at [1409, 325] on icon at bounding box center [1407, 324] width 22 height 22
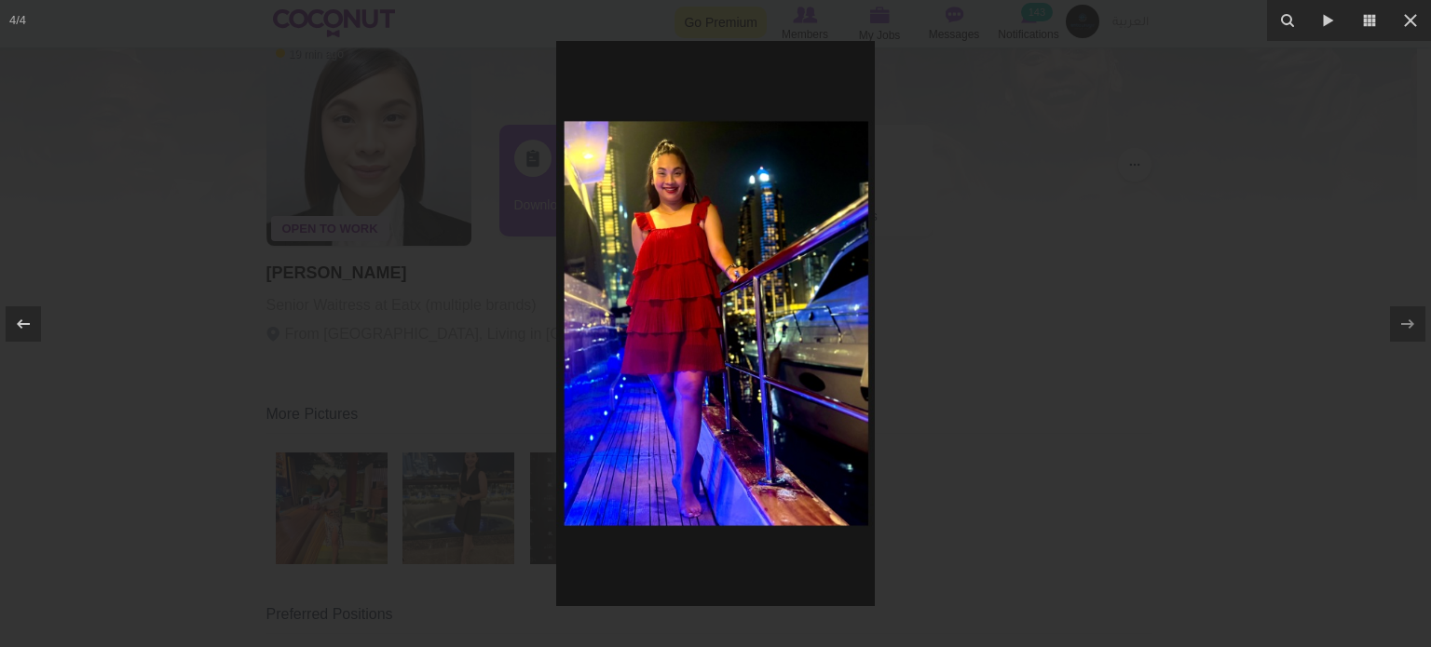
click at [1216, 320] on div at bounding box center [715, 323] width 1431 height 647
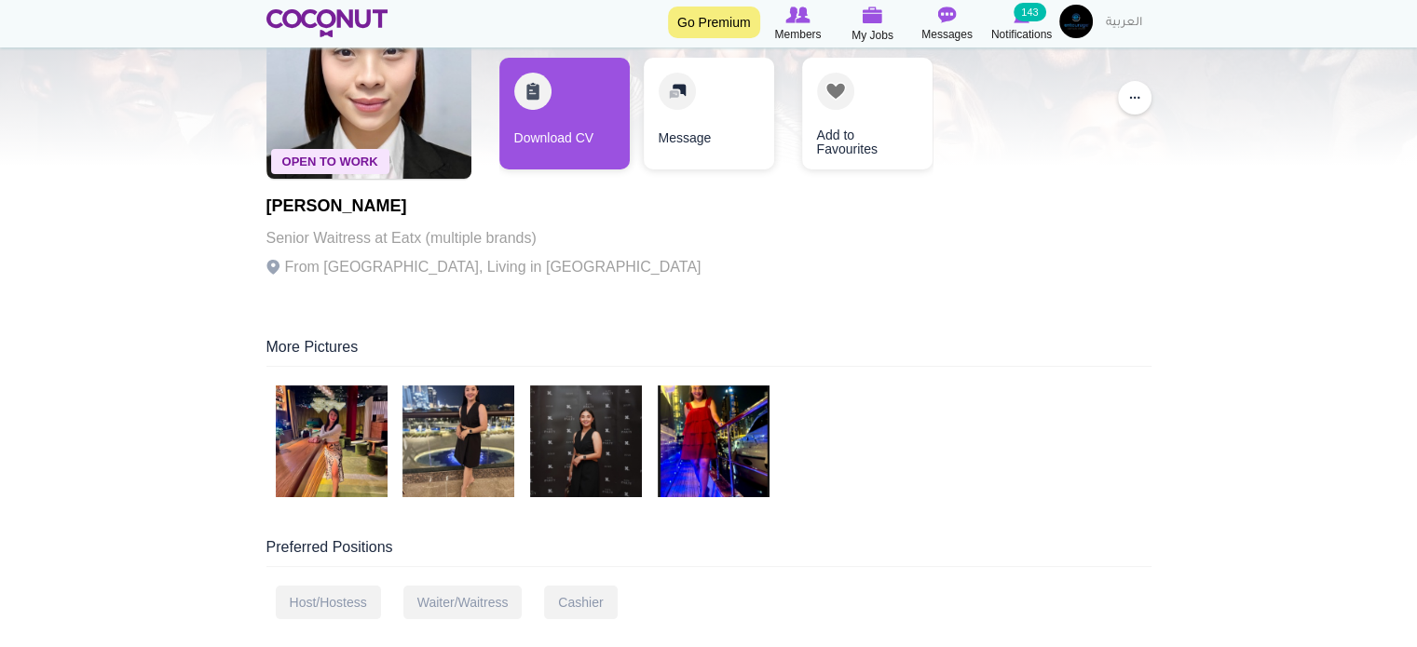
scroll to position [93, 0]
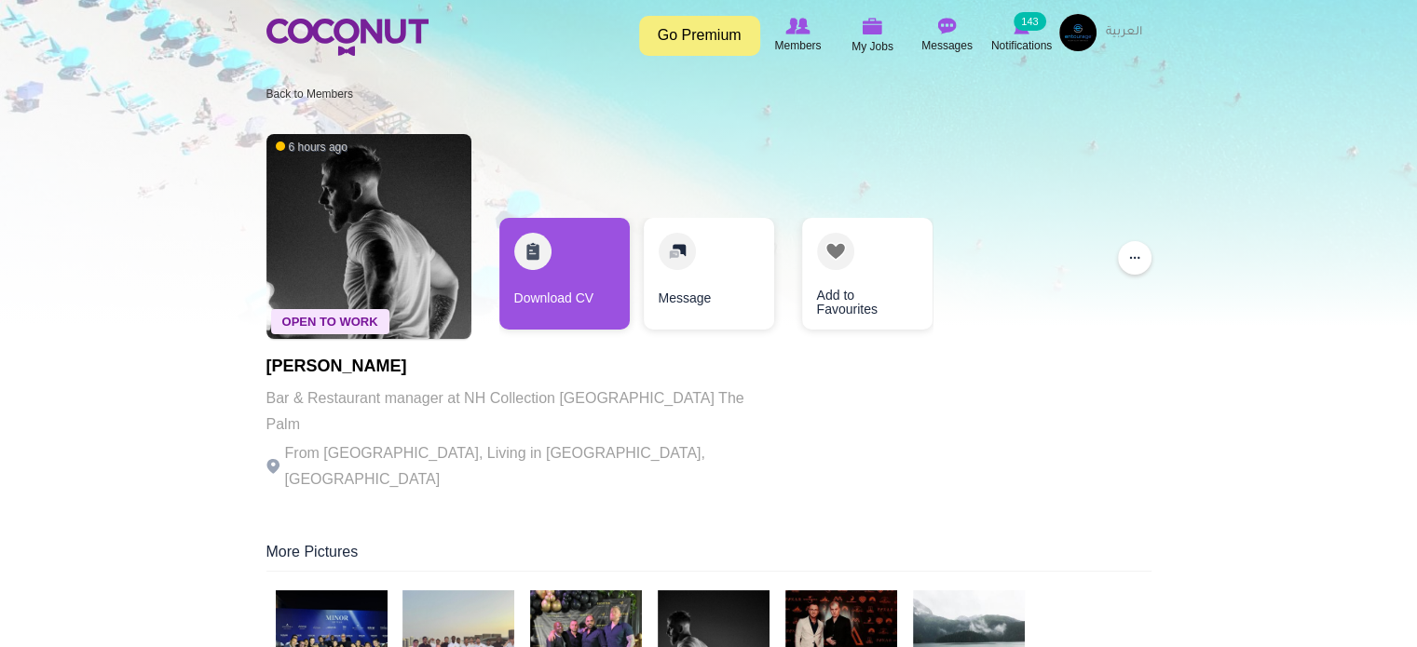
drag, startPoint x: 909, startPoint y: 362, endPoint x: 785, endPoint y: 409, distance: 132.4
click at [785, 409] on div "Open To Work 6 hours ago Denis Plevako Bar & Restaurant manager at NH Collectio…" at bounding box center [708, 315] width 885 height 380
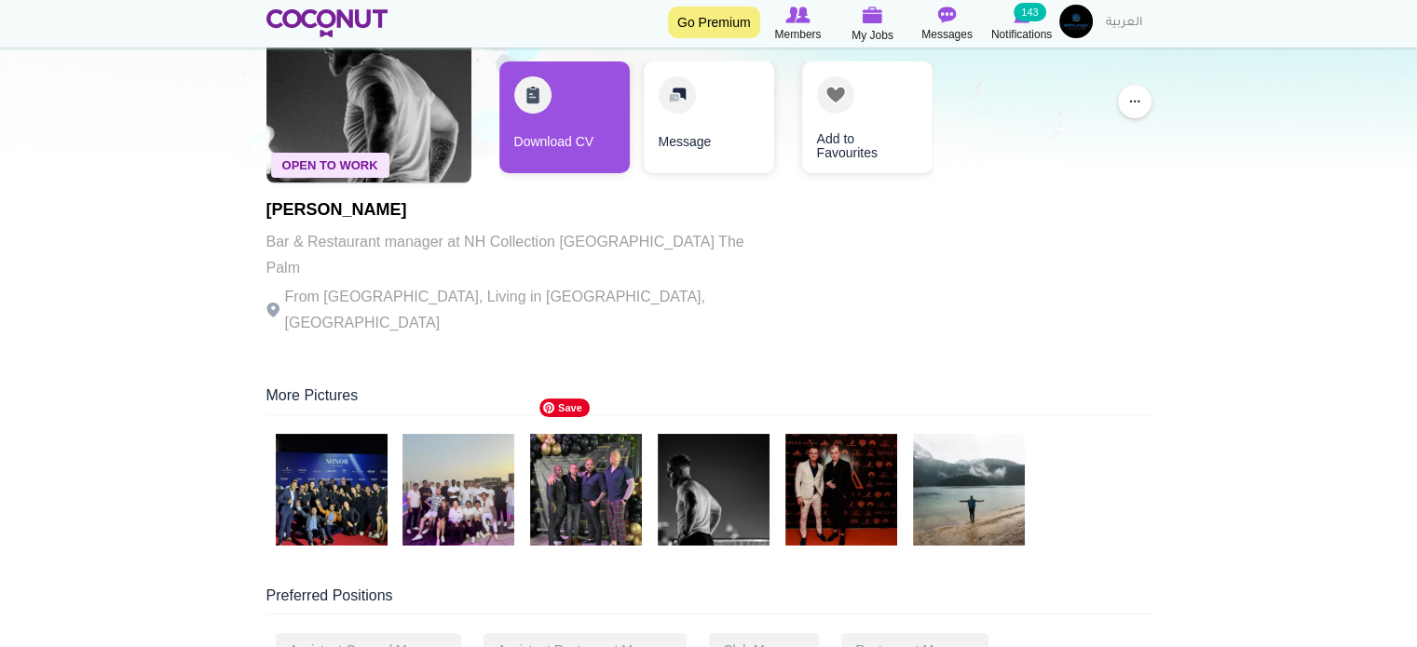
scroll to position [186, 0]
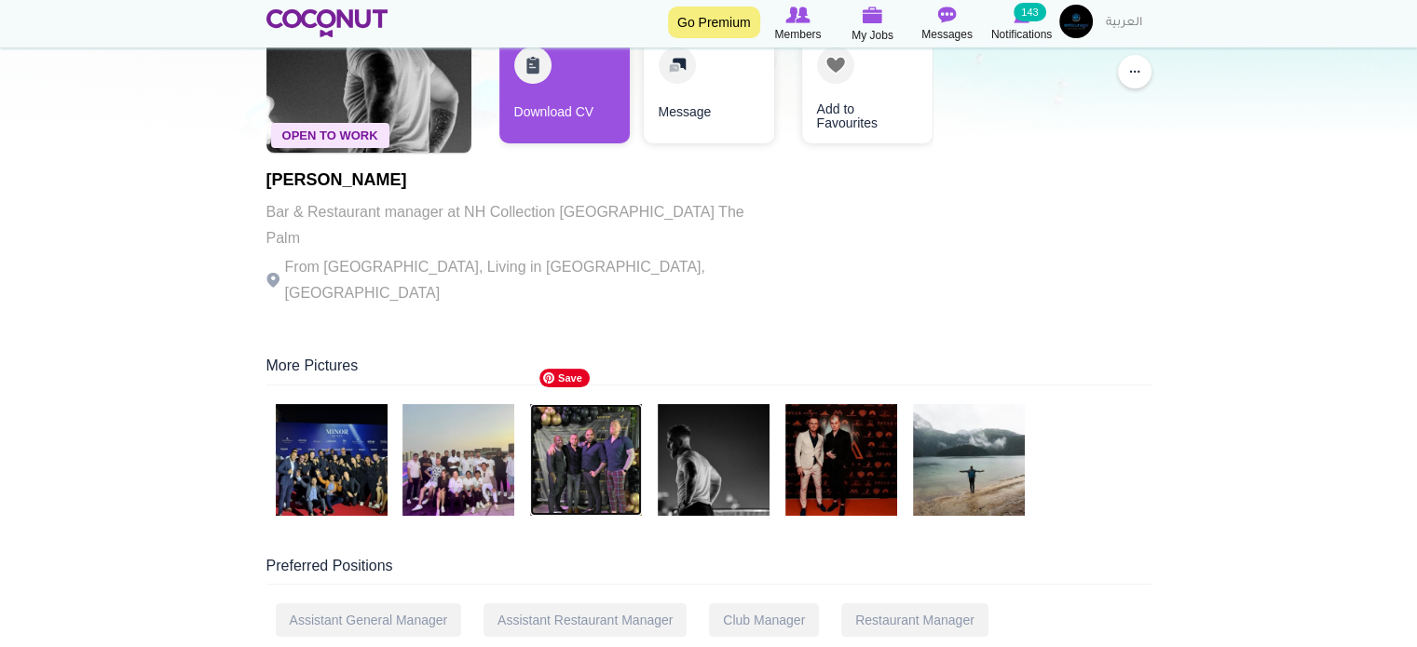
click at [630, 404] on img at bounding box center [586, 460] width 112 height 112
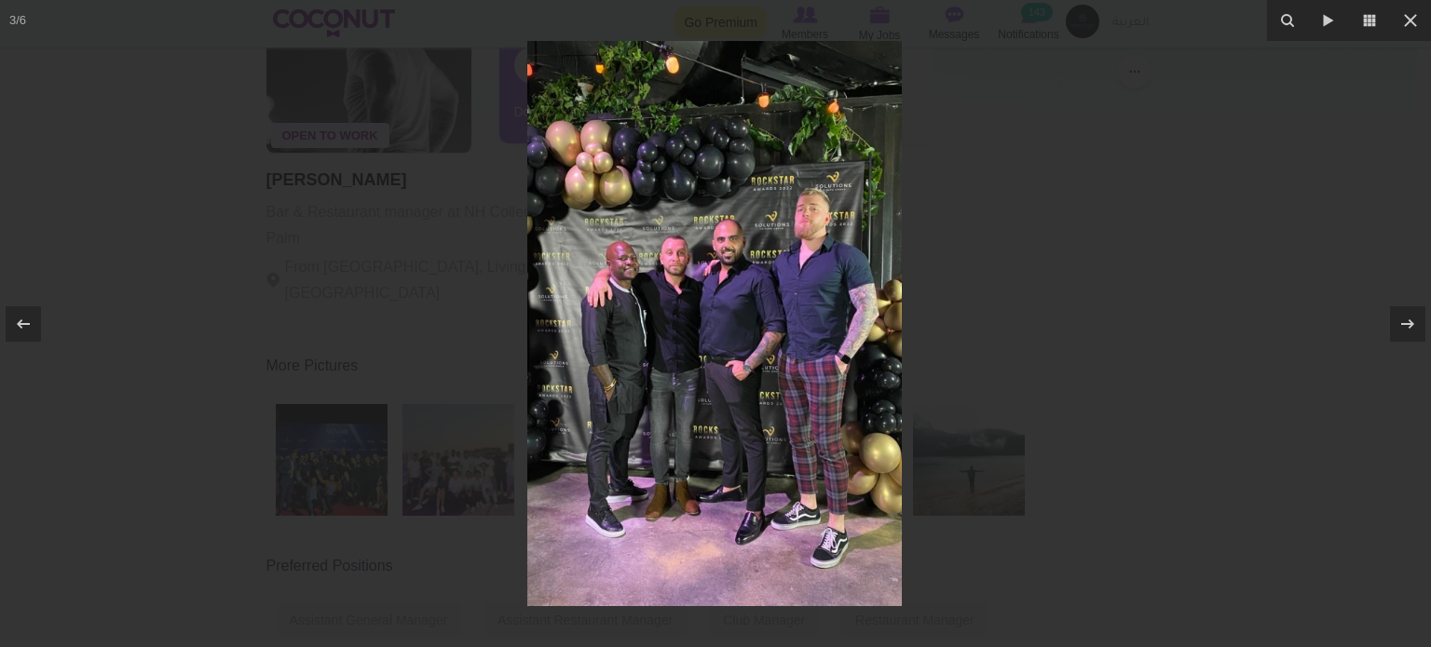
click at [1014, 191] on div at bounding box center [715, 323] width 1431 height 647
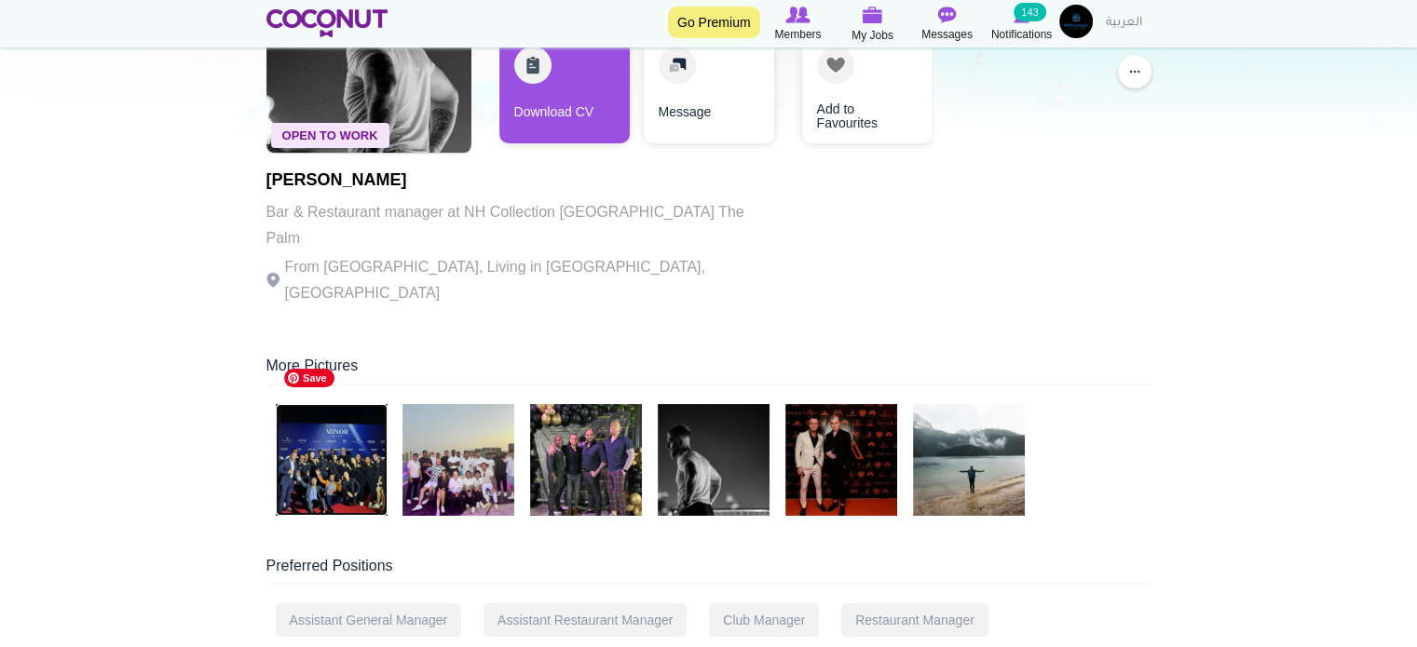
click at [343, 404] on img at bounding box center [332, 460] width 112 height 112
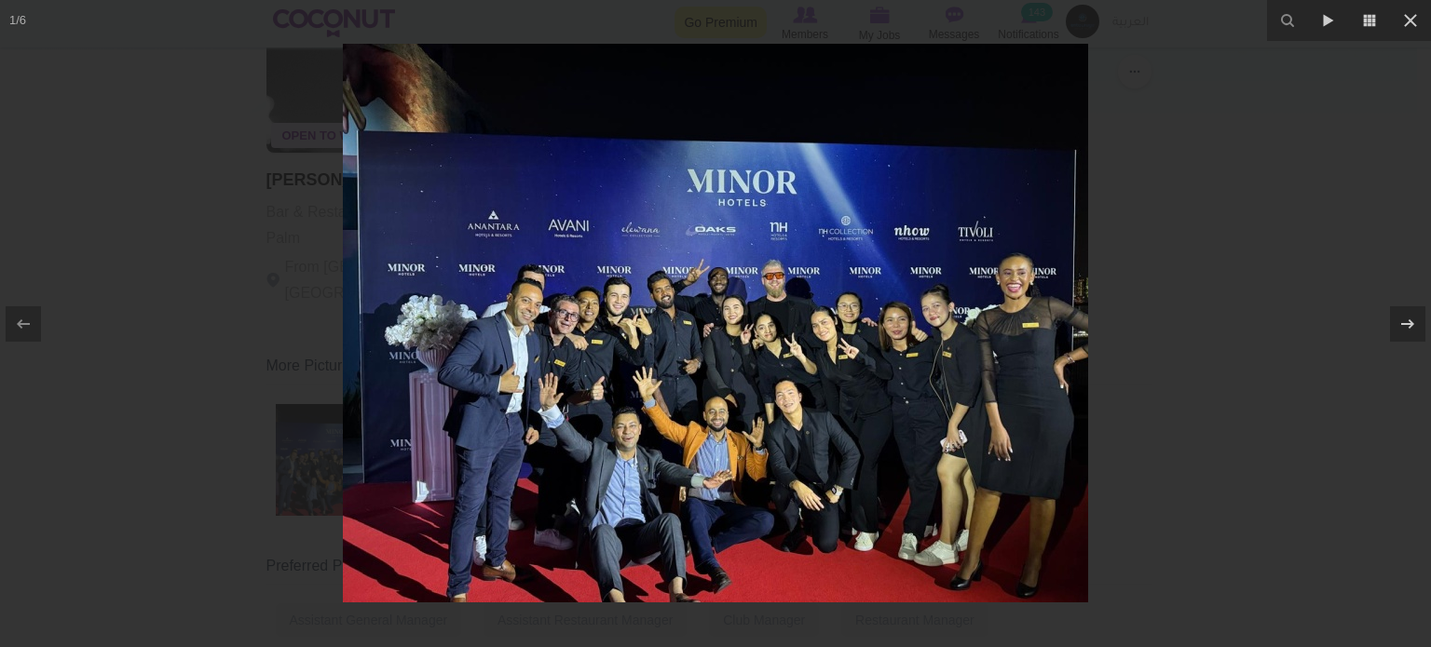
click at [1265, 365] on div at bounding box center [715, 323] width 1431 height 647
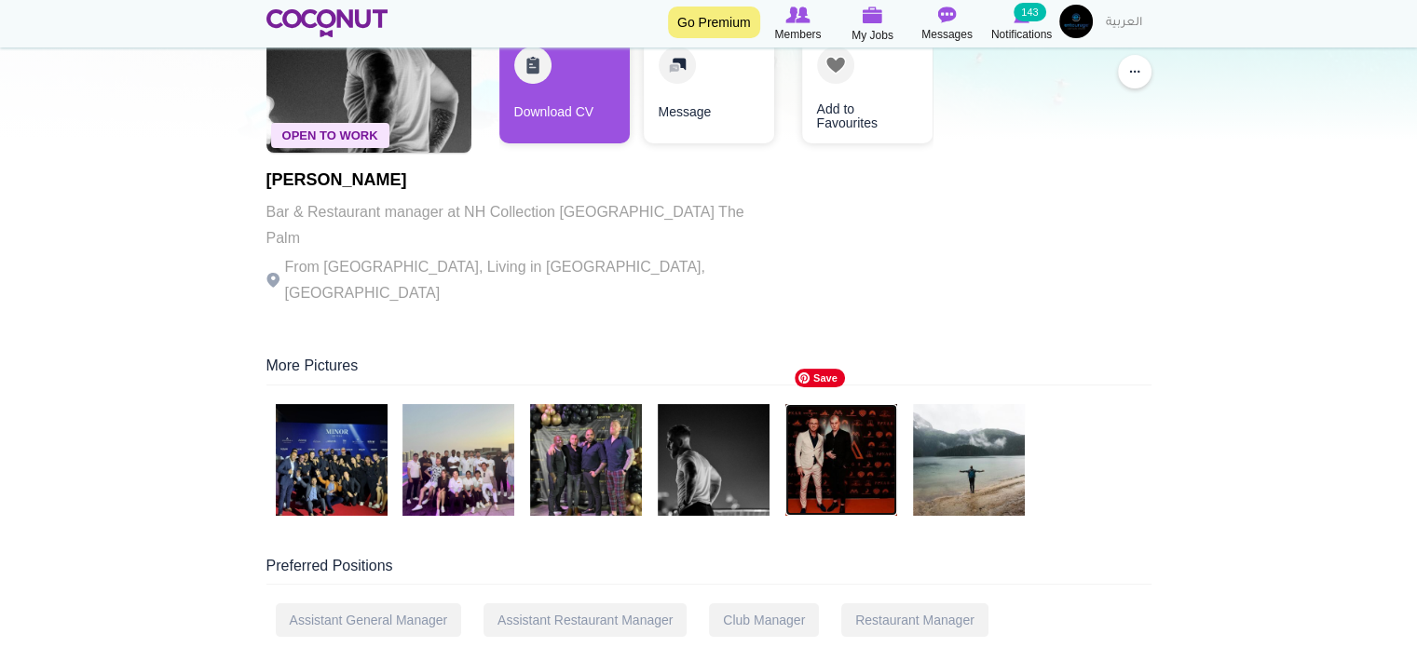
click at [828, 418] on img at bounding box center [841, 460] width 112 height 112
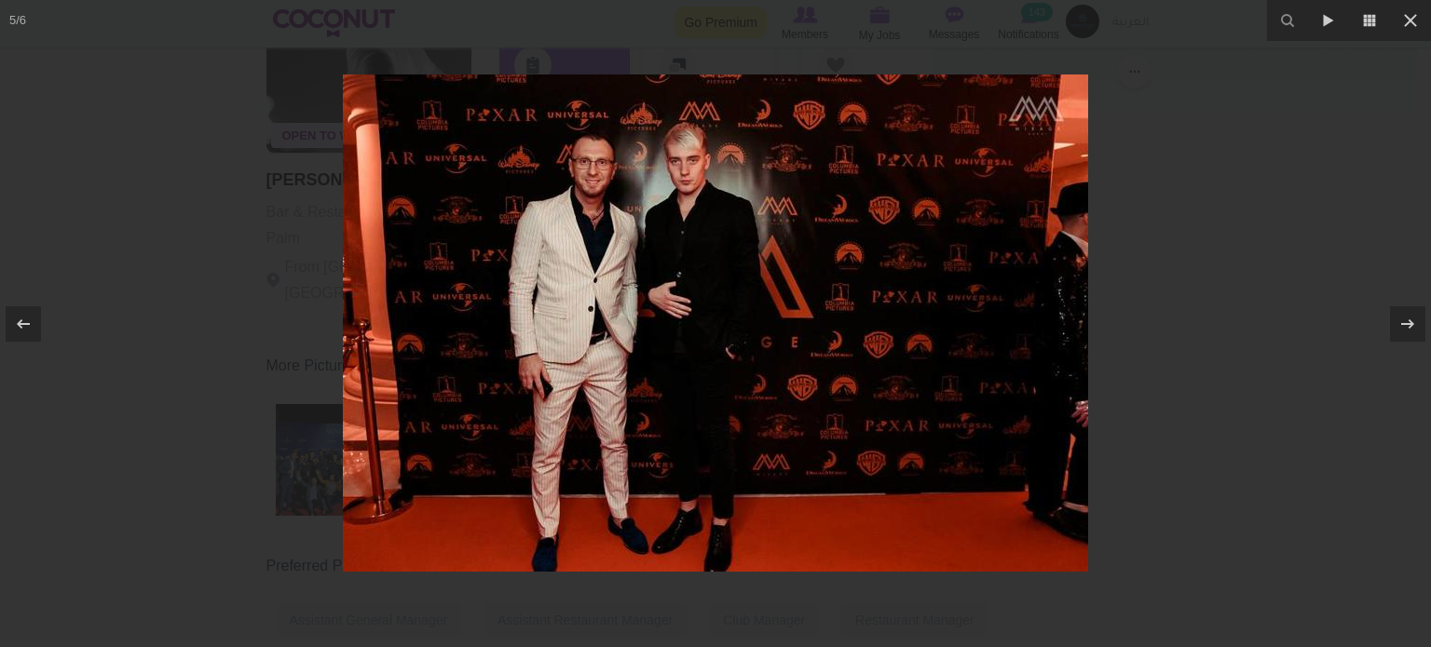
click at [1163, 383] on div at bounding box center [715, 323] width 1431 height 647
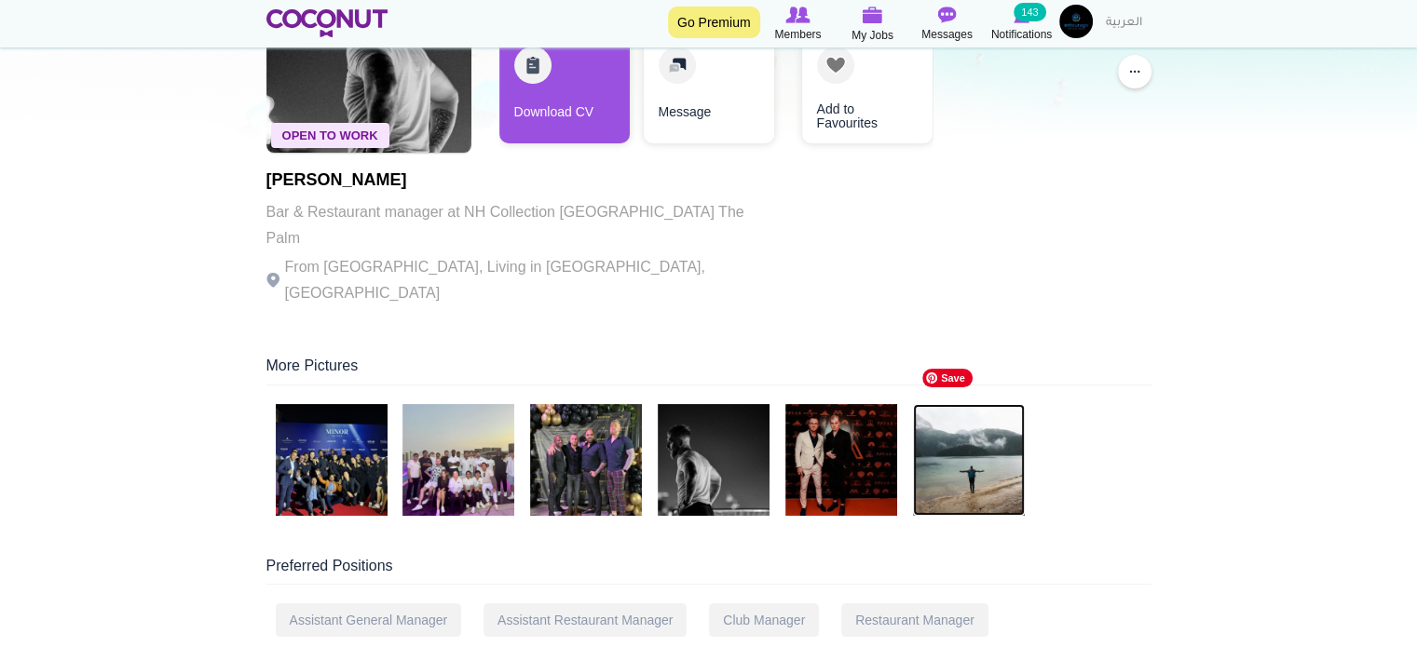
click at [986, 423] on img at bounding box center [969, 460] width 112 height 112
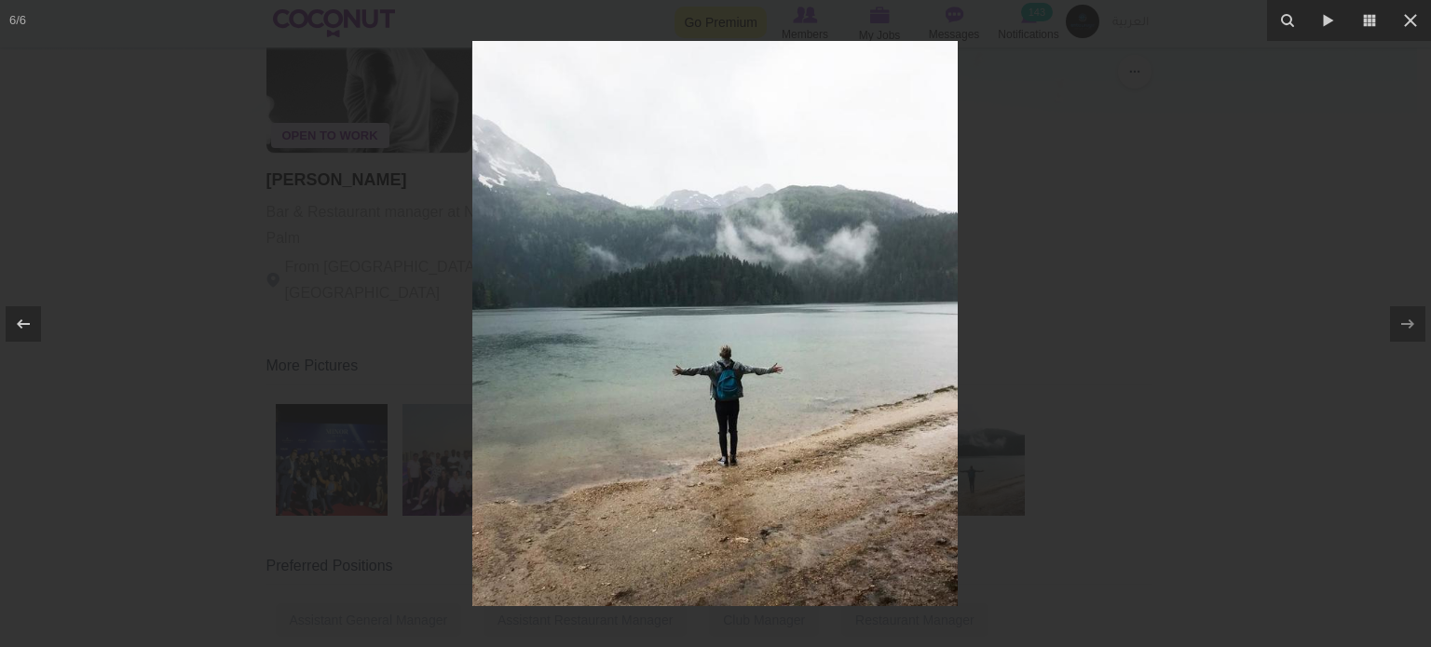
click at [1096, 391] on div at bounding box center [715, 323] width 1431 height 647
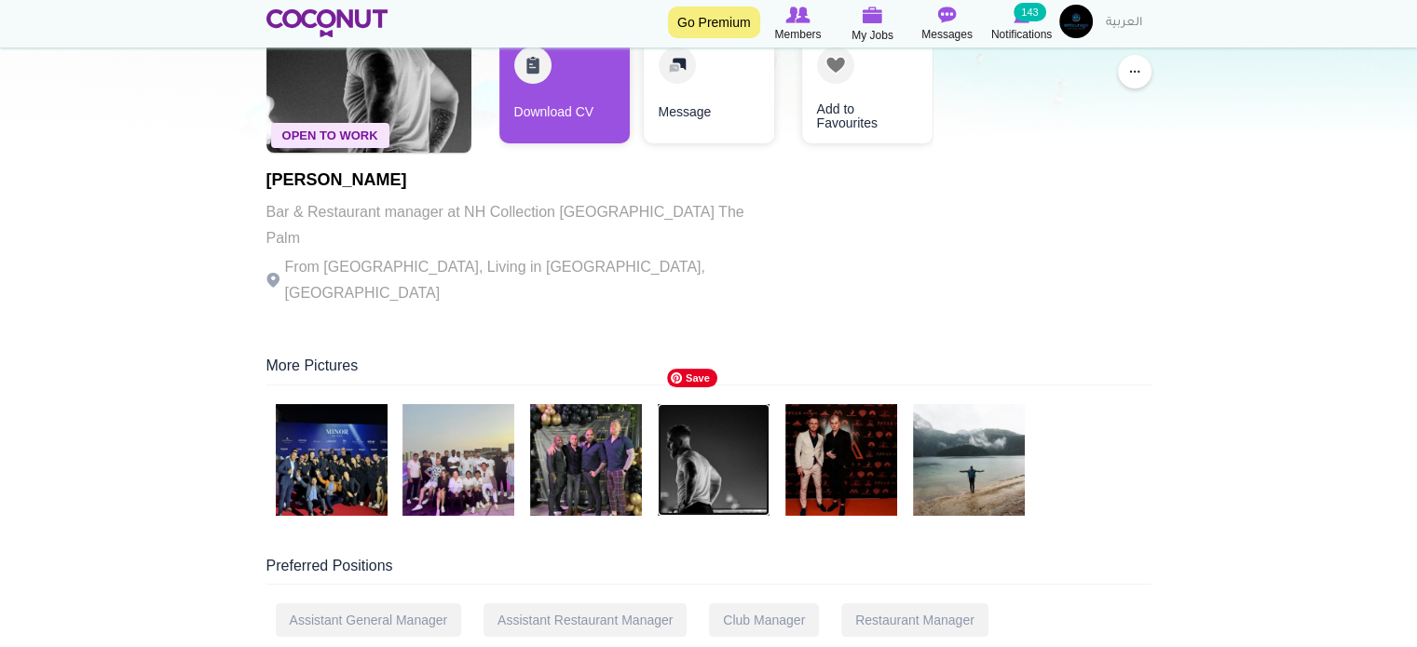
click at [692, 404] on img at bounding box center [714, 460] width 112 height 112
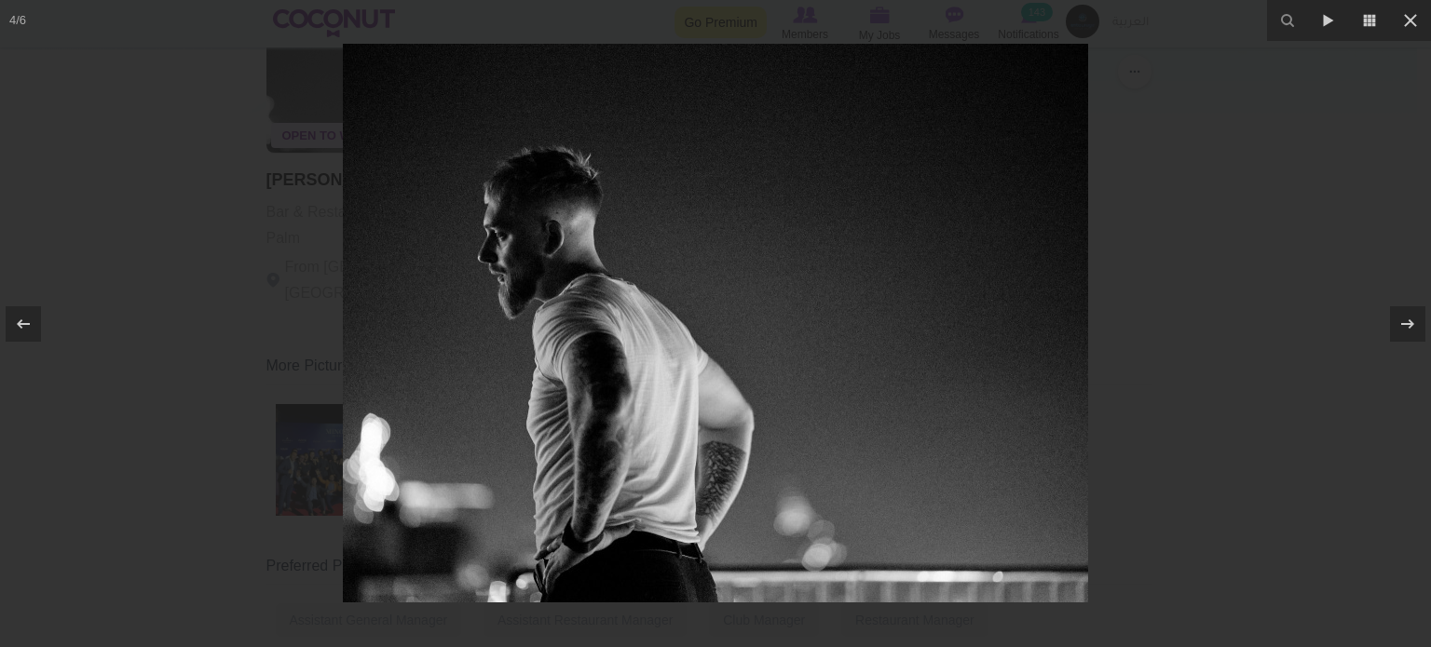
click at [1148, 395] on div at bounding box center [715, 323] width 1431 height 647
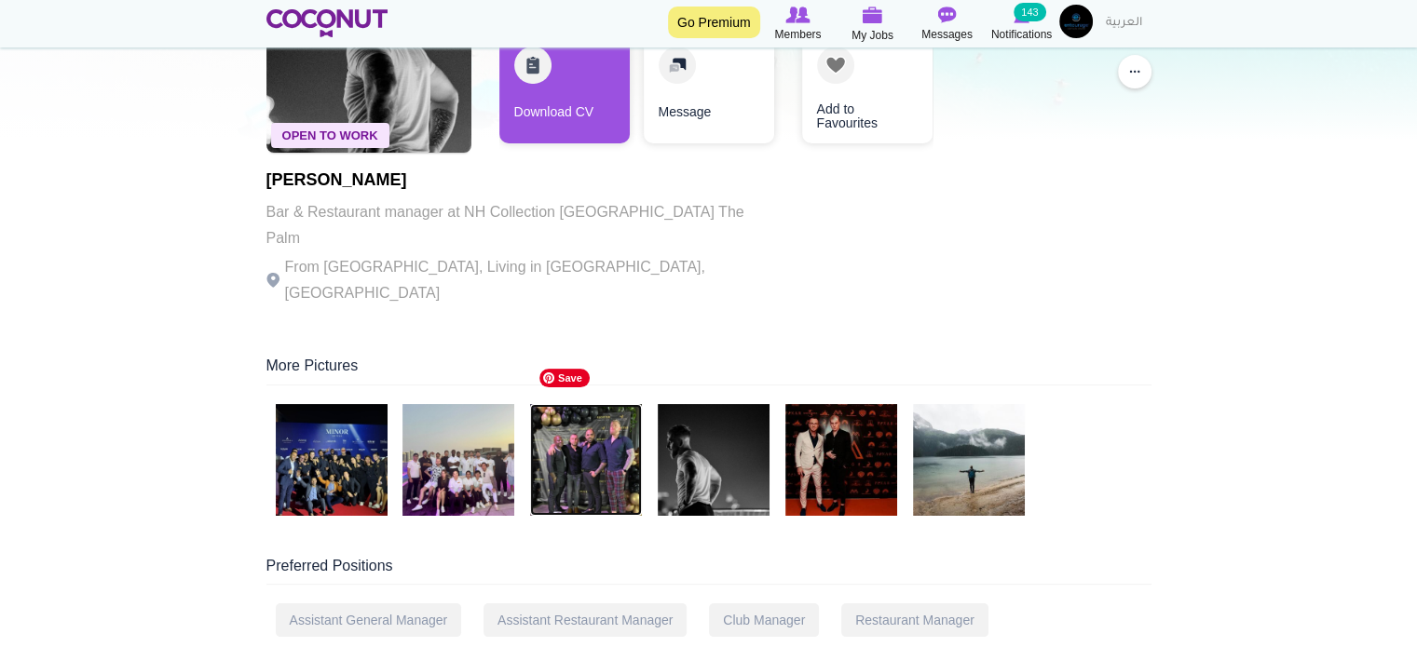
click at [592, 442] on img at bounding box center [586, 460] width 112 height 112
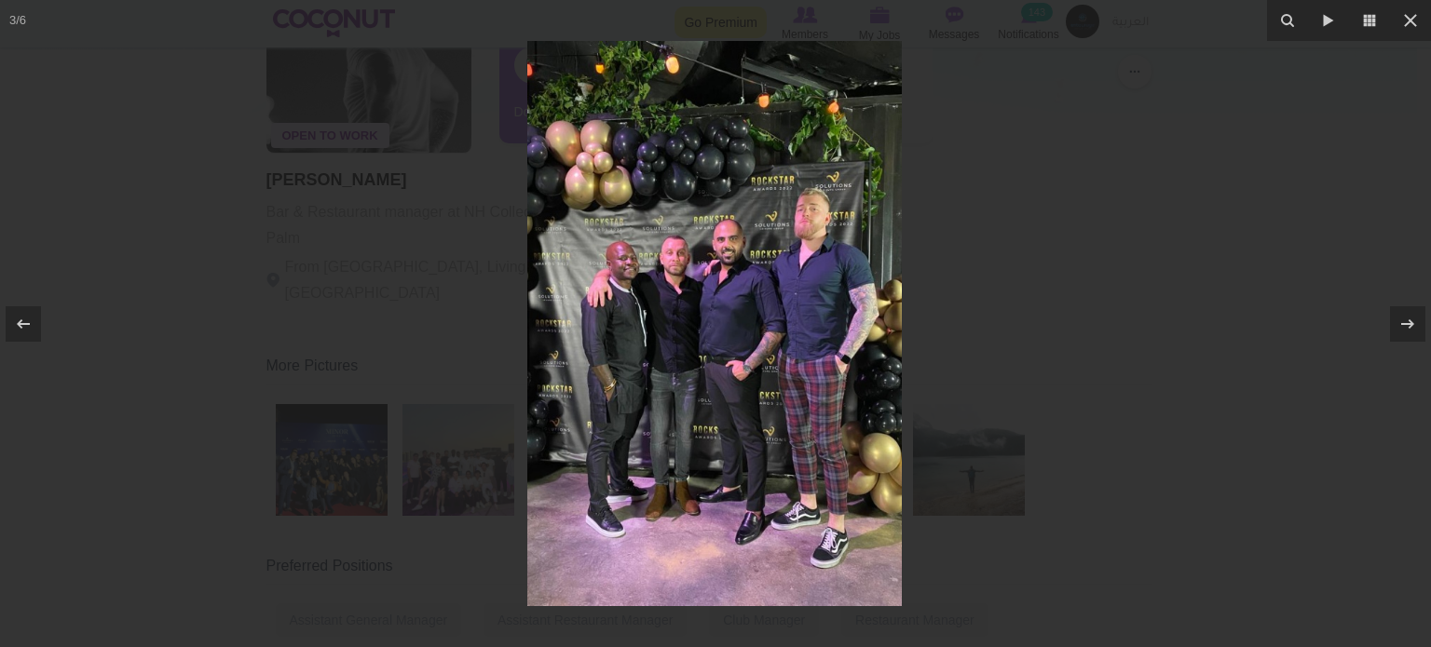
click at [1157, 386] on div at bounding box center [715, 323] width 1431 height 647
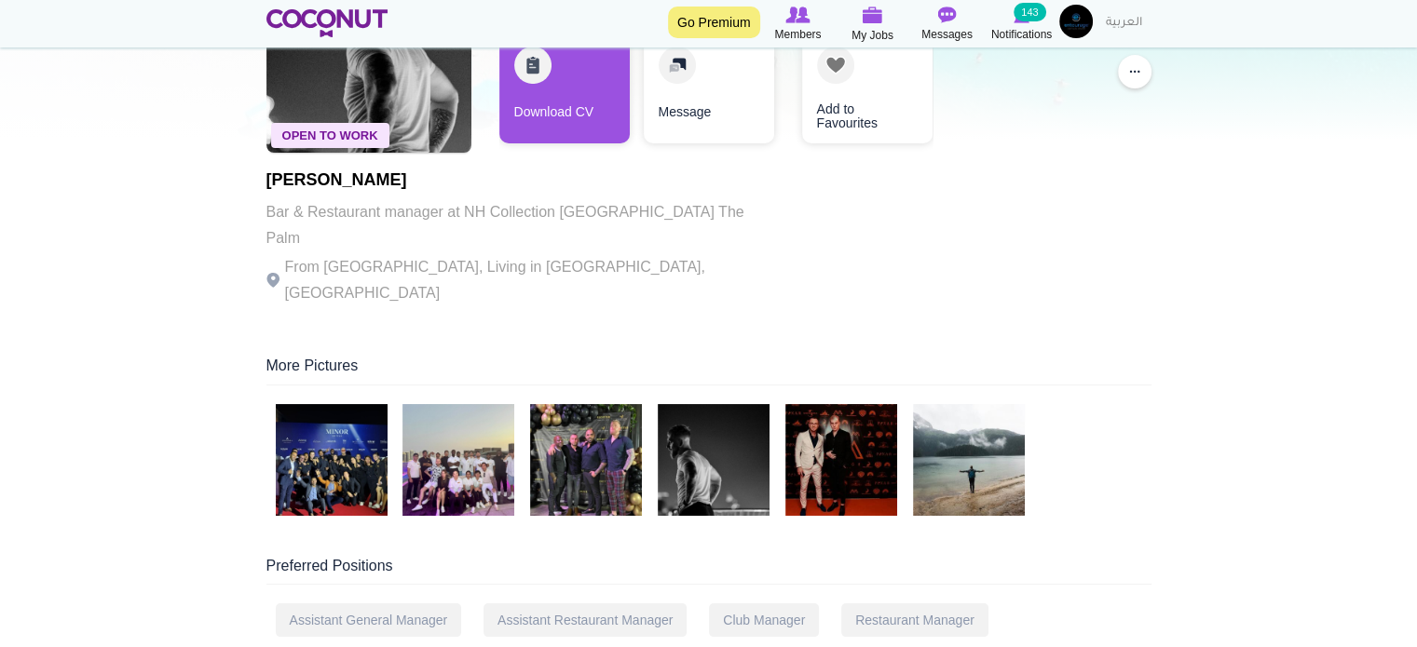
click at [390, 434] on div at bounding box center [708, 463] width 885 height 119
click at [475, 413] on img at bounding box center [458, 460] width 112 height 112
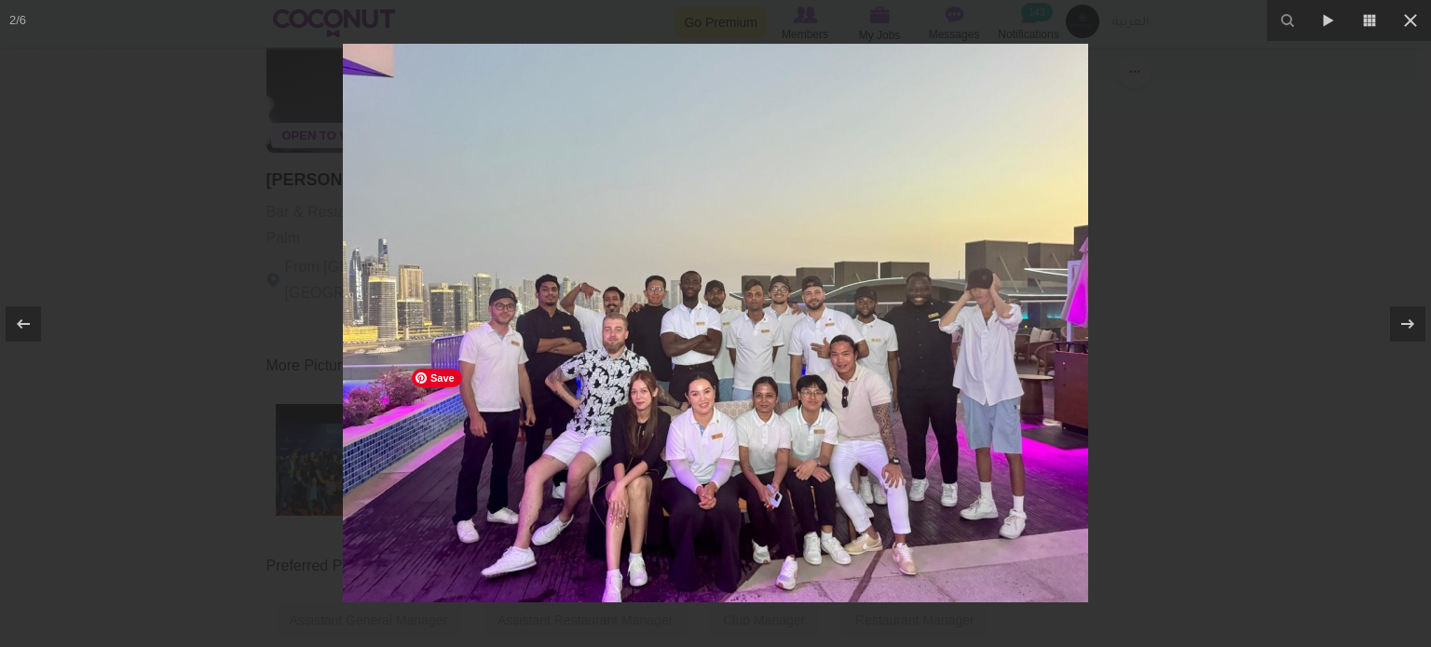
click at [1135, 420] on div at bounding box center [715, 323] width 1431 height 647
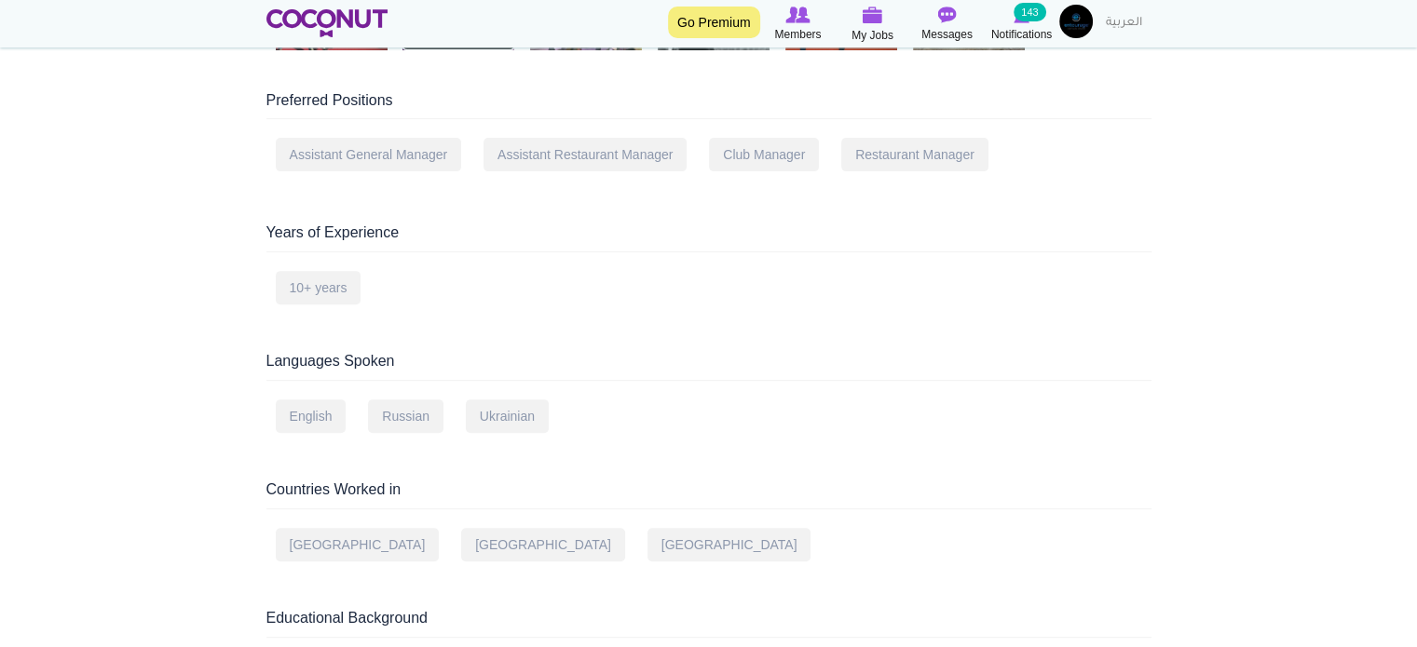
scroll to position [373, 0]
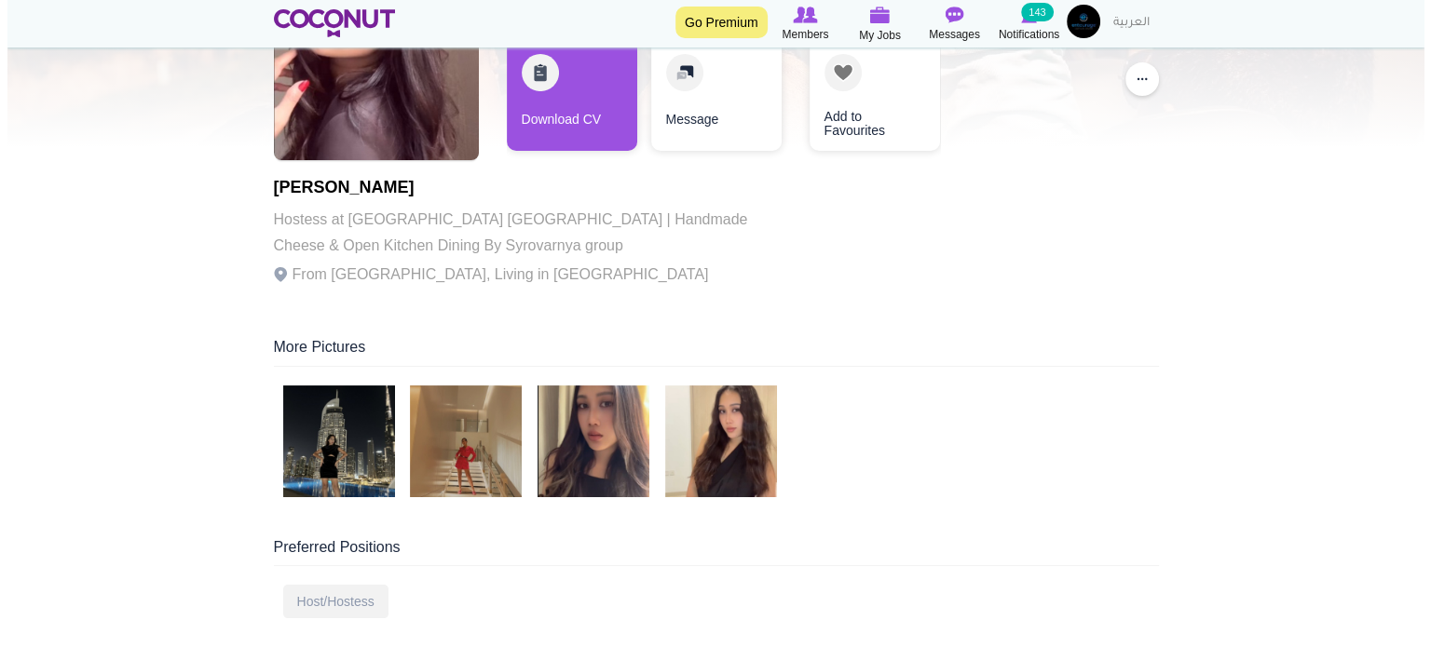
scroll to position [186, 0]
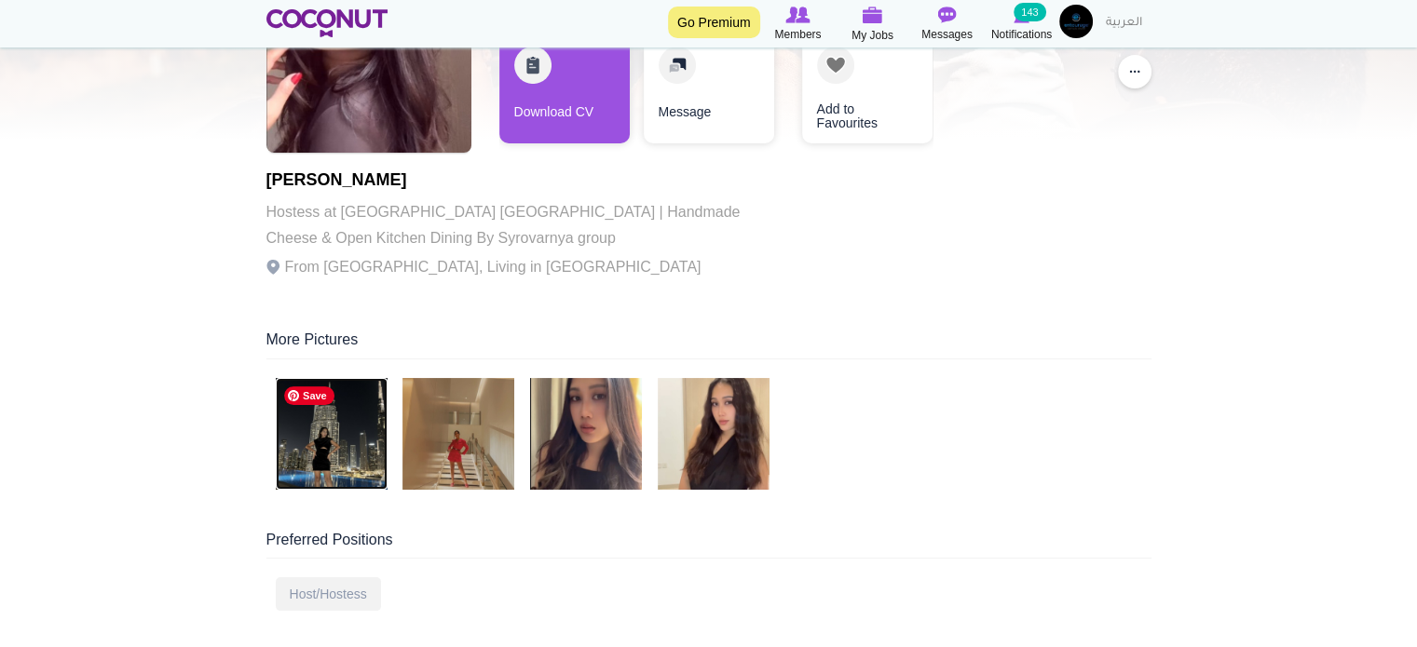
click at [364, 434] on img at bounding box center [332, 434] width 112 height 112
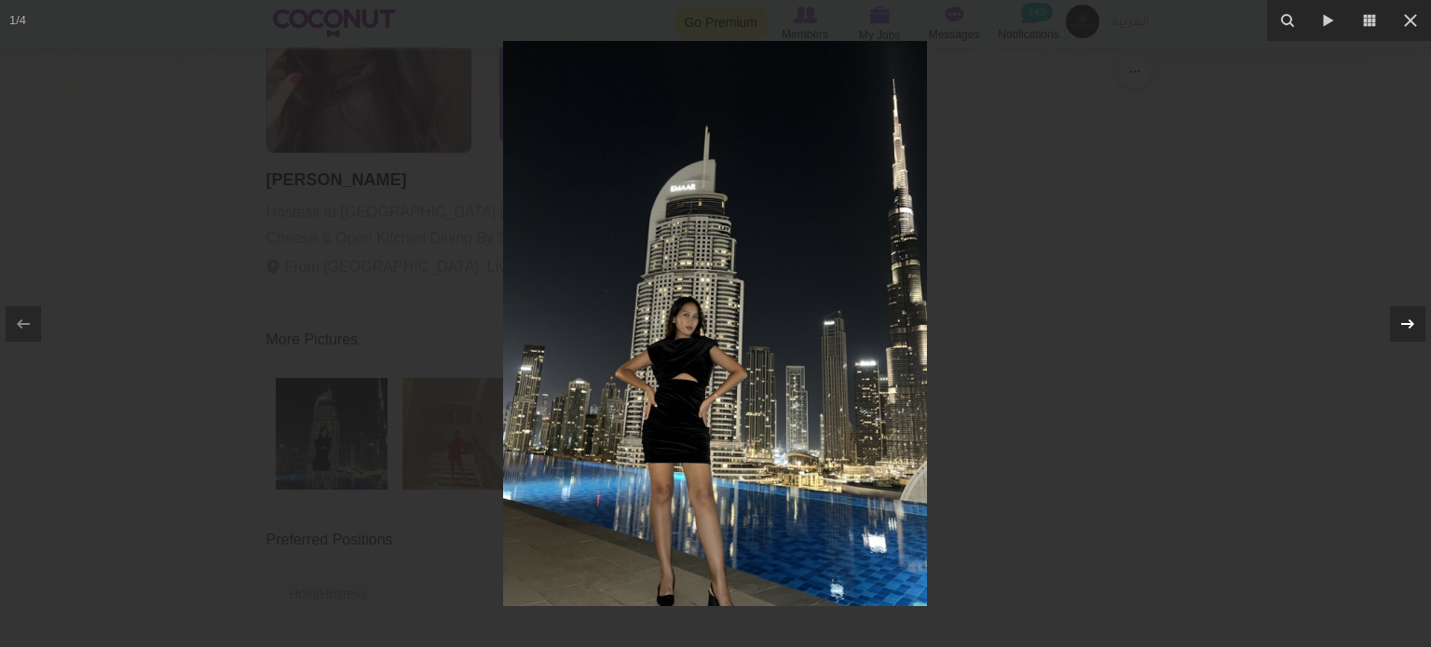
click at [1416, 333] on icon at bounding box center [1407, 324] width 22 height 22
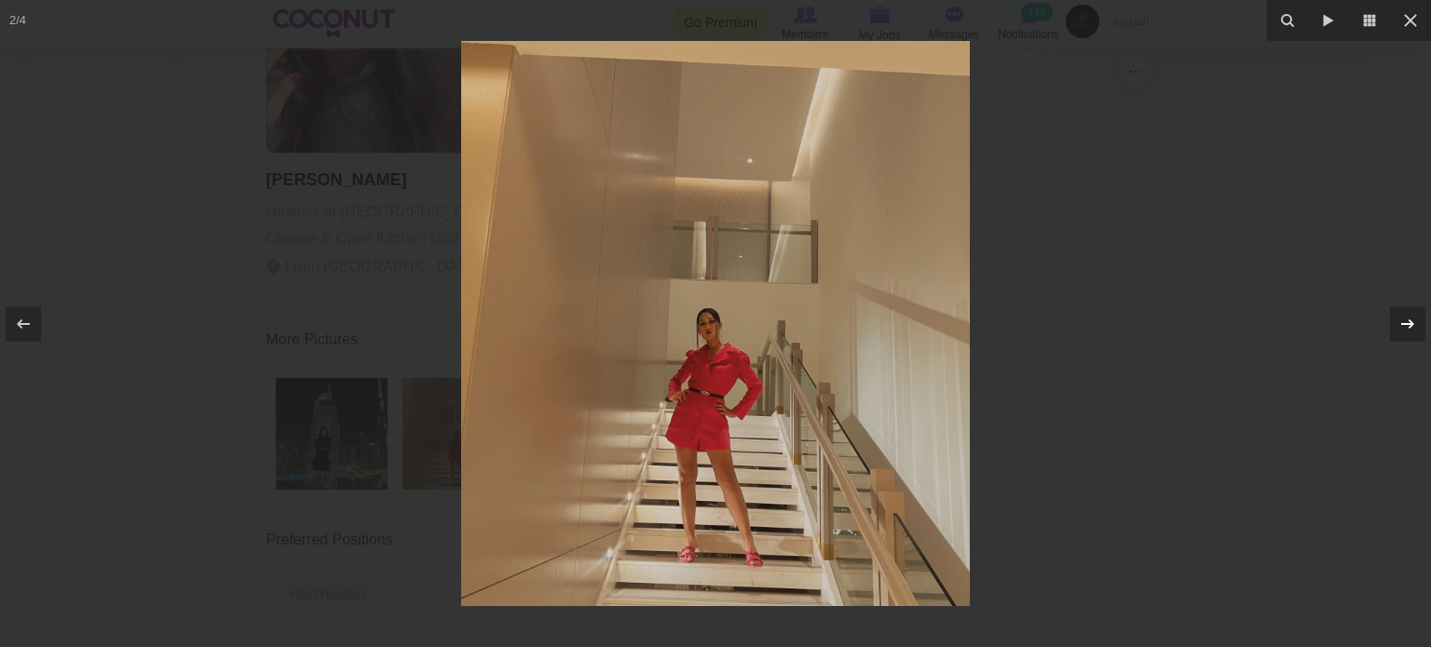
click at [1416, 333] on icon at bounding box center [1407, 324] width 22 height 22
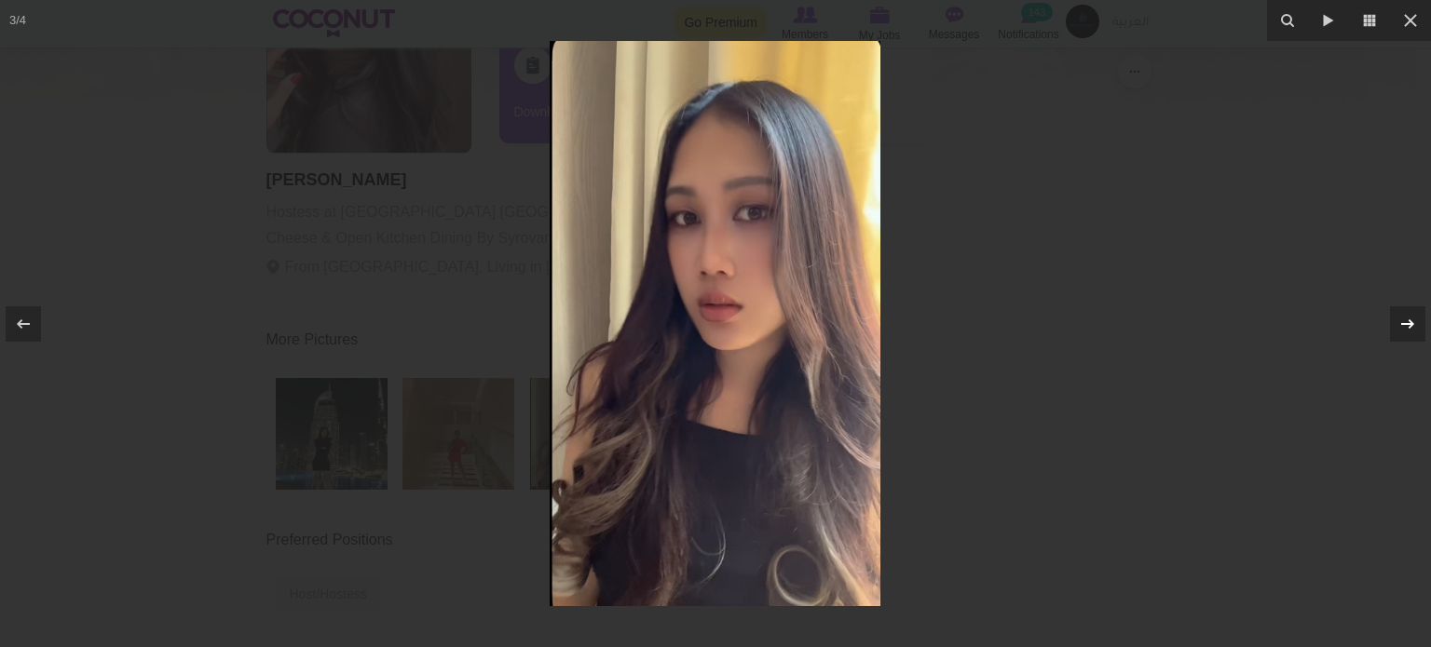
click at [1416, 333] on icon at bounding box center [1407, 324] width 22 height 22
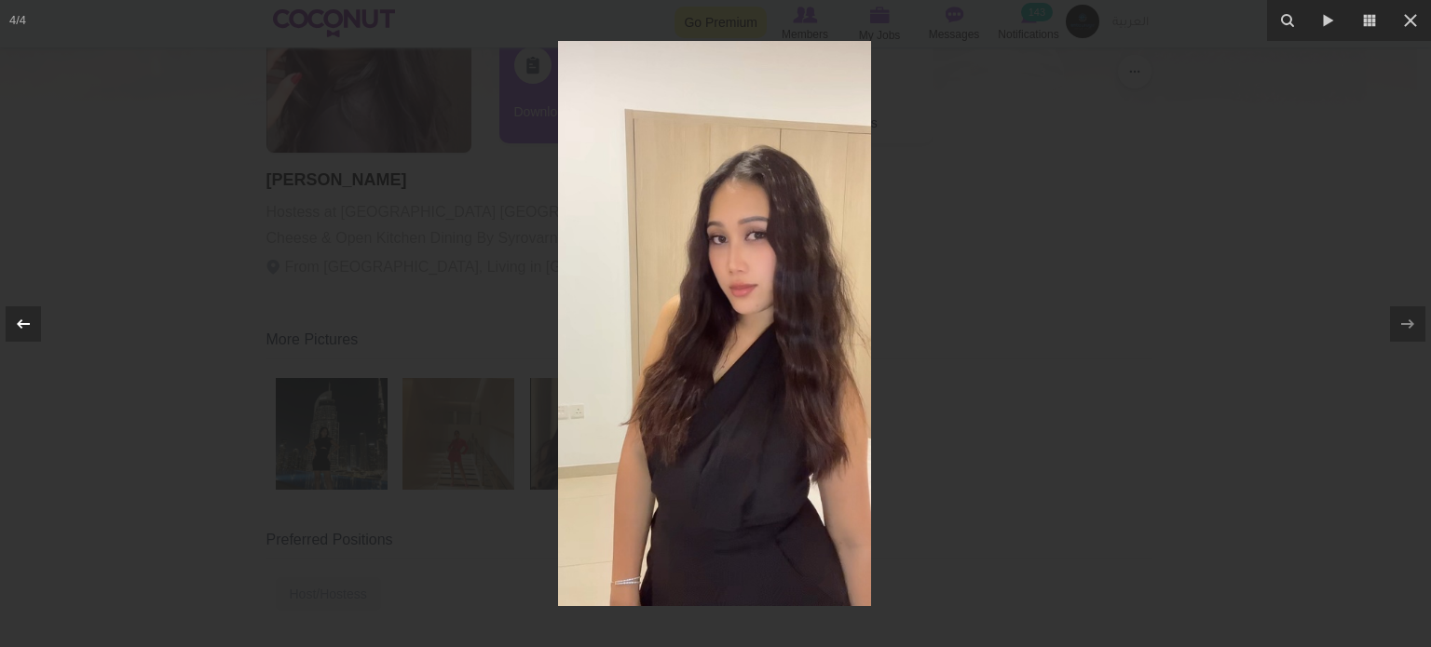
click at [26, 321] on icon at bounding box center [23, 324] width 22 height 22
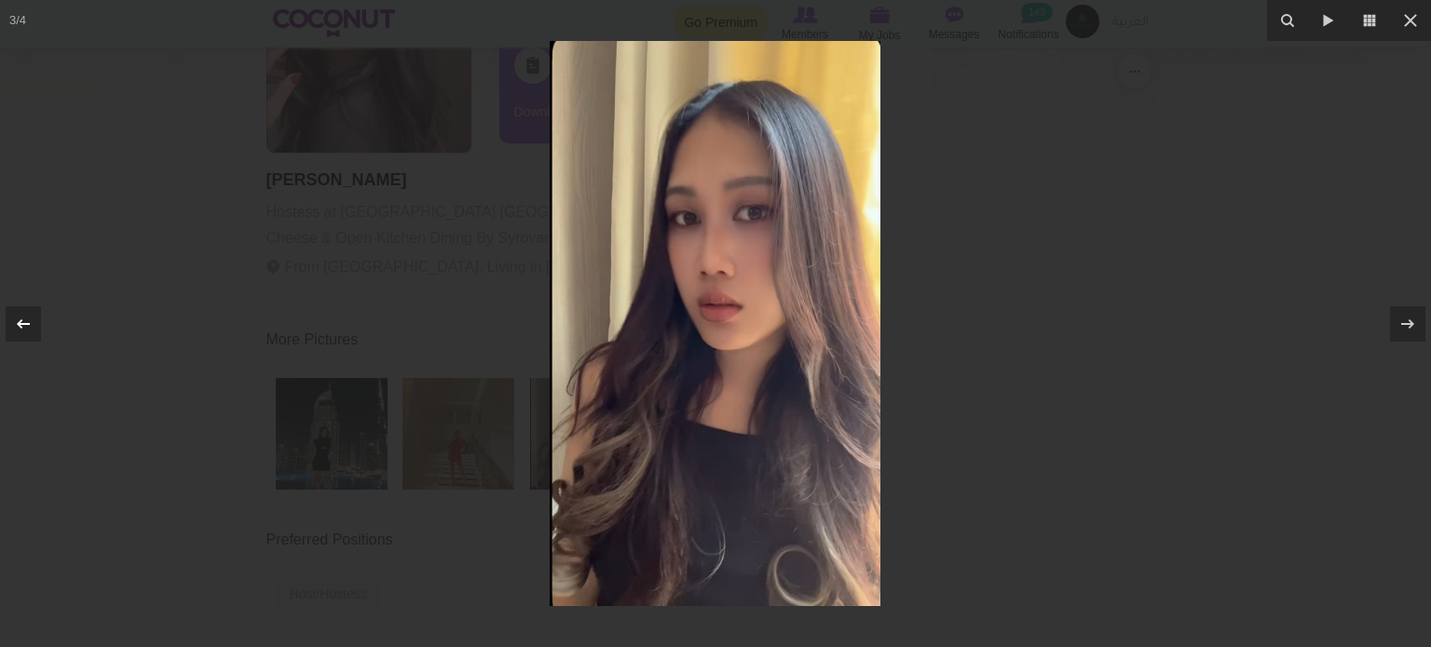
click at [26, 321] on icon at bounding box center [23, 324] width 22 height 22
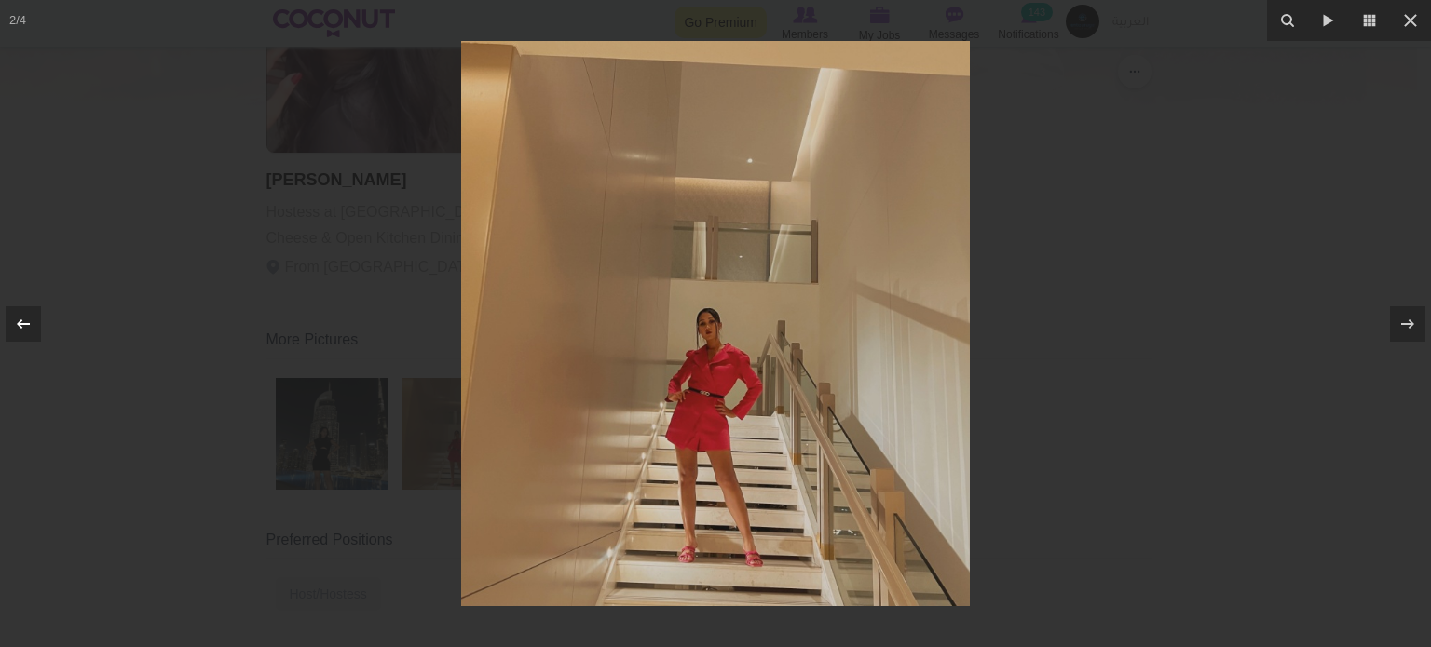
click at [26, 321] on icon at bounding box center [23, 324] width 22 height 22
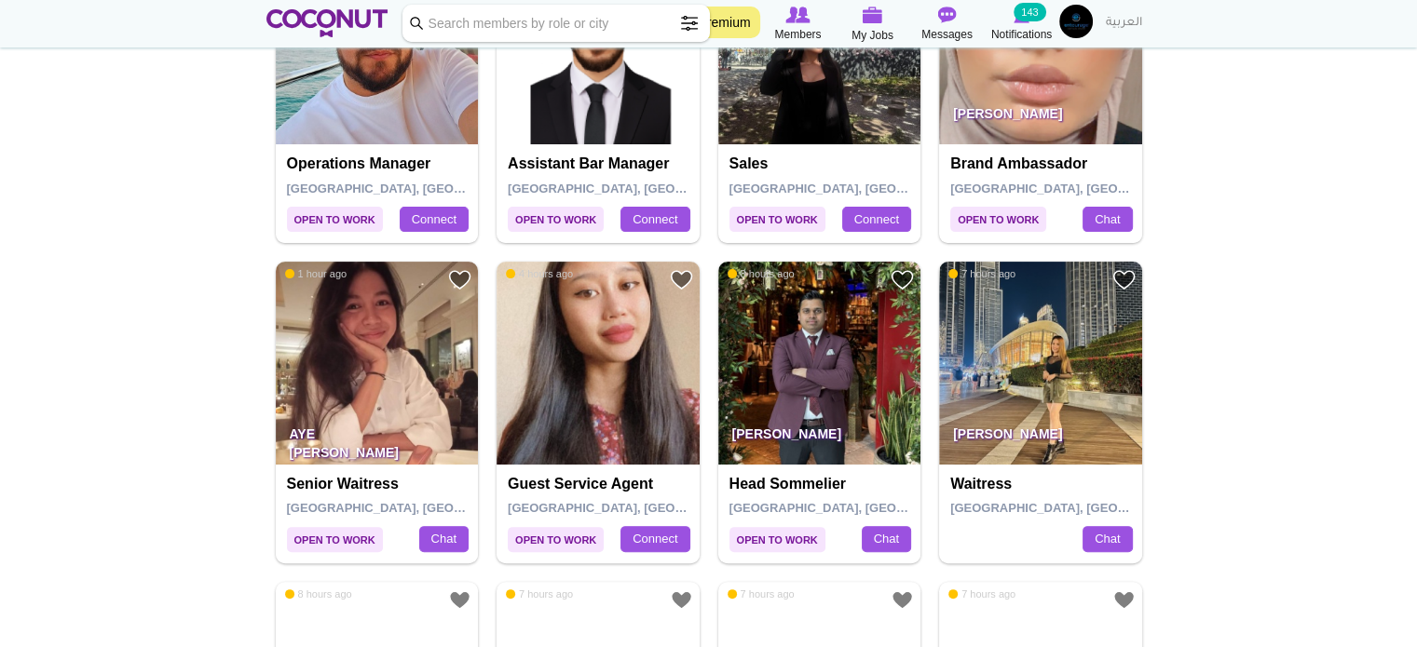
scroll to position [559, 0]
